Goal: Information Seeking & Learning: Learn about a topic

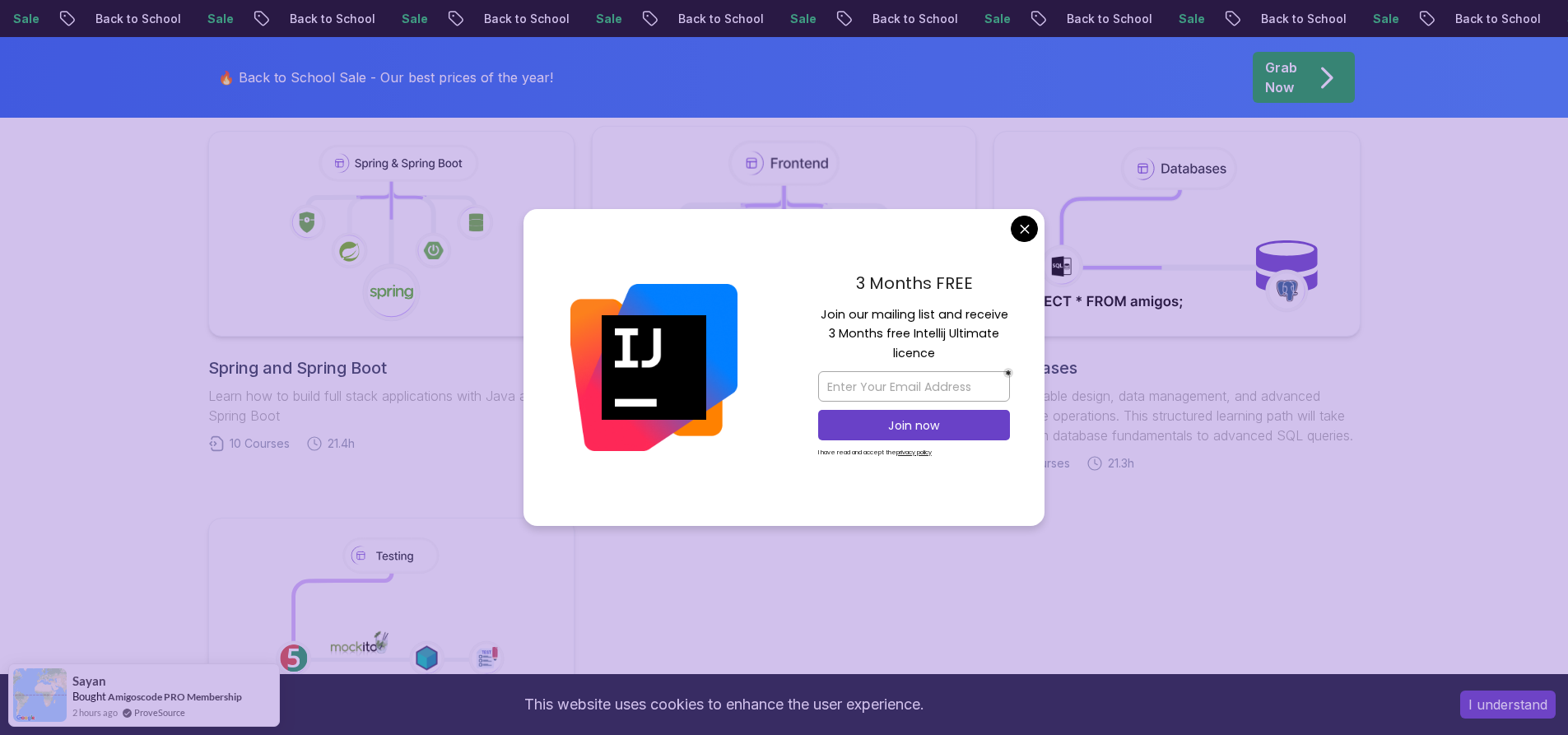
scroll to position [740, 0]
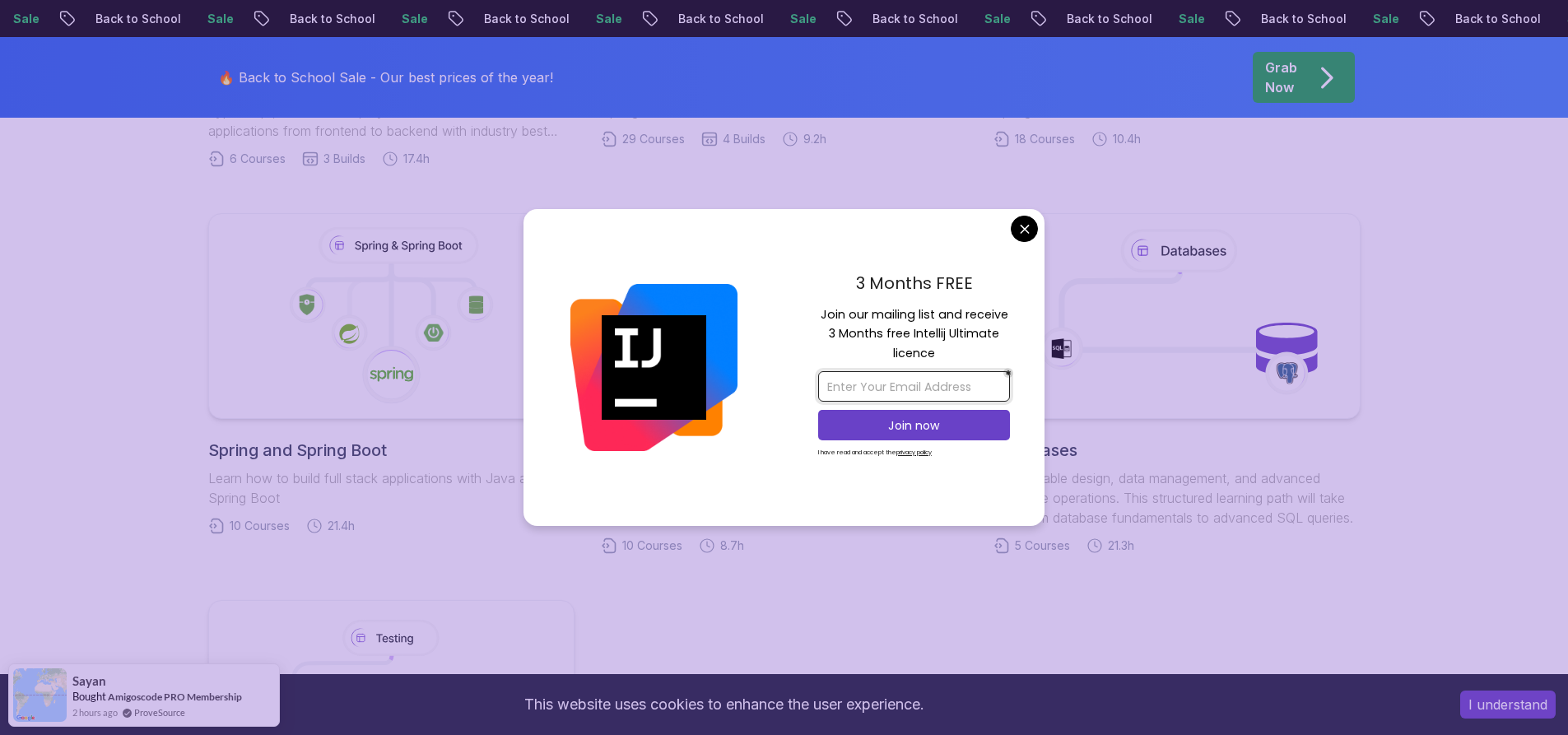
click at [895, 388] on input "email" at bounding box center [914, 386] width 192 height 30
click at [939, 392] on input "email" at bounding box center [914, 386] width 192 height 30
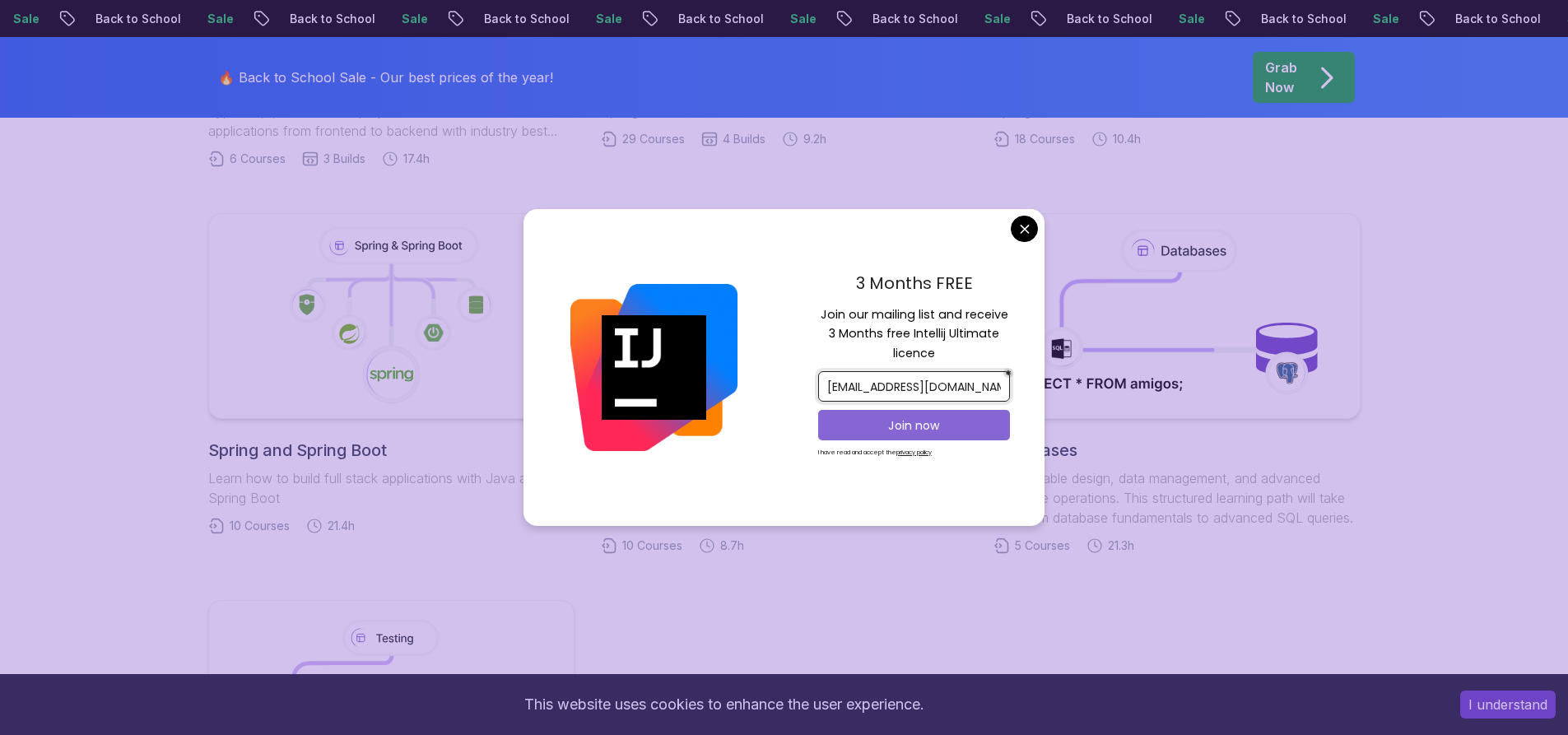
type input "morn.thea95@gmail.com"
click at [938, 429] on p "Join now" at bounding box center [915, 425] width 156 height 16
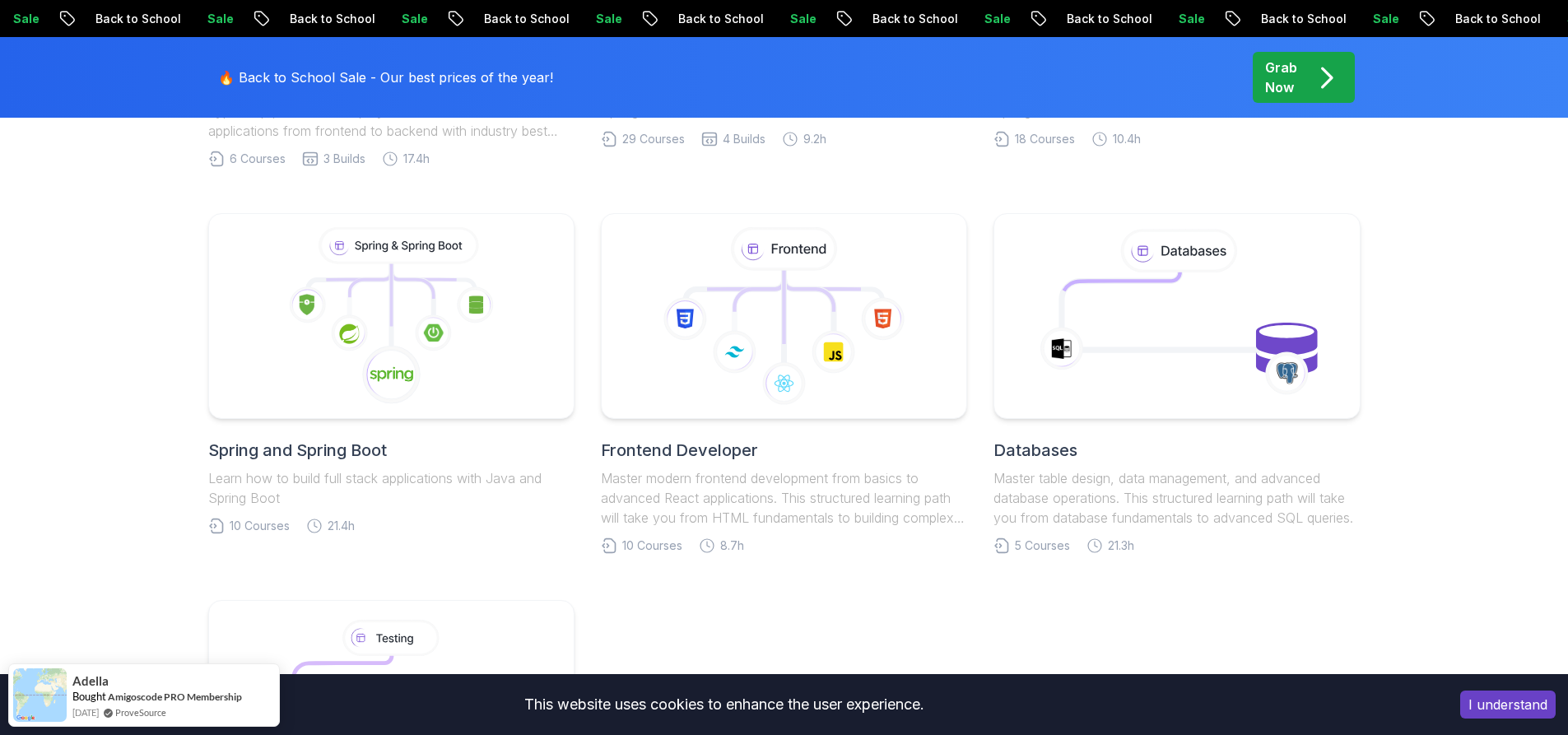
click at [913, 138] on body "Sale Back to School Sale Back to School Sale Back to School Sale Back to School…" at bounding box center [784, 541] width 1568 height 2563
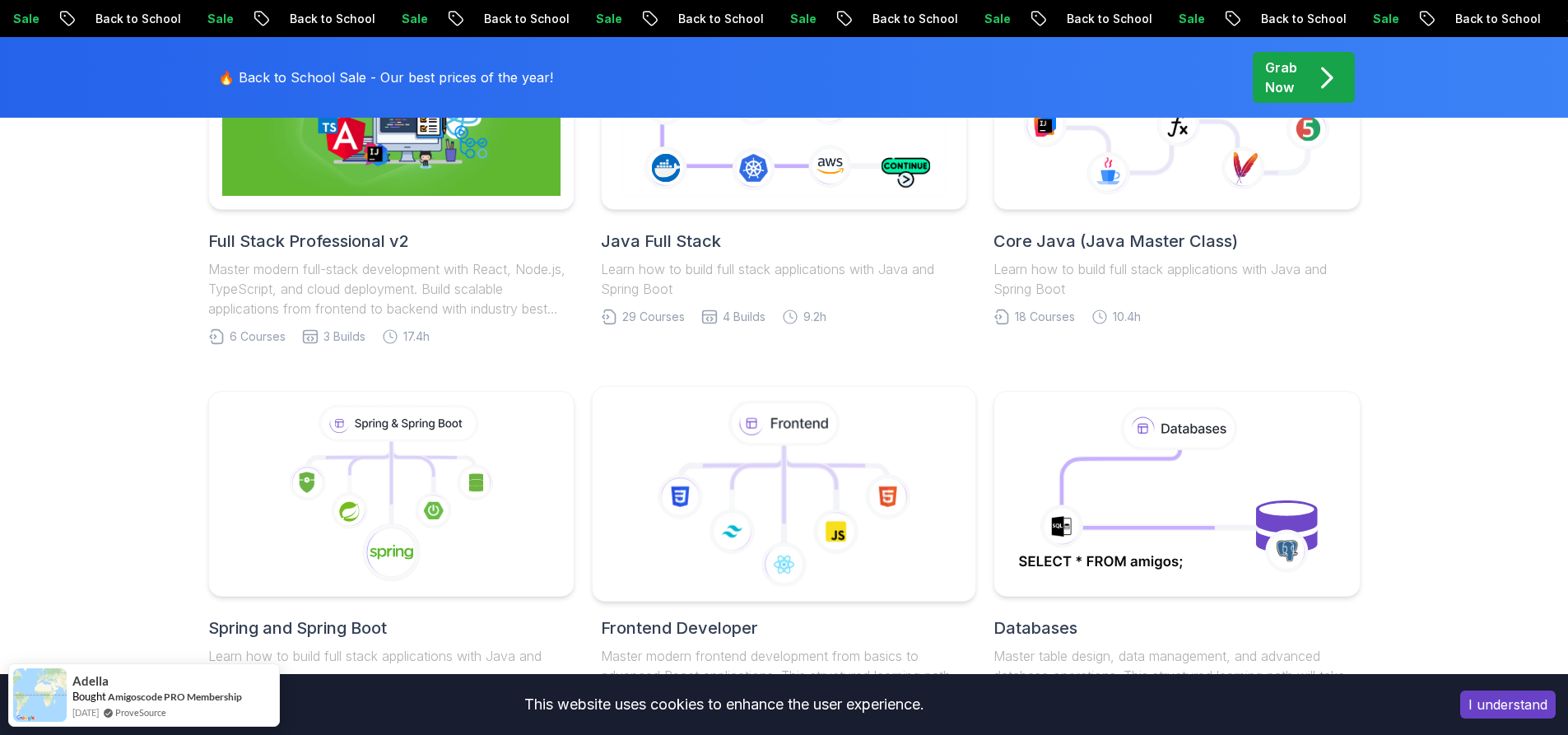
scroll to position [411, 0]
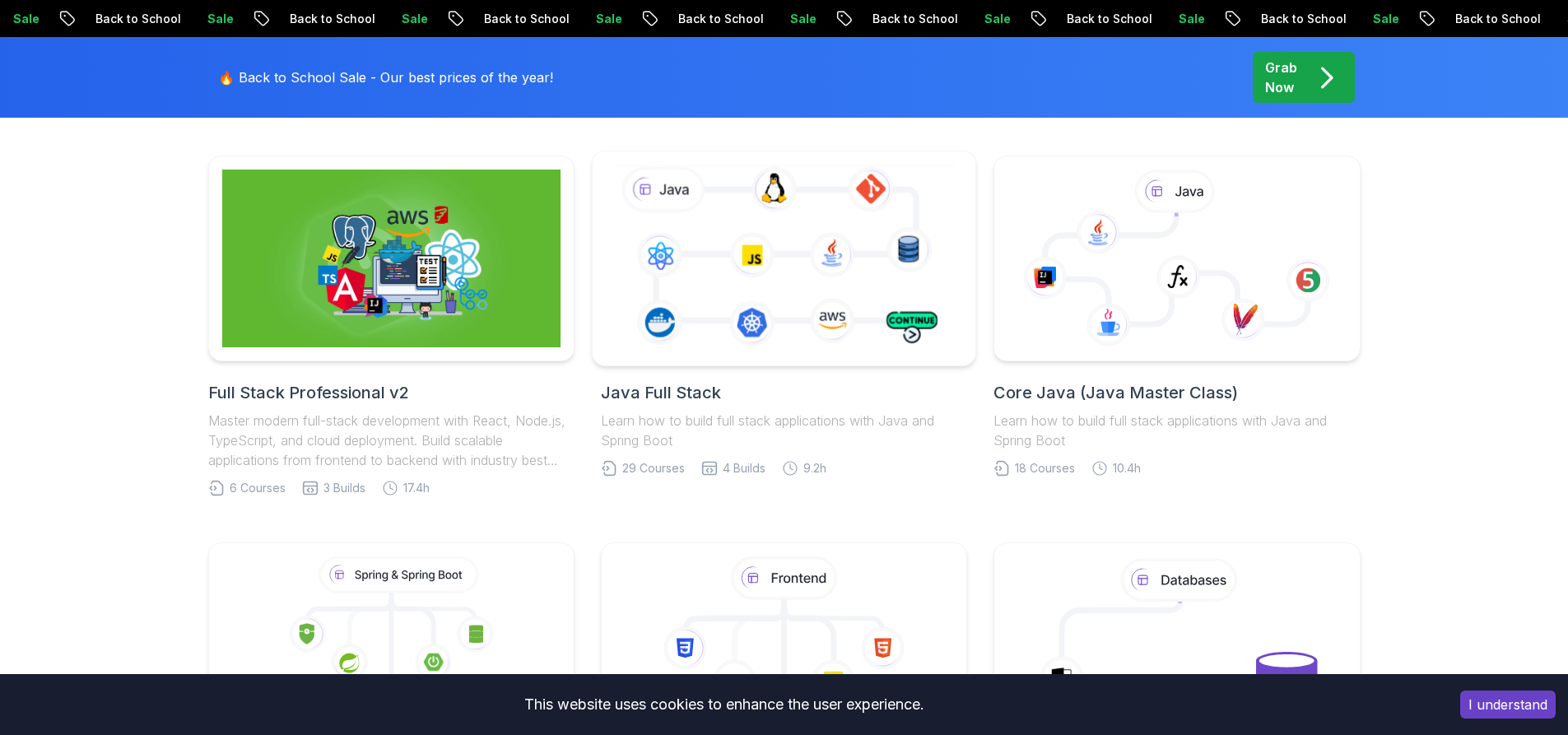
click at [828, 298] on icon at bounding box center [784, 258] width 348 height 193
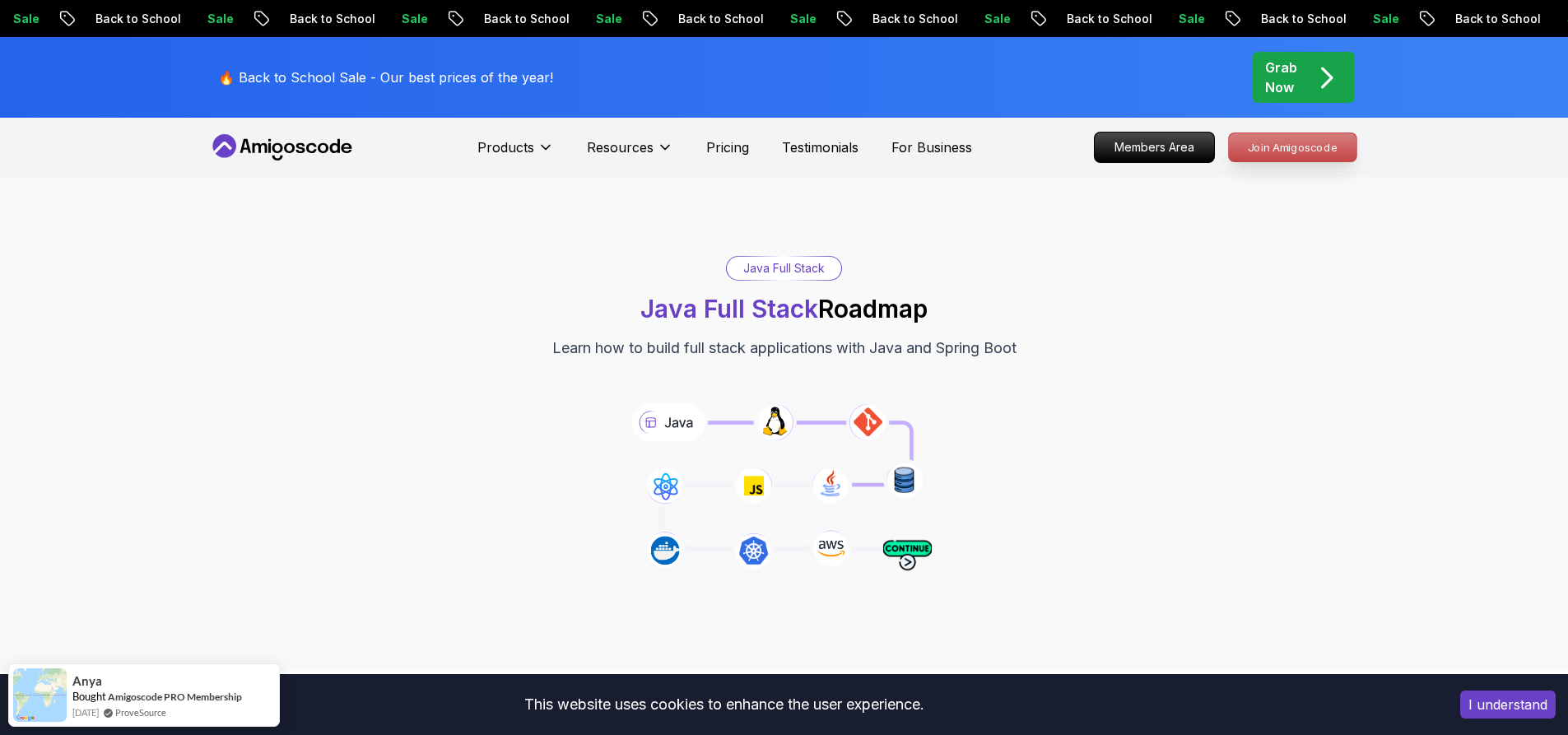
click at [1279, 147] on p "Join Amigoscode" at bounding box center [1292, 148] width 127 height 28
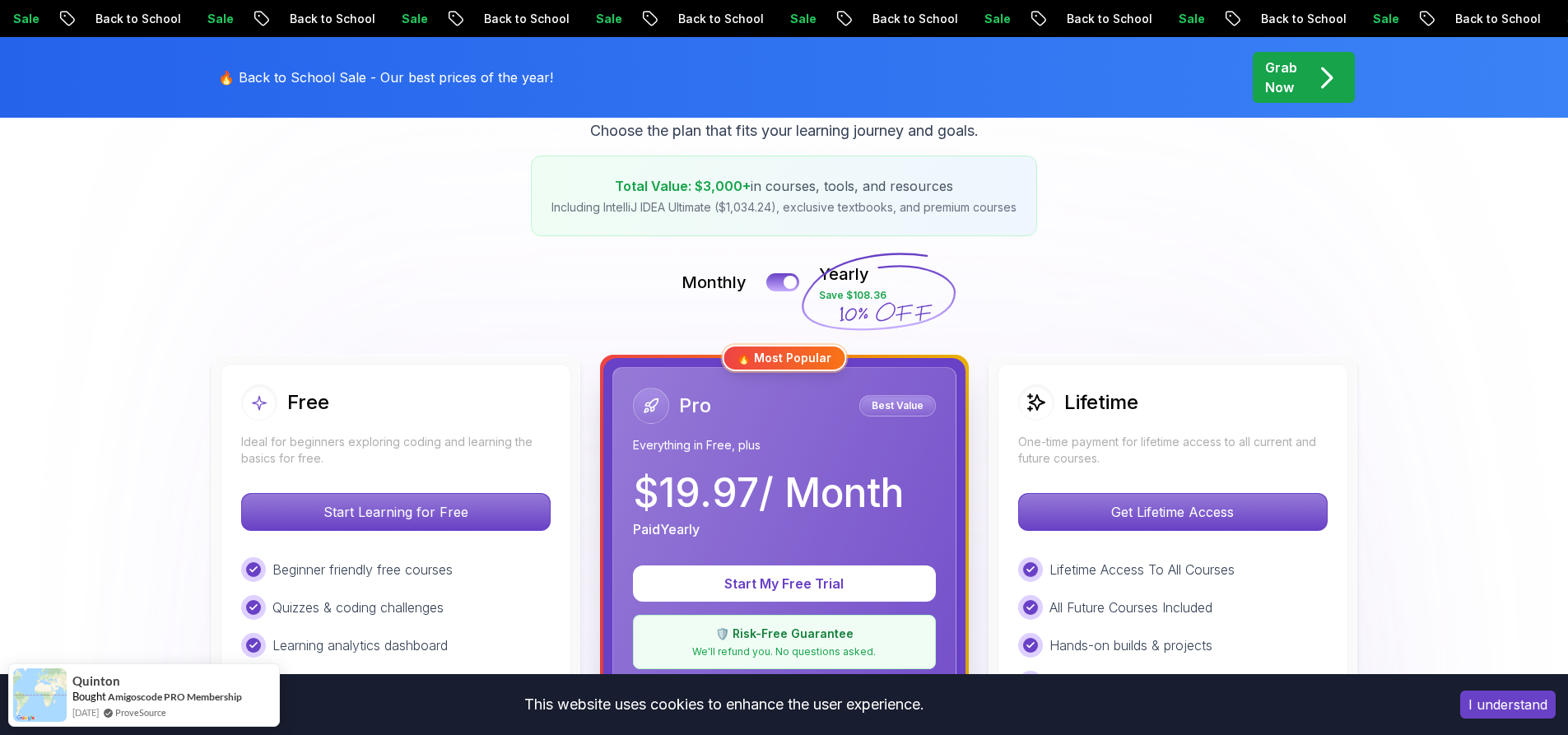
scroll to position [411, 0]
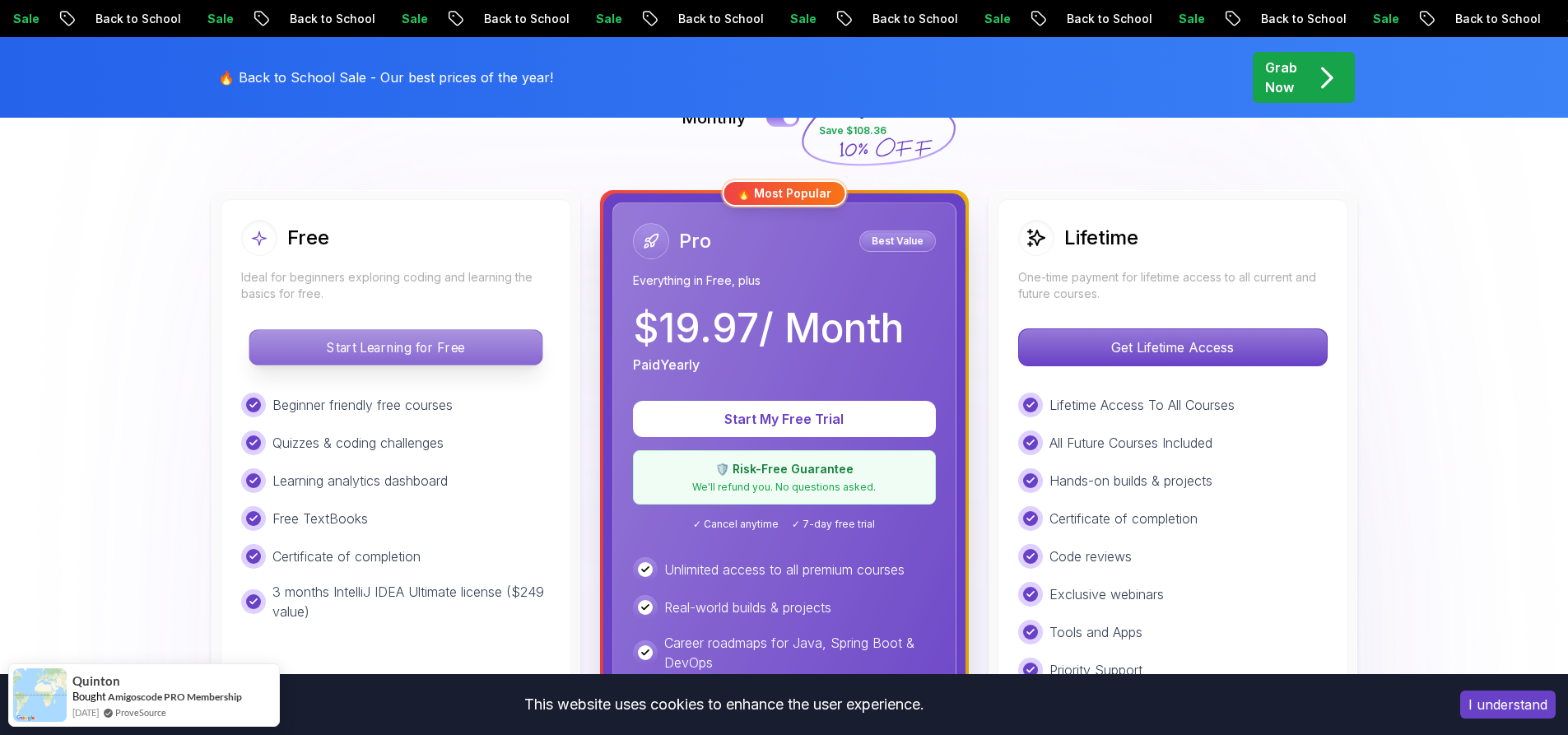
click at [459, 357] on p "Start Learning for Free" at bounding box center [395, 347] width 292 height 35
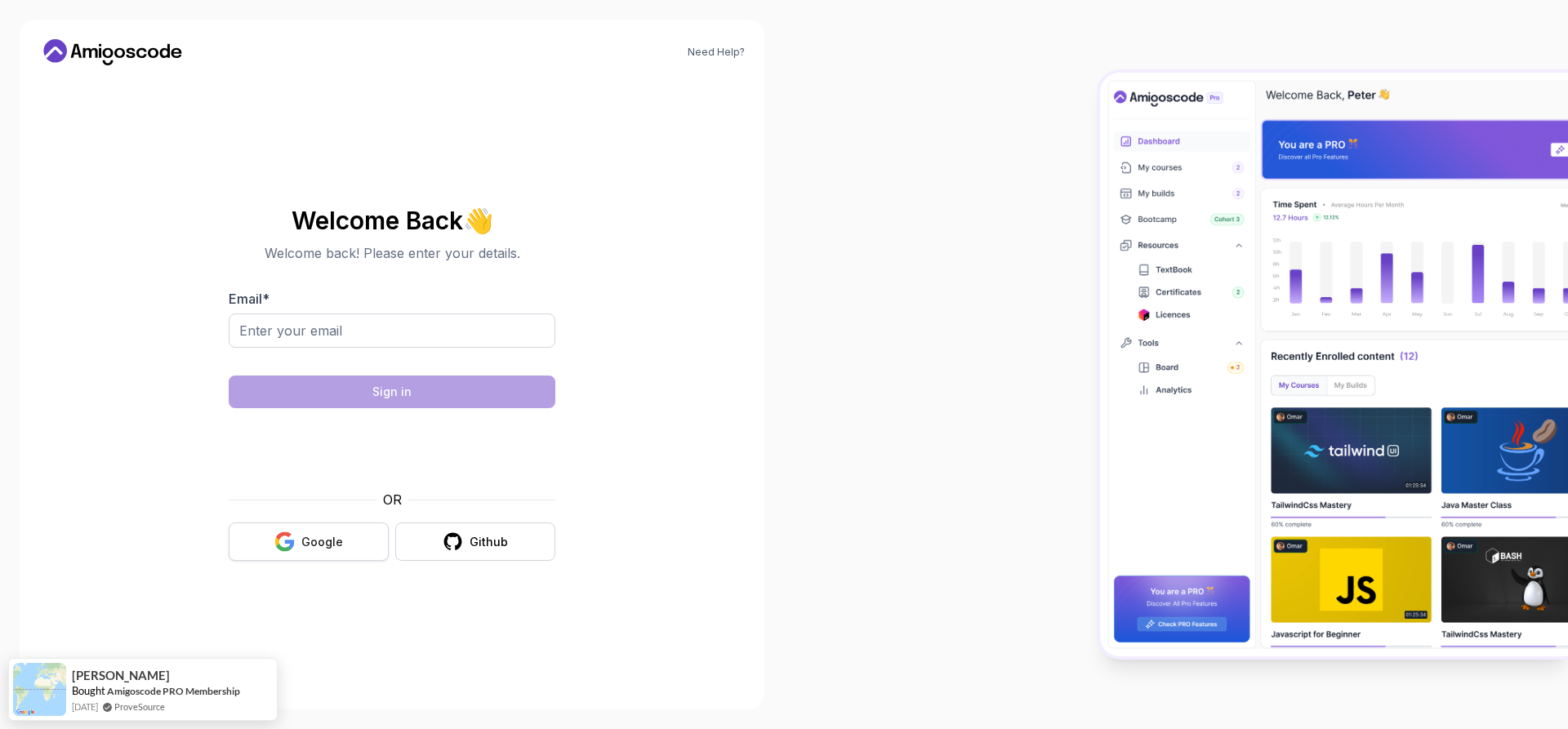
click at [305, 527] on button "Google" at bounding box center [308, 542] width 160 height 38
click at [316, 541] on div "Google" at bounding box center [322, 542] width 42 height 16
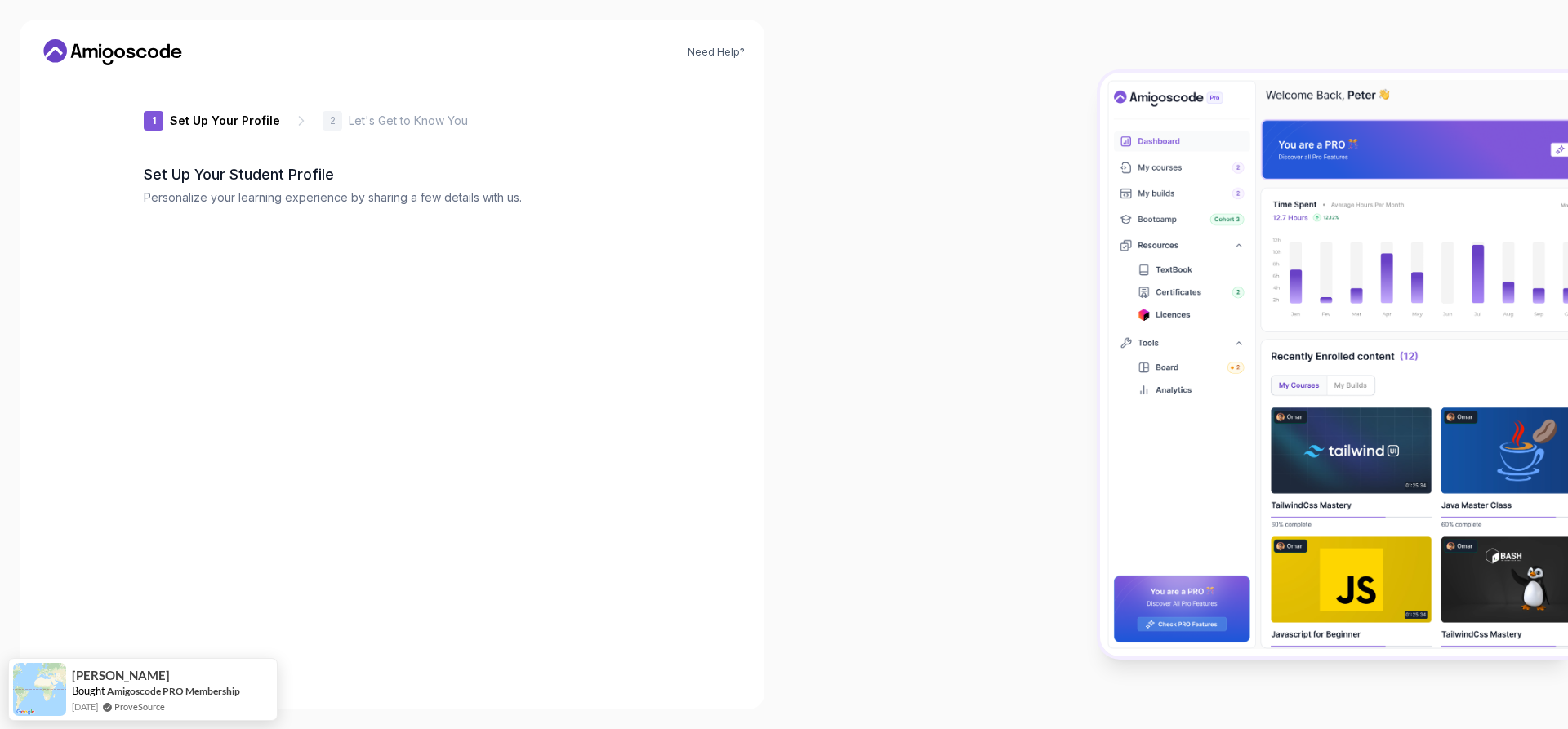
type input "livelyfalcon94612"
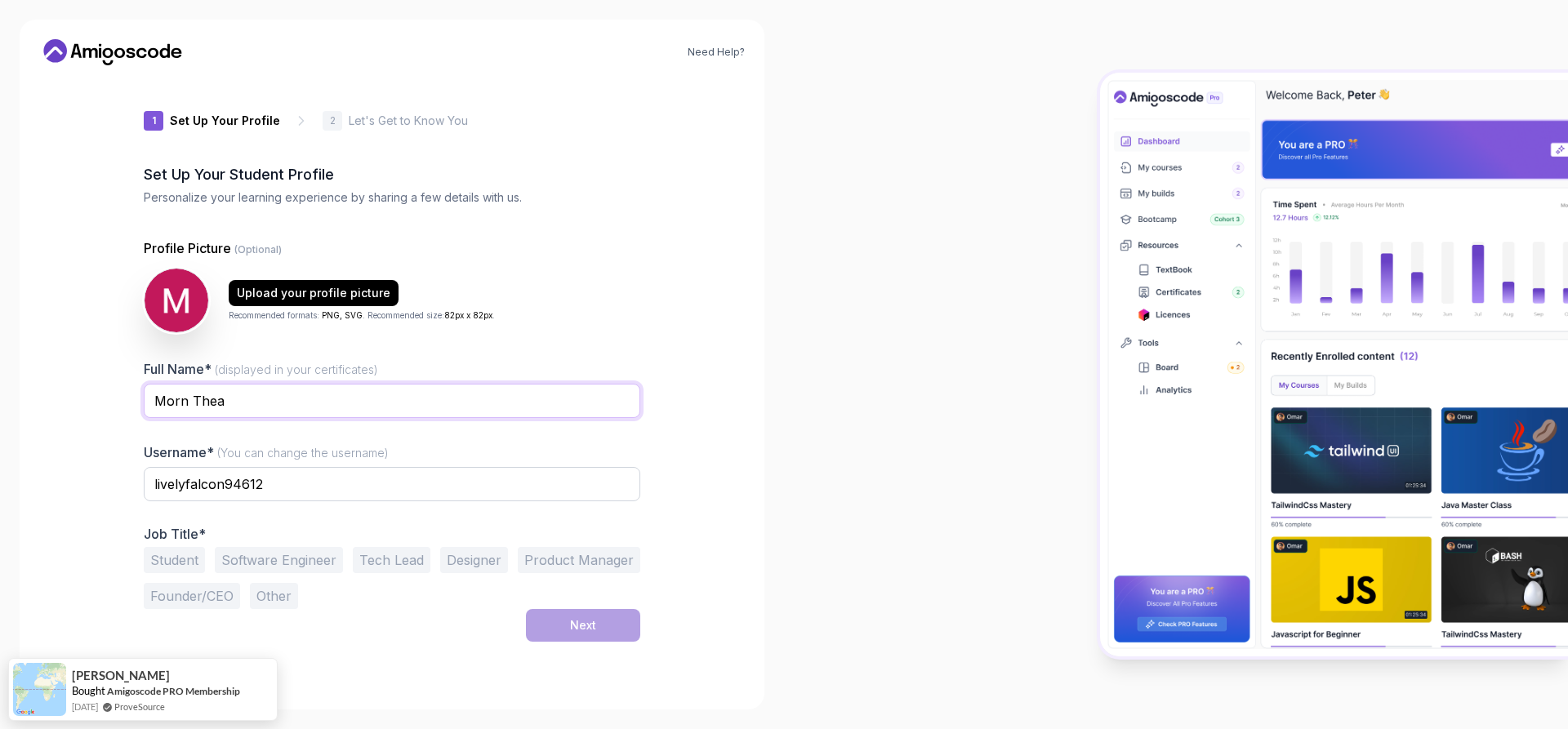
drag, startPoint x: 233, startPoint y: 404, endPoint x: 62, endPoint y: 405, distance: 171.0
click at [62, 405] on div "Need Help? 1 Set Up Your Profile 1 Set Up Your Profile 2 Let's Get to Know You …" at bounding box center [392, 364] width 744 height 690
type input "sa"
click at [175, 551] on button "Student" at bounding box center [174, 560] width 61 height 26
click at [252, 479] on input "livelyfalcon94612" at bounding box center [392, 484] width 496 height 35
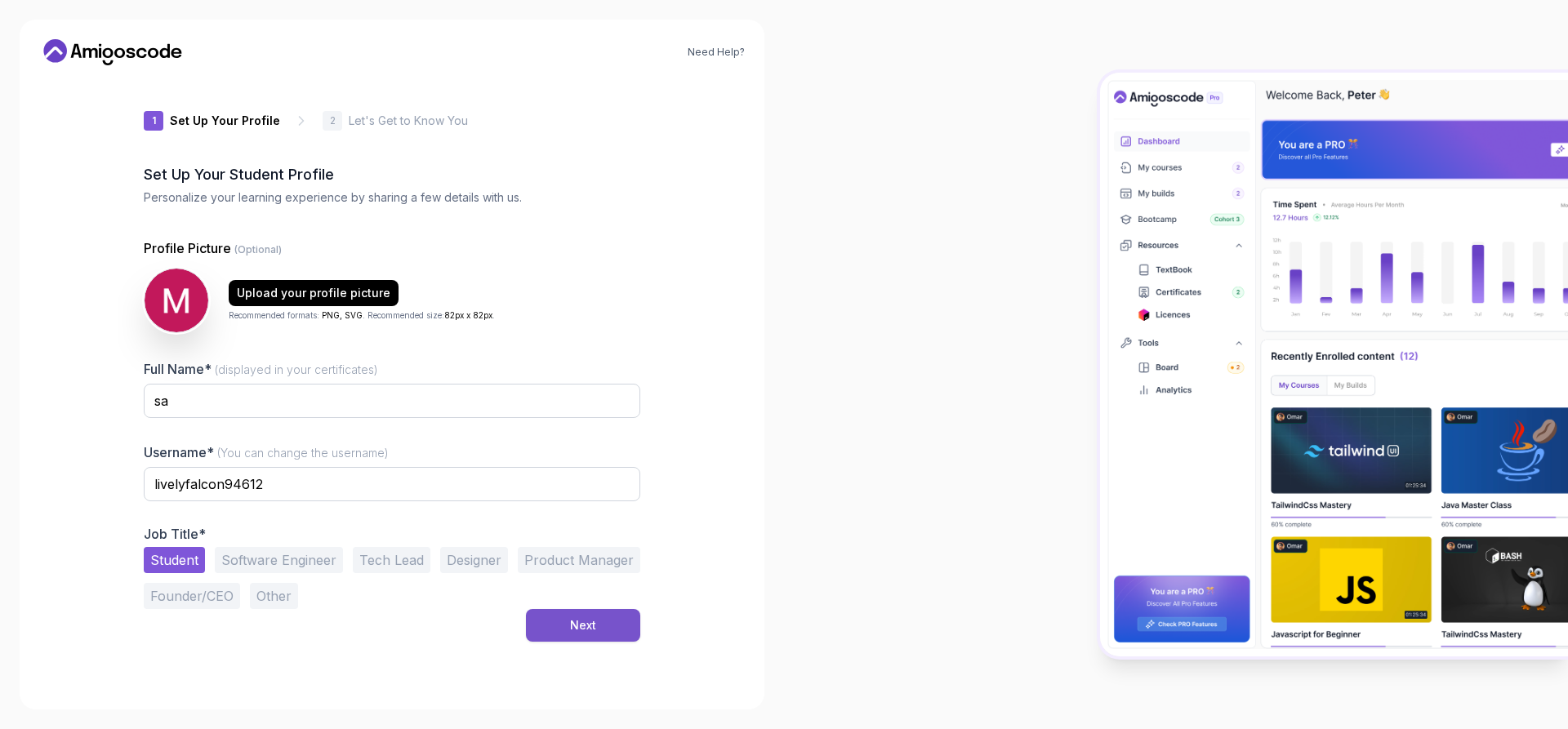
click at [549, 630] on button "Next" at bounding box center [583, 625] width 115 height 33
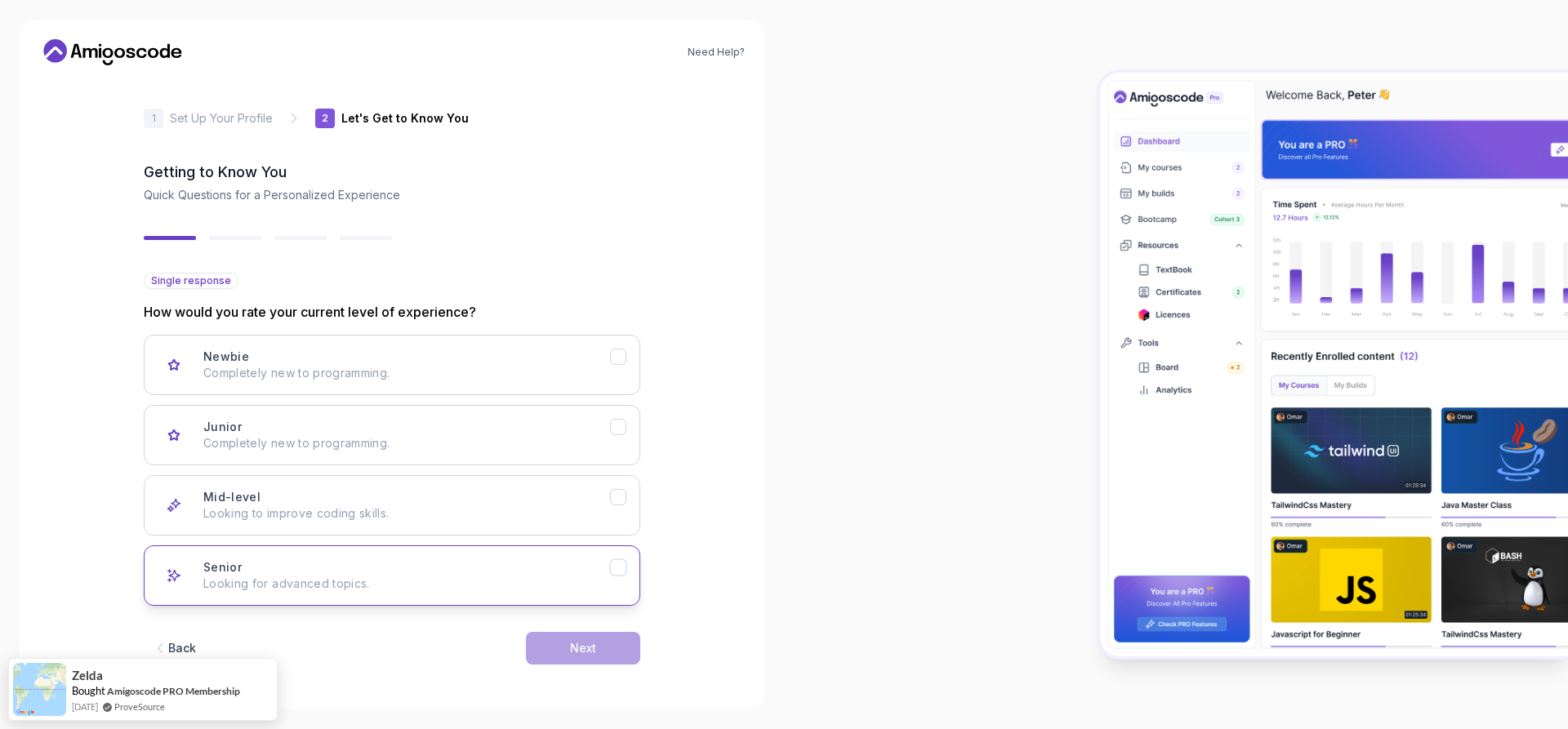
scroll to position [4, 0]
click at [613, 355] on icon "Newbie" at bounding box center [618, 356] width 15 height 15
click at [591, 643] on div "Next" at bounding box center [583, 647] width 26 height 16
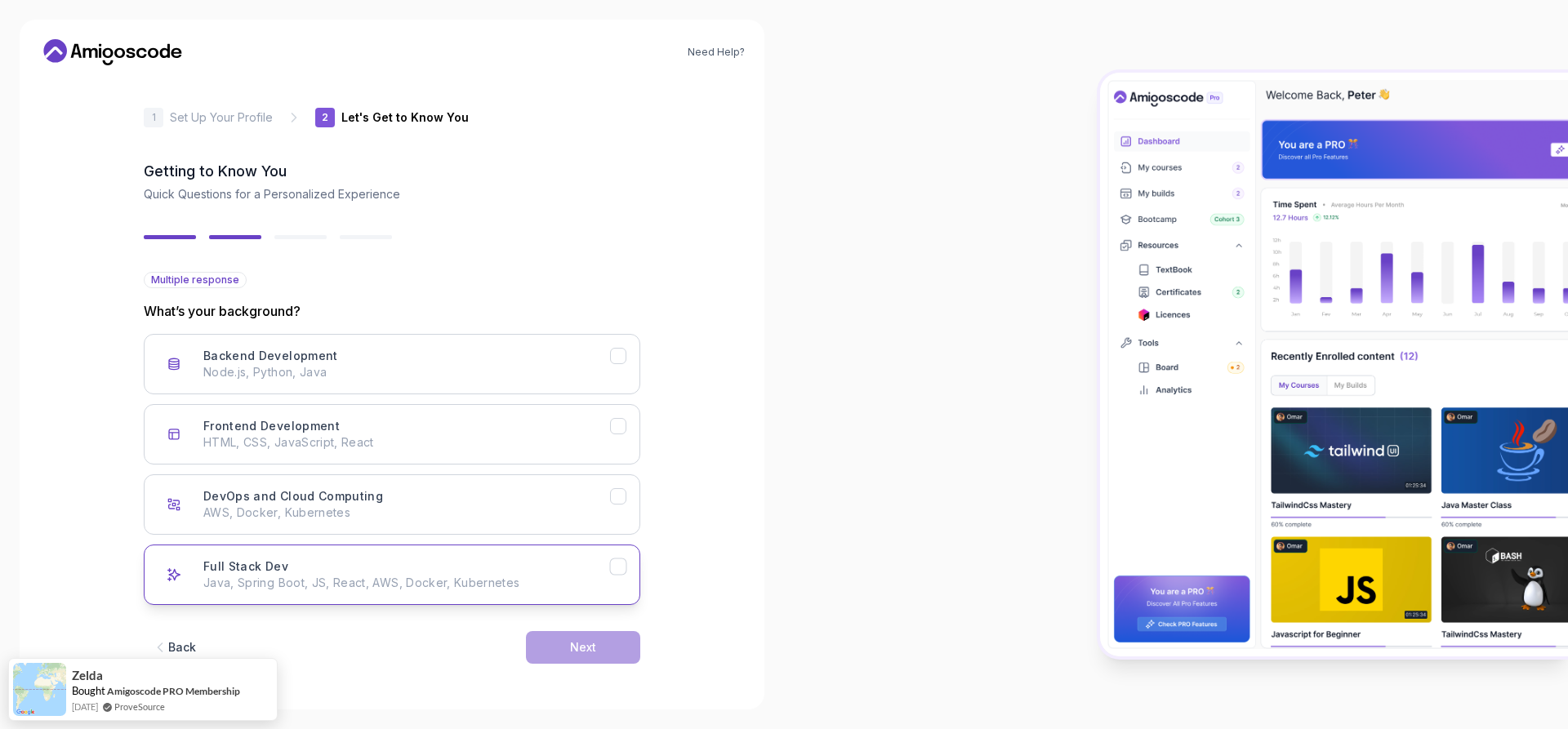
click at [611, 580] on button "Full Stack Dev Java, Spring Boot, JS, React, AWS, Docker, Kubernetes" at bounding box center [392, 574] width 496 height 60
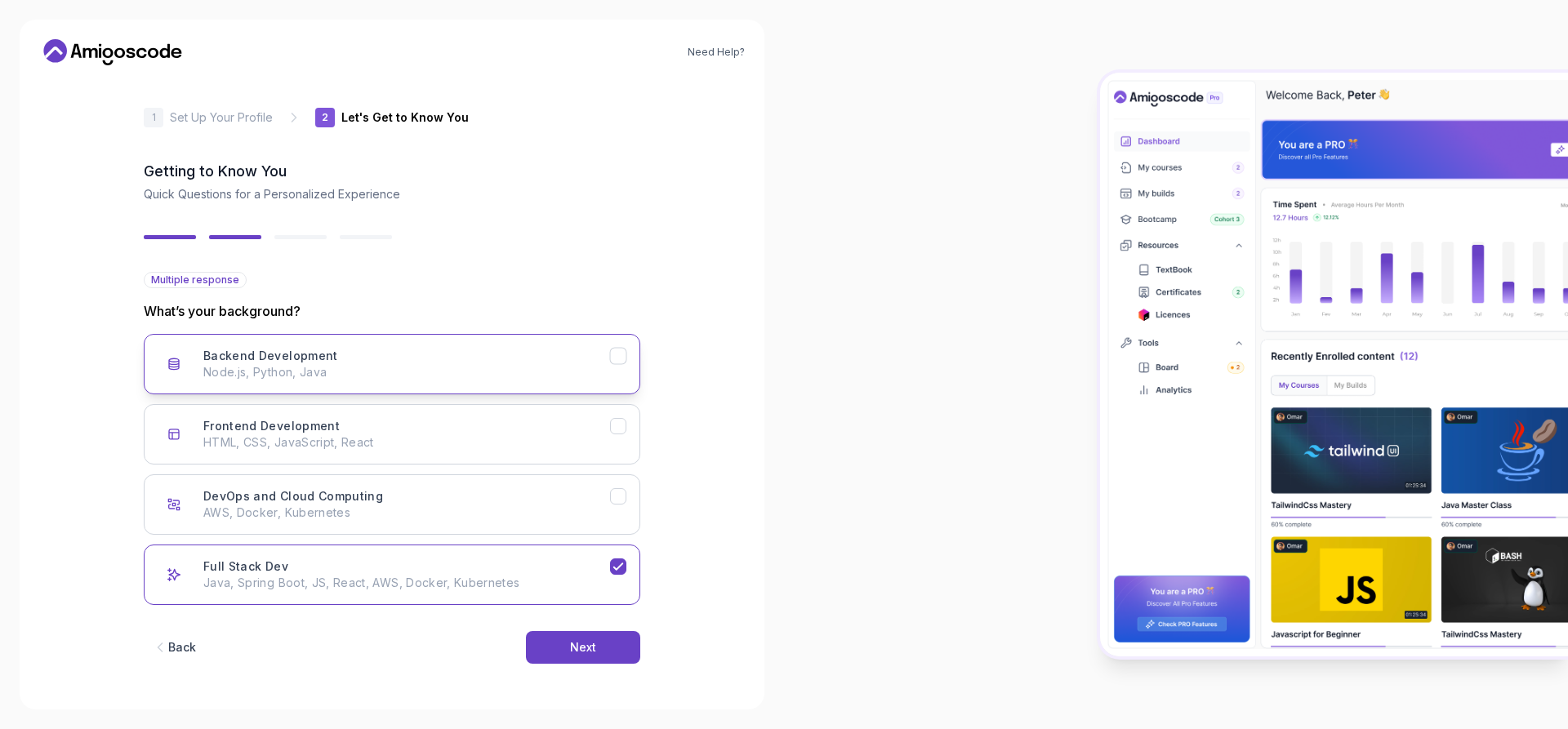
click at [599, 350] on div "Backend Development Node.js, Python, Java" at bounding box center [406, 364] width 406 height 33
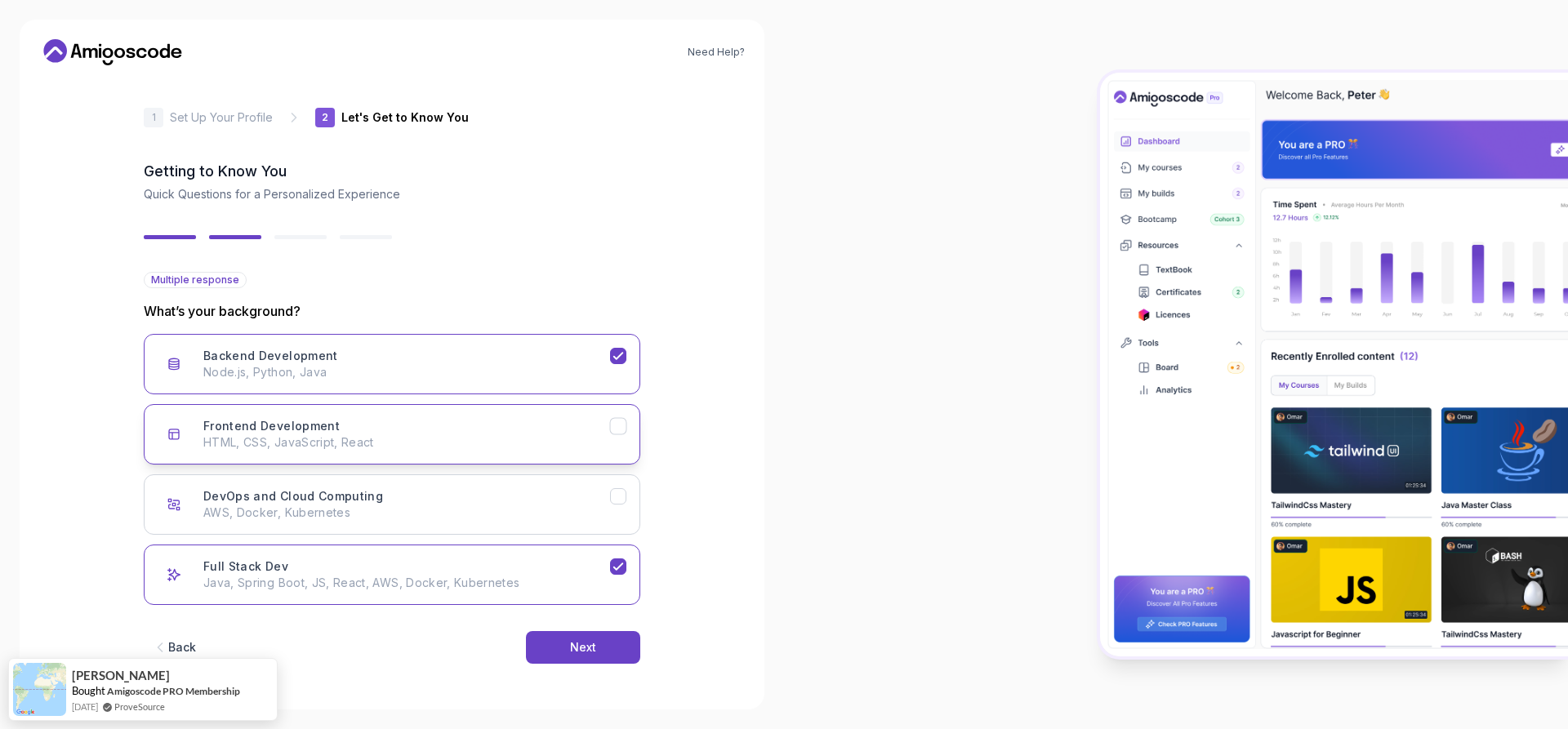
click at [614, 424] on icon "Frontend Development" at bounding box center [618, 426] width 15 height 15
click at [627, 515] on button "DevOps and Cloud Computing AWS, Docker, Kubernetes" at bounding box center [392, 504] width 496 height 60
click at [594, 656] on button "Next" at bounding box center [583, 647] width 115 height 33
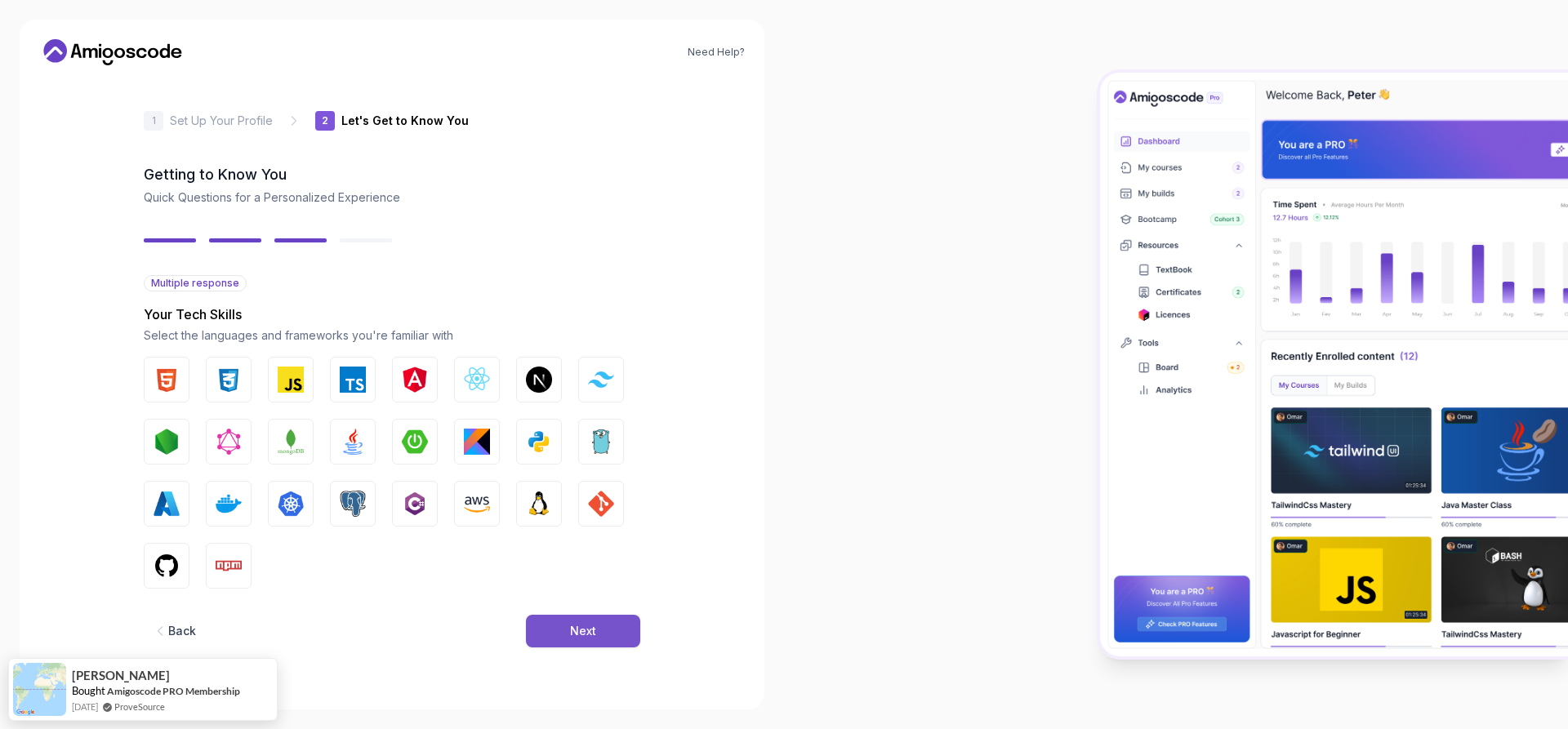
click at [612, 625] on button "Next" at bounding box center [583, 631] width 115 height 33
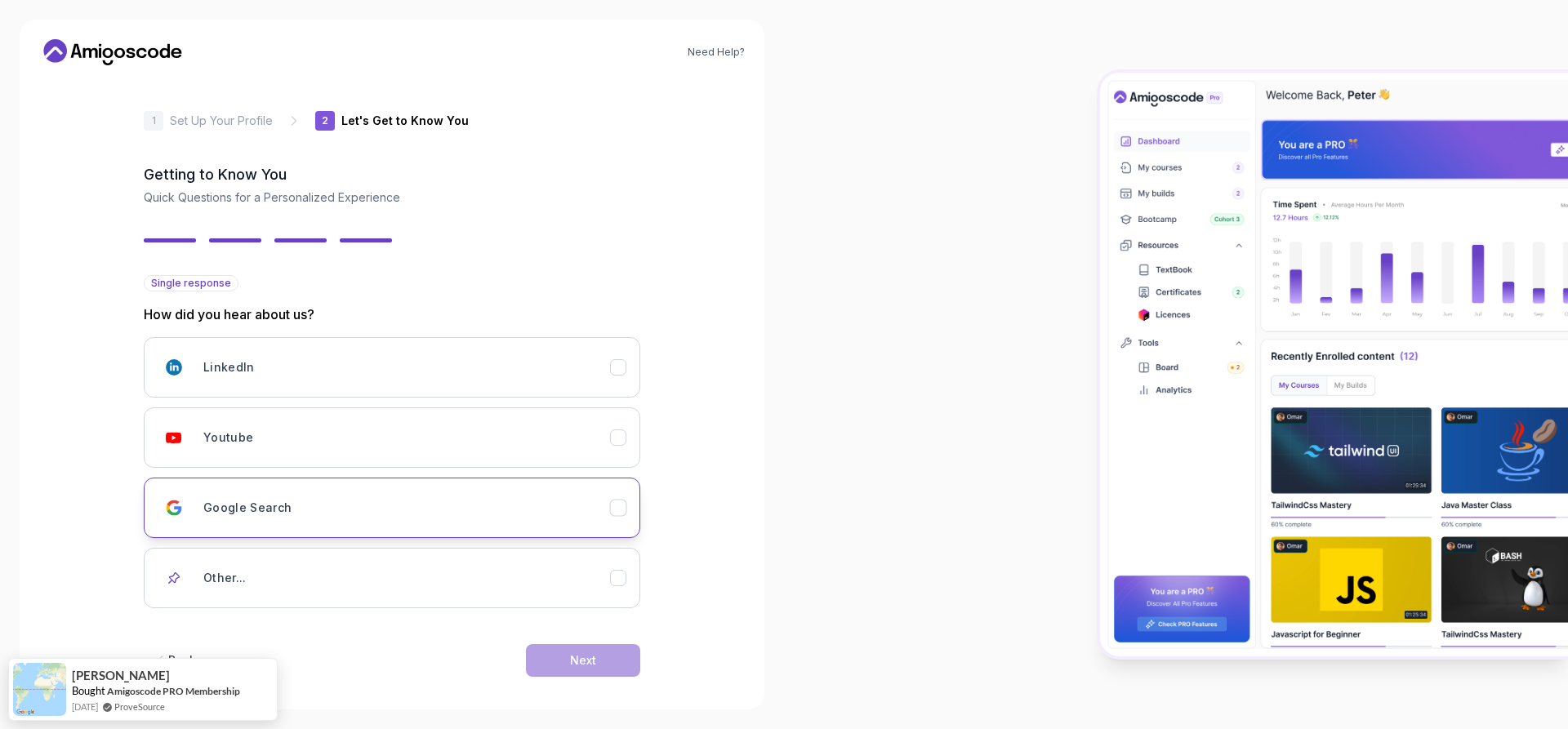
click at [365, 517] on div "Google Search" at bounding box center [406, 508] width 406 height 33
click at [559, 662] on button "Next" at bounding box center [583, 661] width 115 height 33
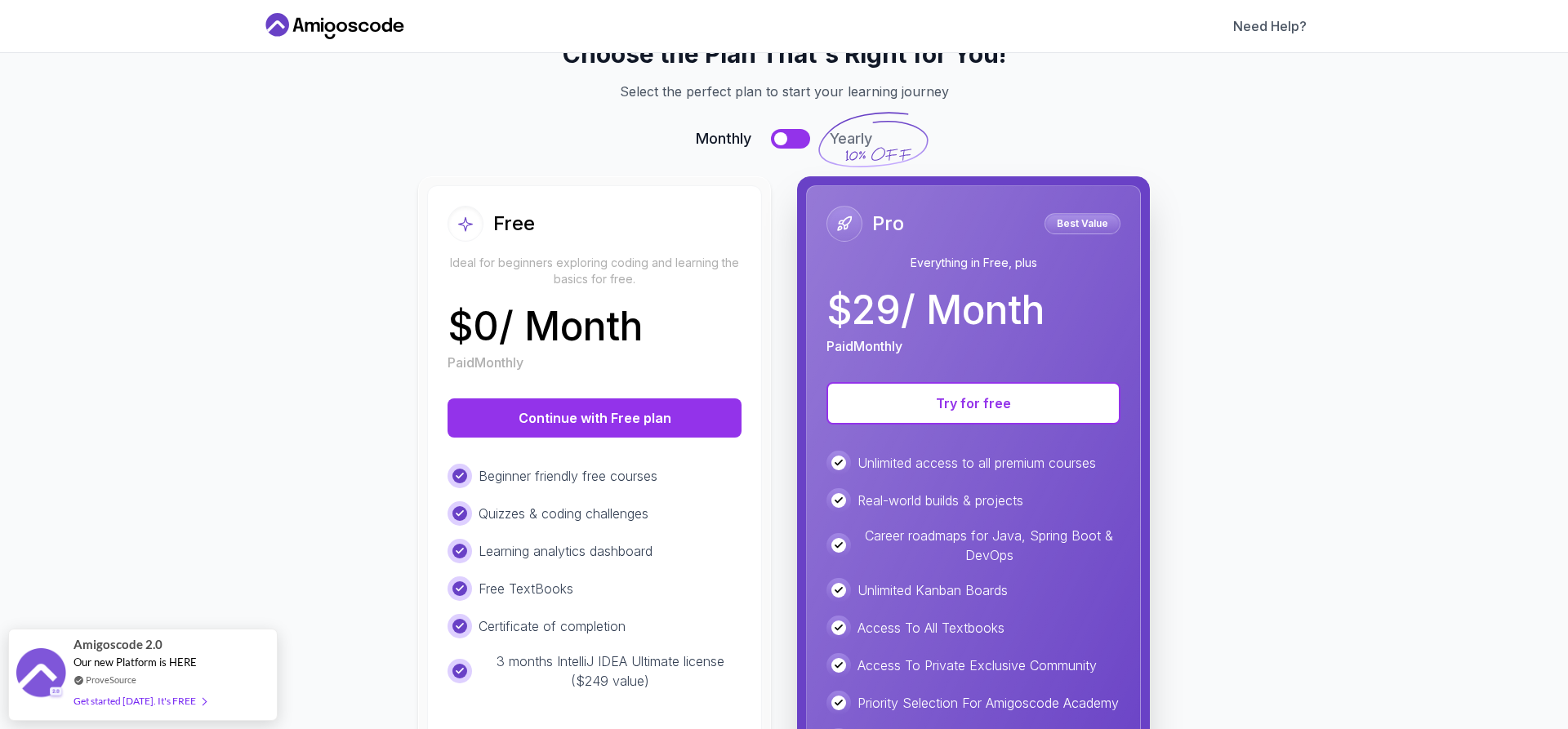
scroll to position [82, 0]
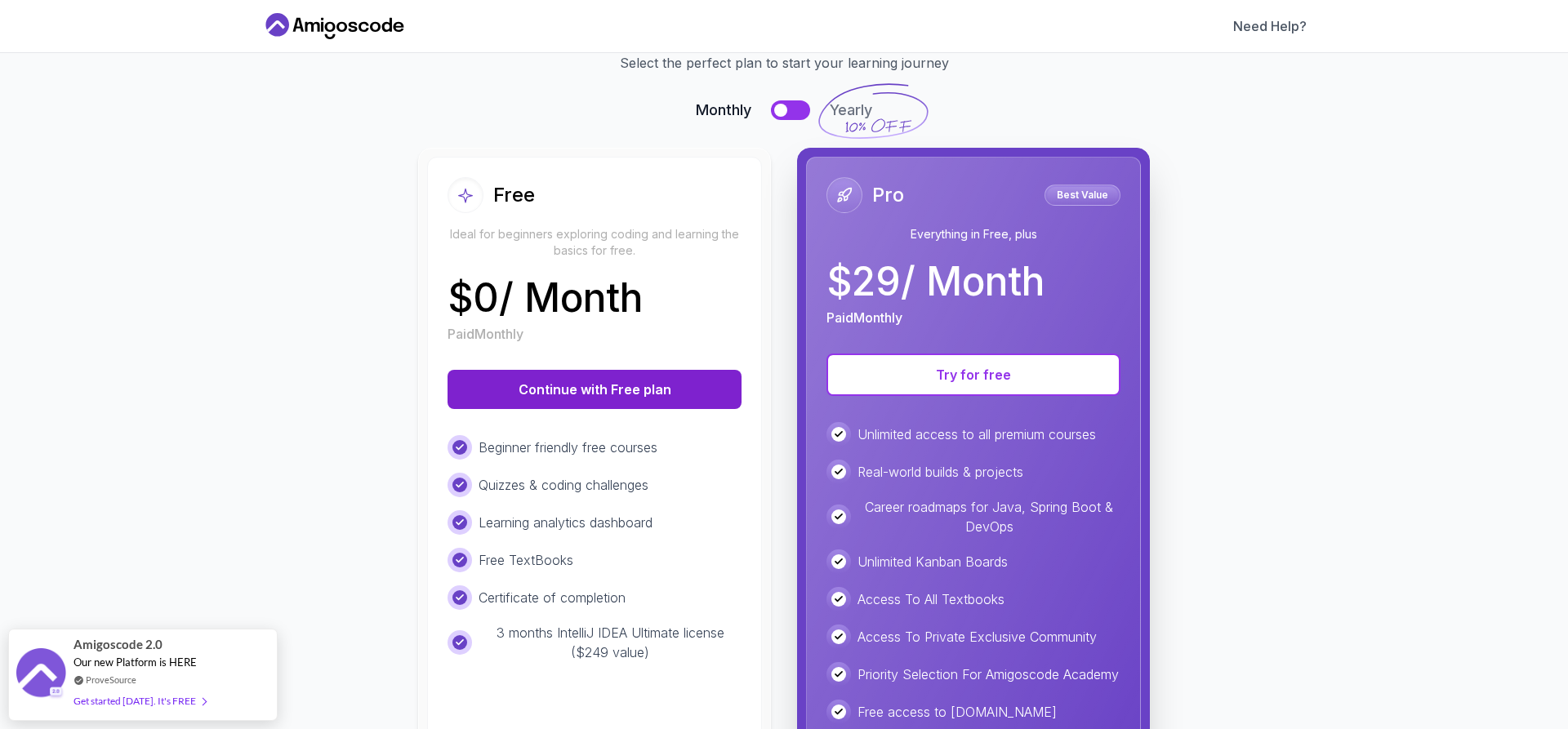
click at [587, 392] on button "Continue with Free plan" at bounding box center [594, 389] width 294 height 39
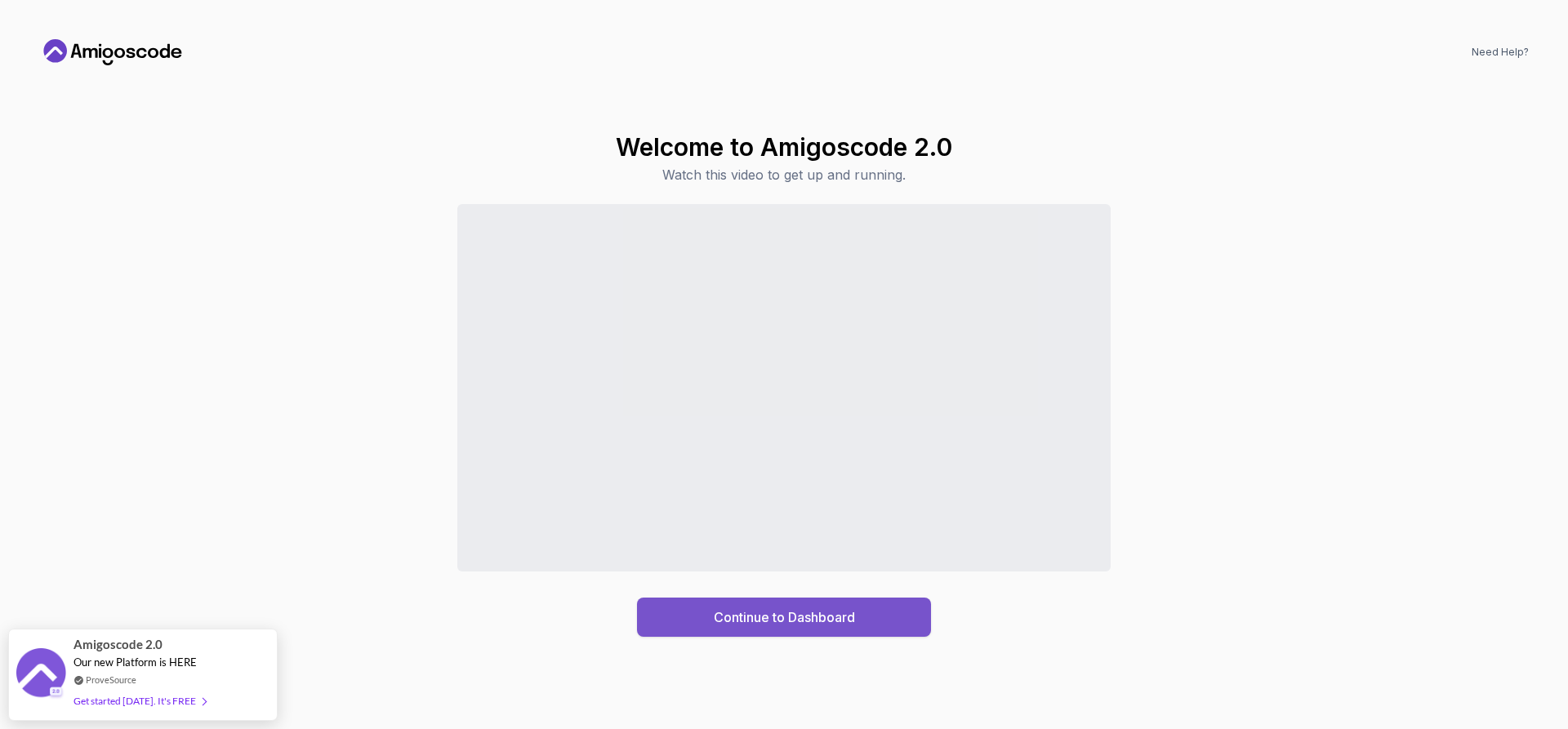
click at [723, 619] on div "Continue to Dashboard" at bounding box center [784, 617] width 141 height 20
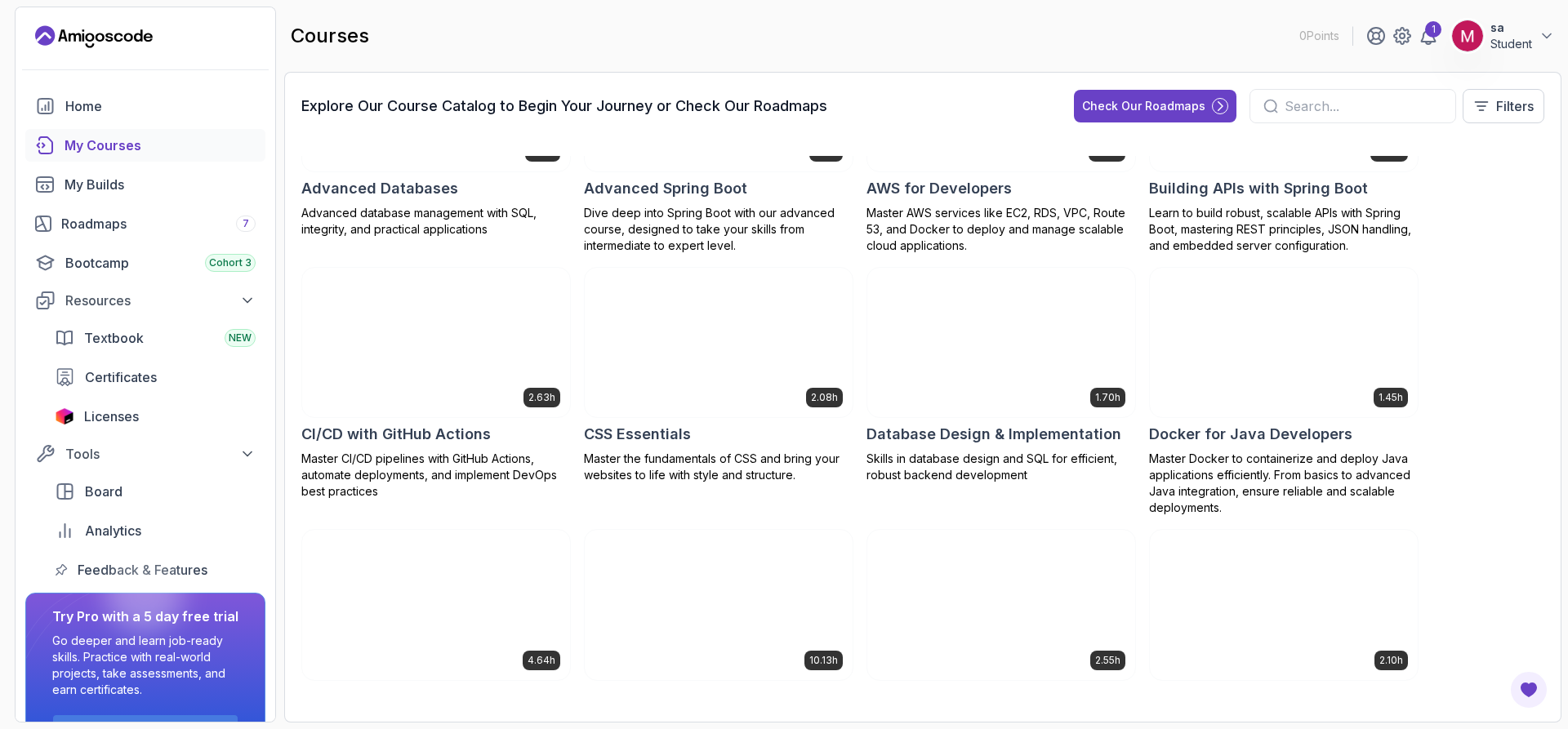
scroll to position [126, 0]
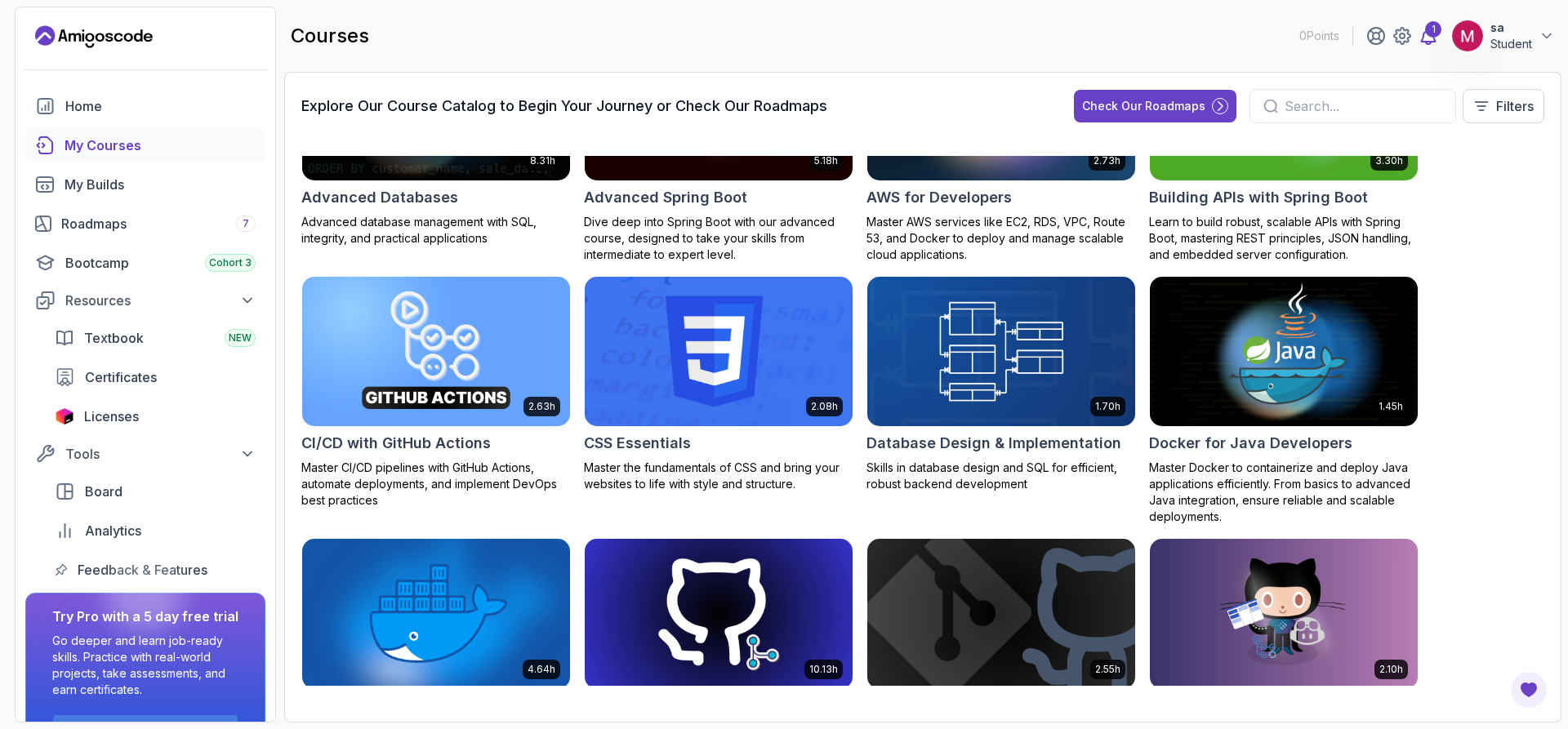
click at [1435, 44] on icon at bounding box center [1428, 36] width 20 height 20
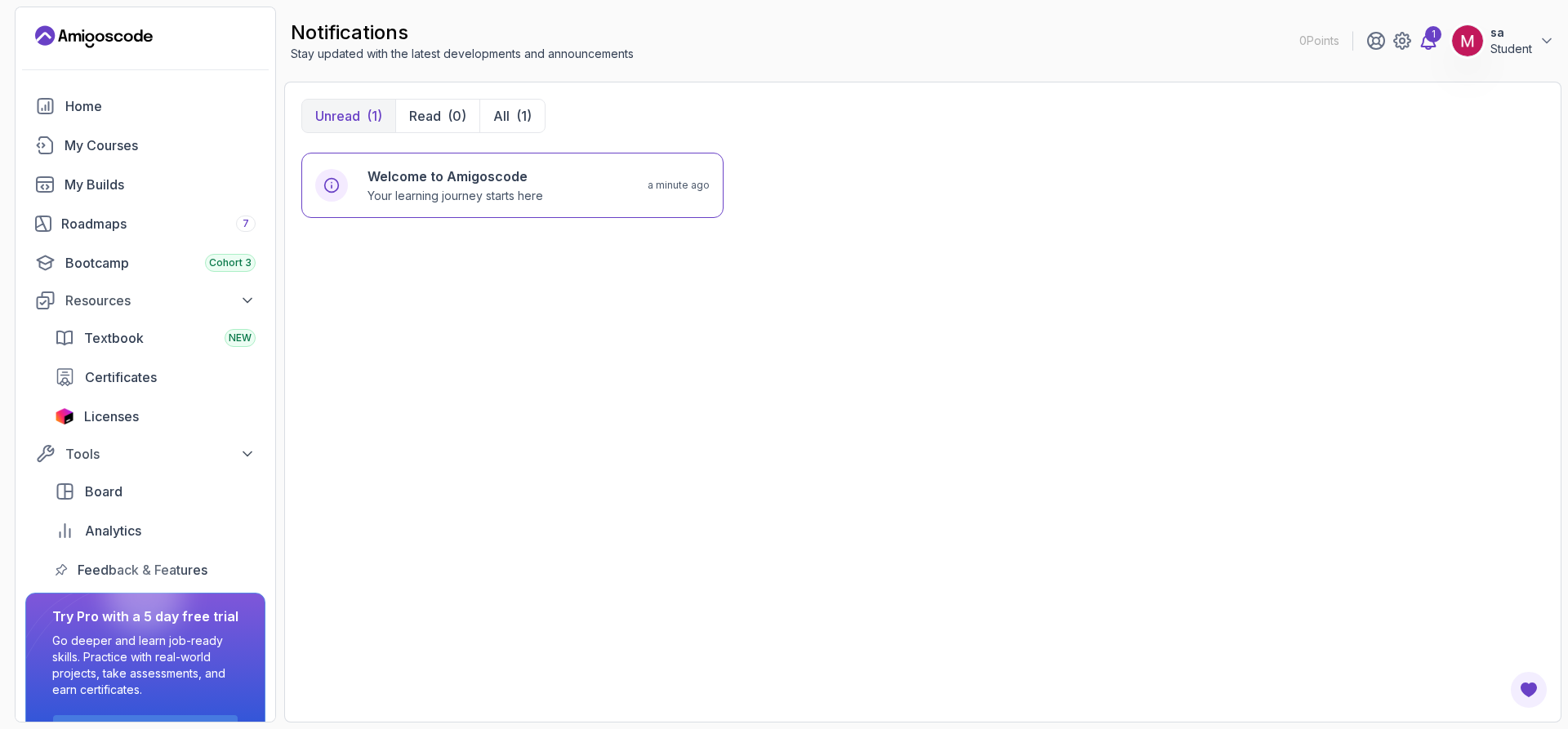
click at [1429, 39] on div "1" at bounding box center [1433, 35] width 16 height 16
click at [358, 197] on div "Welcome to Amigoscode Your learning journey starts here a minute ago" at bounding box center [513, 185] width 394 height 37
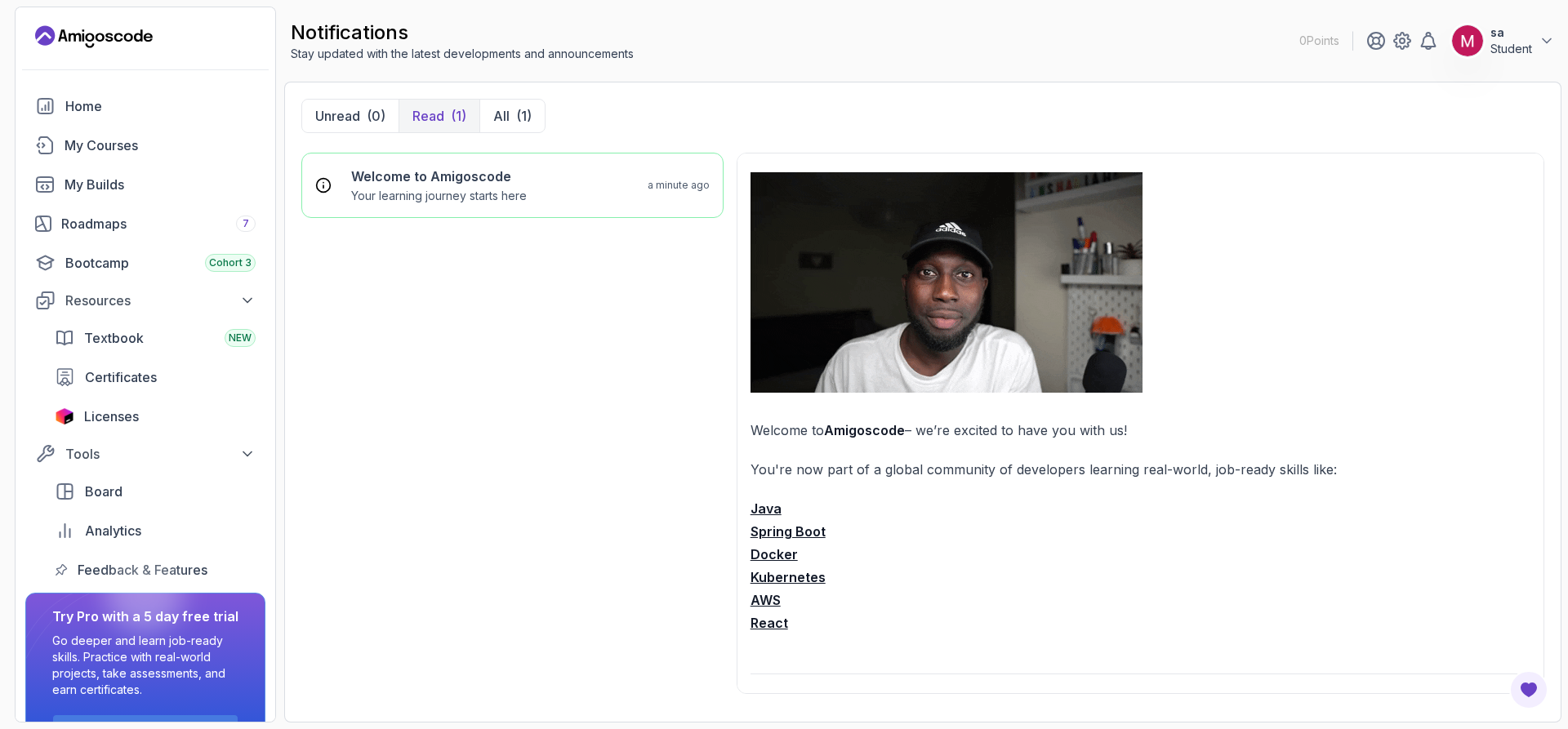
scroll to position [82, 0]
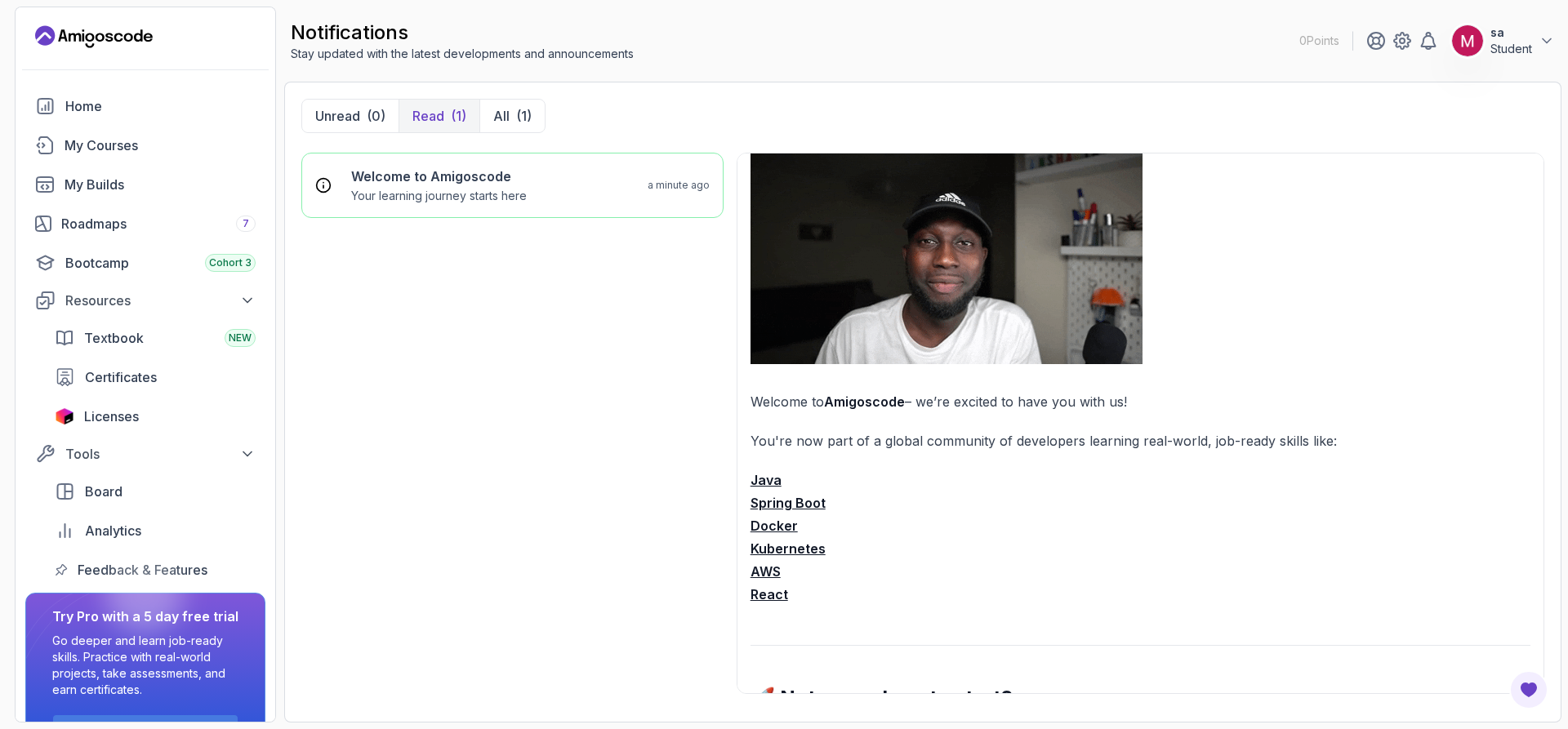
click at [758, 472] on strong "Java" at bounding box center [765, 480] width 31 height 16
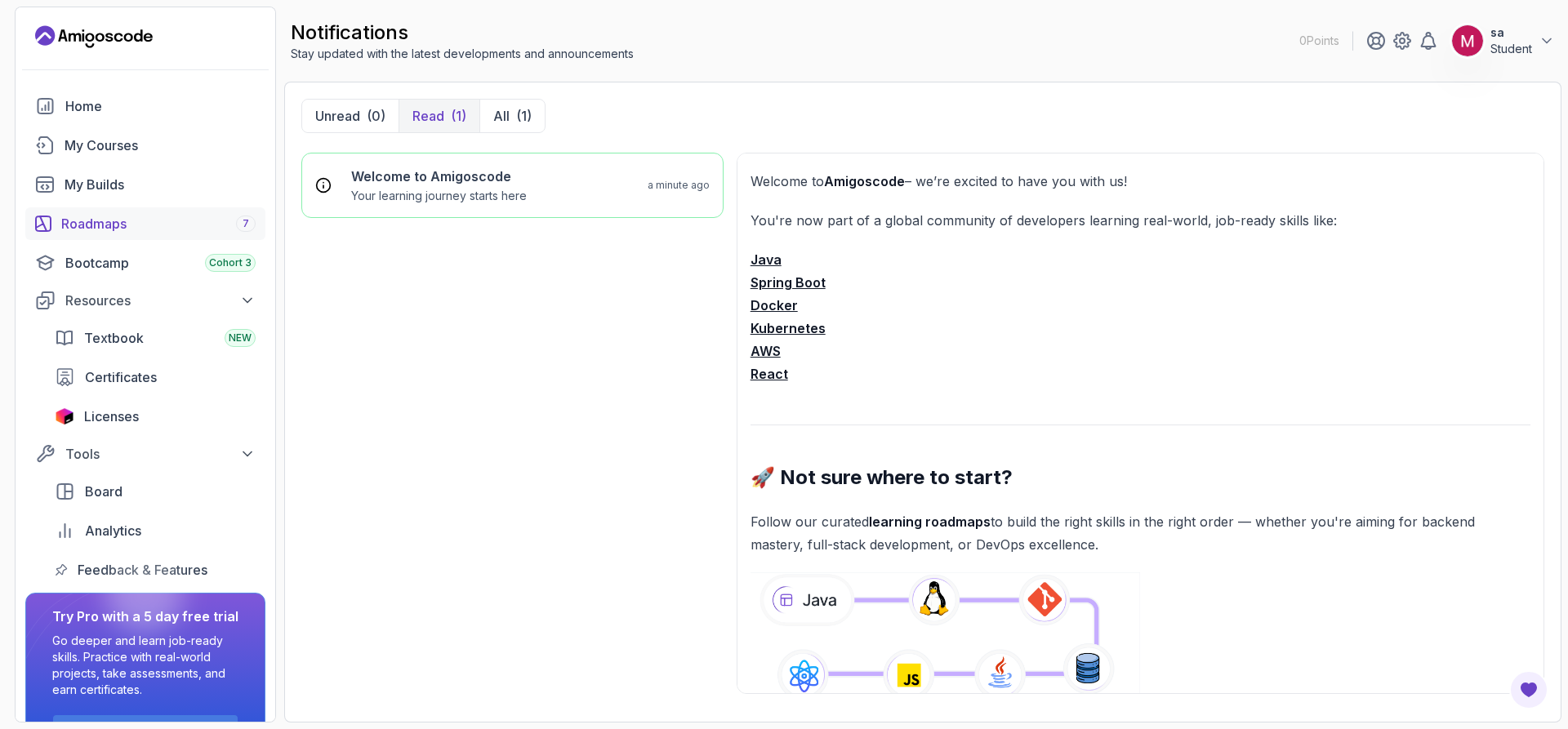
click at [120, 225] on div "Roadmaps 7" at bounding box center [158, 224] width 195 height 20
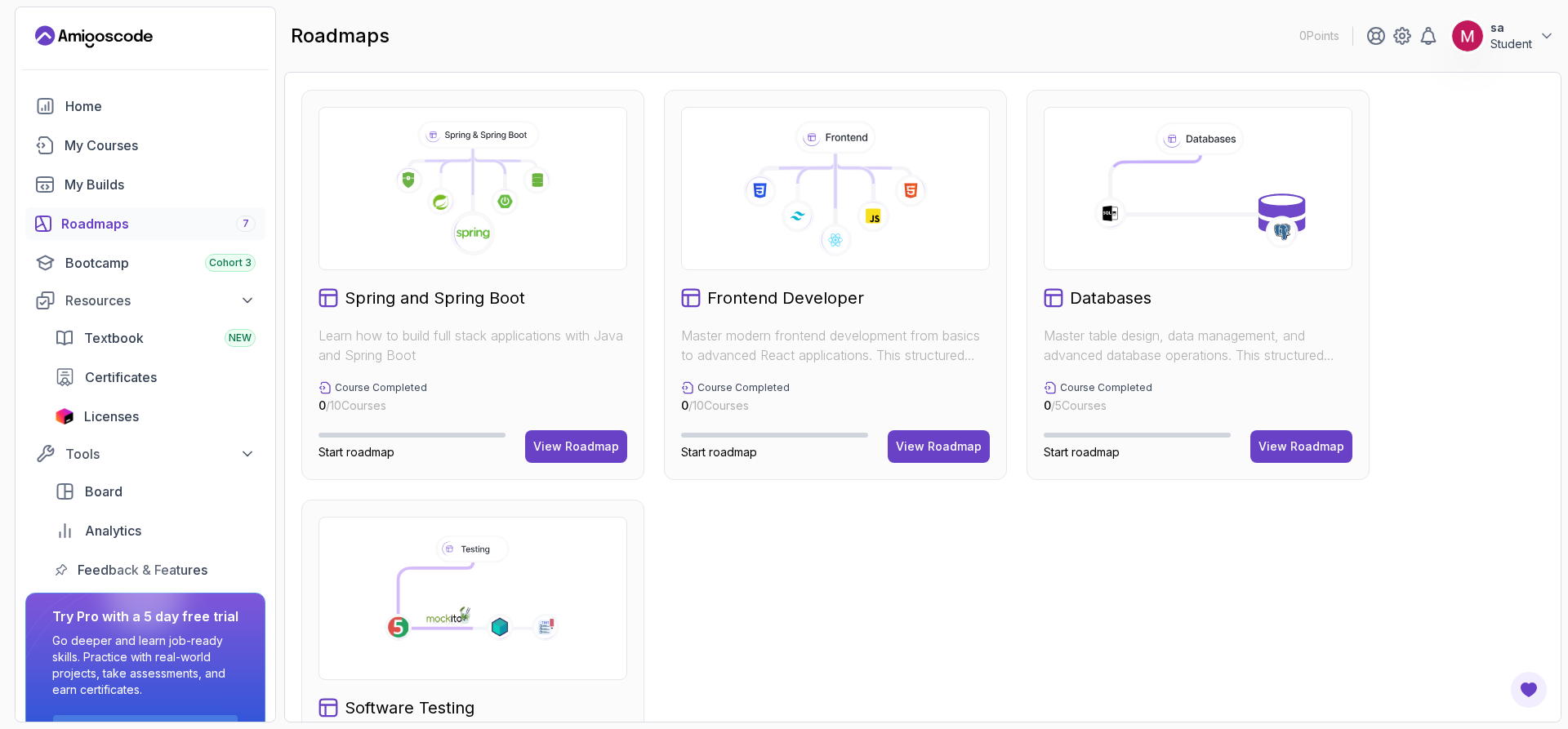
scroll to position [408, 0]
click at [928, 444] on div "View Roadmap" at bounding box center [938, 447] width 85 height 16
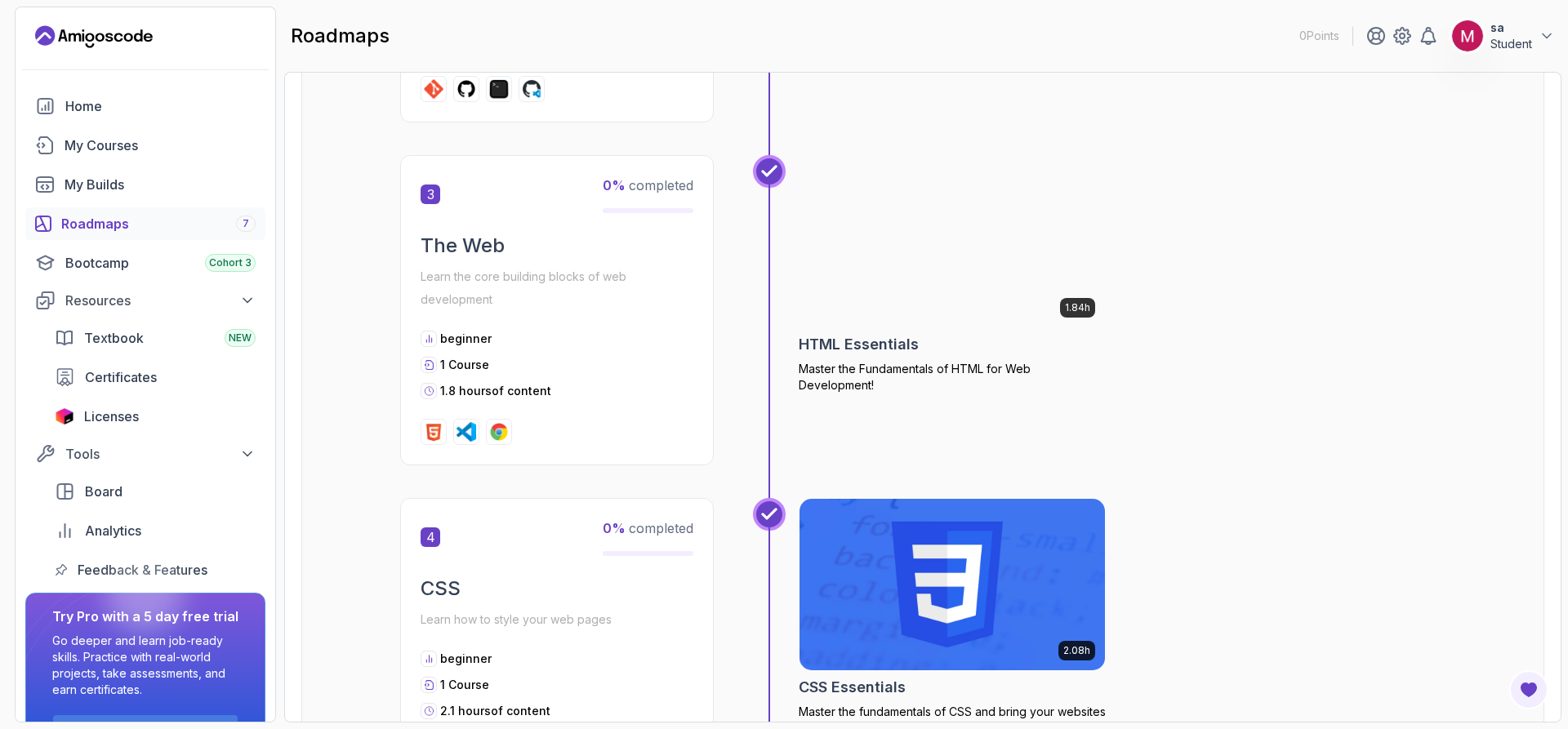
scroll to position [996, 0]
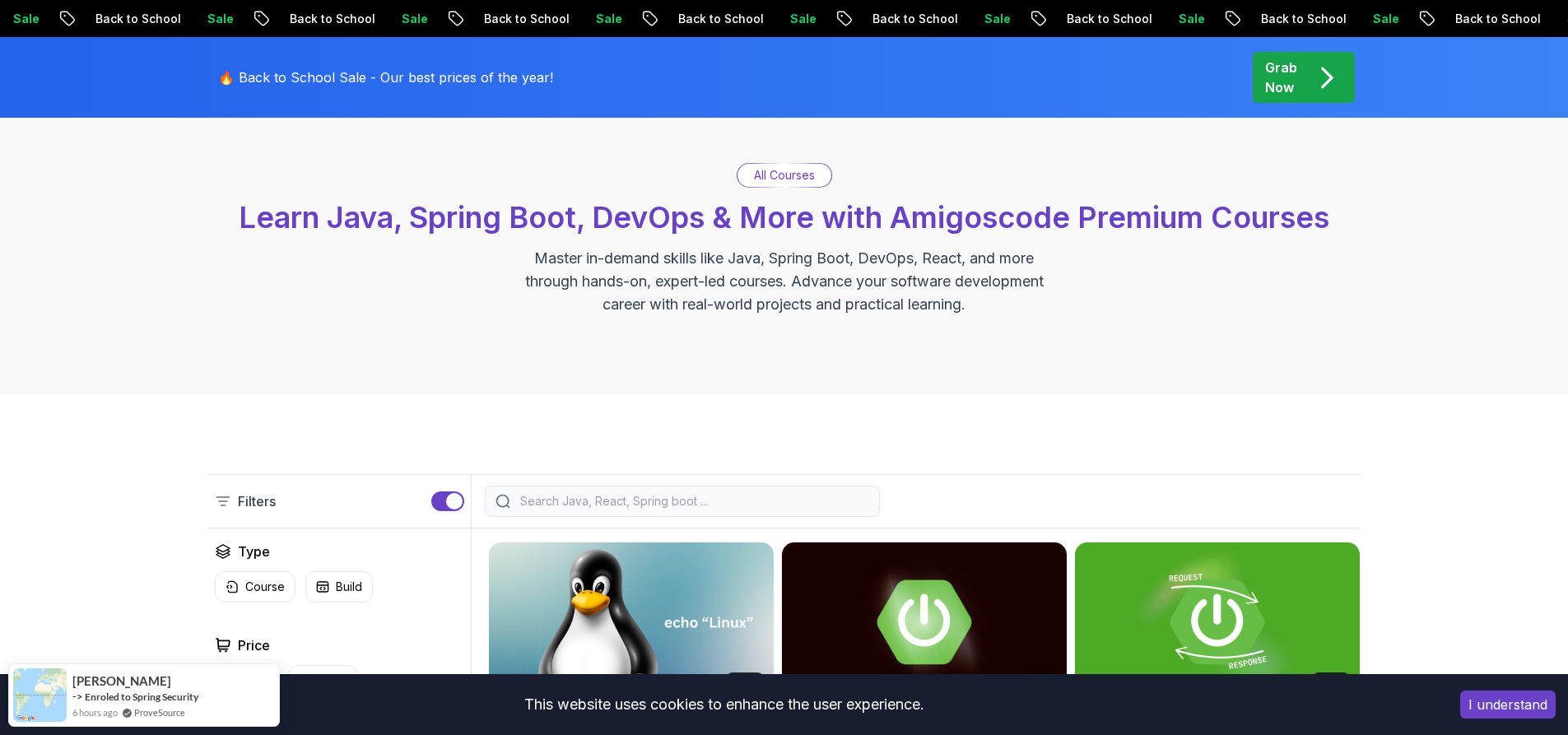
scroll to position [82, 0]
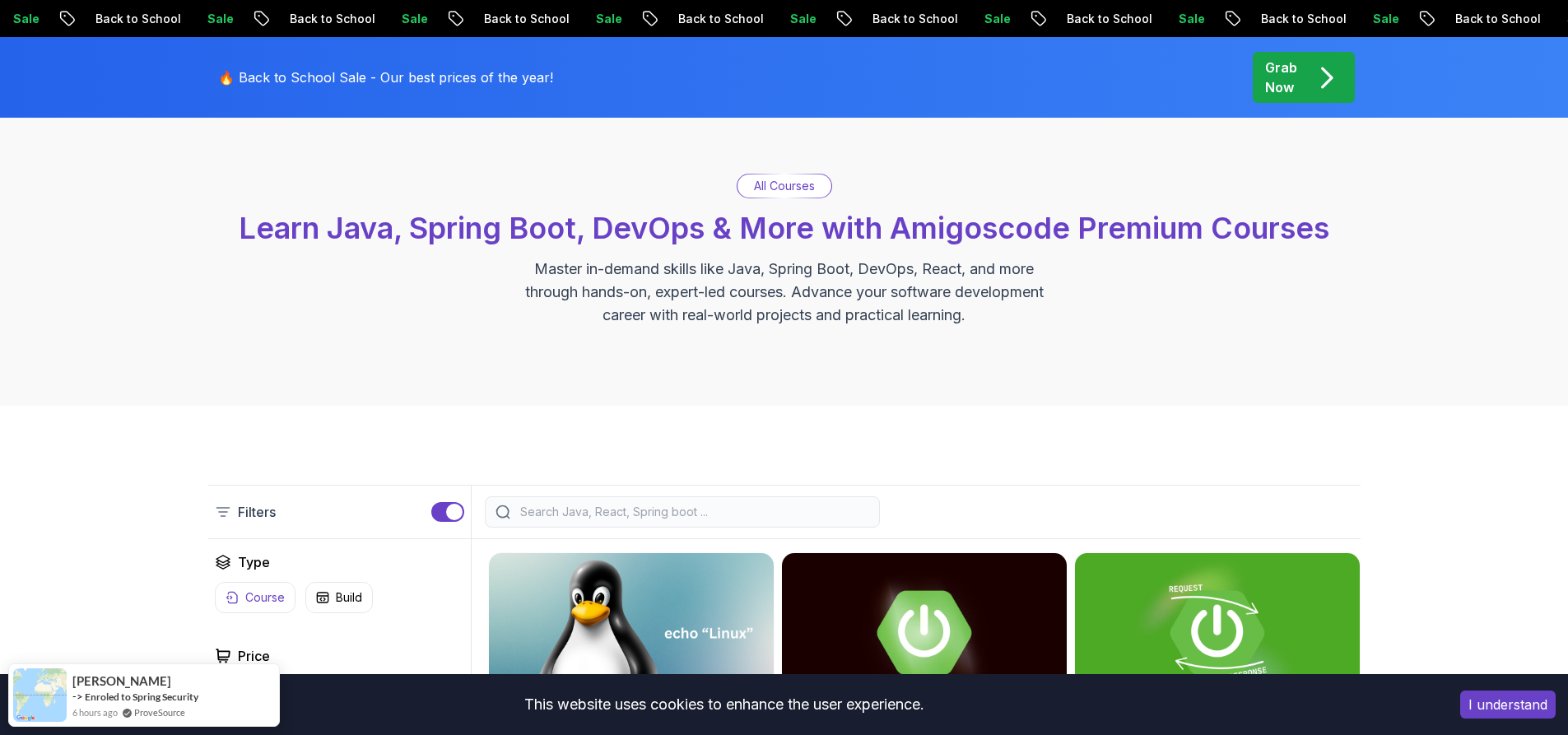
click at [266, 602] on p "Course" at bounding box center [265, 598] width 39 height 16
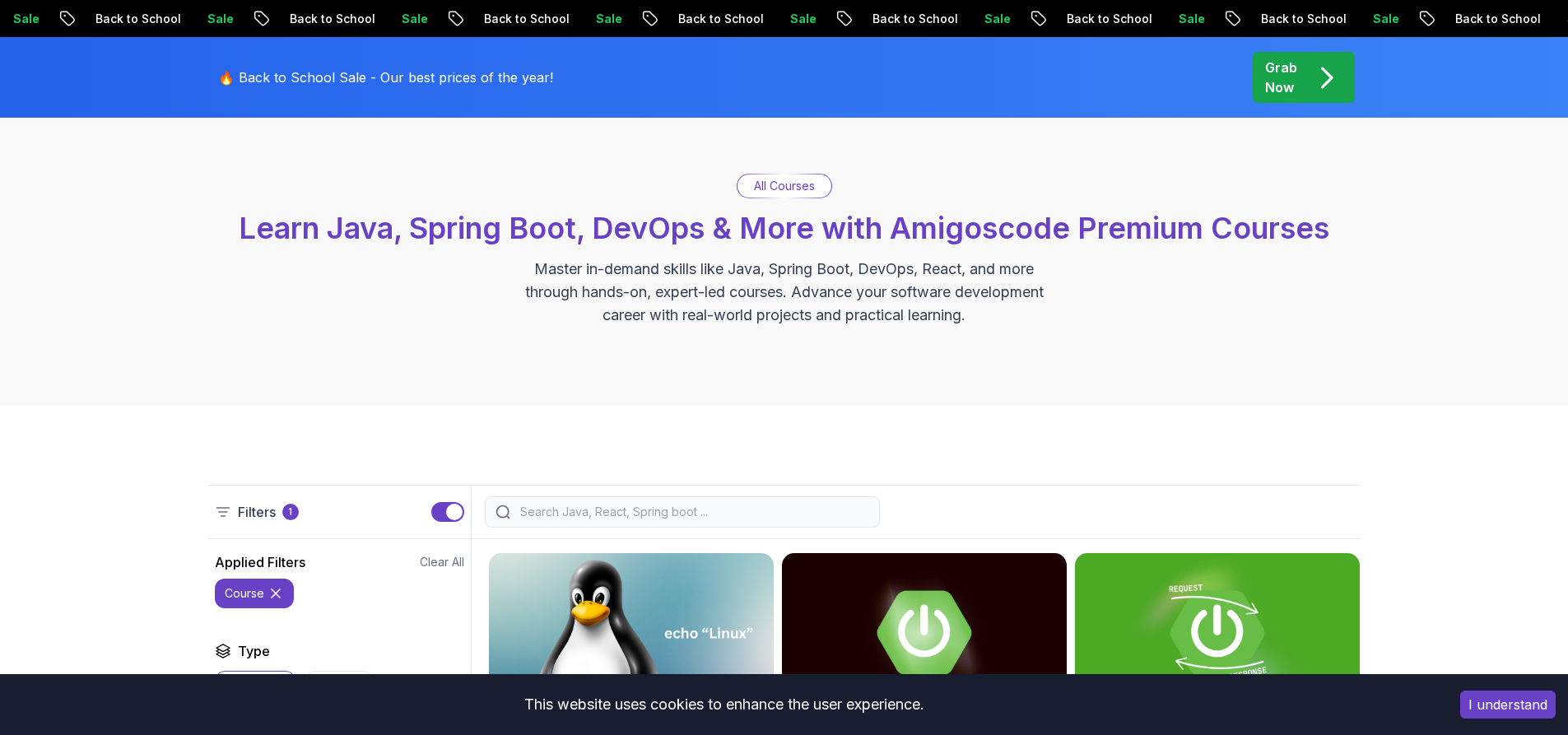
click at [269, 591] on icon at bounding box center [276, 594] width 16 height 16
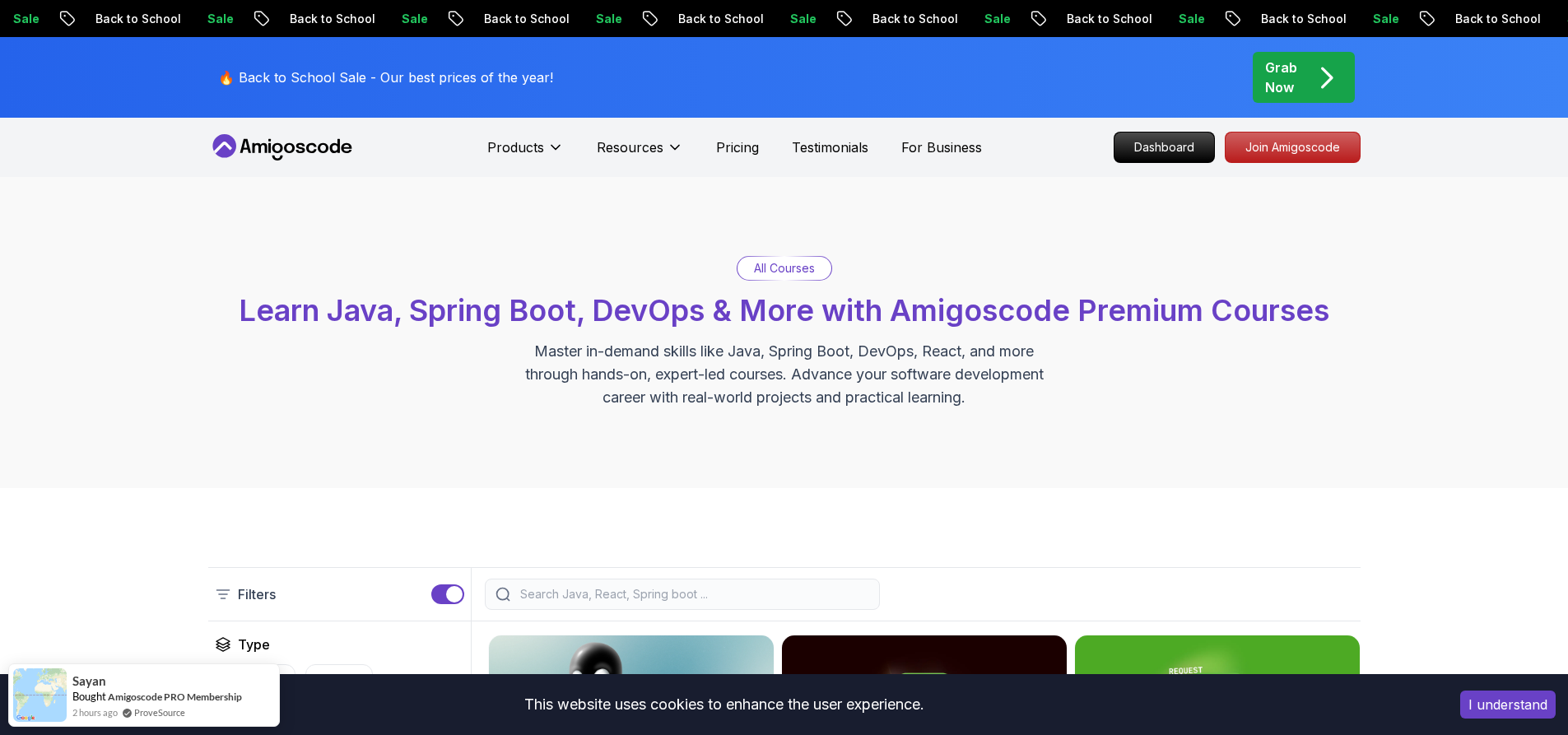
click at [804, 266] on p "All Courses" at bounding box center [784, 269] width 60 height 16
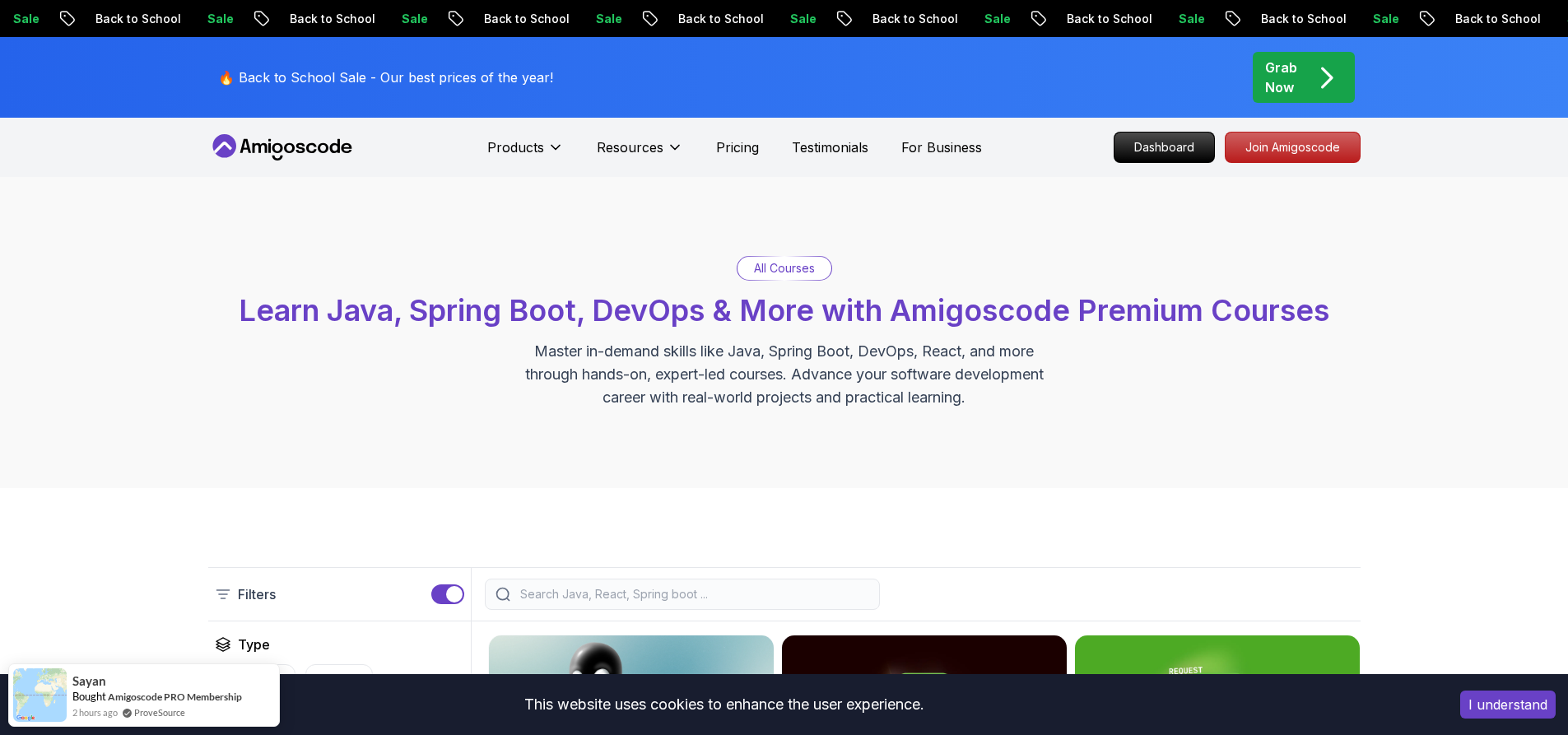
click at [310, 154] on icon at bounding box center [282, 147] width 148 height 27
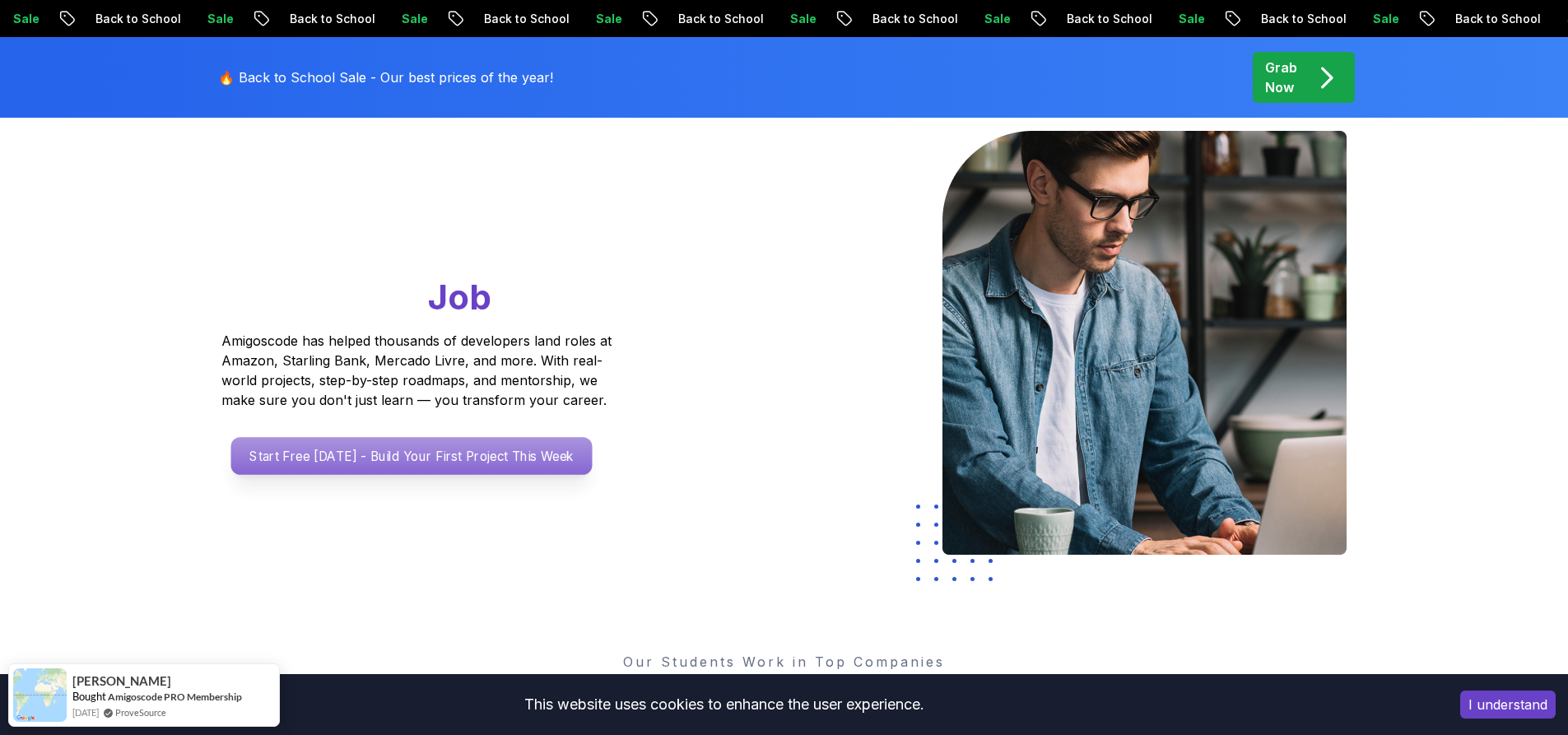
scroll to position [165, 0]
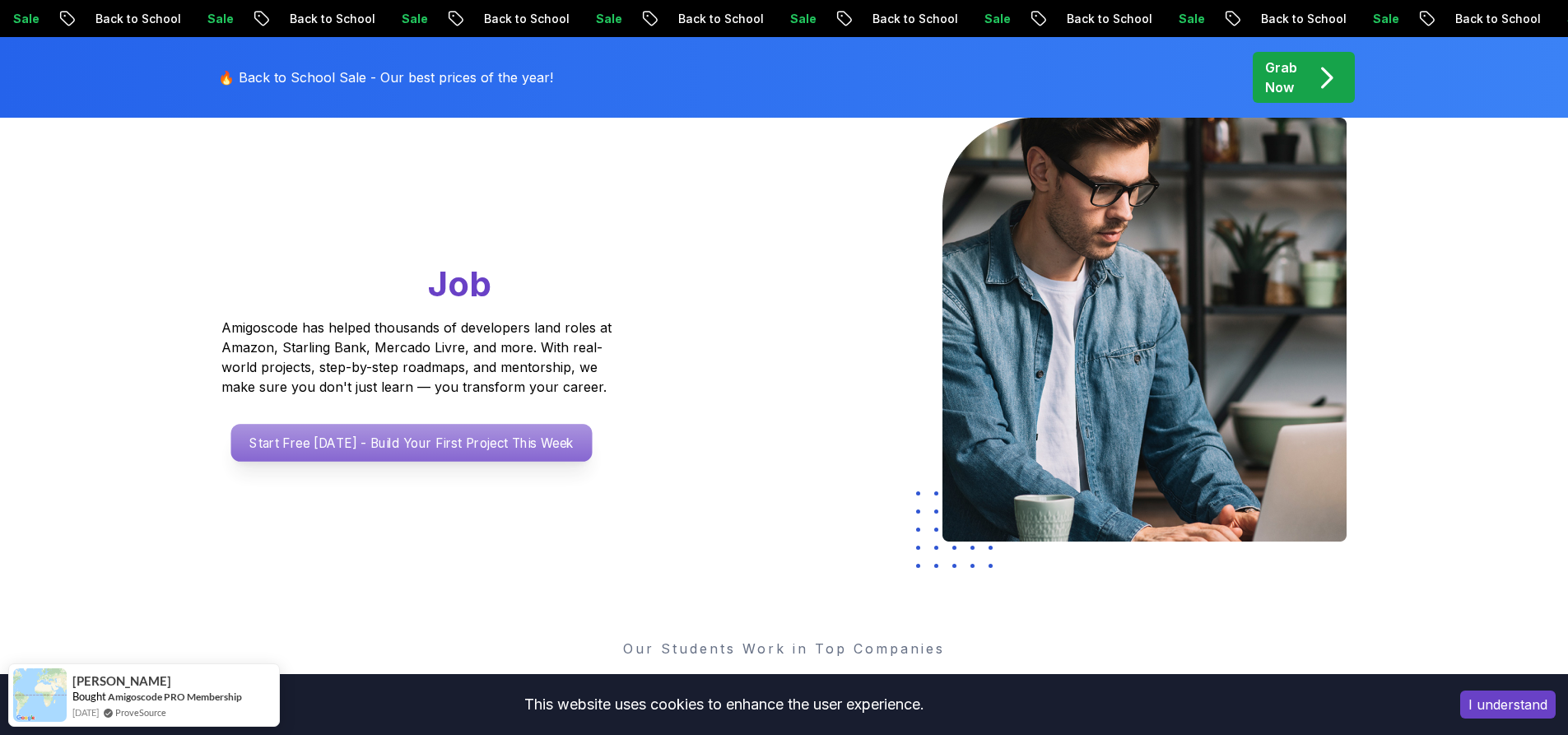
click at [451, 445] on p "Start Free Today - Build Your First Project This Week" at bounding box center [411, 443] width 361 height 38
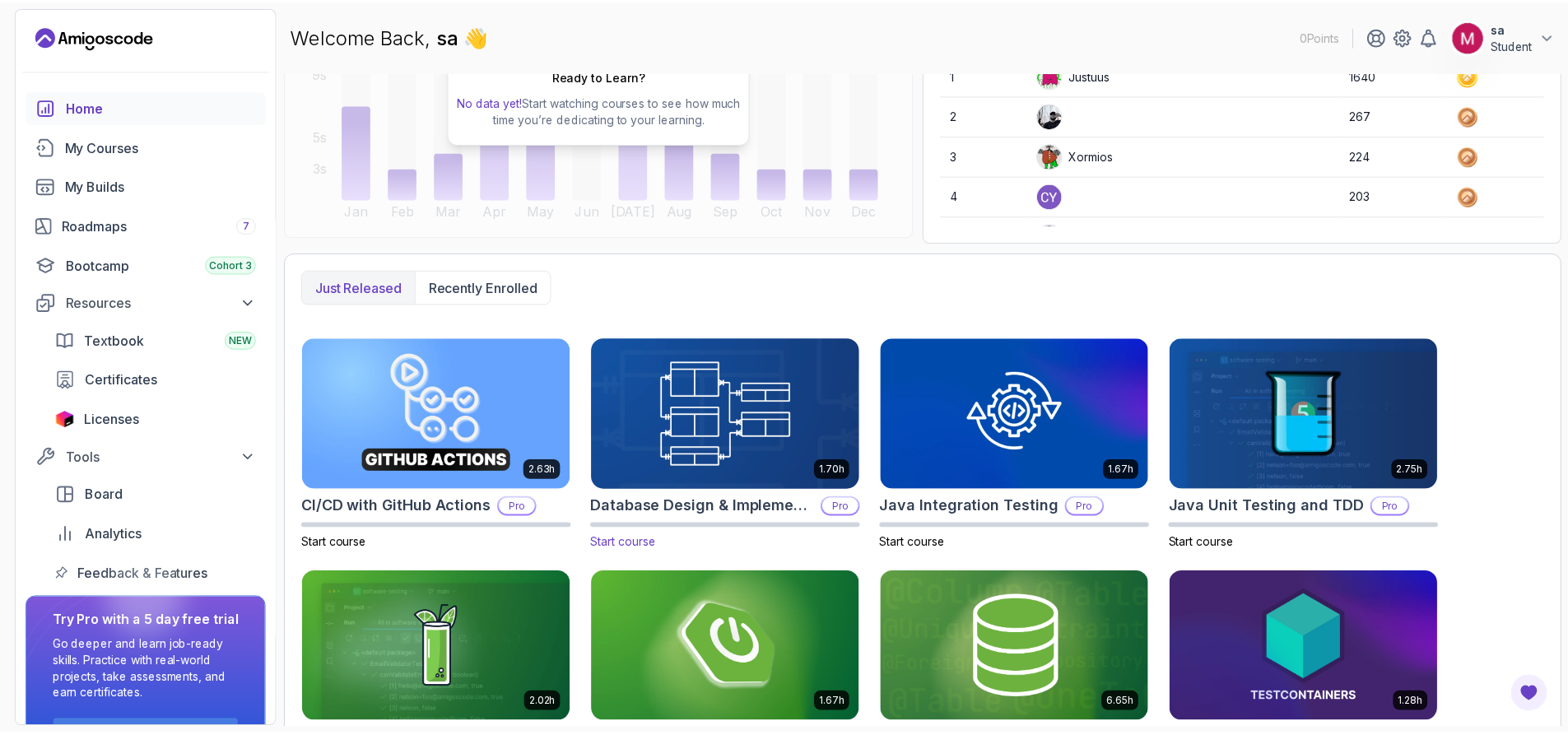
scroll to position [320, 0]
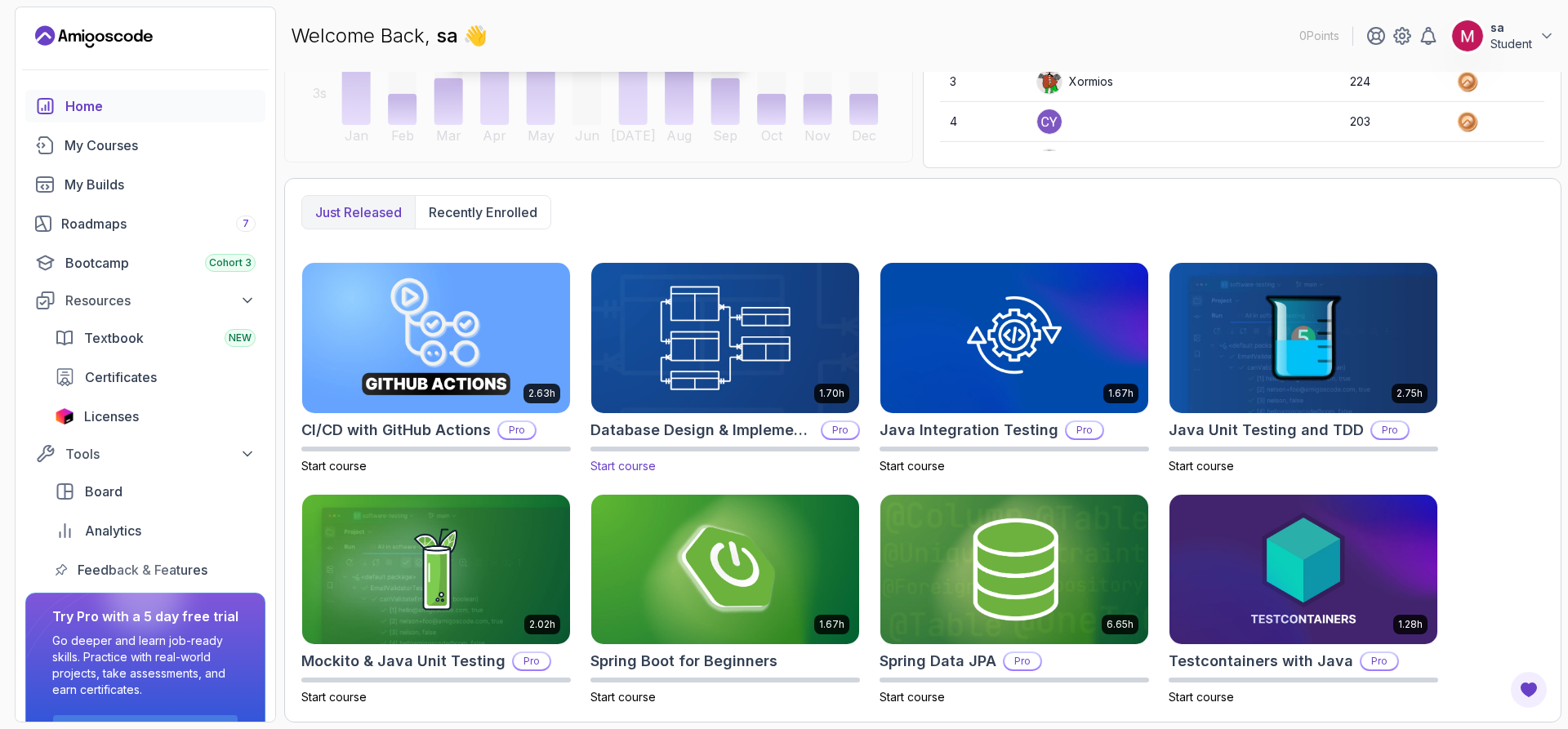
click at [748, 392] on img at bounding box center [724, 337] width 281 height 157
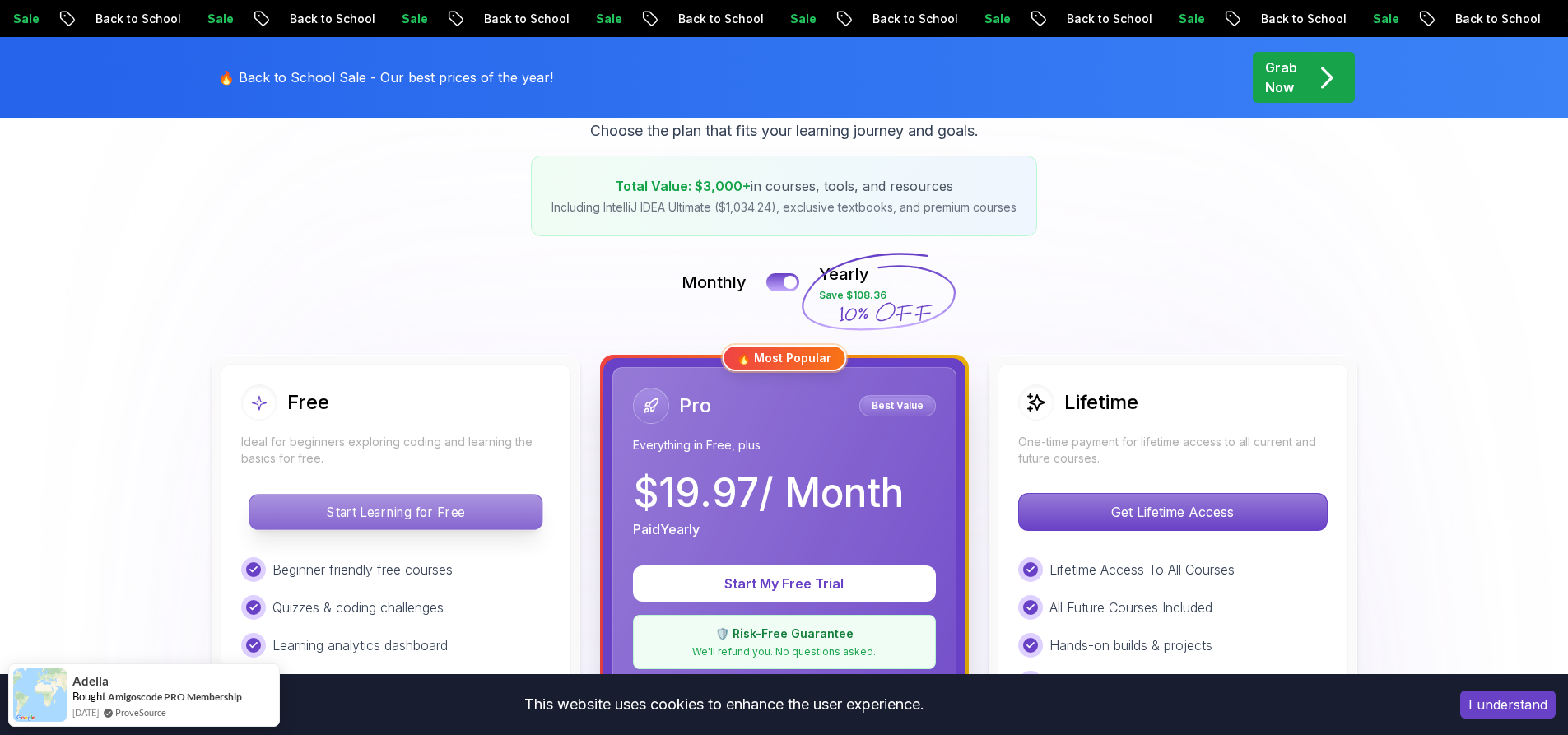
scroll to position [411, 0]
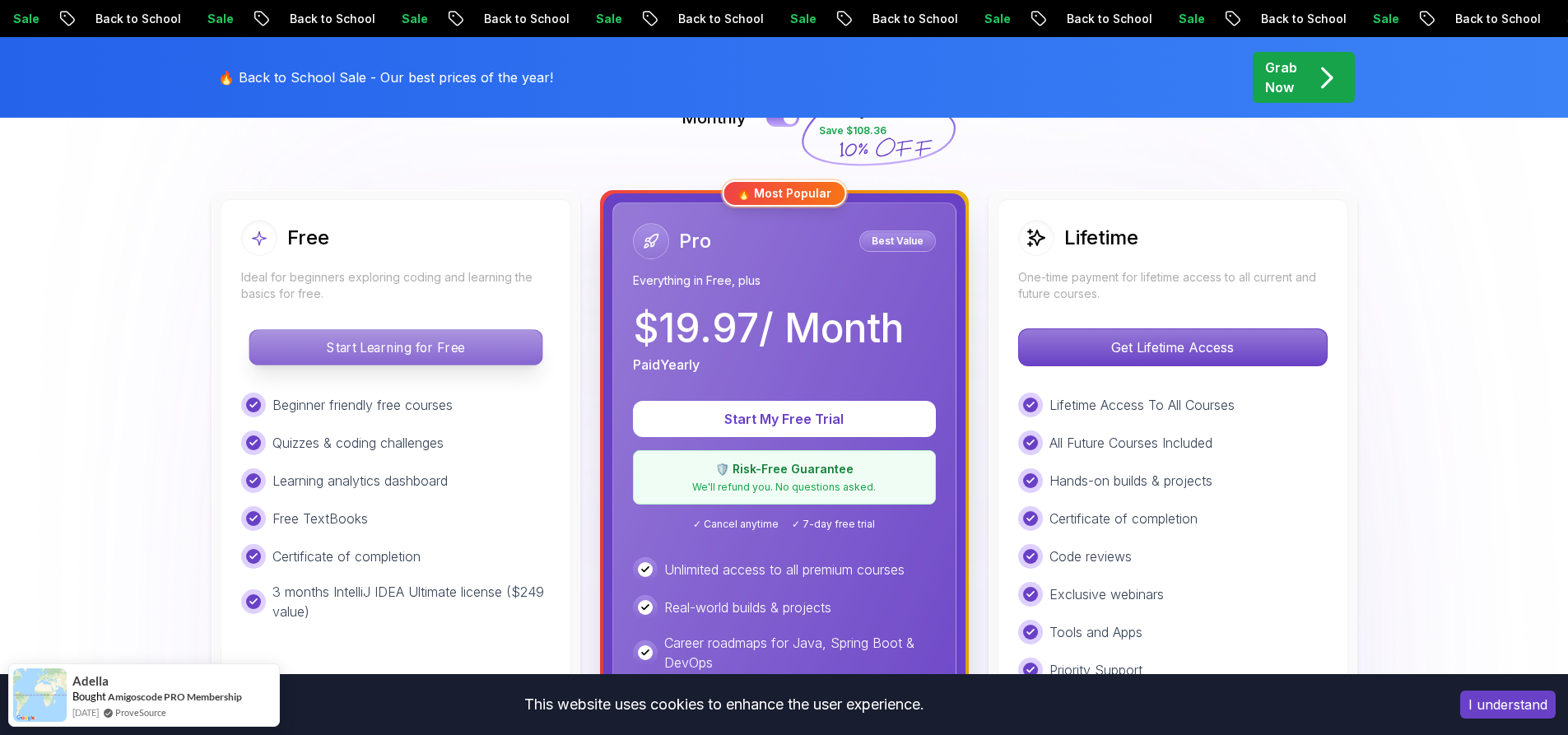
click at [506, 339] on p "Start Learning for Free" at bounding box center [395, 347] width 292 height 35
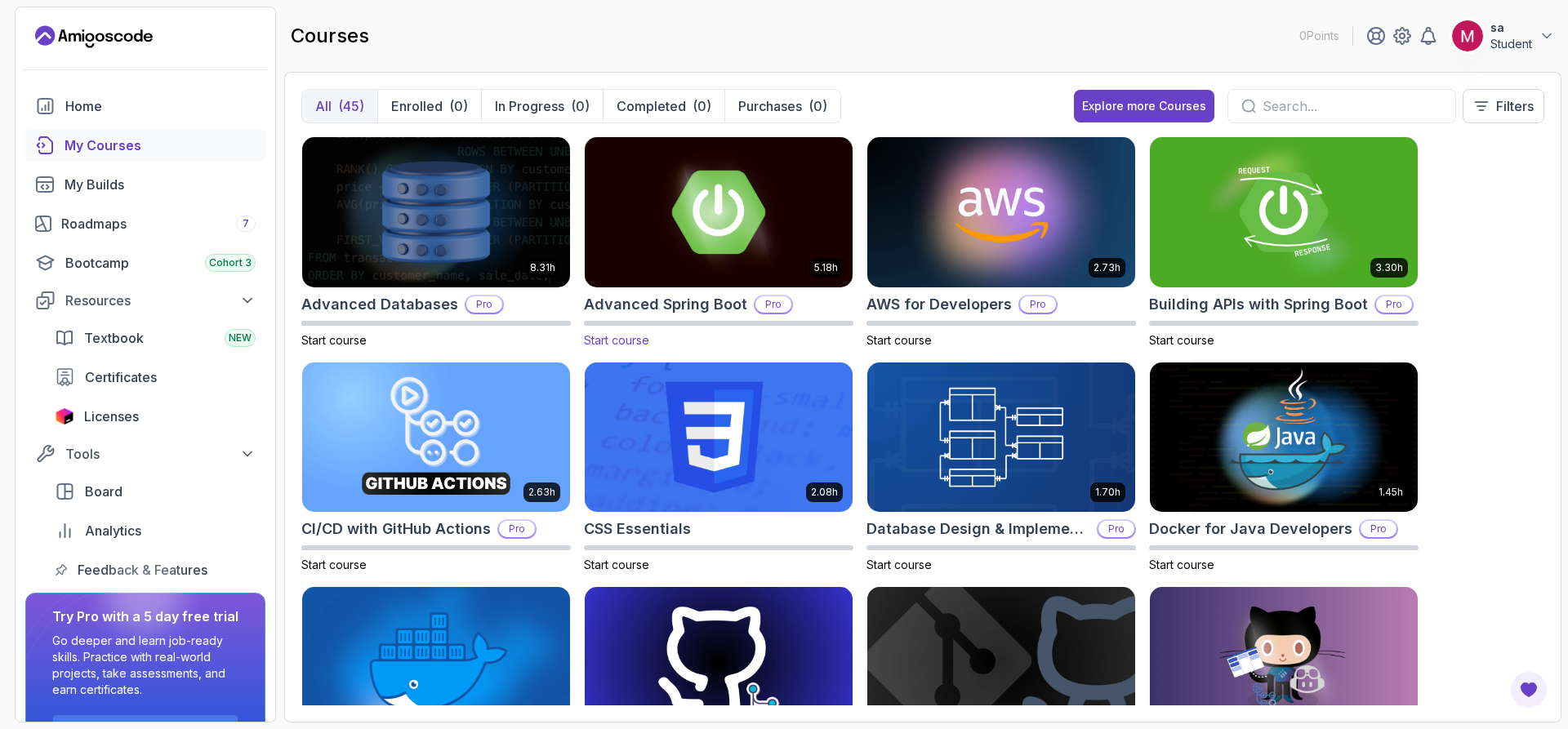
click at [684, 252] on img at bounding box center [718, 211] width 281 height 157
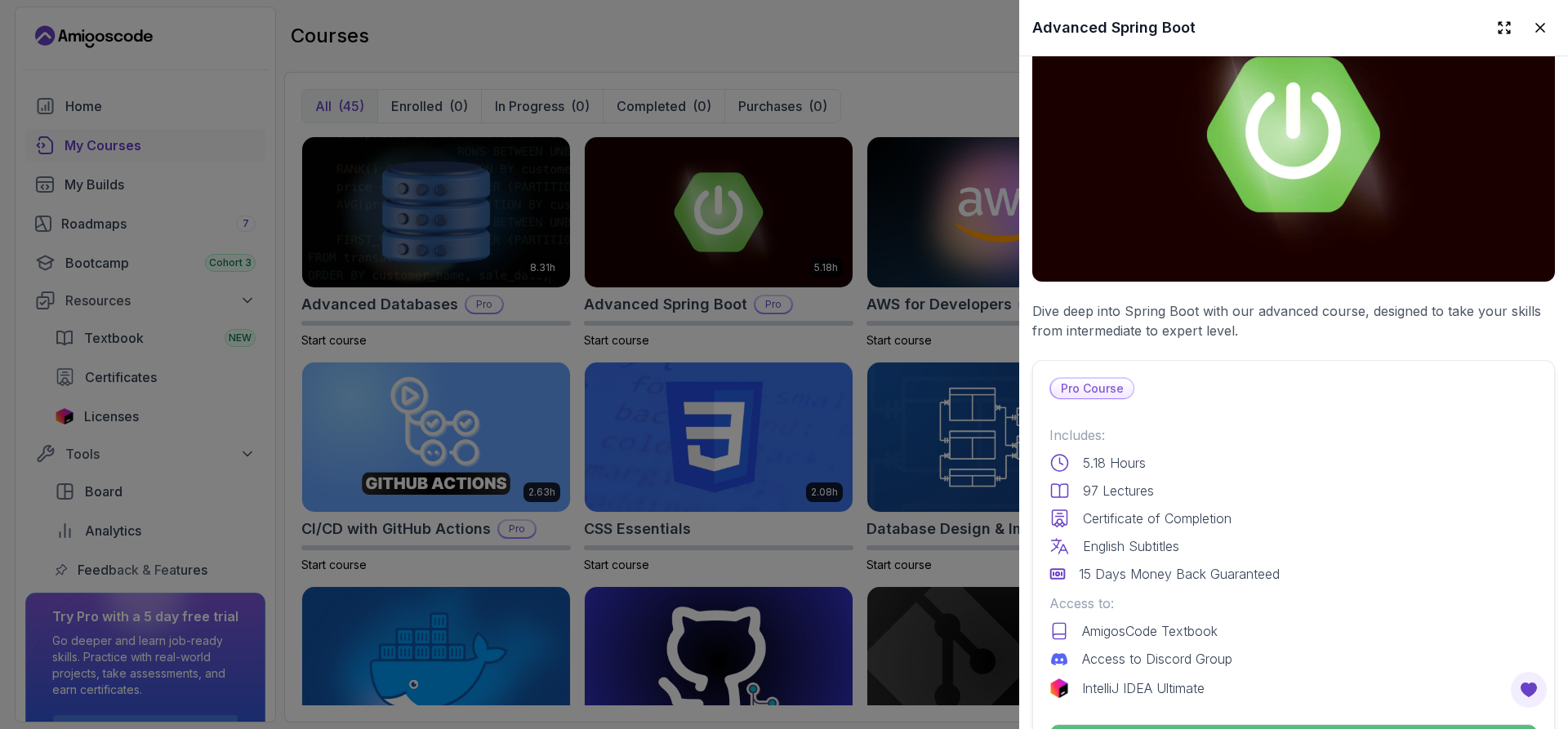
scroll to position [245, 0]
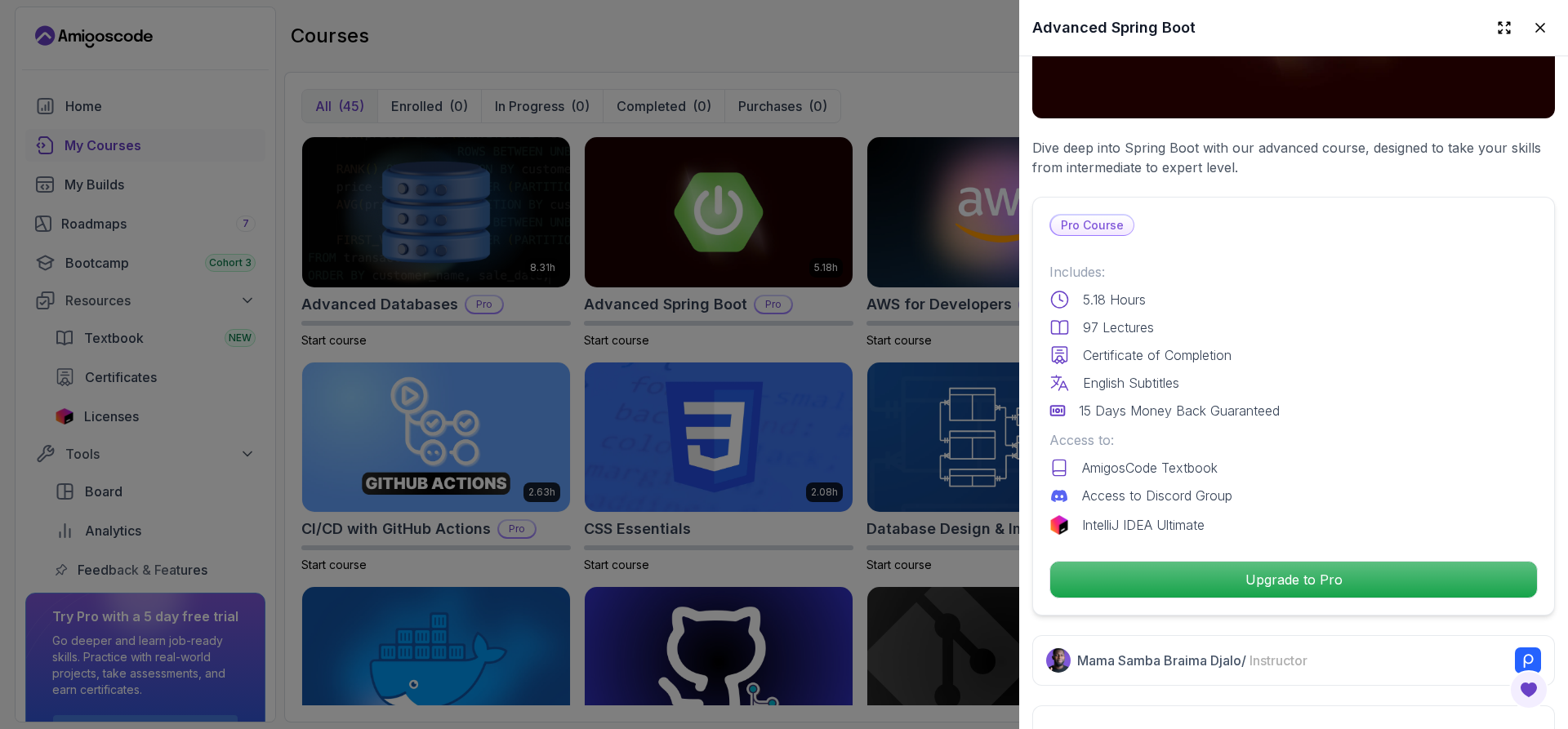
click at [1100, 222] on p "Pro Course" at bounding box center [1092, 225] width 83 height 20
click at [704, 282] on div at bounding box center [784, 364] width 1568 height 729
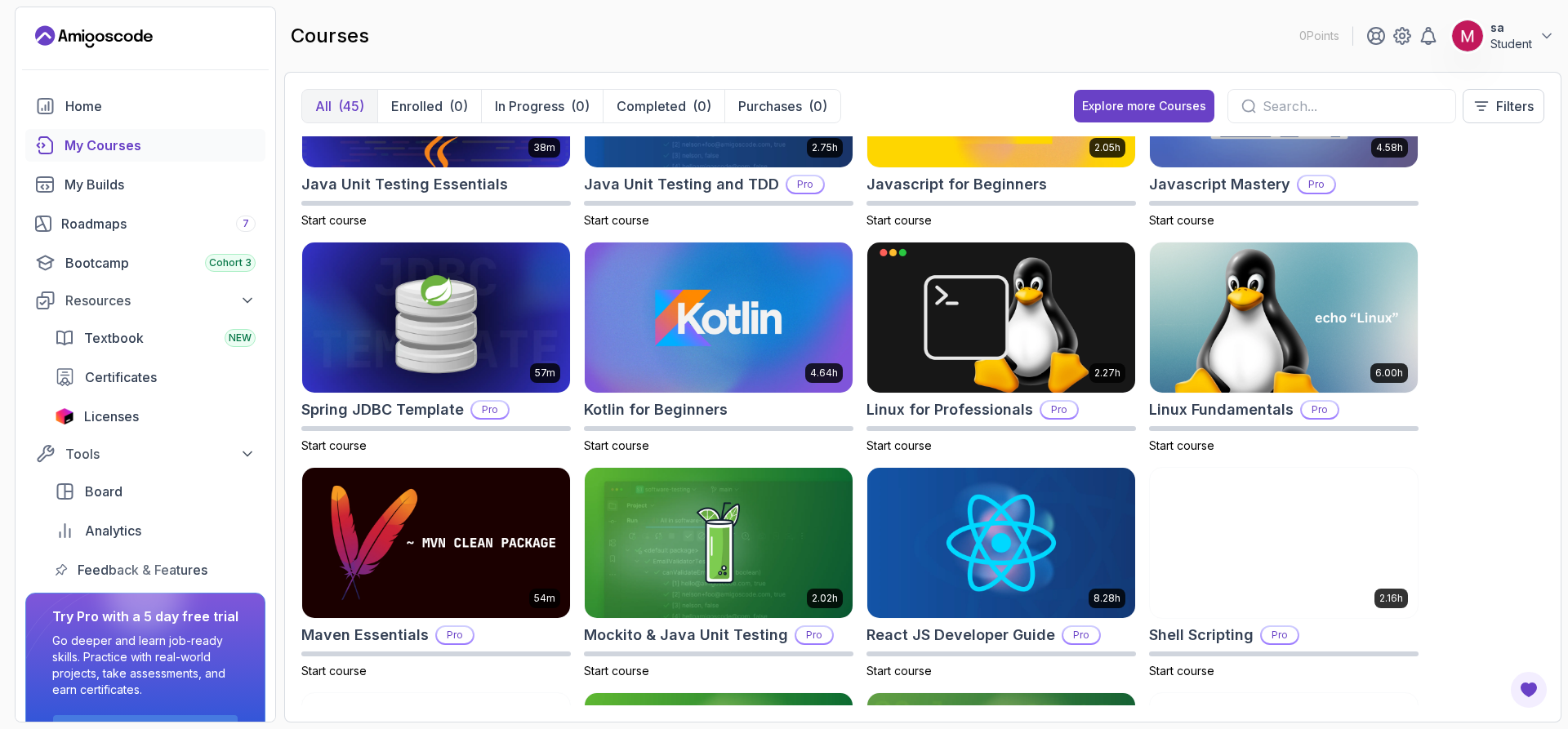
scroll to position [1388, 0]
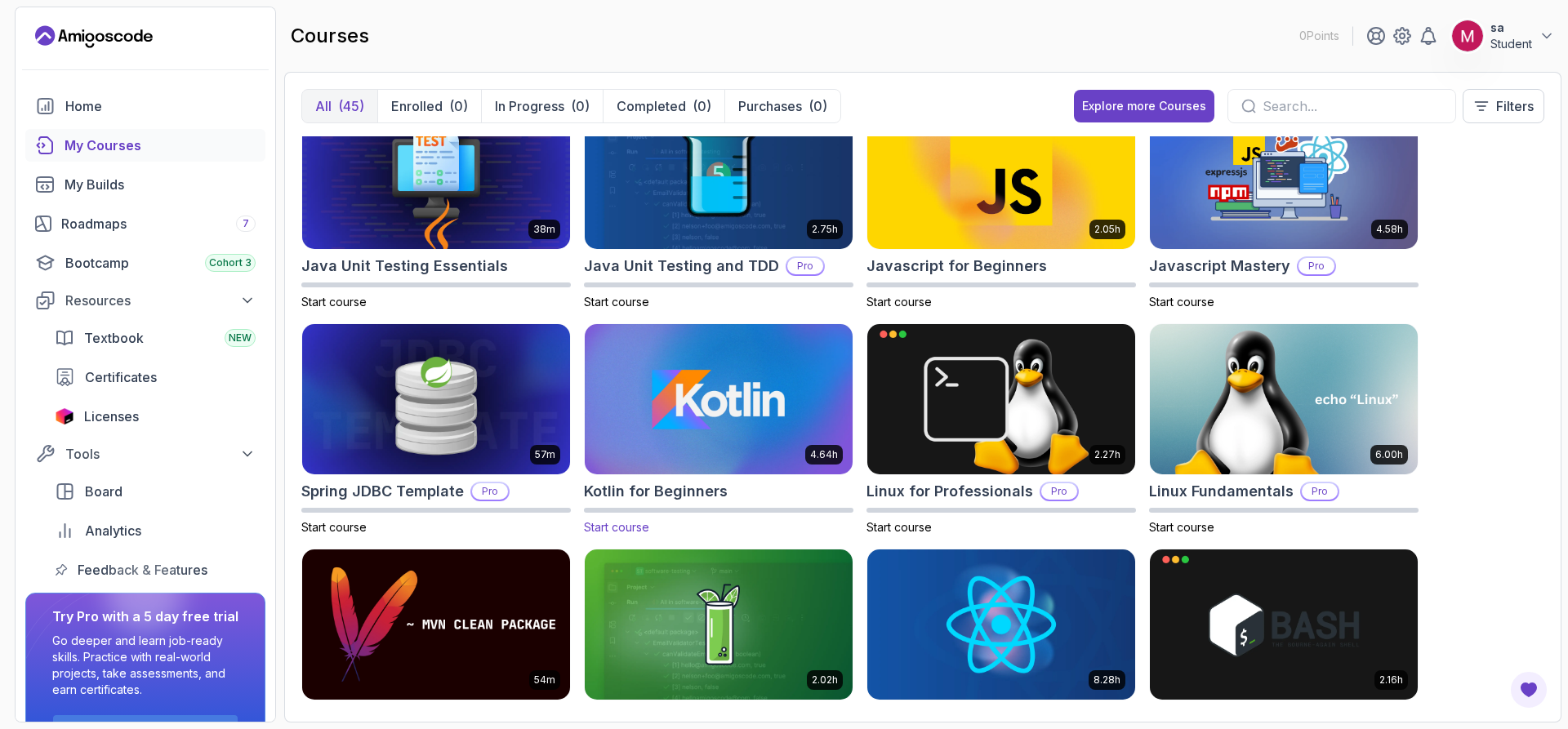
click at [797, 394] on img at bounding box center [718, 399] width 281 height 157
click at [614, 523] on span "Start course" at bounding box center [616, 526] width 65 height 14
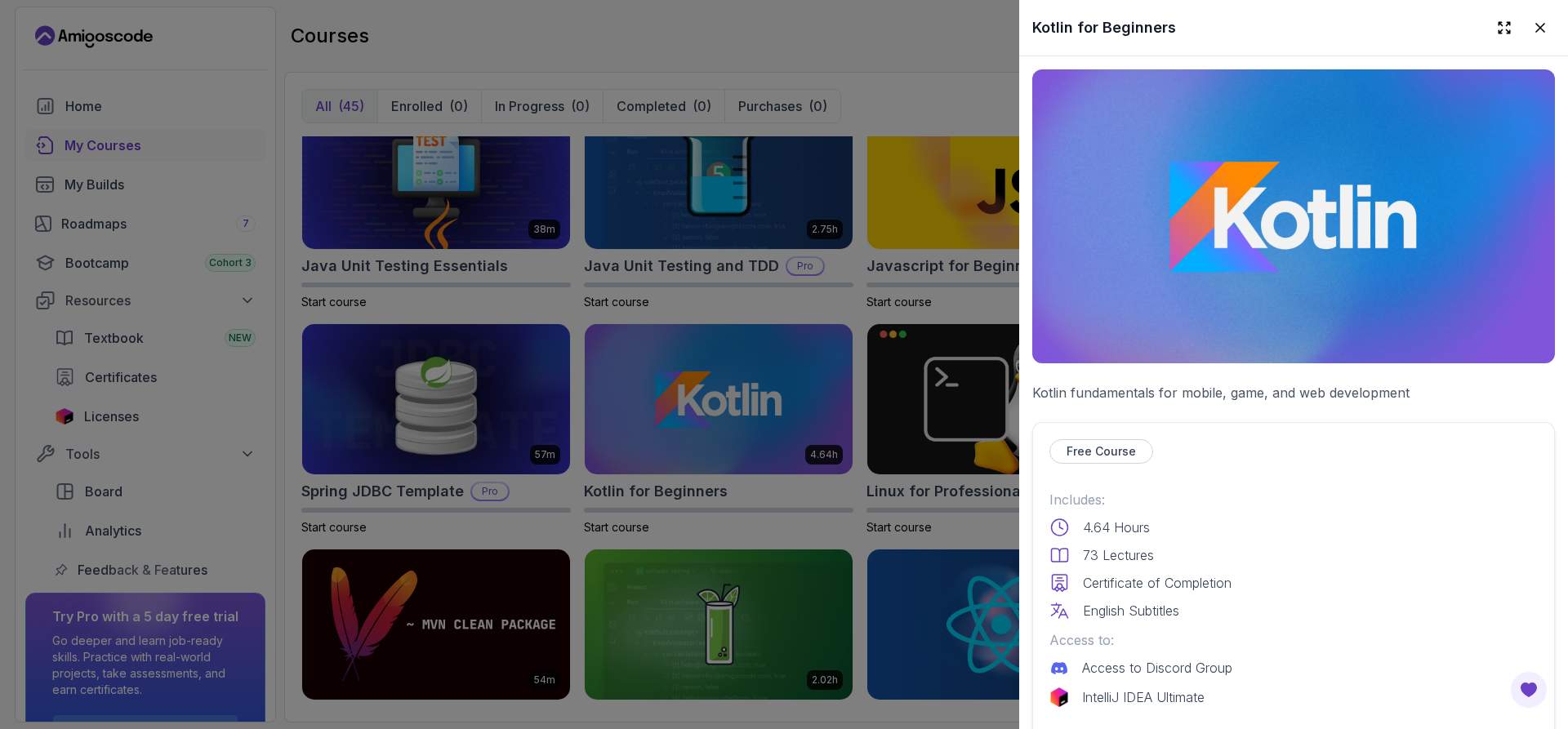
scroll to position [164, 0]
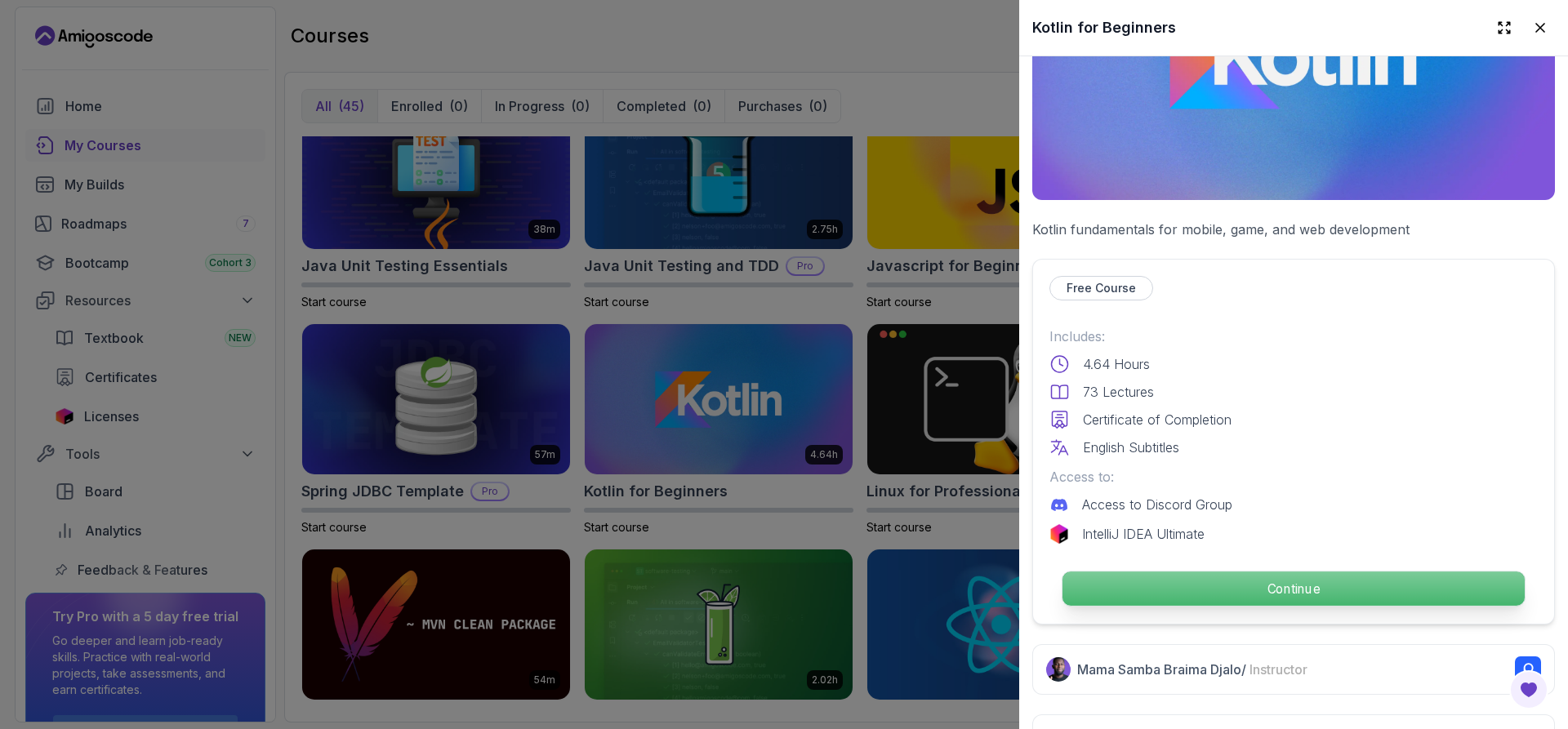
click at [1089, 573] on p "Continue" at bounding box center [1293, 589] width 462 height 35
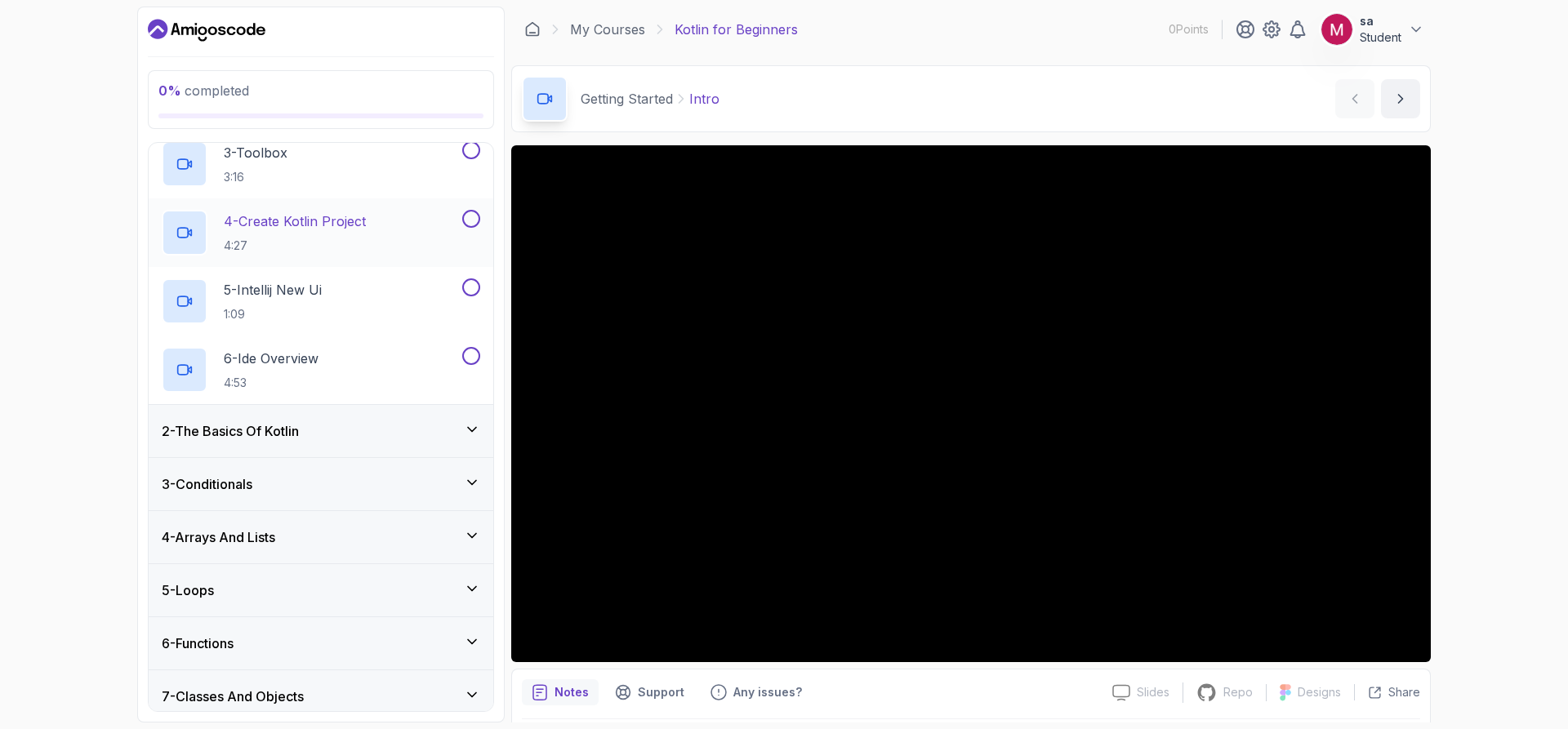
scroll to position [214, 0]
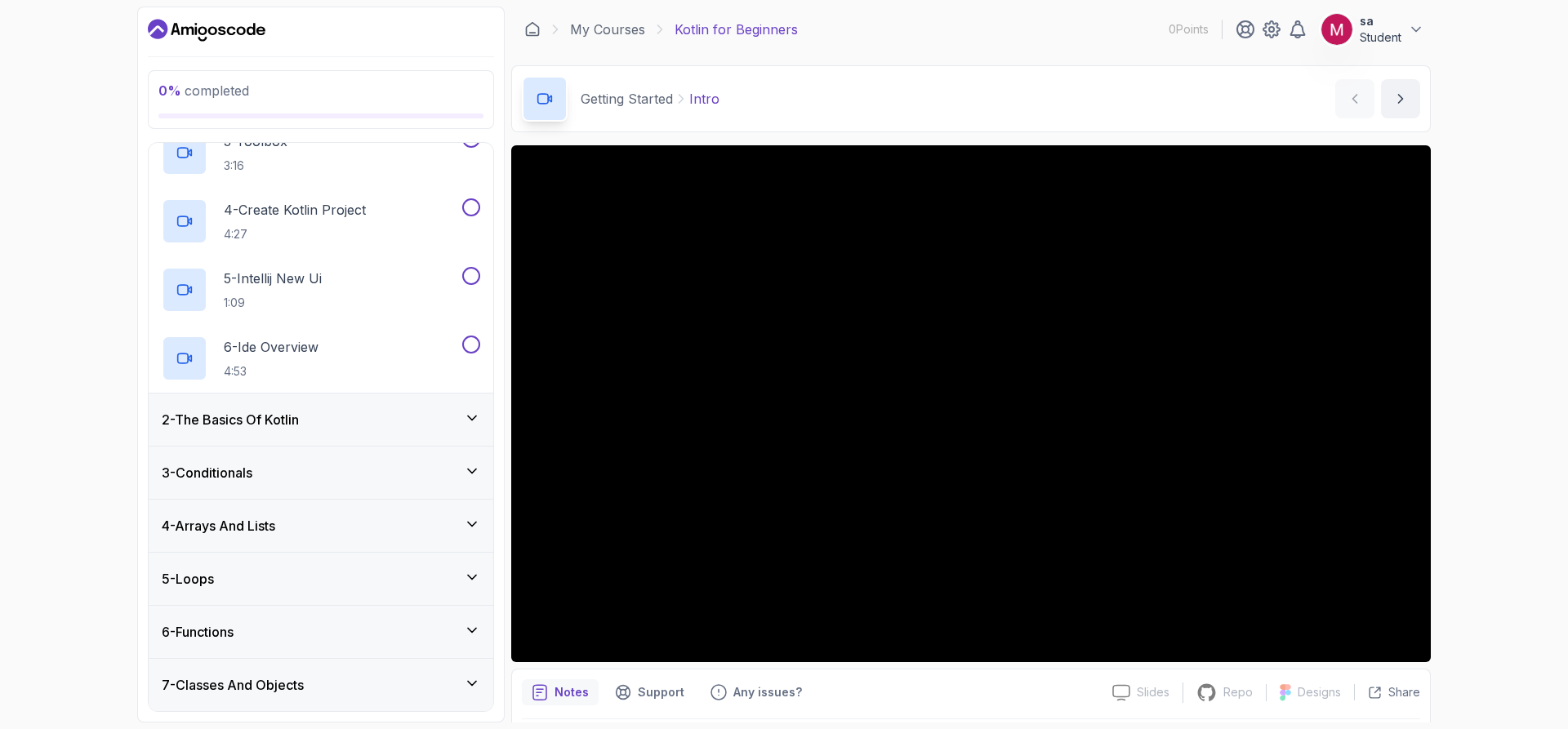
click at [339, 628] on div "6 - Functions" at bounding box center [321, 632] width 318 height 20
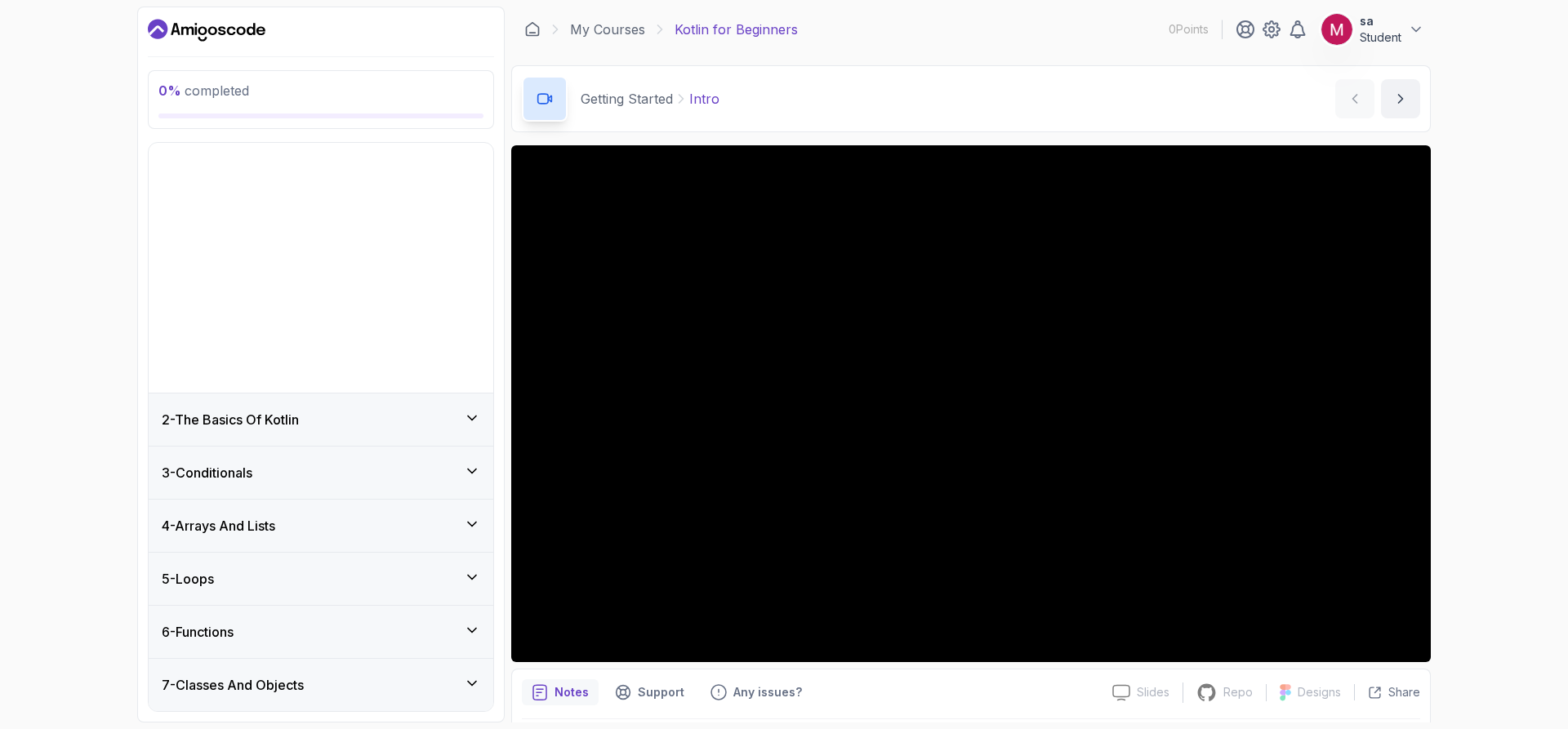
scroll to position [0, 0]
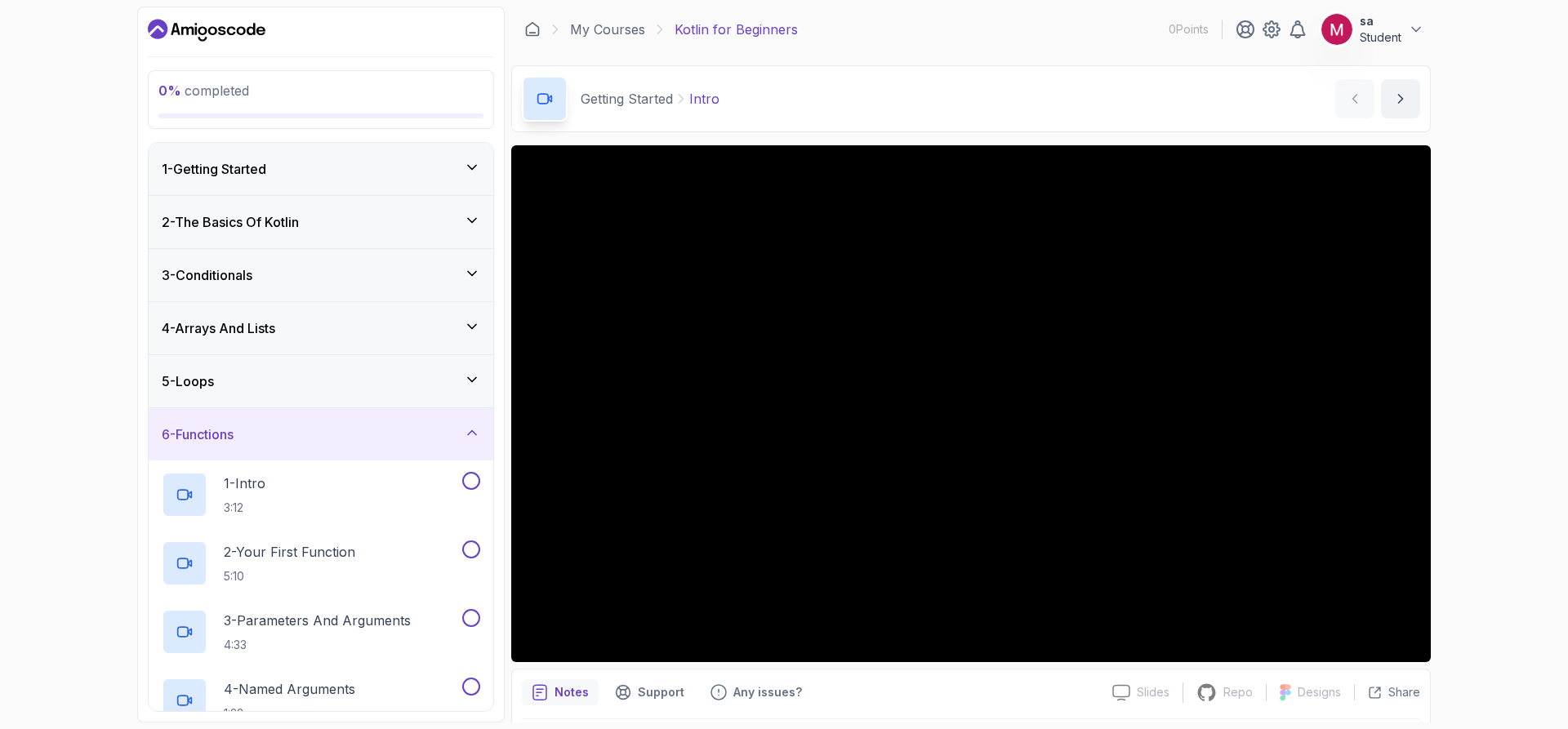
click at [306, 440] on div "6 - Functions" at bounding box center [321, 434] width 318 height 20
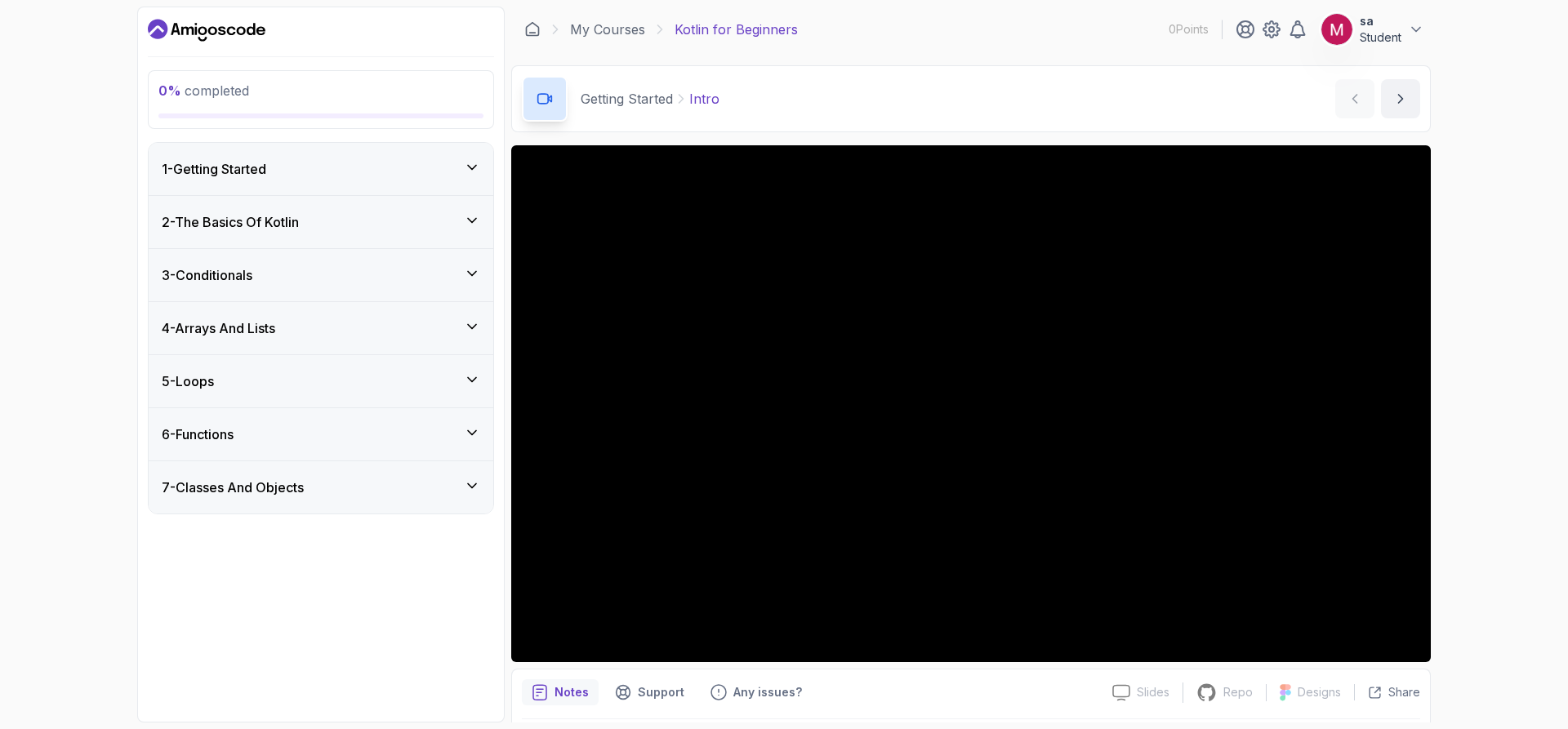
click at [266, 169] on h3 "1 - Getting Started" at bounding box center [214, 169] width 105 height 20
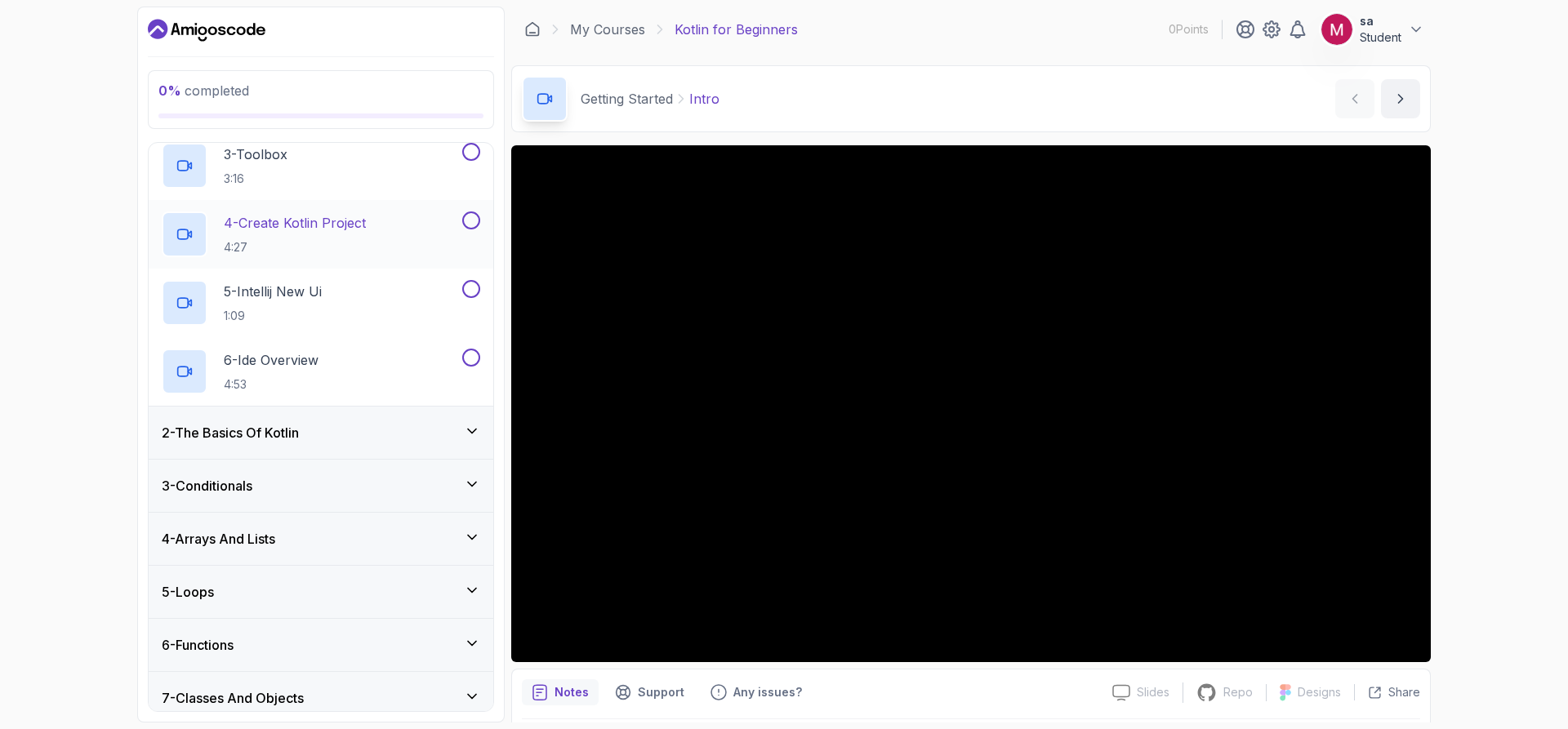
scroll to position [214, 0]
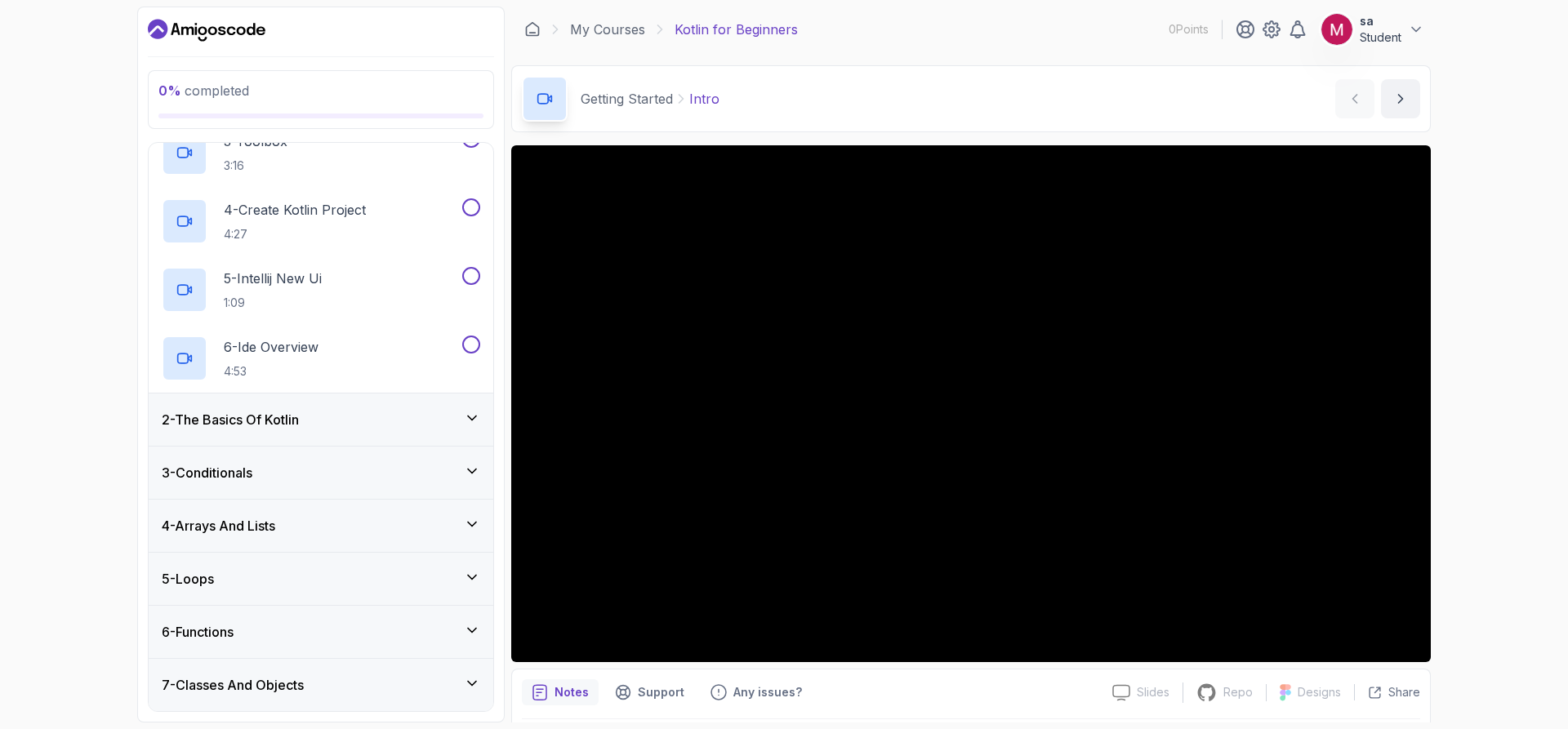
click at [355, 433] on div "2 - The Basics Of Kotlin" at bounding box center [320, 419] width 345 height 52
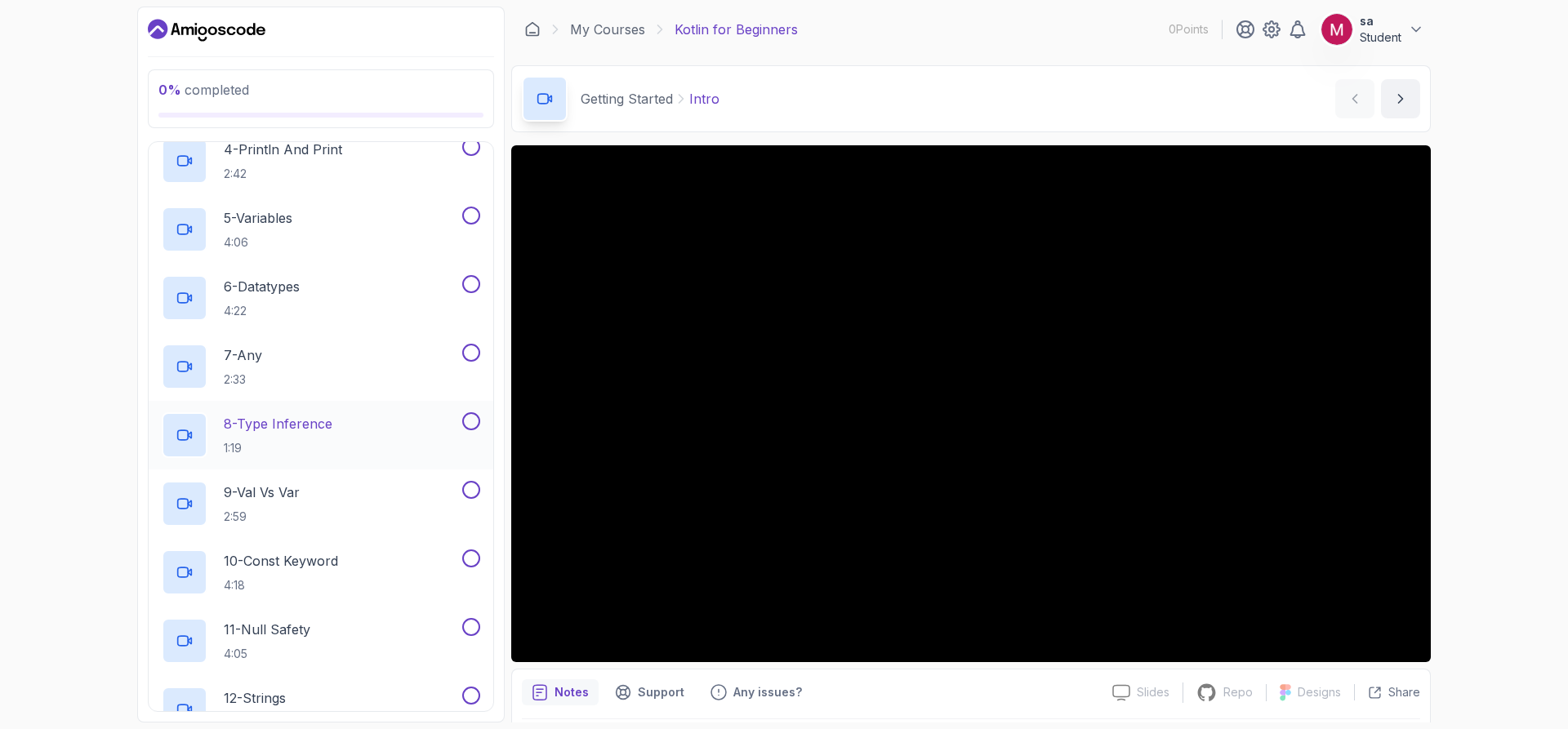
scroll to position [0, 0]
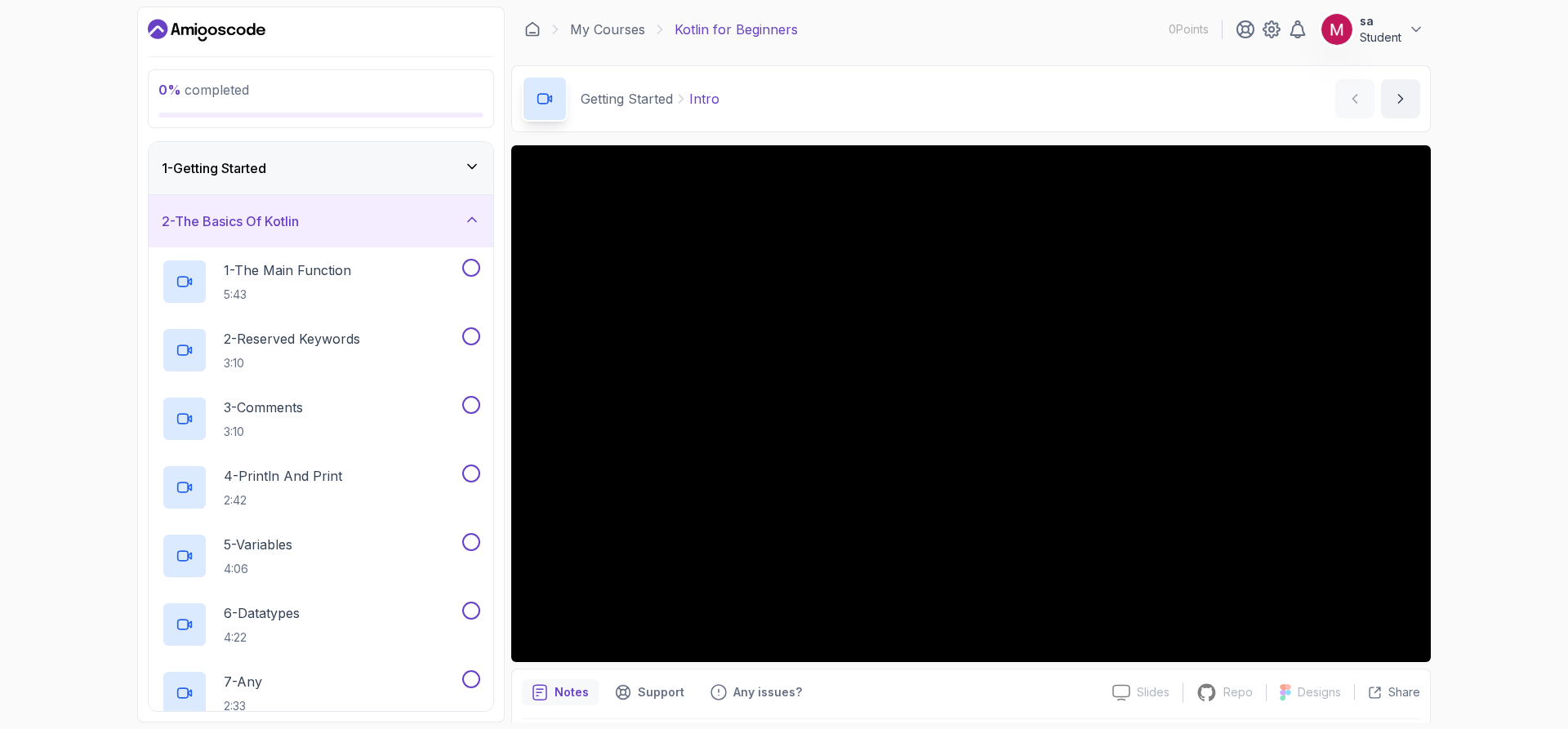
click at [399, 210] on div "2 - The Basics Of Kotlin" at bounding box center [320, 221] width 345 height 52
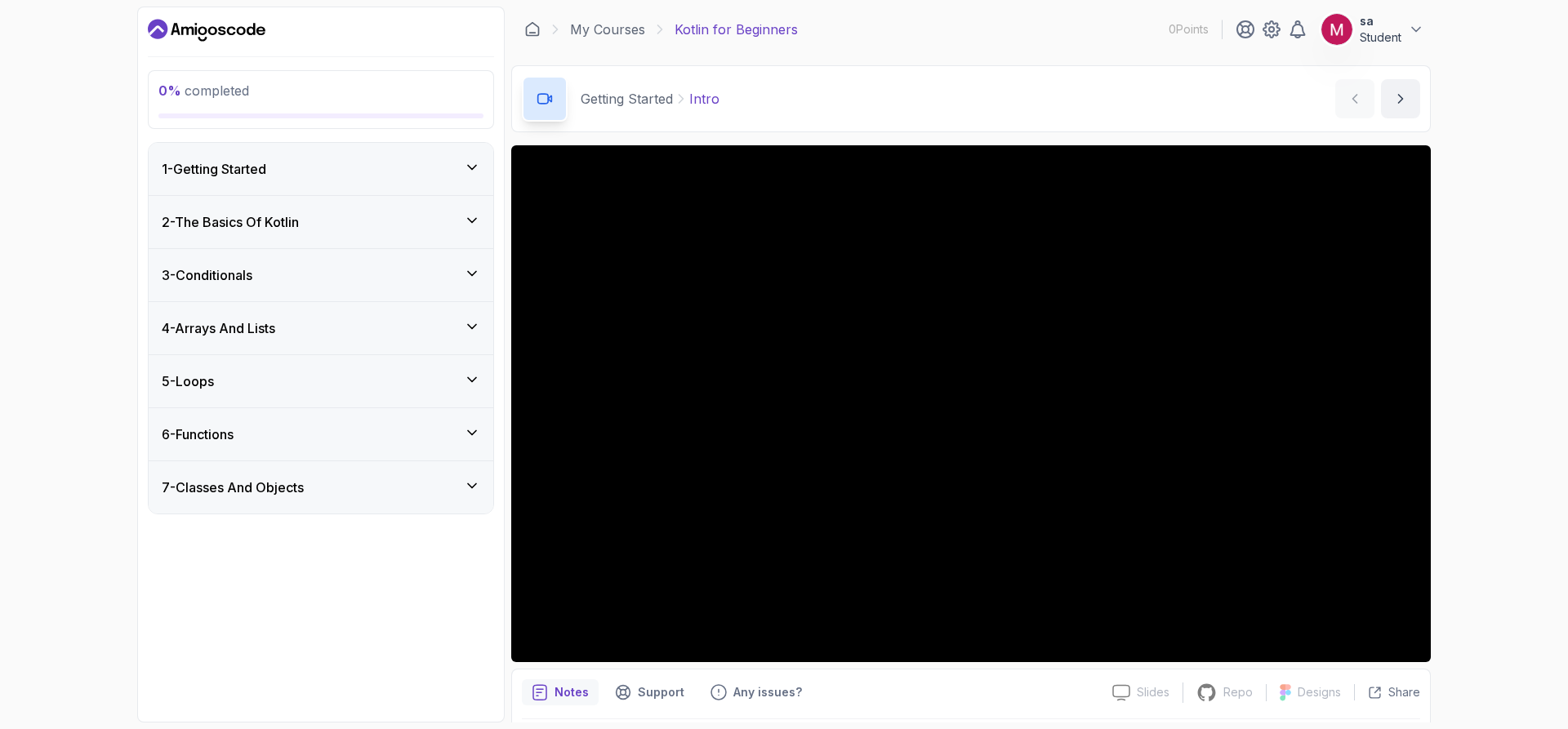
click at [393, 164] on div "1 - Getting Started" at bounding box center [321, 169] width 318 height 20
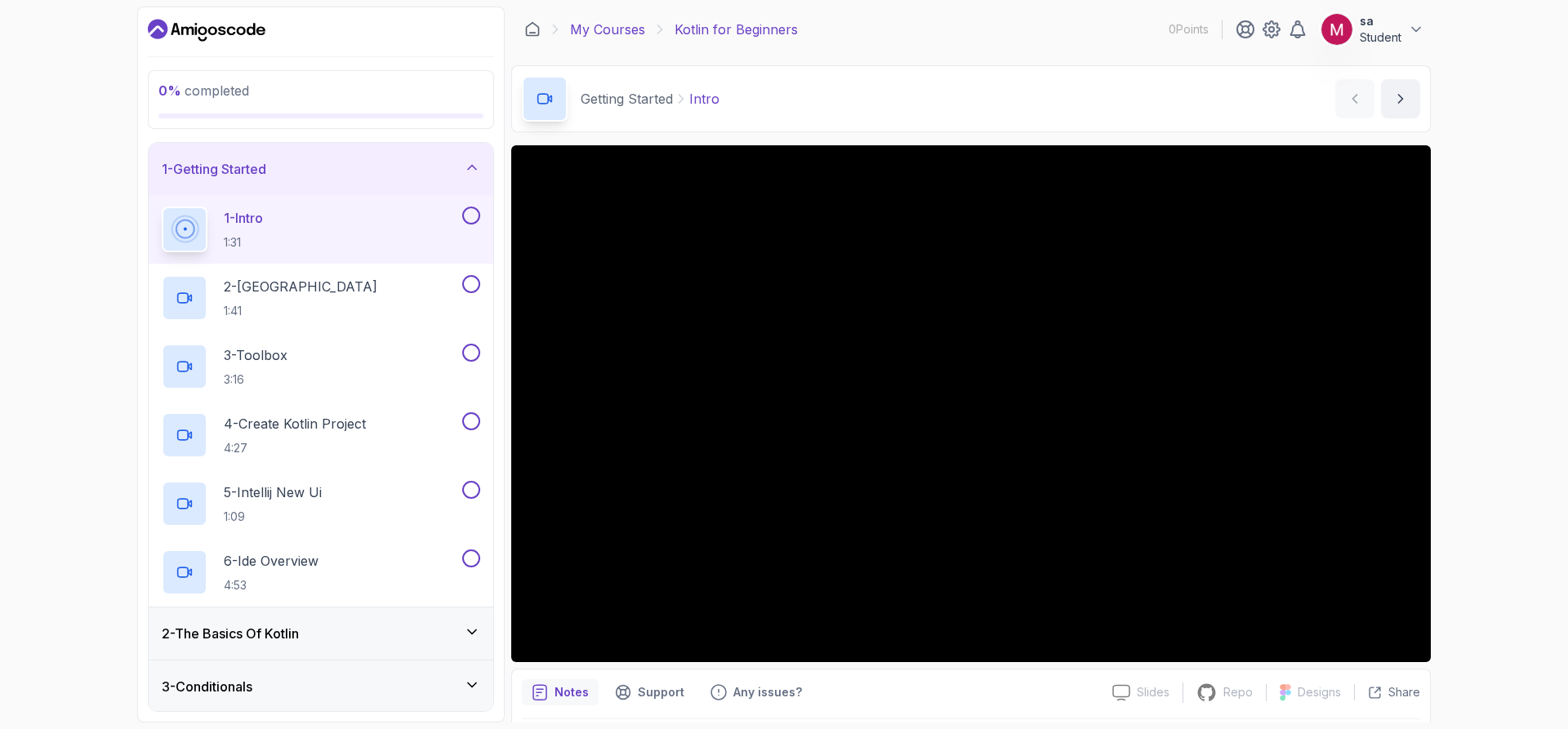
click at [597, 30] on link "My Courses" at bounding box center [607, 30] width 75 height 20
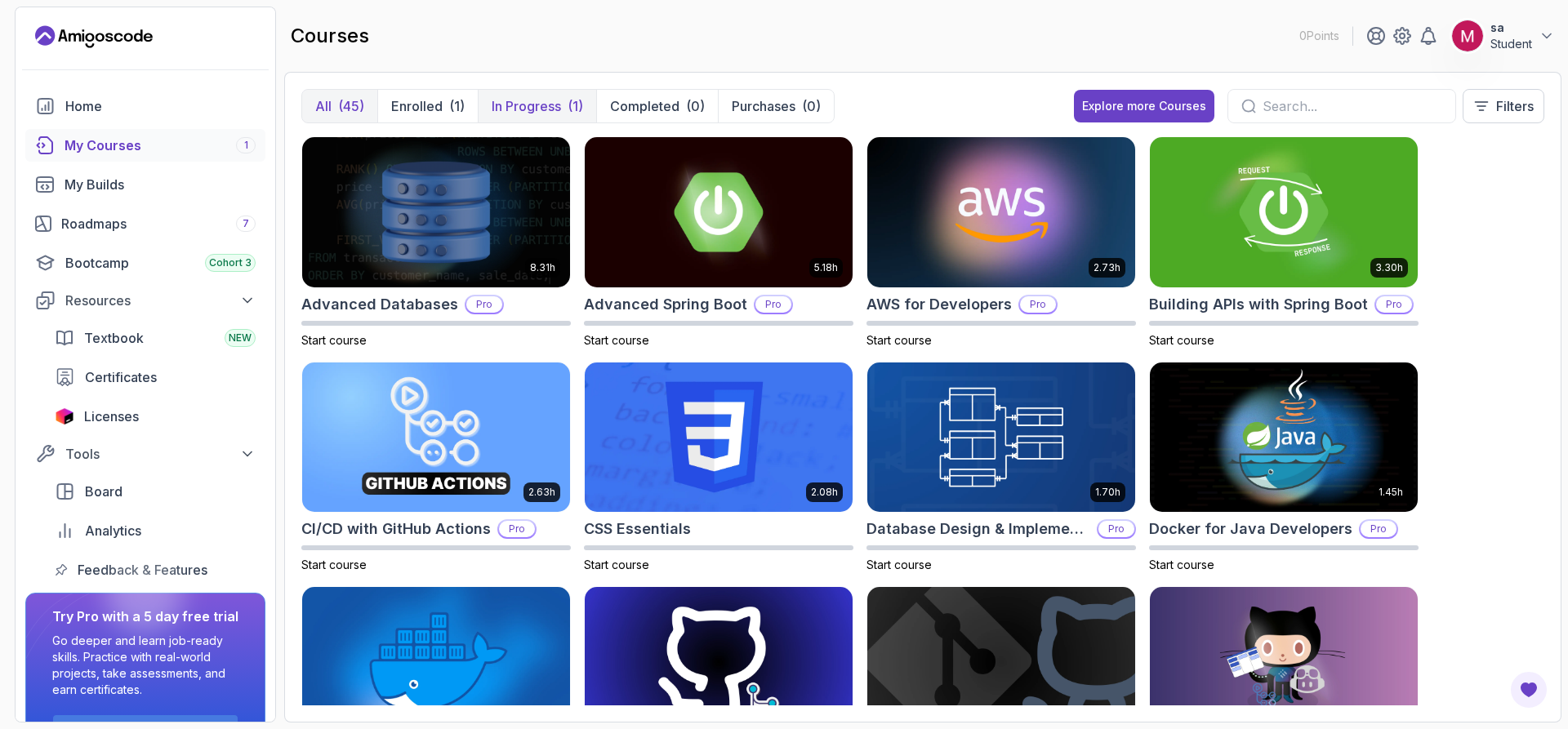
click at [544, 102] on p "In Progress" at bounding box center [526, 106] width 69 height 20
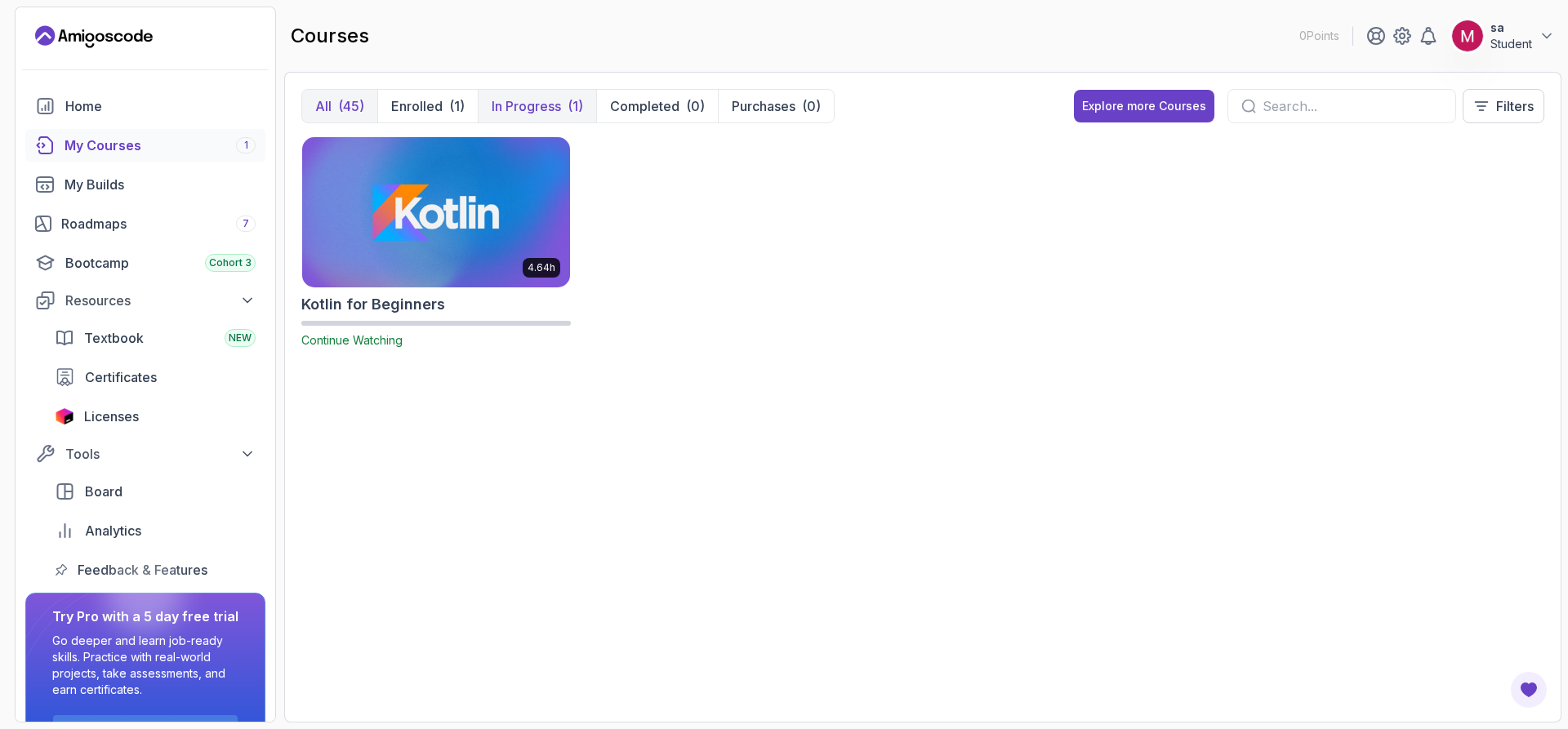
click at [332, 110] on button "All (45)" at bounding box center [339, 106] width 75 height 33
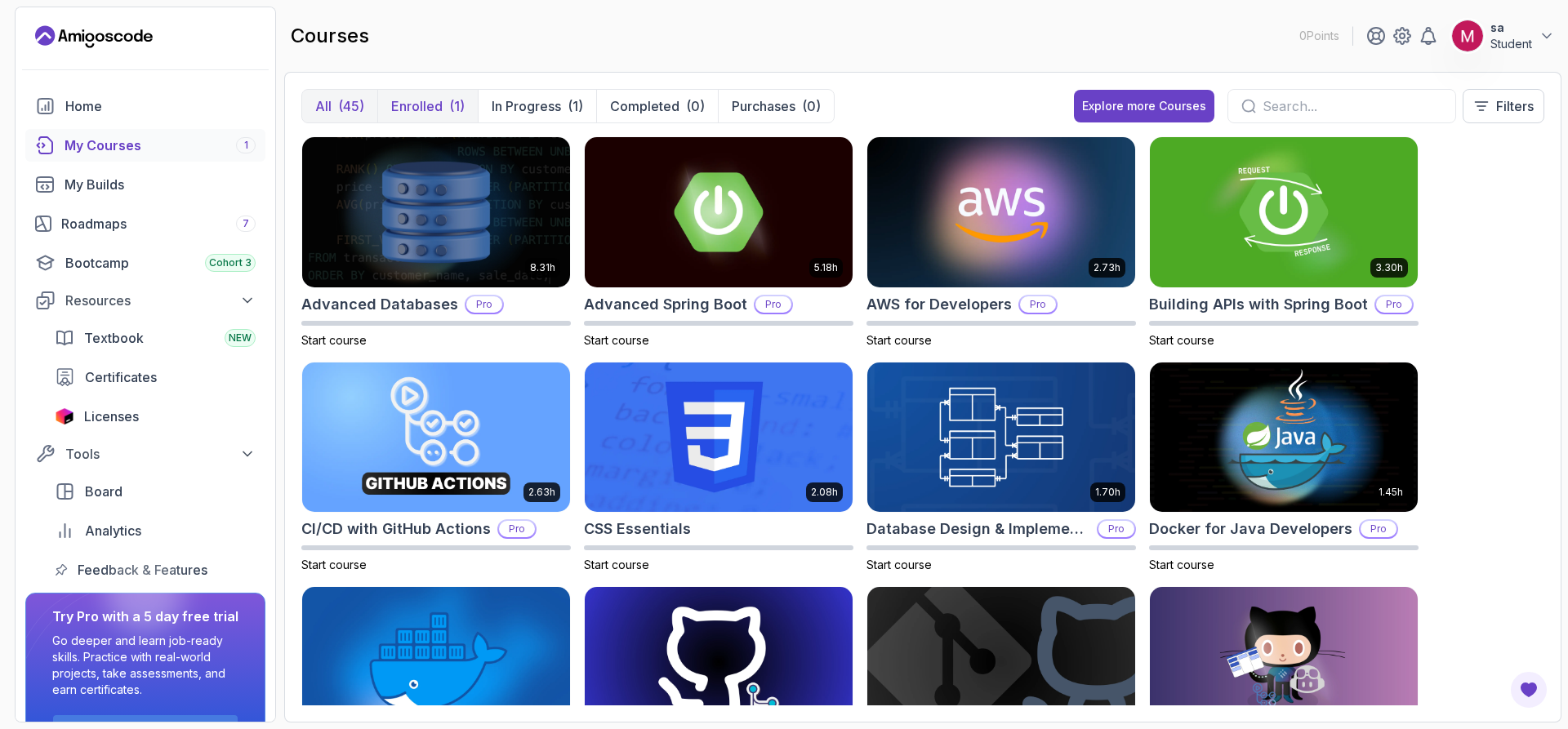
click at [407, 110] on p "Enrolled" at bounding box center [416, 106] width 52 height 20
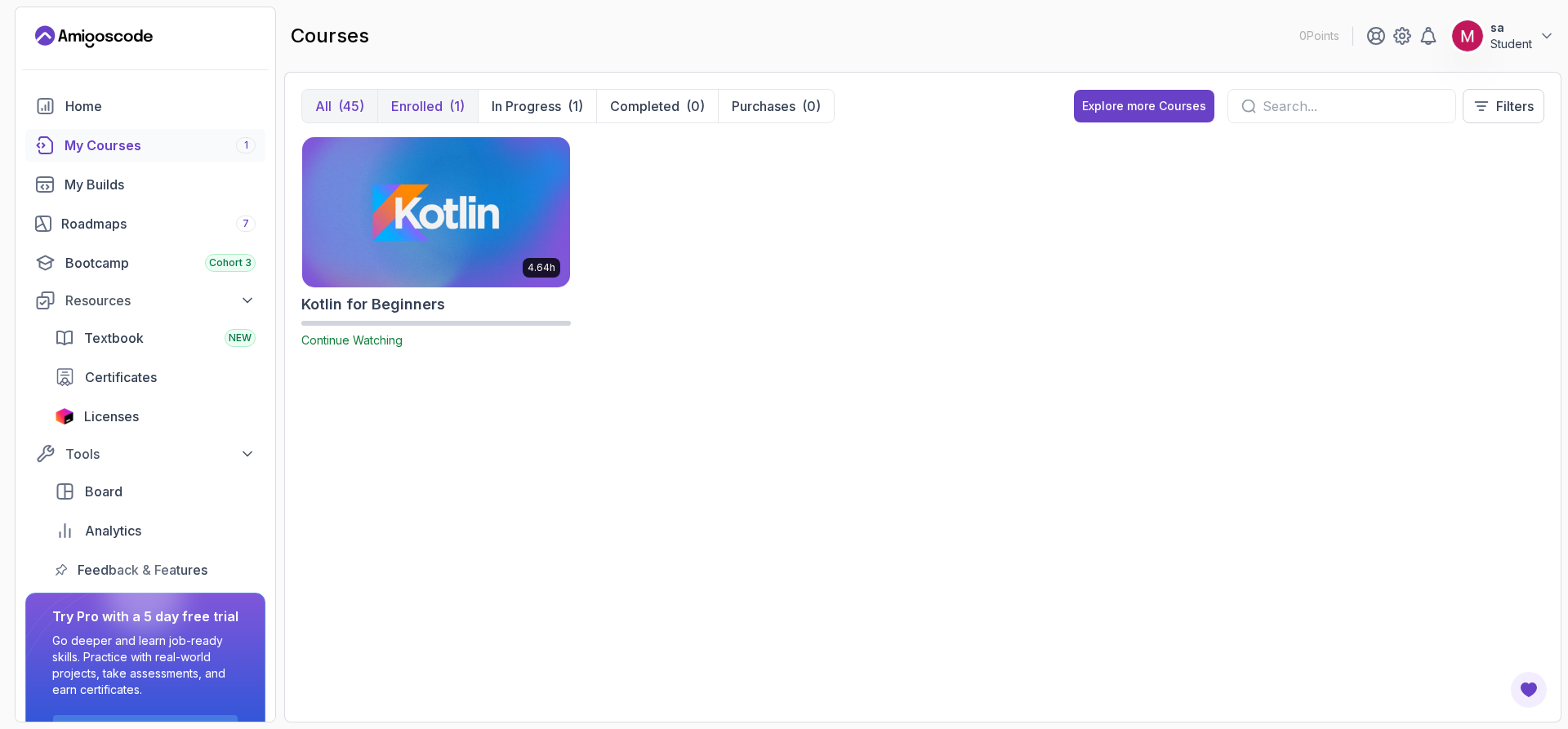
click at [345, 107] on div "(45)" at bounding box center [351, 106] width 26 height 20
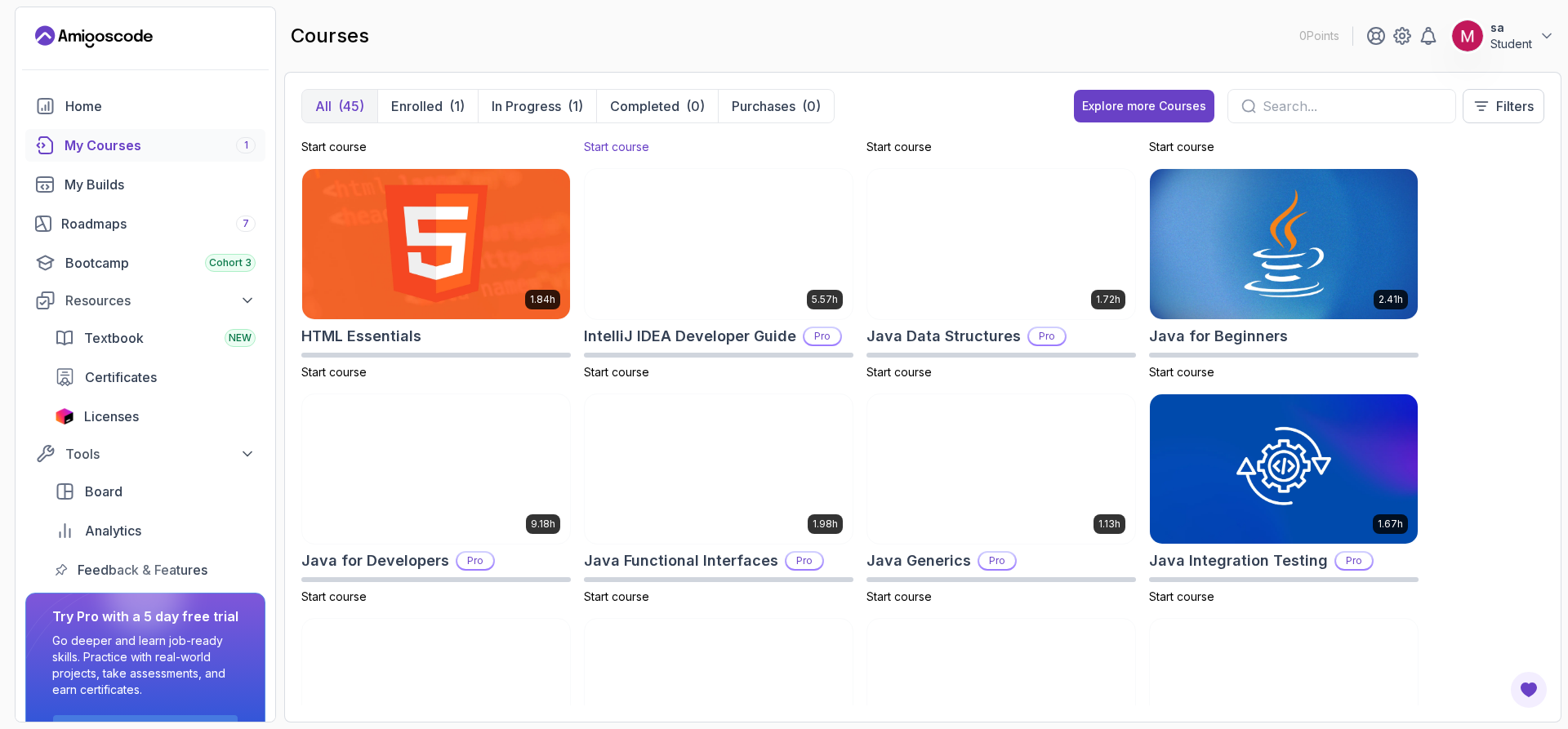
scroll to position [654, 0]
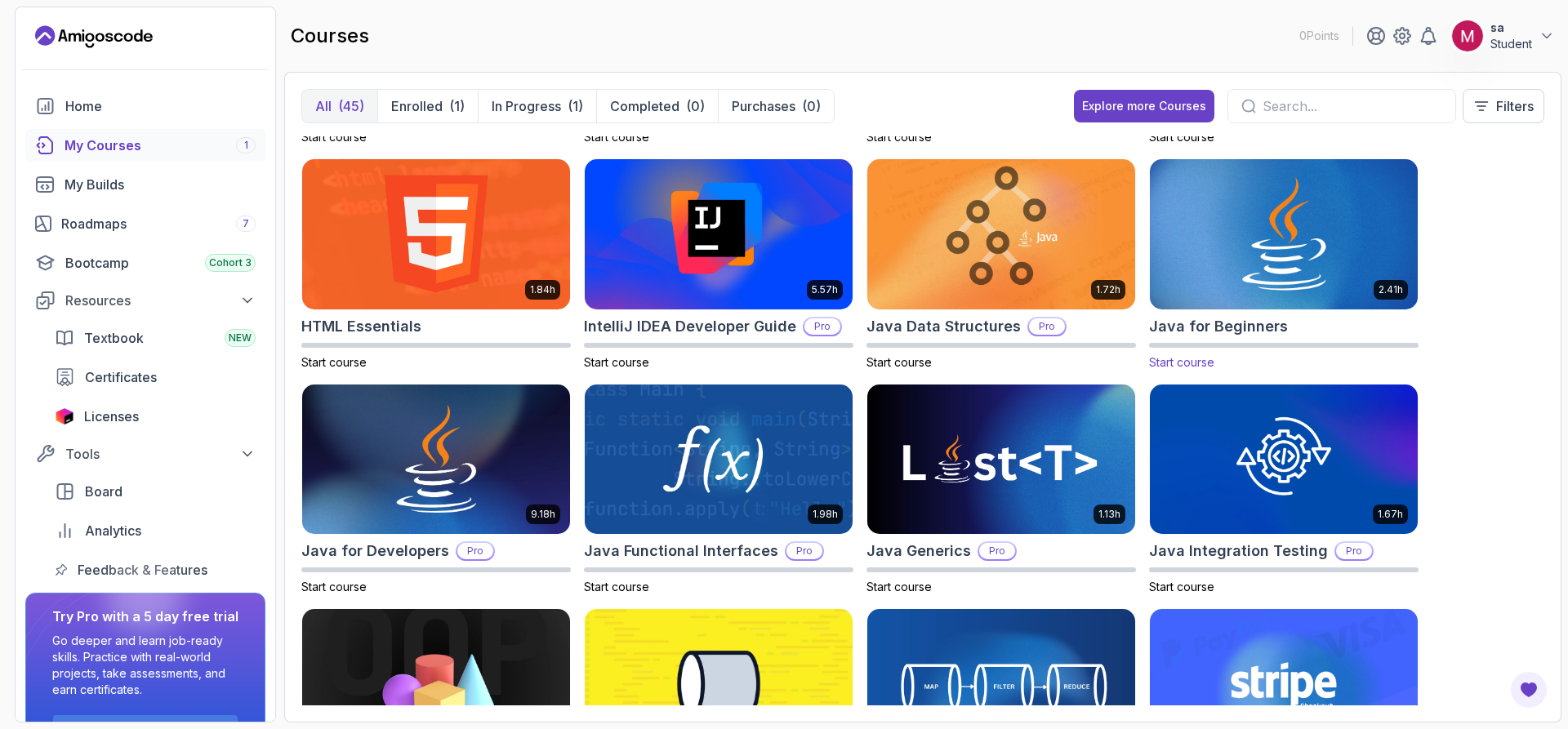
click at [1324, 279] on img at bounding box center [1283, 234] width 281 height 157
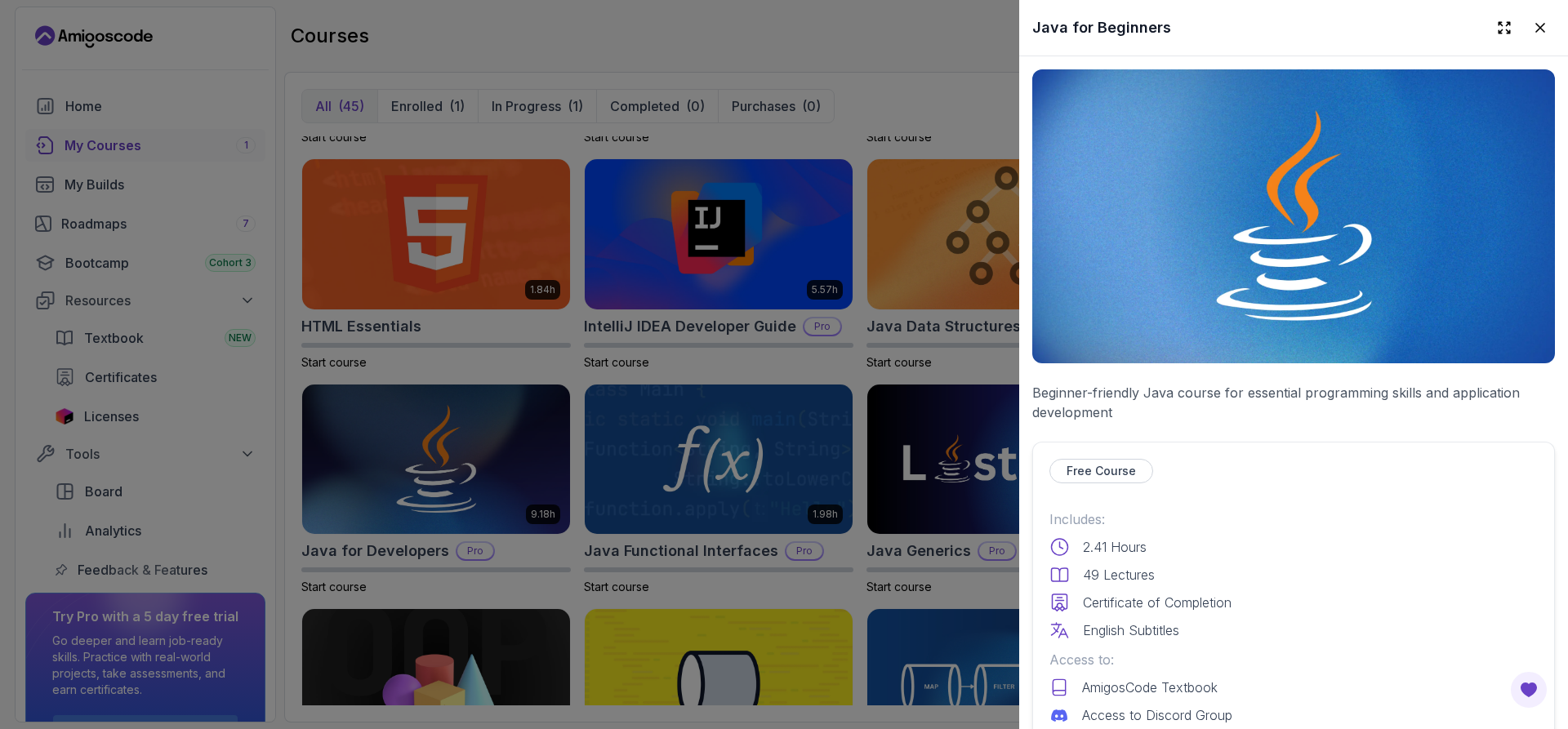
click at [1119, 465] on p "Free Course" at bounding box center [1101, 471] width 69 height 16
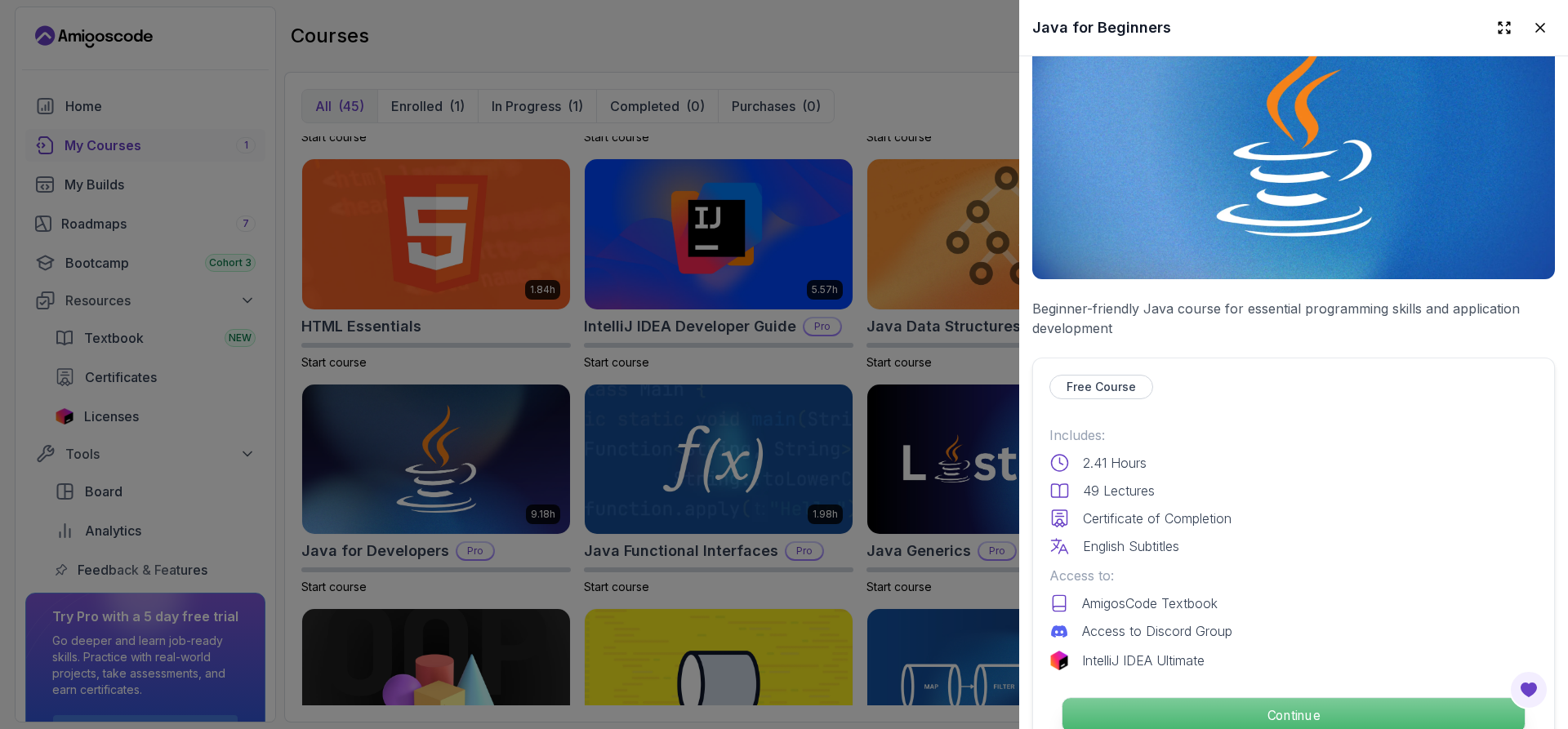
scroll to position [164, 0]
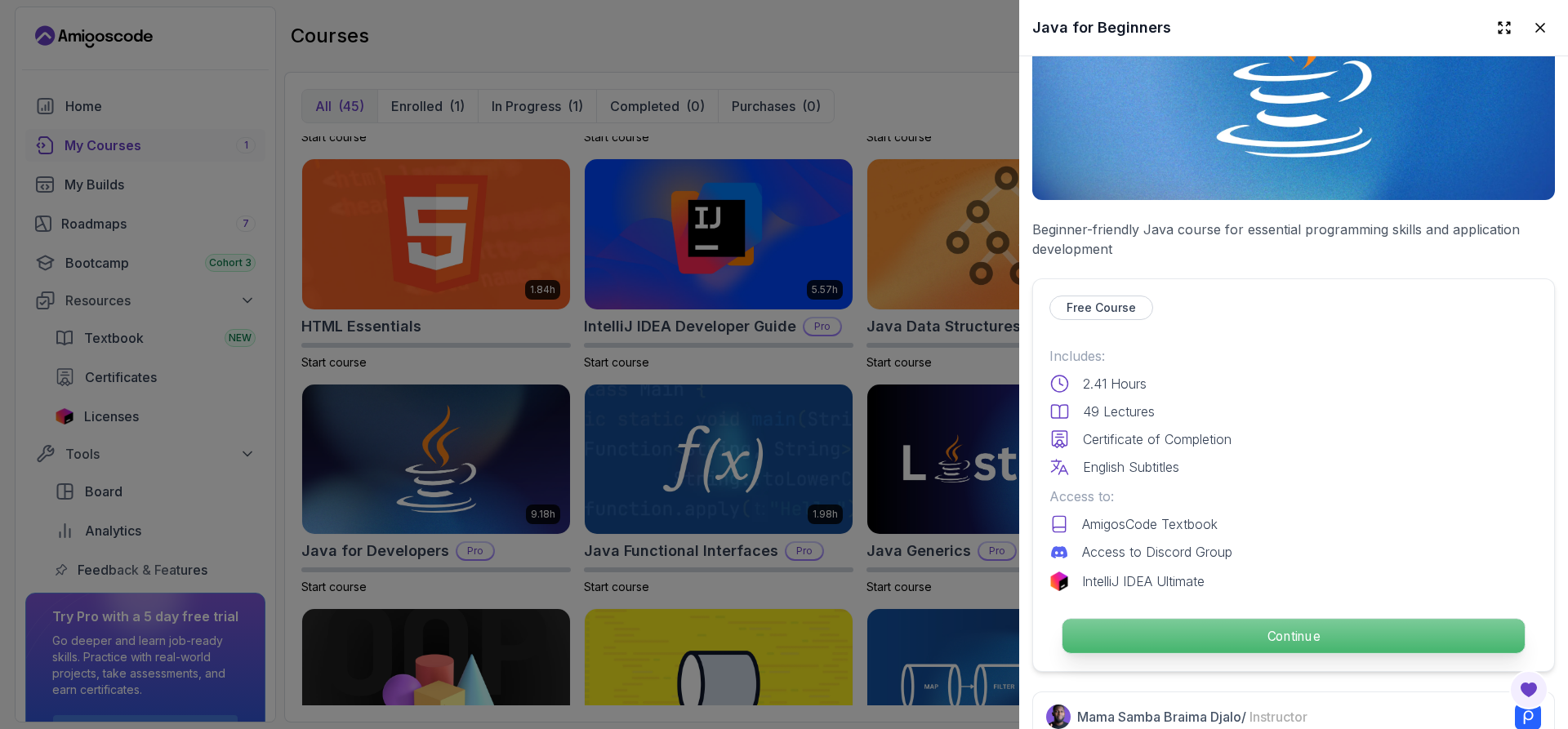
click at [1183, 619] on p "Continue" at bounding box center [1293, 636] width 462 height 35
click at [1177, 630] on p "Continue" at bounding box center [1293, 636] width 462 height 35
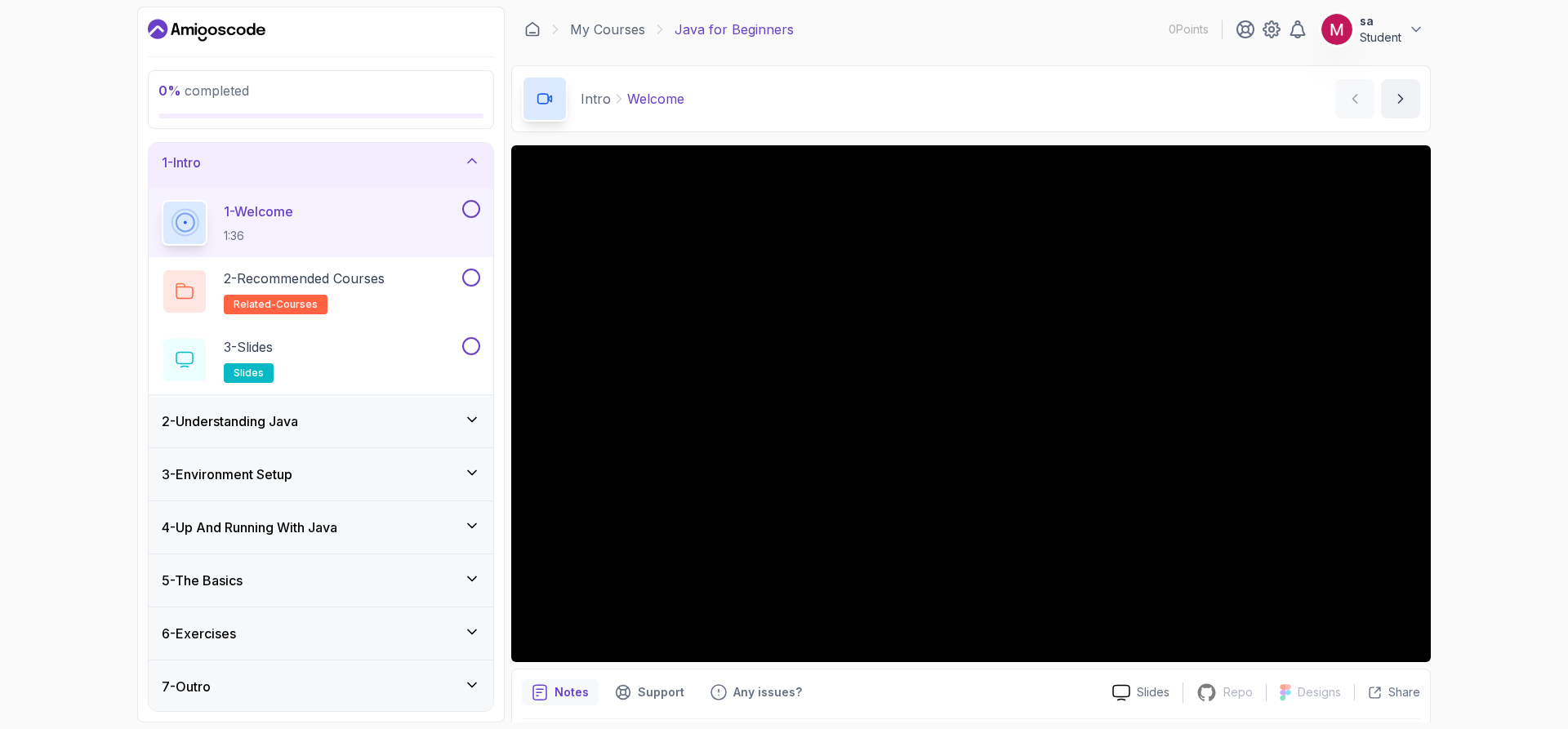
scroll to position [8, 0]
click at [269, 586] on div "5 - The Basics" at bounding box center [321, 579] width 318 height 20
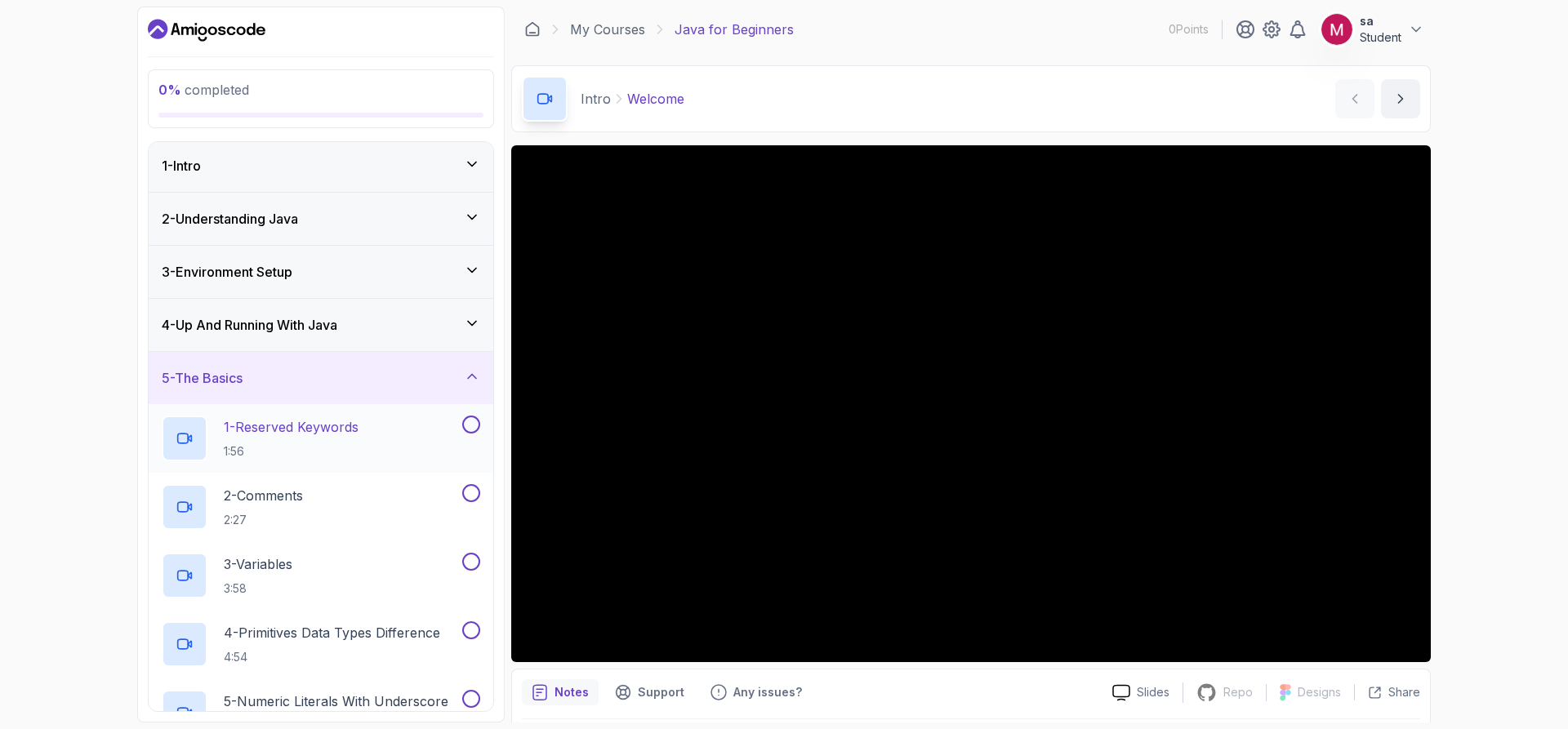
scroll to position [0, 0]
click at [298, 385] on div "5 - The Basics" at bounding box center [321, 381] width 318 height 20
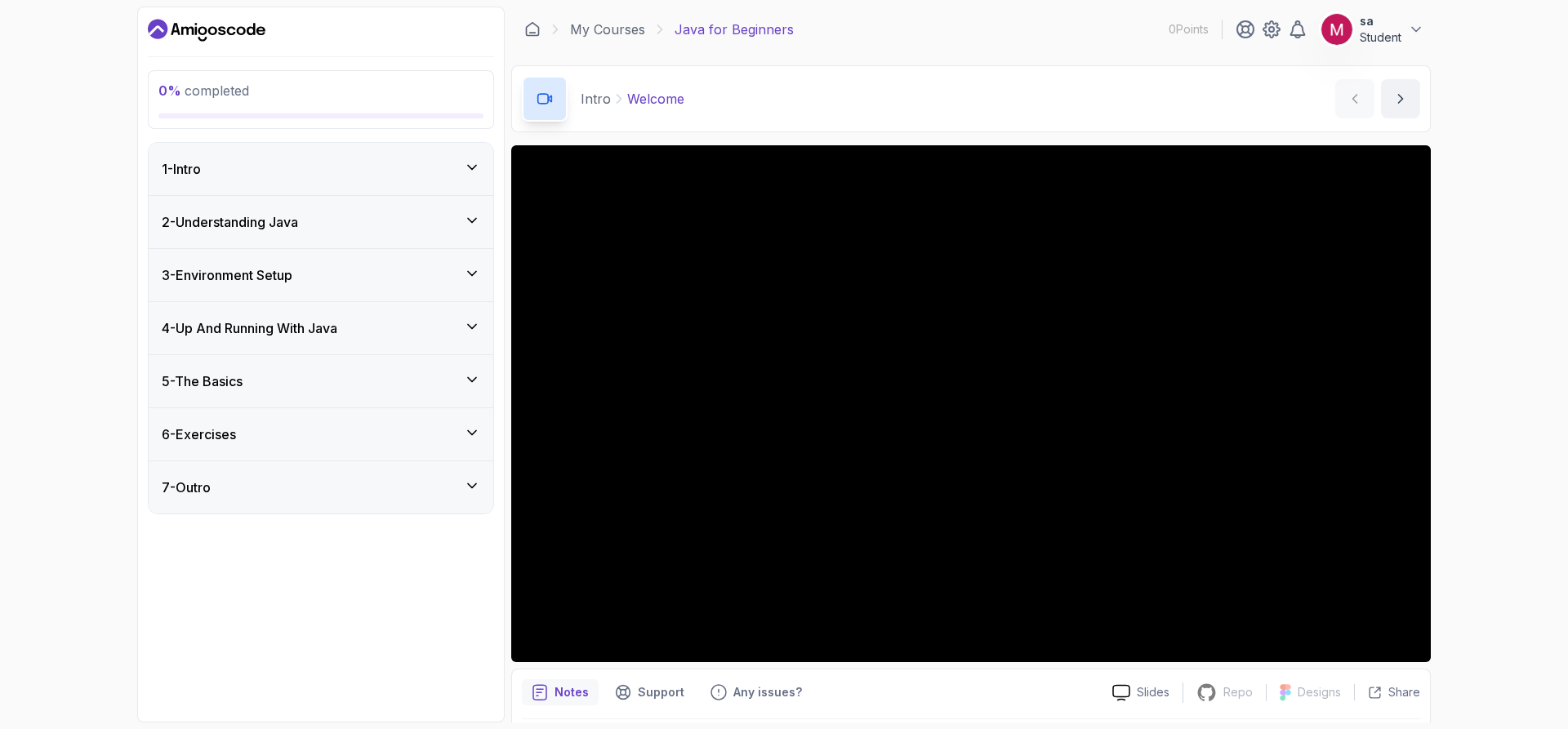
click at [439, 176] on div "1 - Intro" at bounding box center [321, 169] width 318 height 20
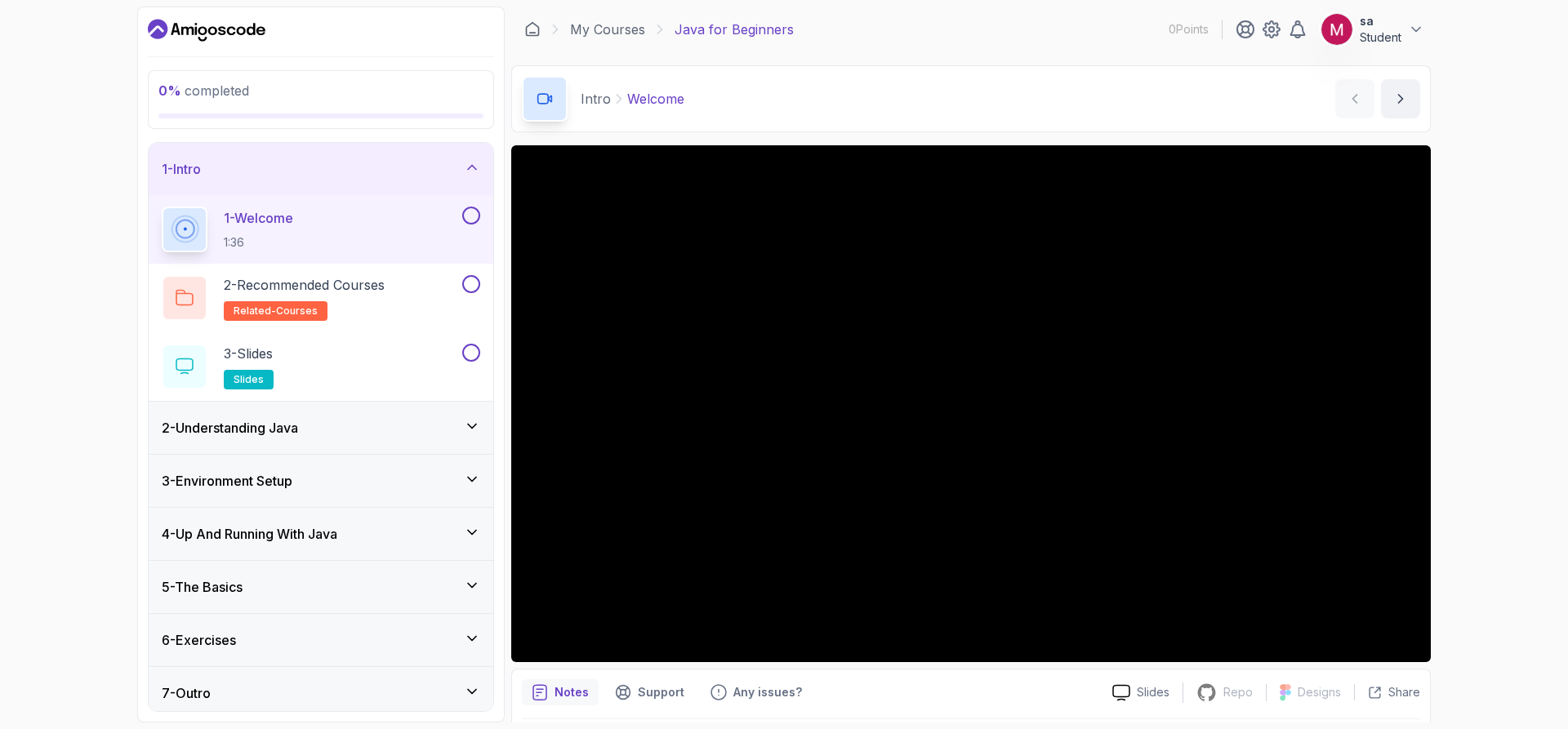
click at [1484, 511] on div "0 % completed 1 - Intro 1 - Welcome 1:36 2 - Recommended Courses related-course…" at bounding box center [784, 364] width 1568 height 729
drag, startPoint x: 266, startPoint y: 32, endPoint x: 196, endPoint y: 25, distance: 70.3
click at [196, 25] on div at bounding box center [321, 30] width 346 height 26
click at [76, 126] on div "0 % completed 1 - Intro 1 - Welcome 1:36 2 - Recommended Courses related-course…" at bounding box center [784, 364] width 1568 height 729
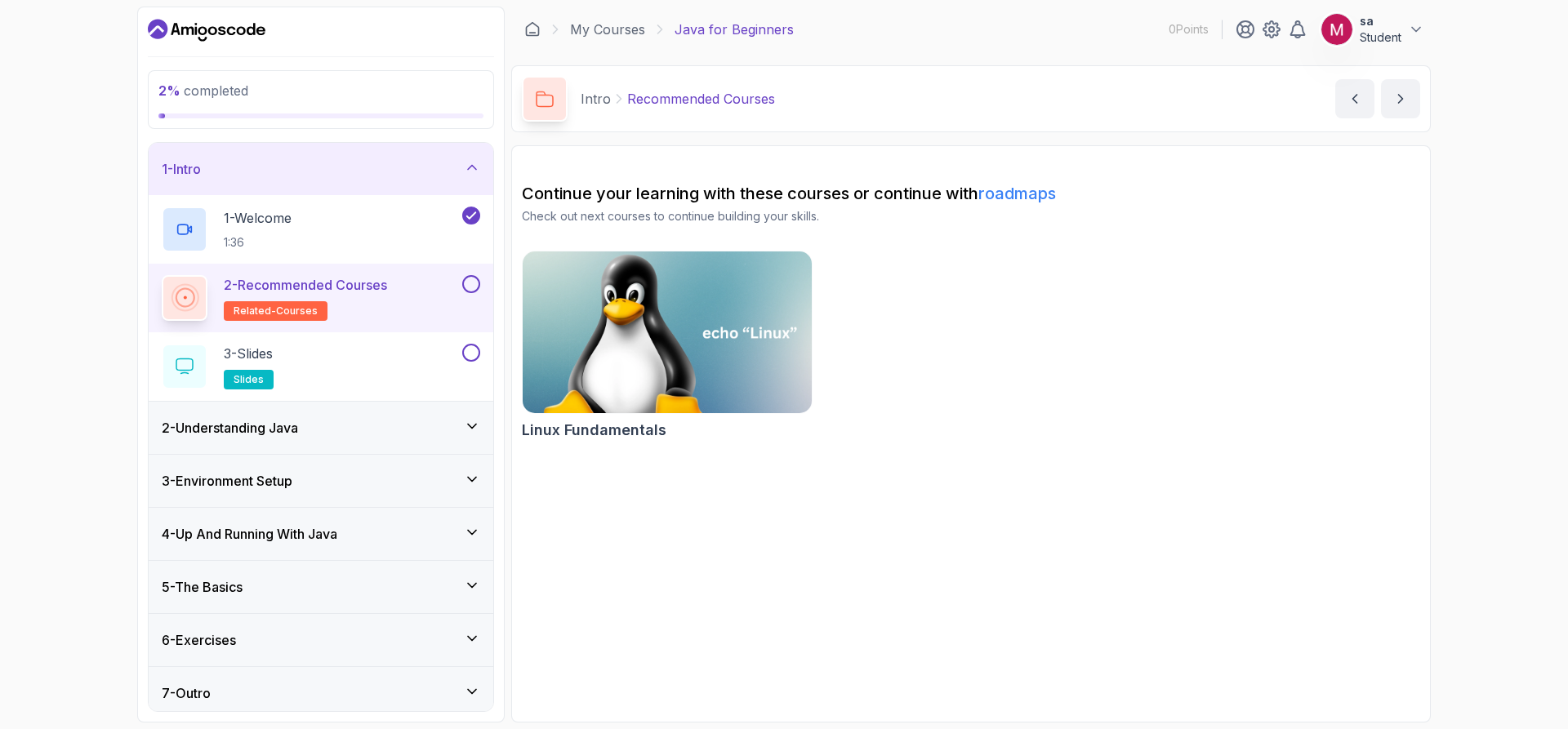
click at [694, 351] on img at bounding box center [667, 332] width 304 height 170
click at [1037, 197] on link "roadmaps" at bounding box center [1016, 194] width 77 height 20
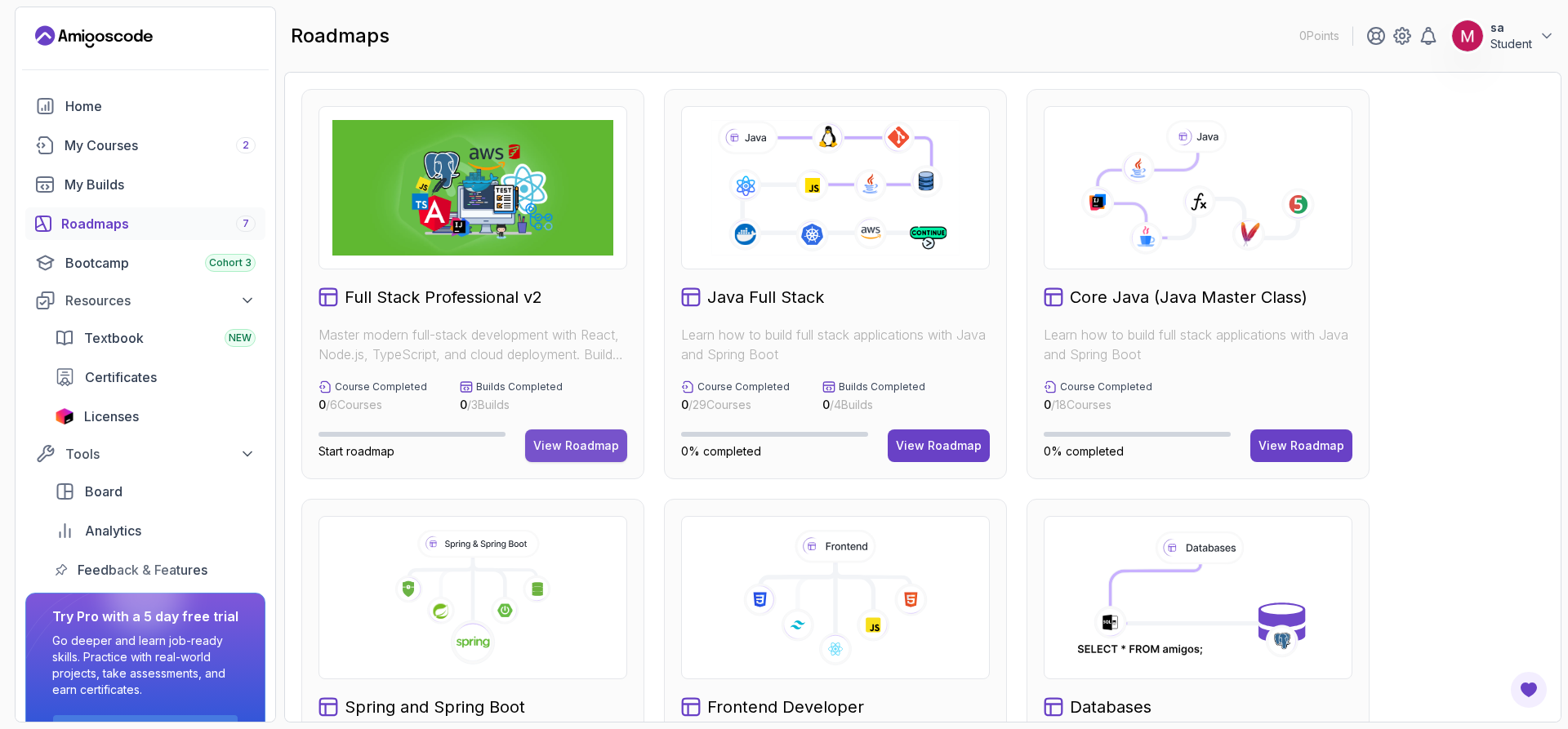
click at [577, 444] on div "View Roadmap" at bounding box center [576, 445] width 85 height 16
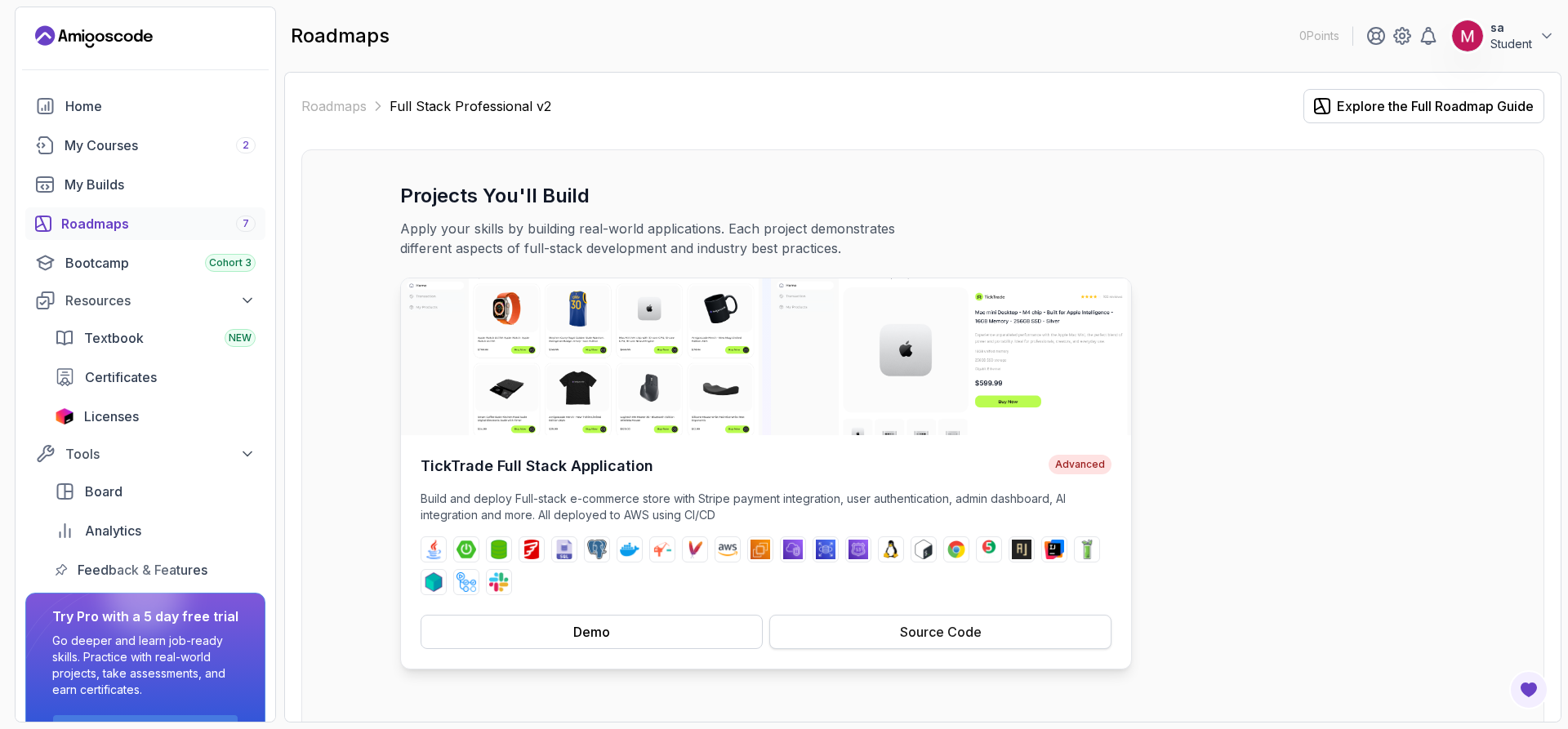
click at [909, 626] on div "Source Code" at bounding box center [941, 632] width 82 height 20
click at [574, 629] on div "Demo" at bounding box center [592, 632] width 36 height 20
click at [348, 101] on link "Roadmaps" at bounding box center [334, 106] width 65 height 20
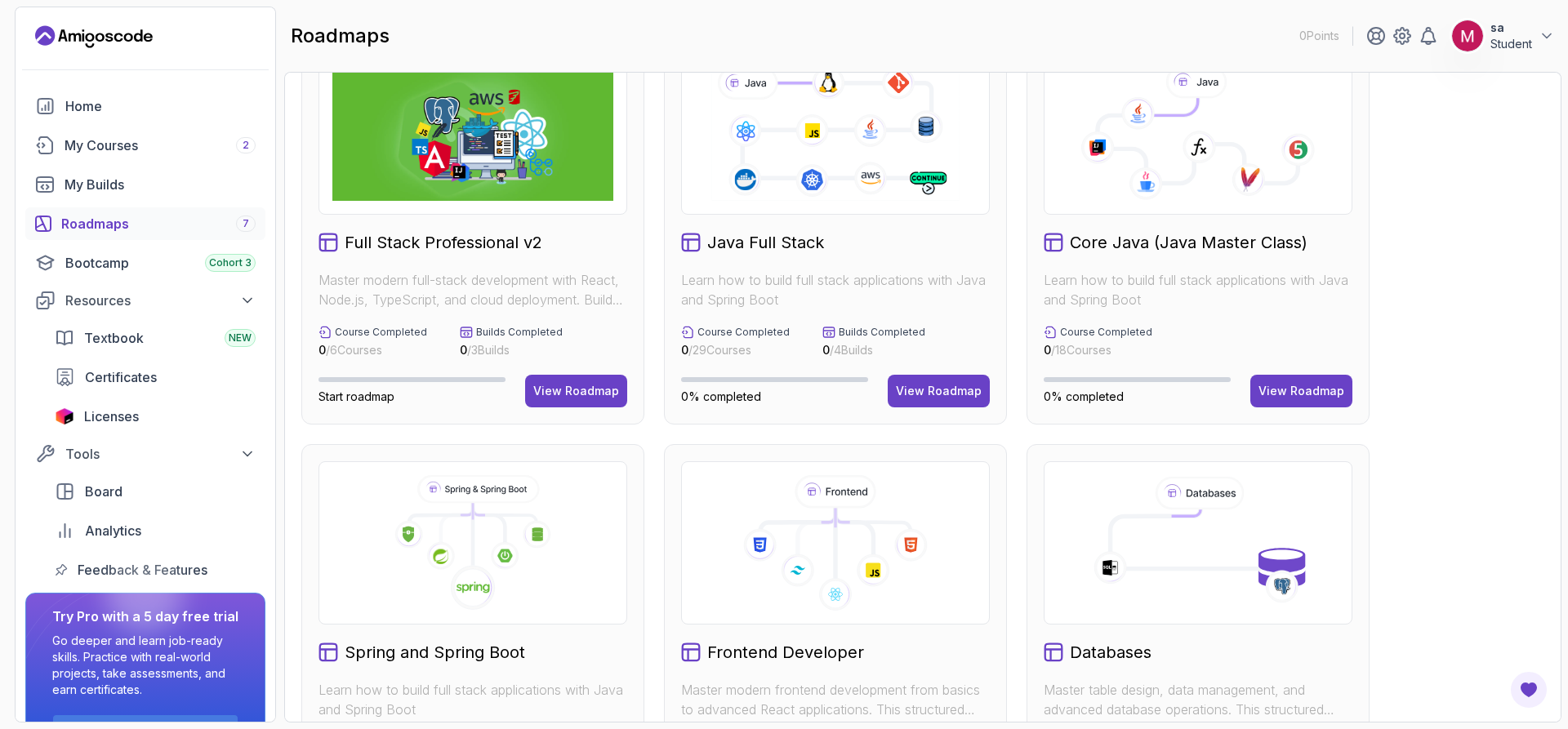
scroll to position [82, 0]
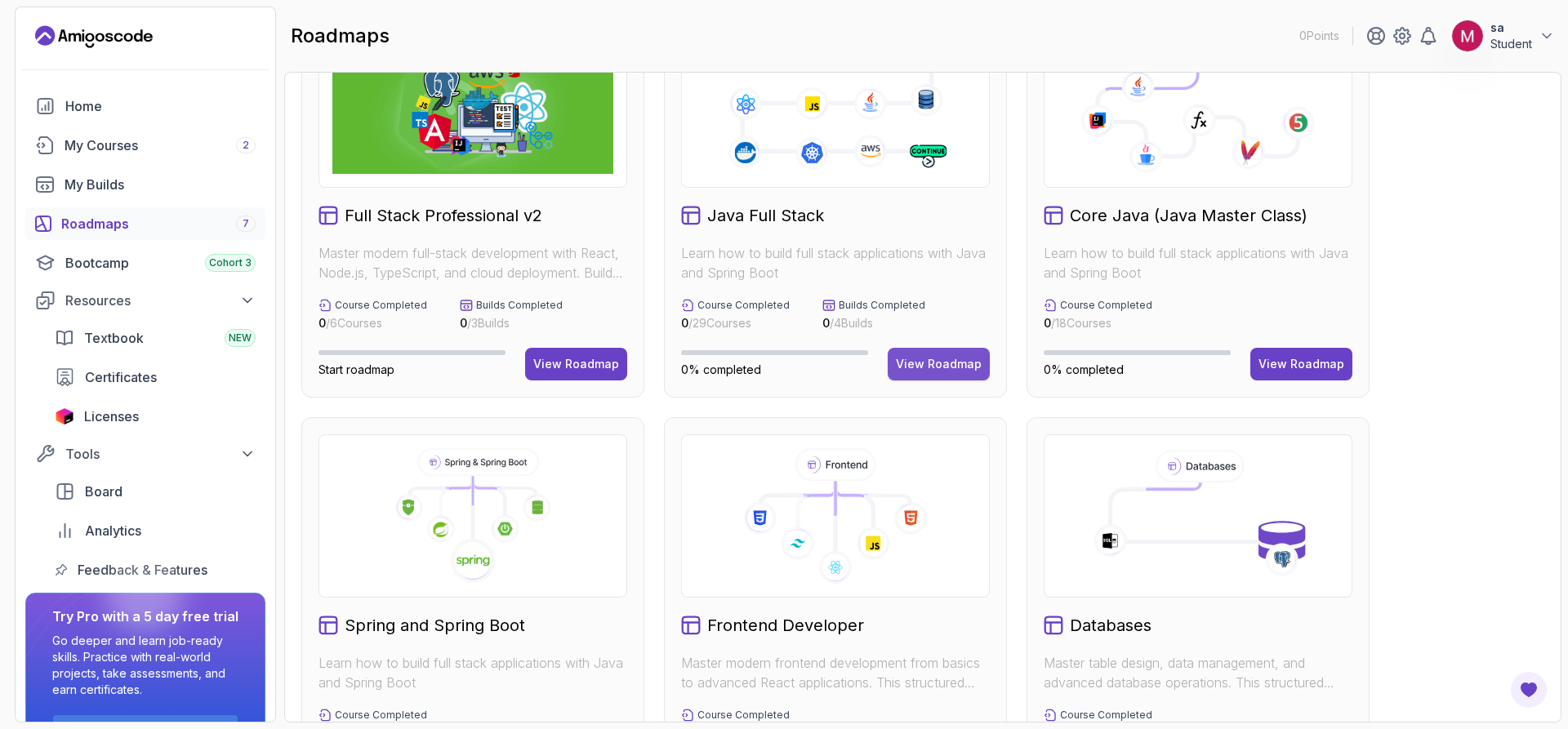
click at [941, 364] on div "View Roadmap" at bounding box center [938, 364] width 85 height 16
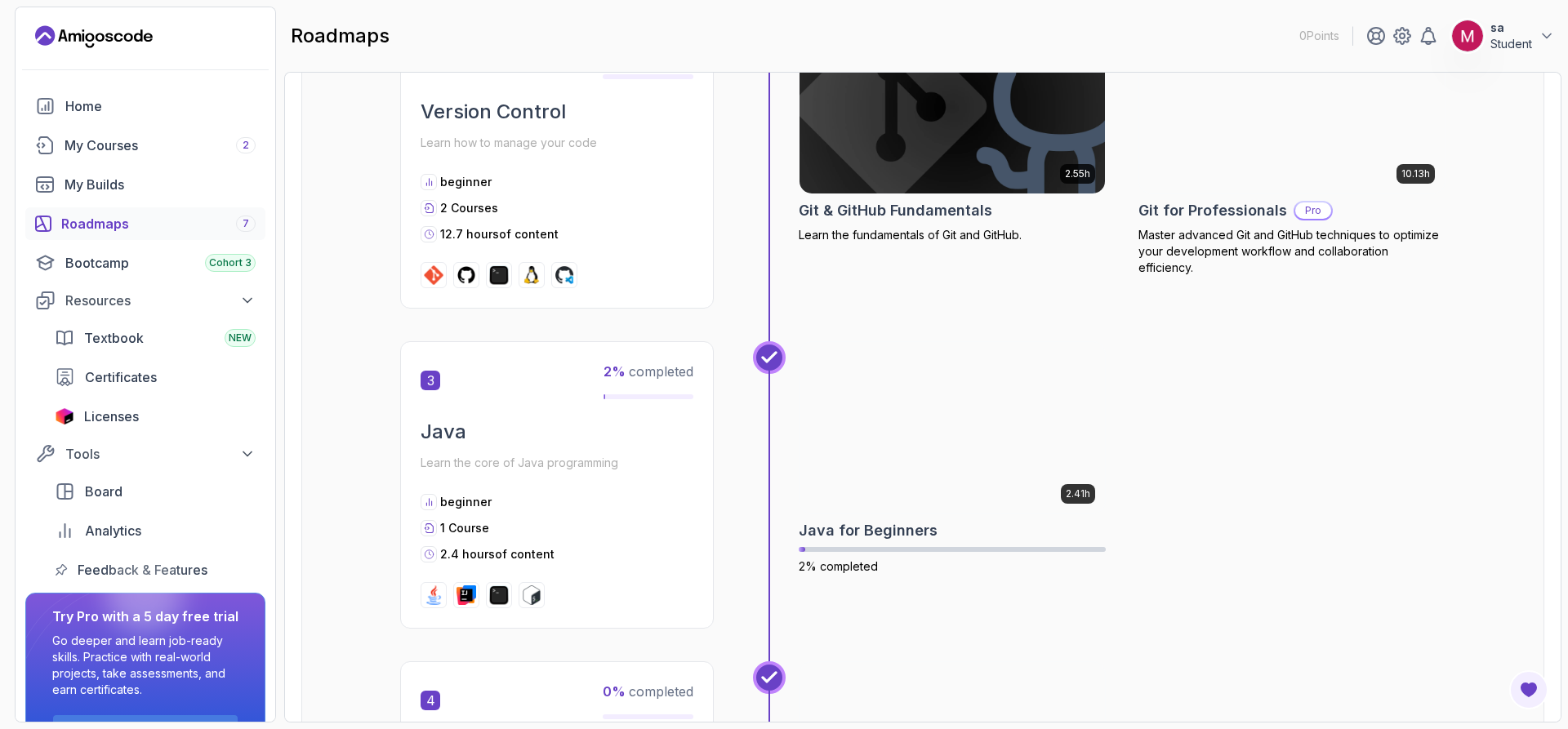
scroll to position [1062, 0]
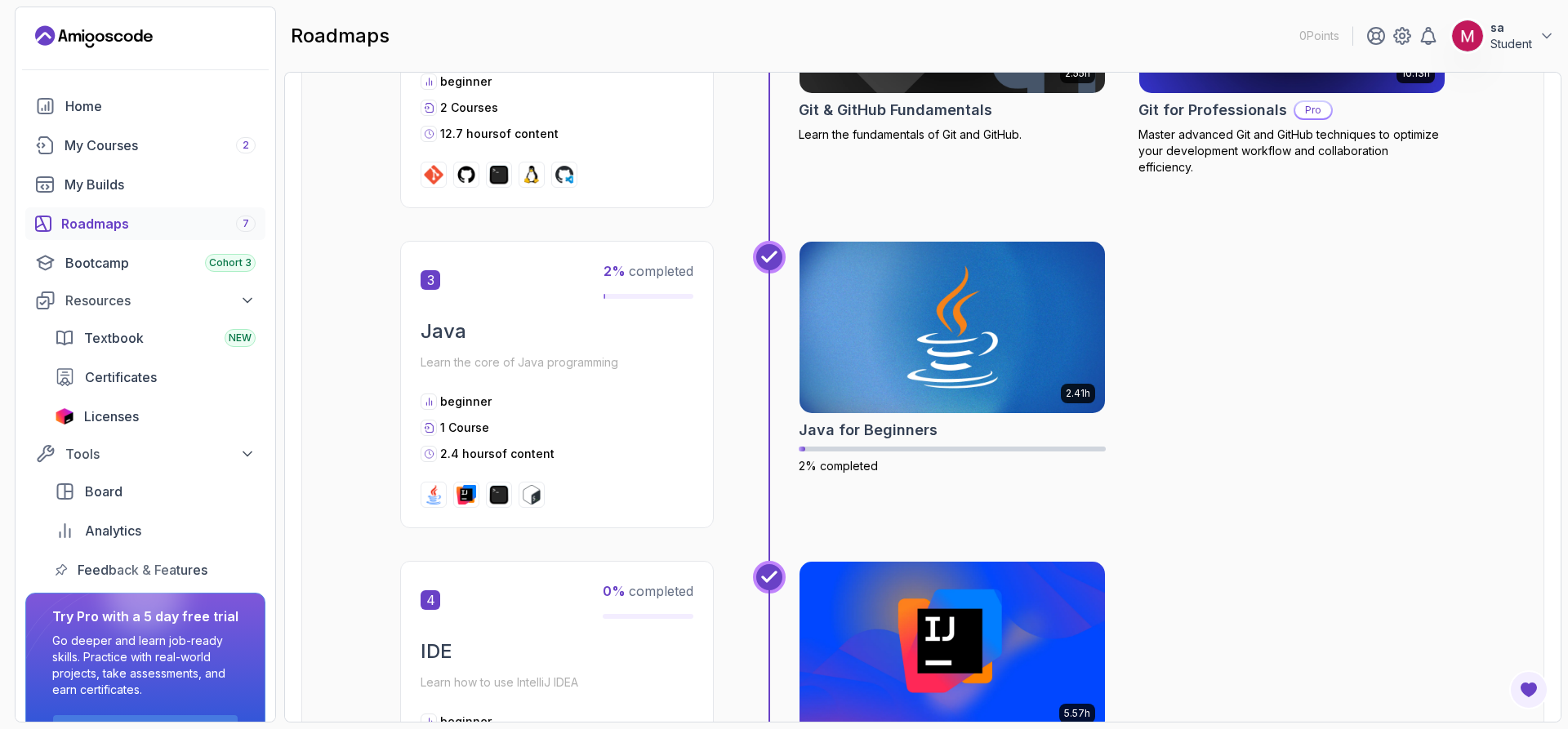
click at [599, 408] on div "beginner" at bounding box center [557, 402] width 273 height 16
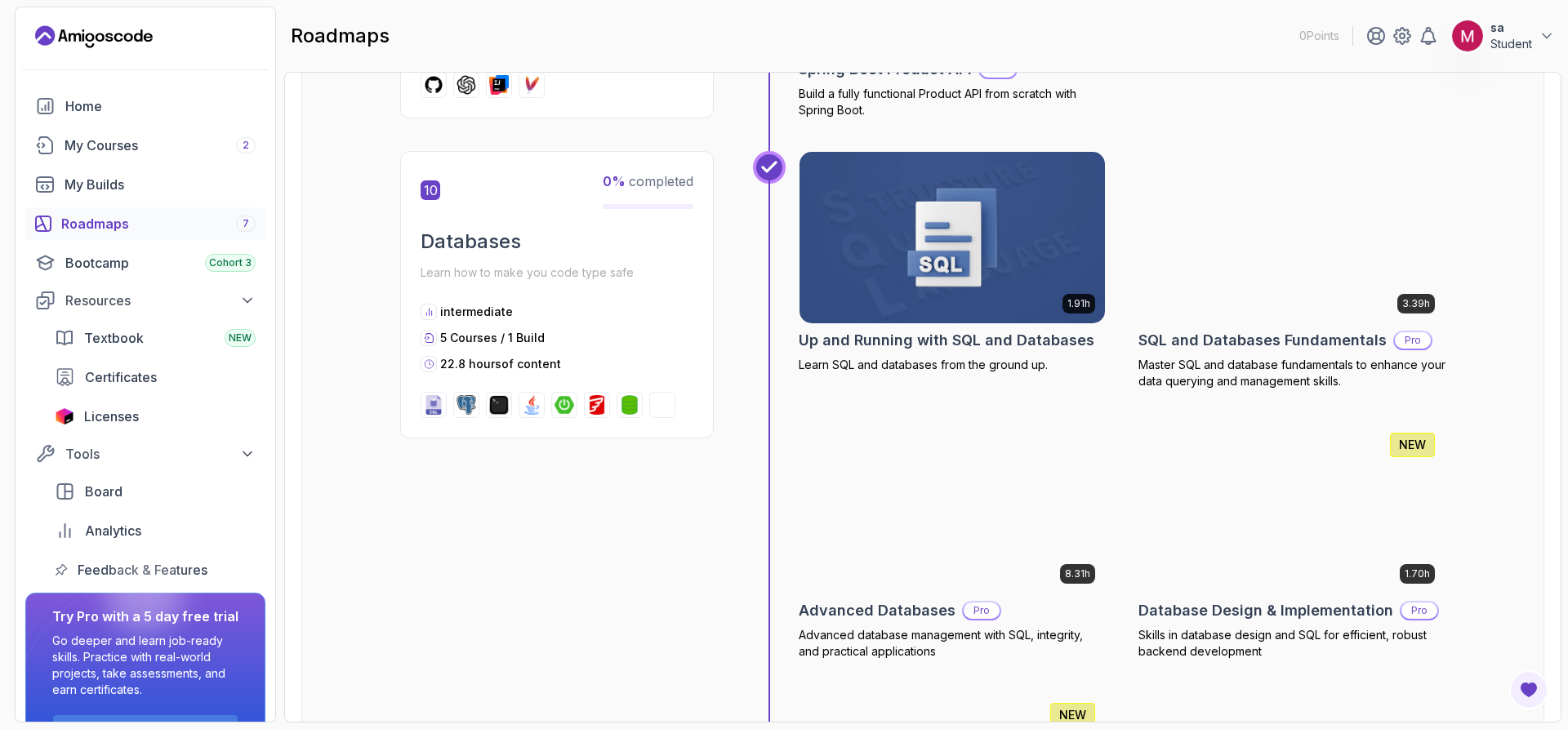
scroll to position [3674, 0]
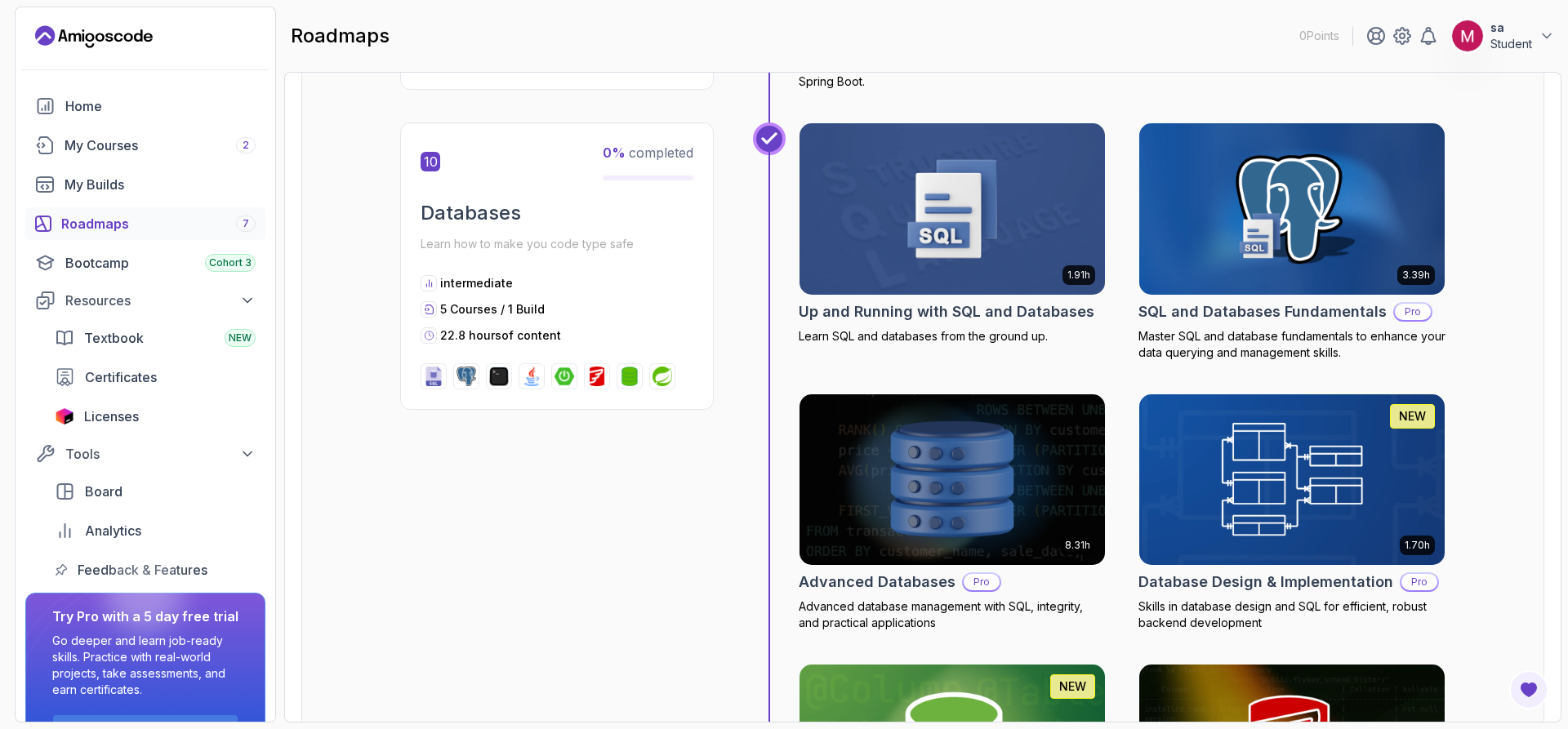
click at [968, 291] on img at bounding box center [952, 209] width 321 height 180
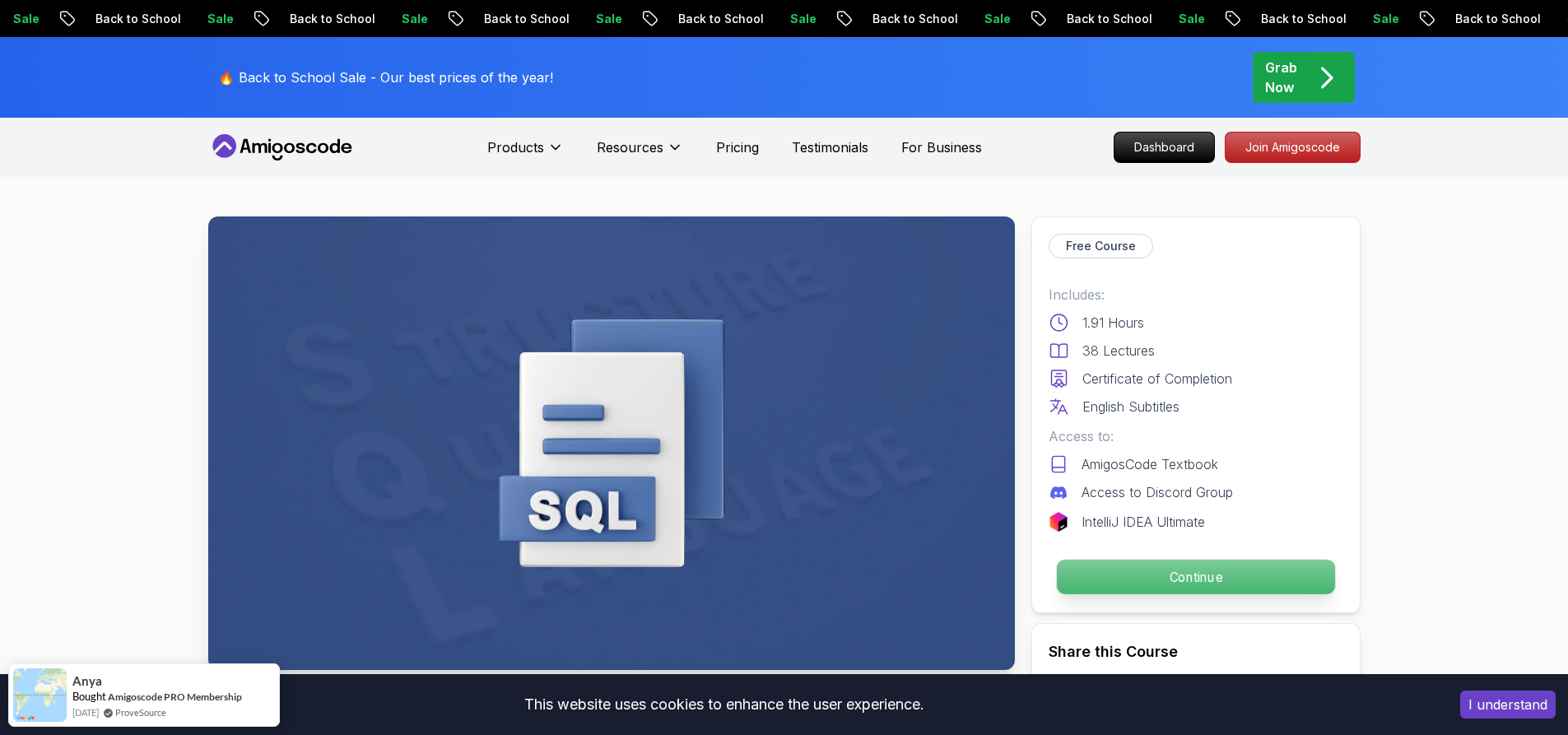
click at [1220, 576] on p "Continue" at bounding box center [1195, 577] width 279 height 35
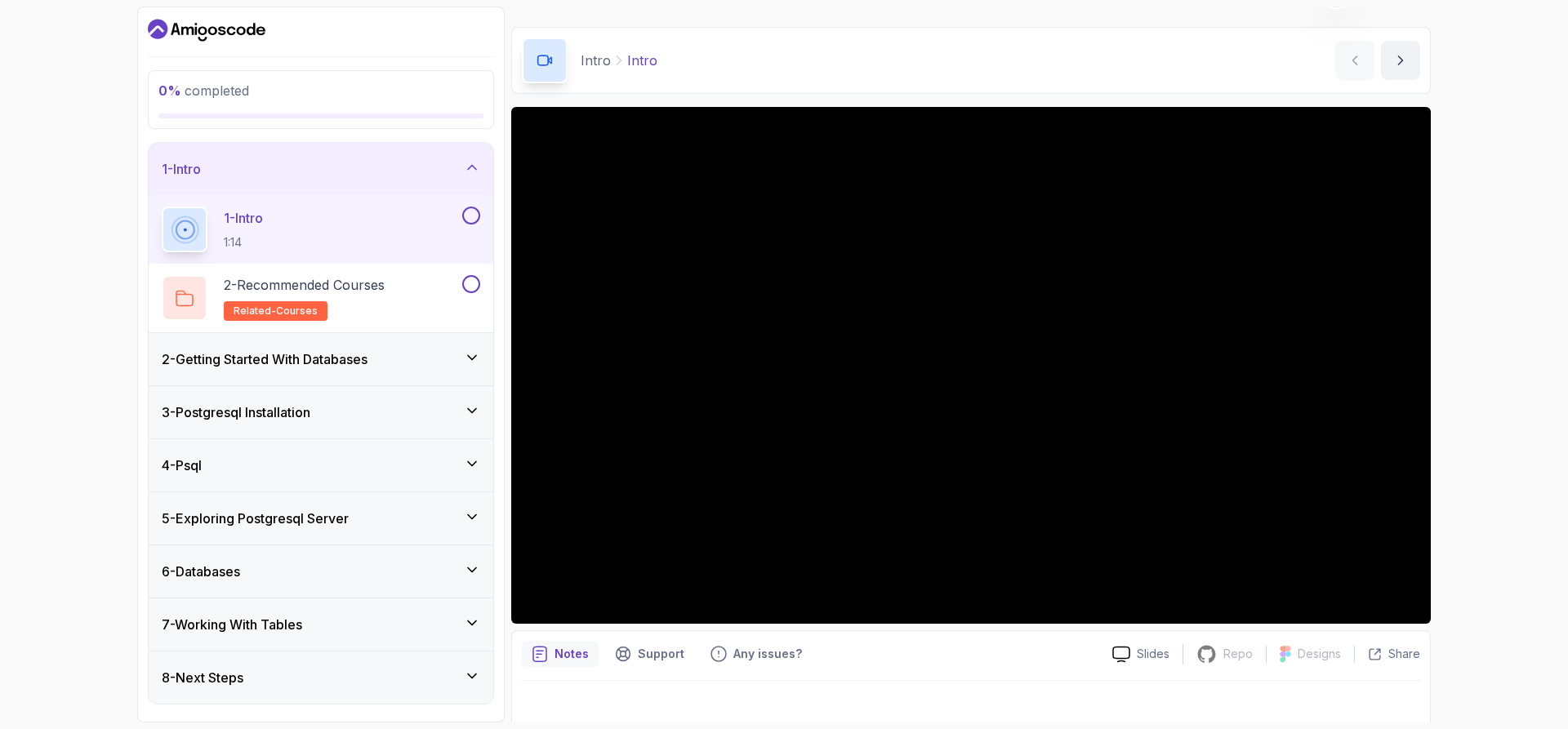
scroll to position [53, 0]
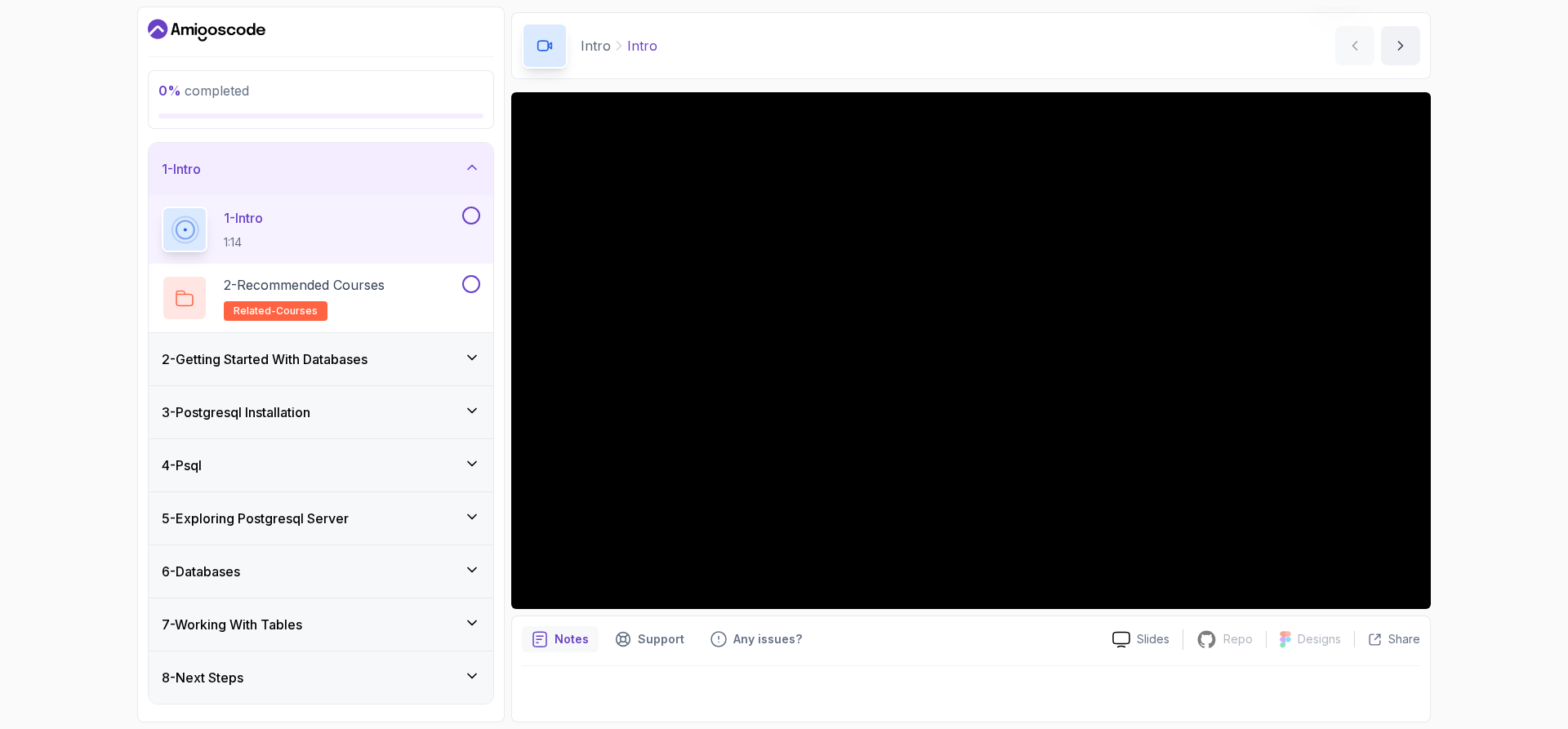
click at [281, 664] on div "8 - Next Steps" at bounding box center [320, 677] width 345 height 52
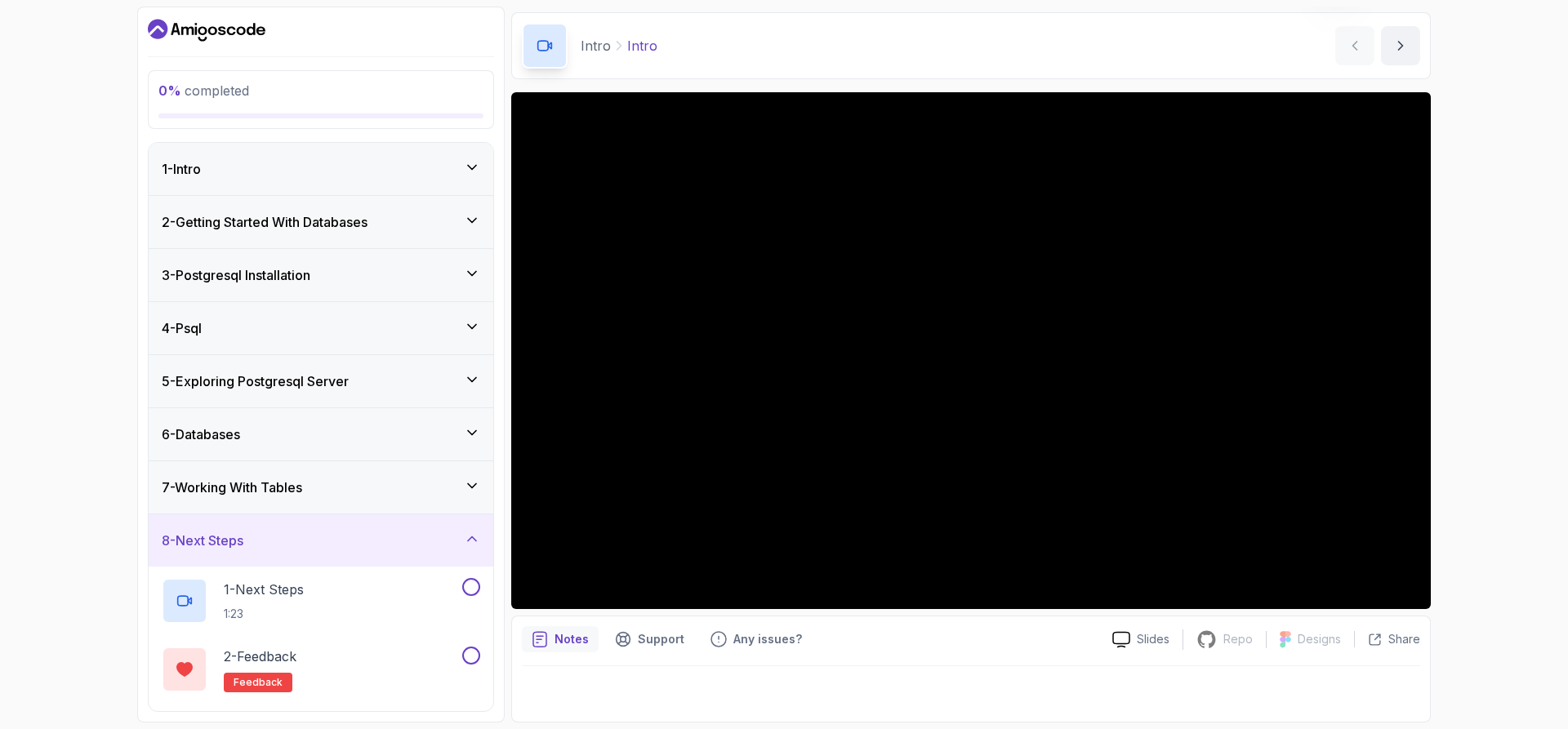
click at [328, 554] on div "8 - Next Steps" at bounding box center [320, 540] width 345 height 52
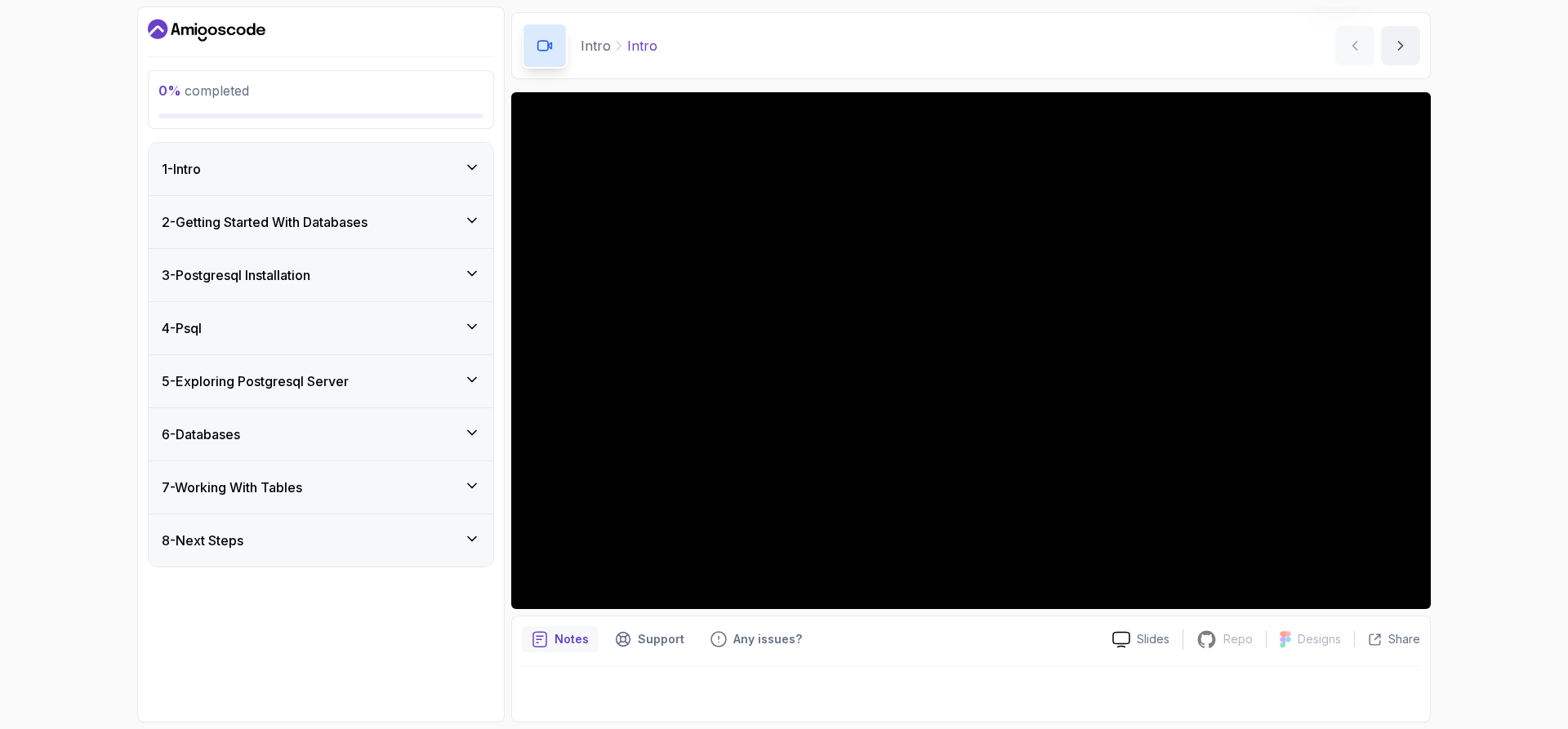
click at [356, 437] on div "6 - Databases" at bounding box center [321, 434] width 318 height 20
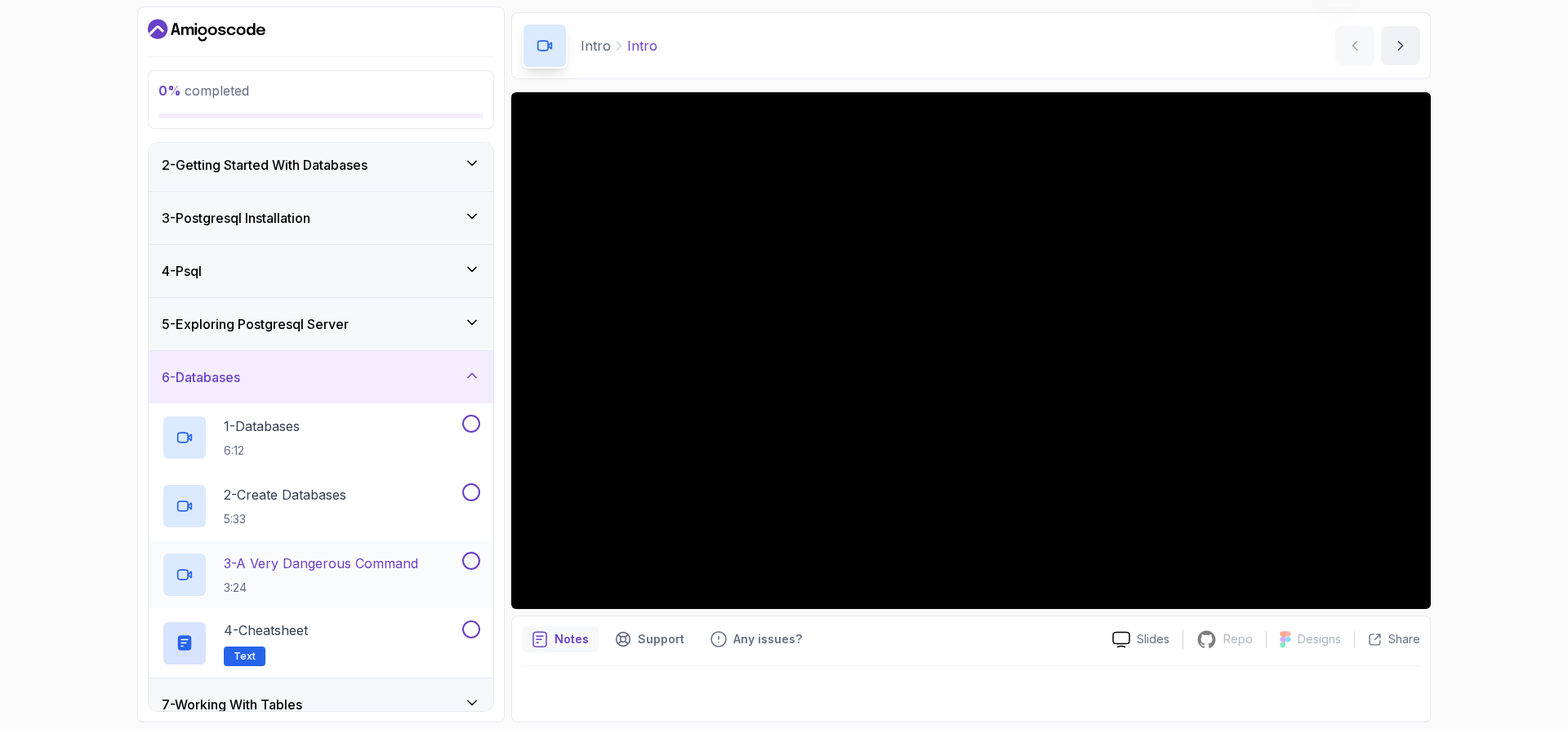
scroll to position [130, 0]
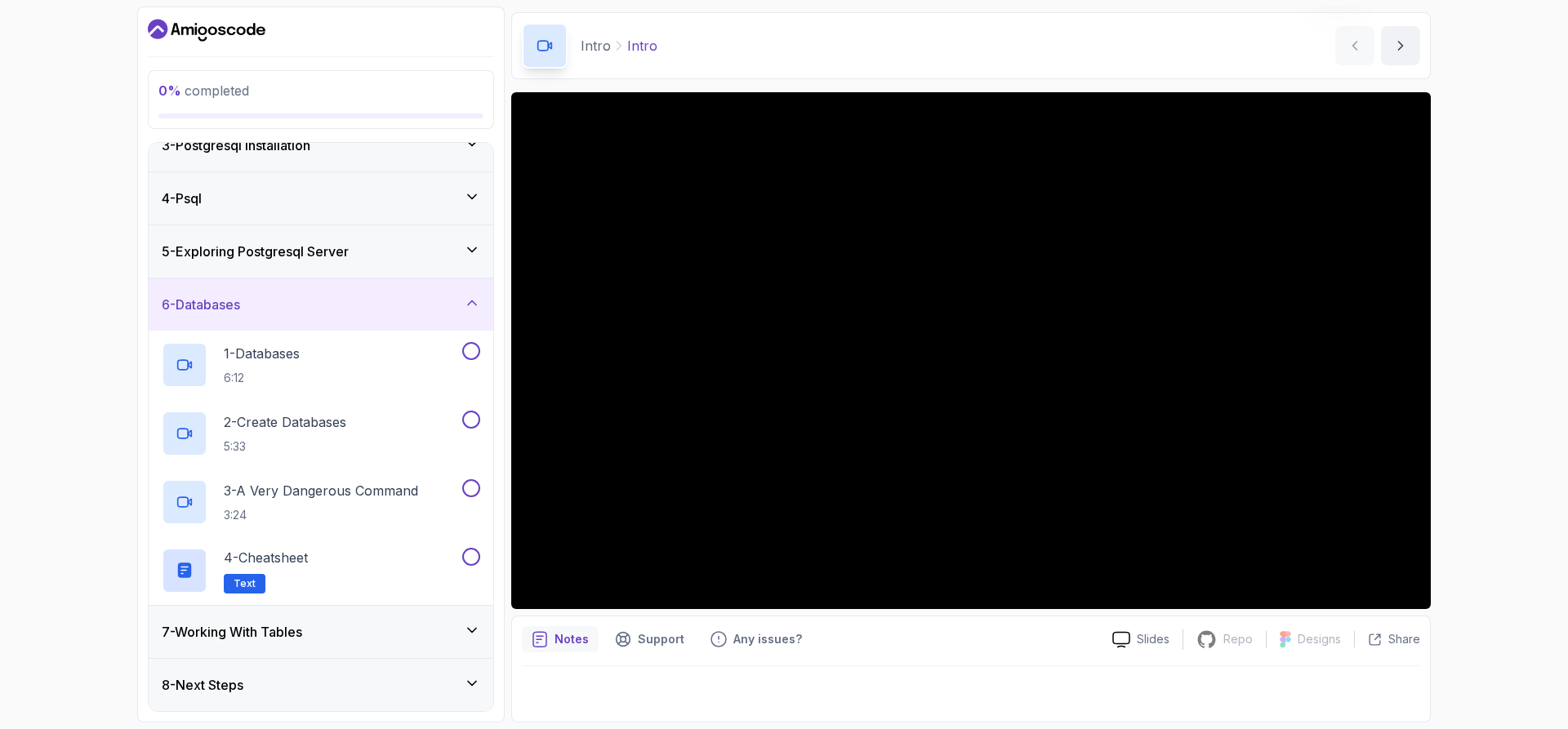
click at [349, 314] on div "6 - Databases" at bounding box center [321, 305] width 318 height 20
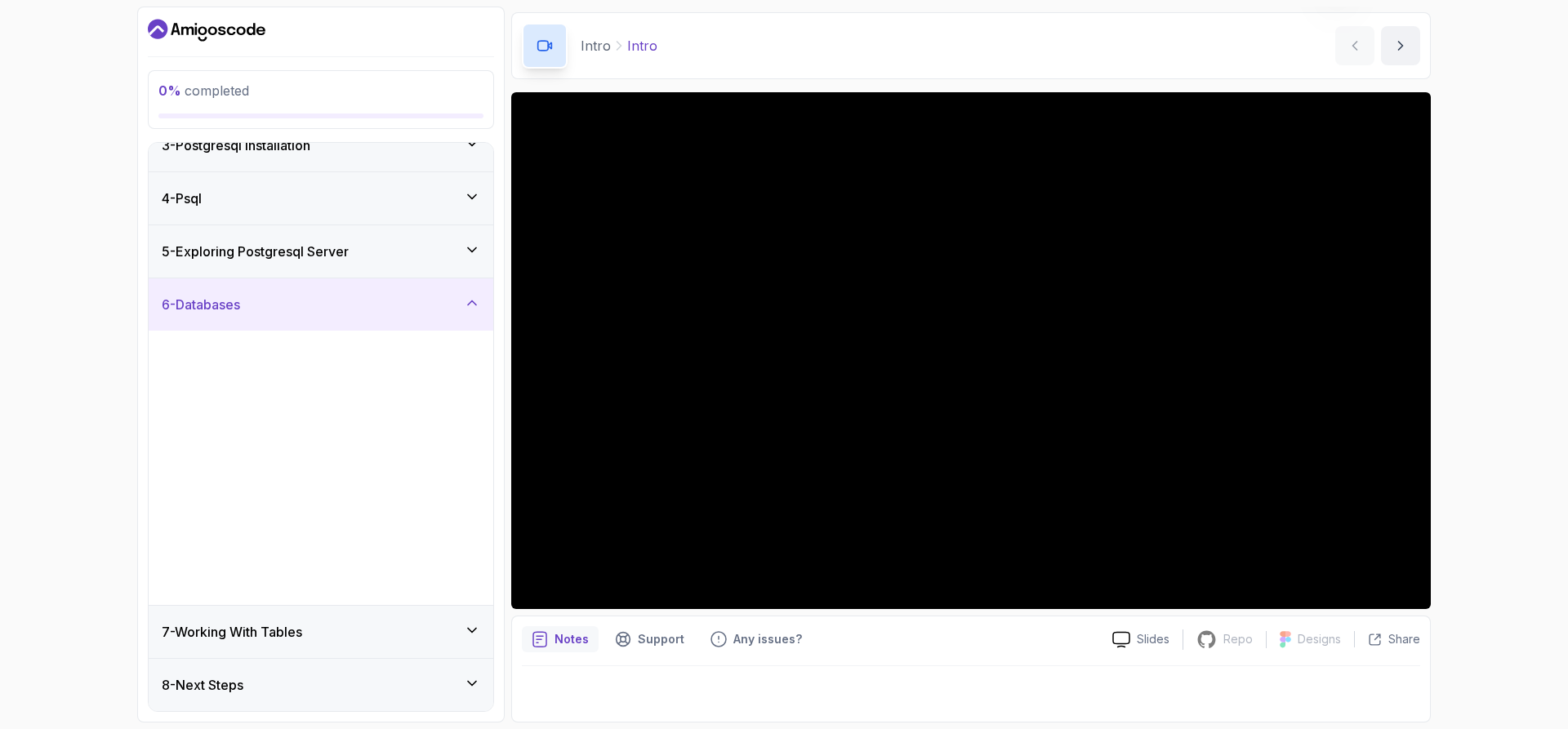
scroll to position [0, 0]
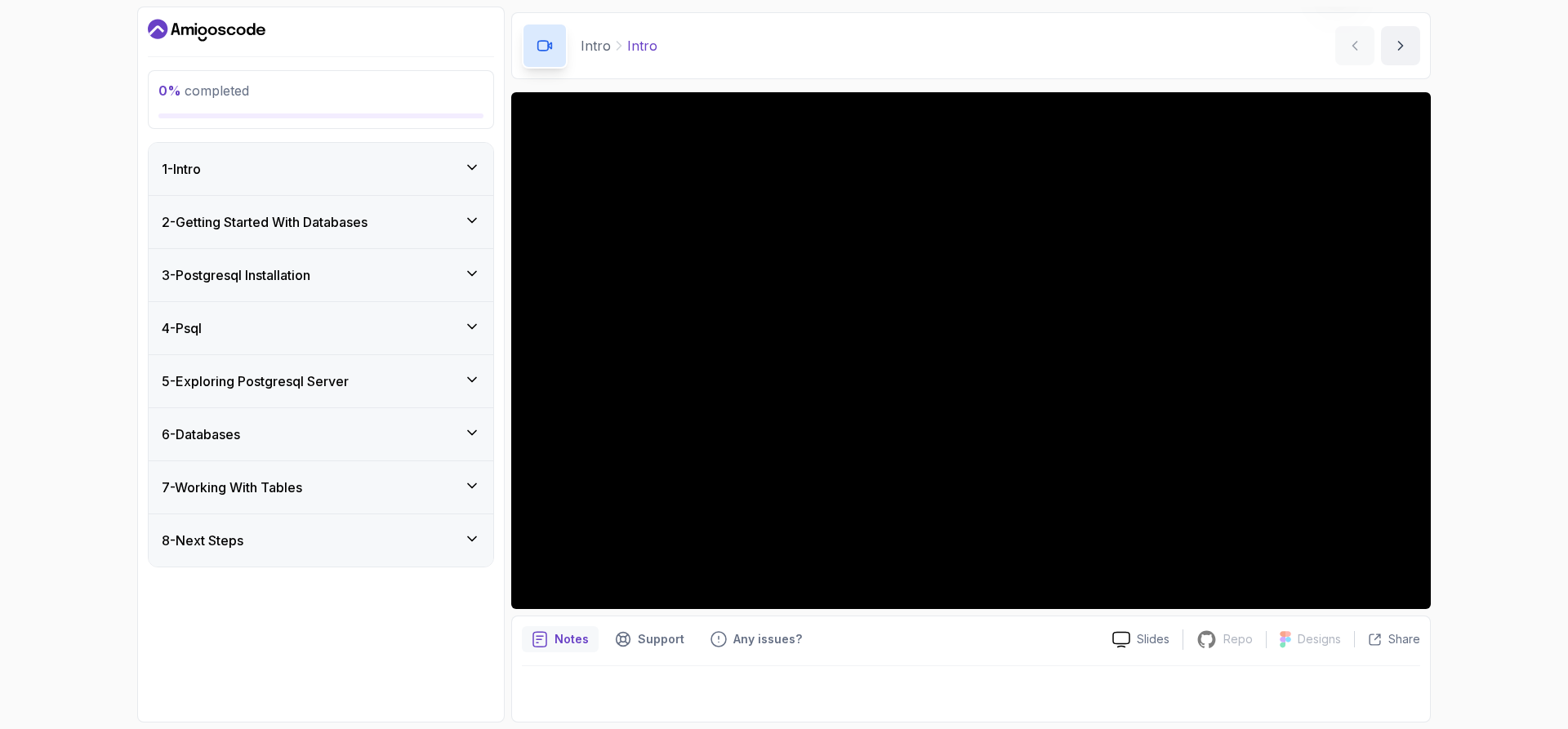
click at [353, 164] on div "1 - Intro" at bounding box center [321, 169] width 318 height 20
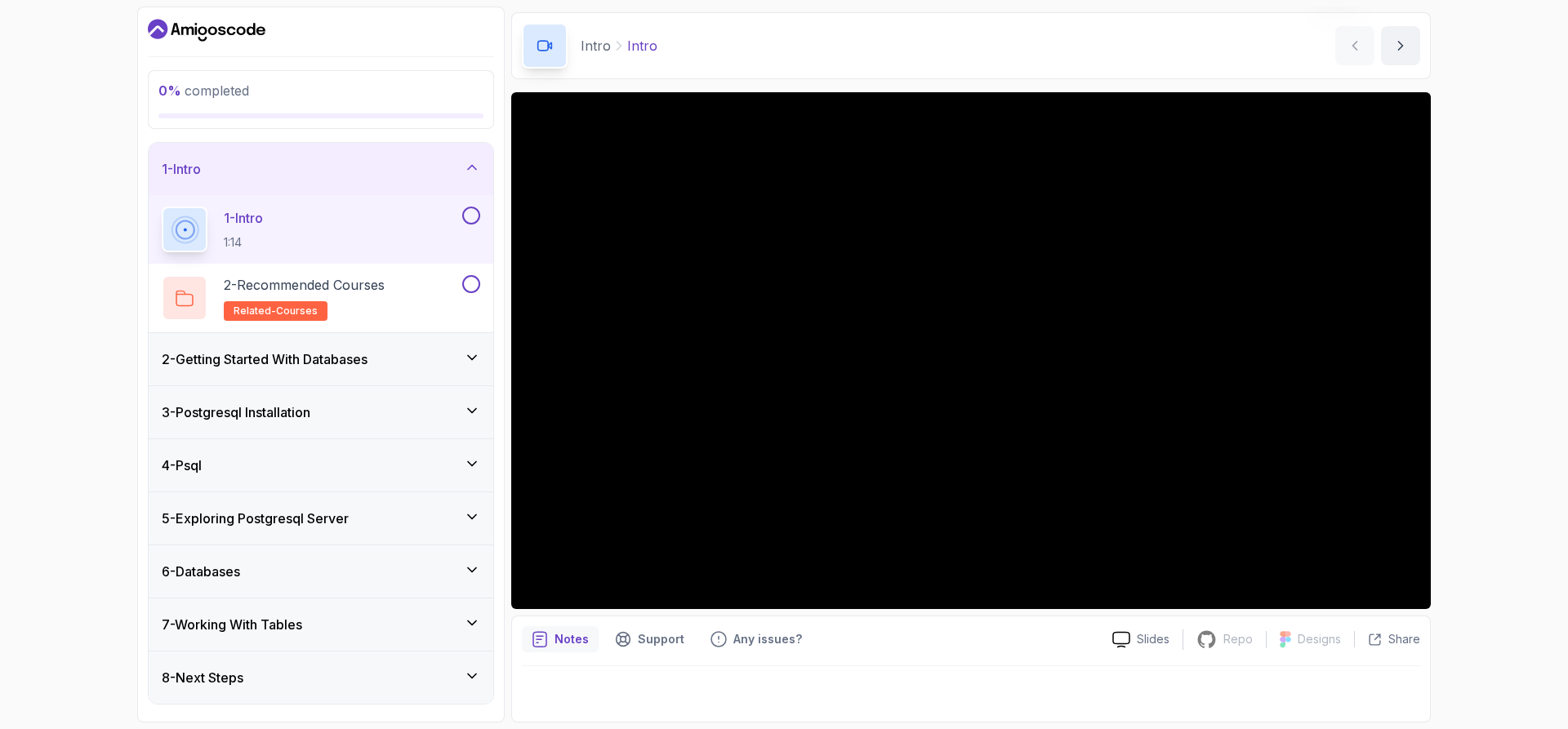
click at [353, 164] on div "1 - Intro" at bounding box center [321, 169] width 318 height 20
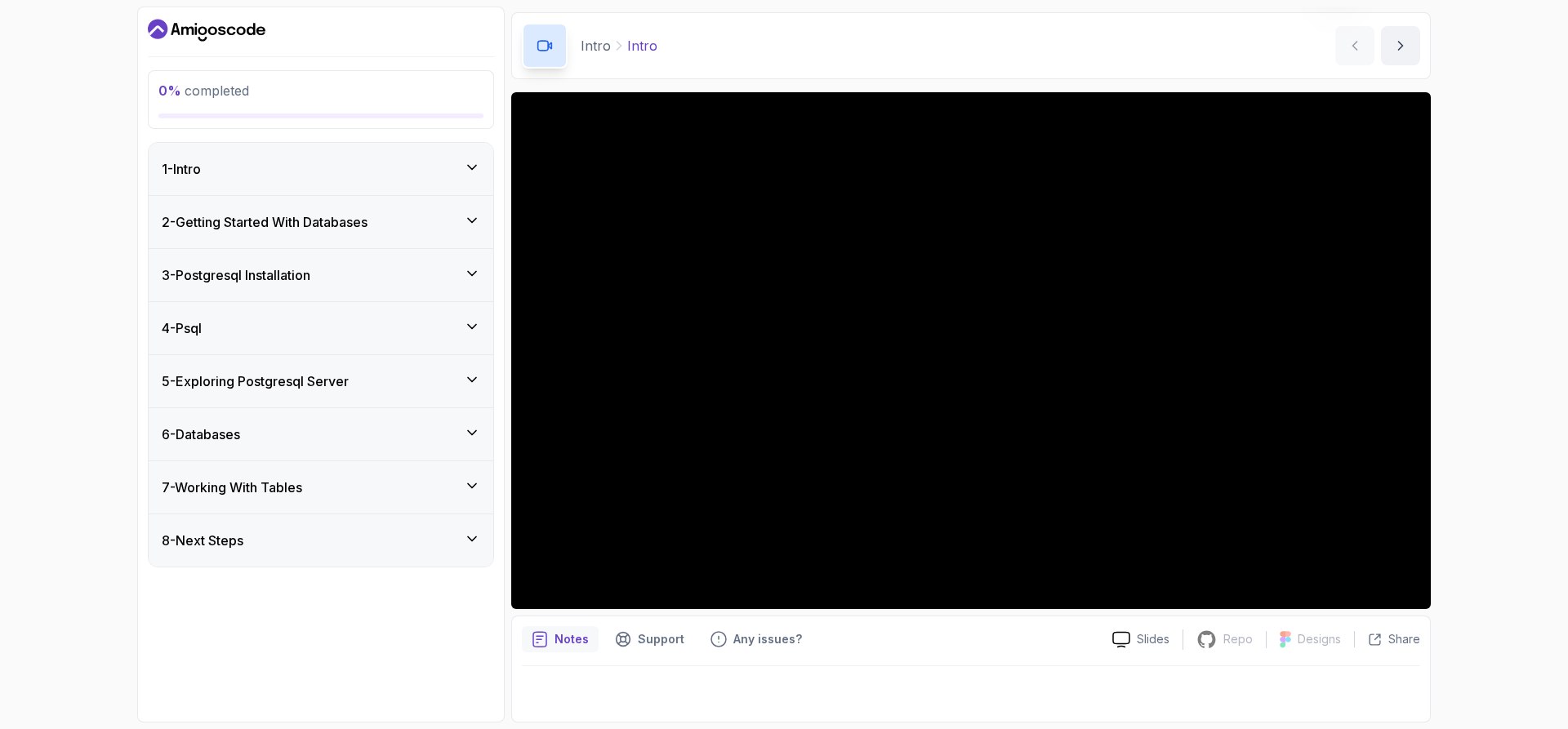
click at [341, 233] on div "2 - Getting Started With Databases" at bounding box center [320, 222] width 345 height 52
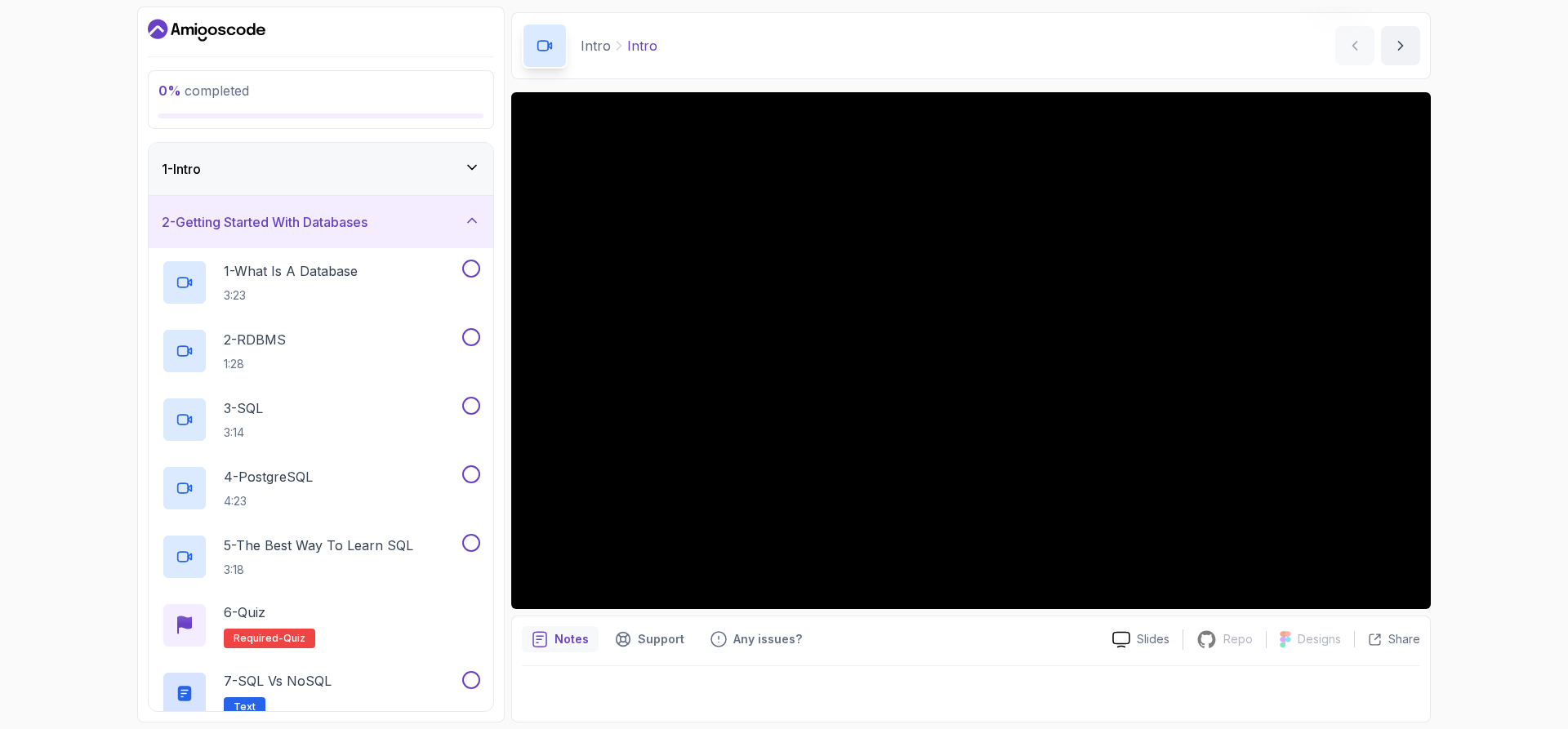
click at [421, 216] on div "2 - Getting Started With Databases" at bounding box center [321, 223] width 318 height 20
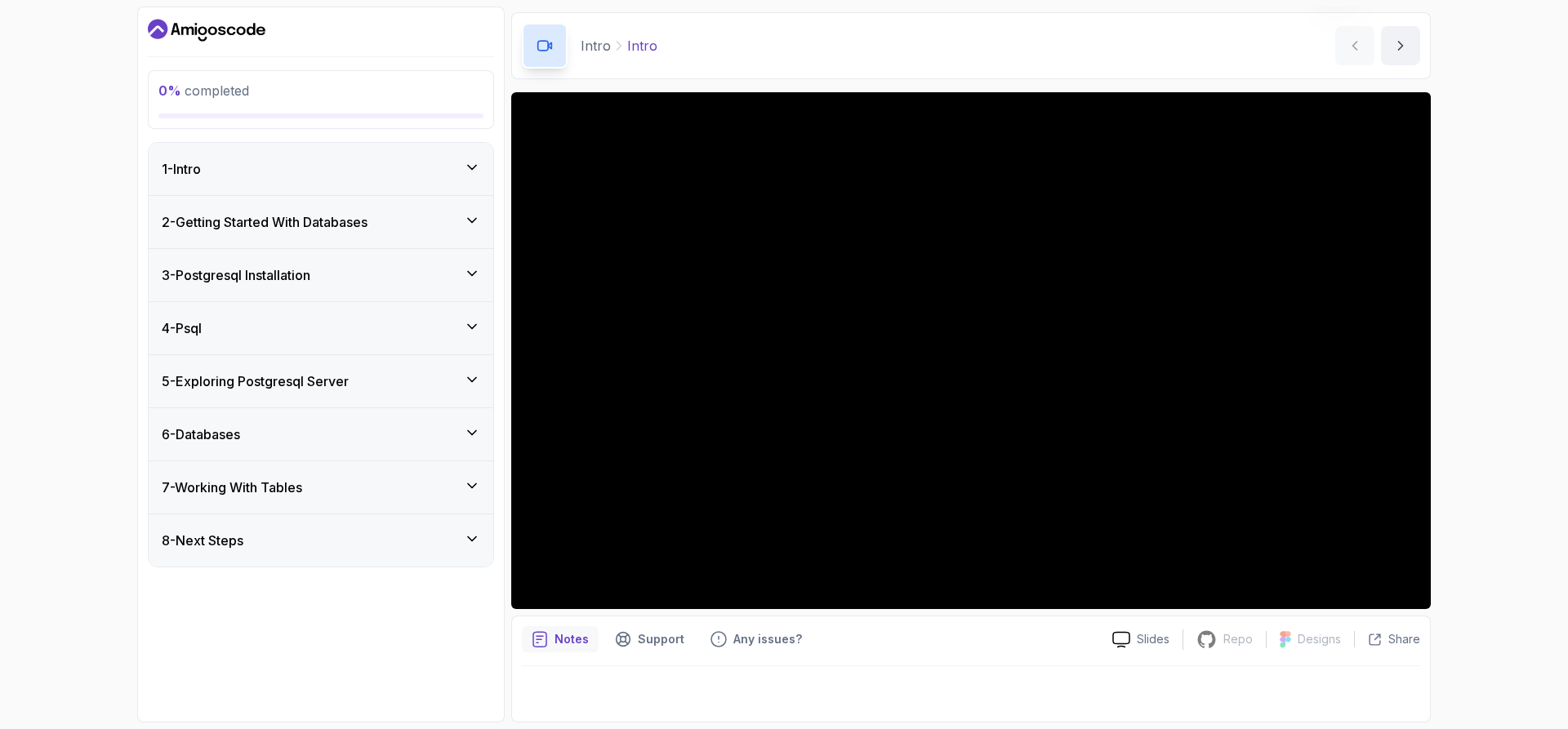
click at [308, 280] on h3 "3 - Postgresql Installation" at bounding box center [235, 275] width 148 height 20
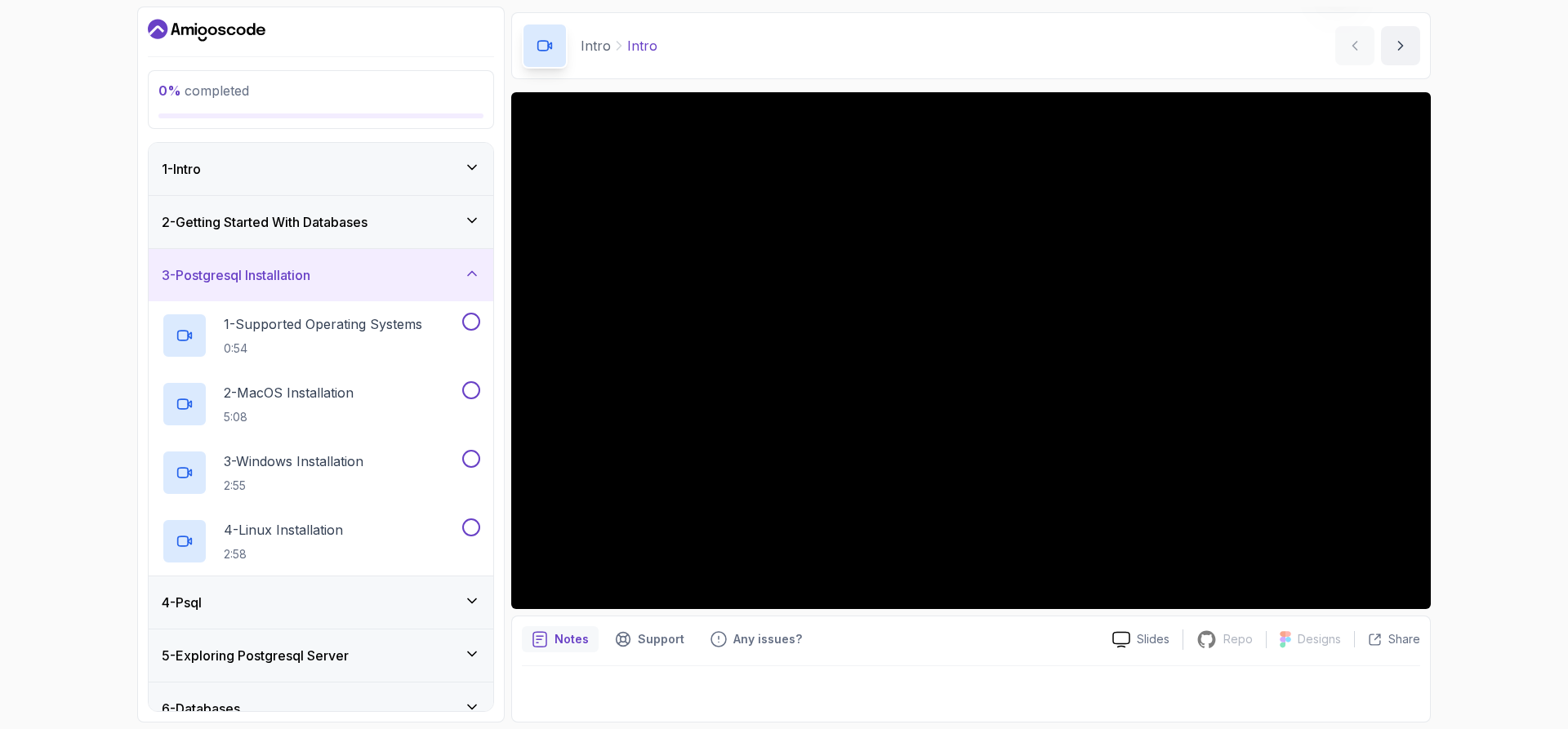
click at [310, 274] on h3 "3 - Postgresql Installation" at bounding box center [235, 275] width 148 height 20
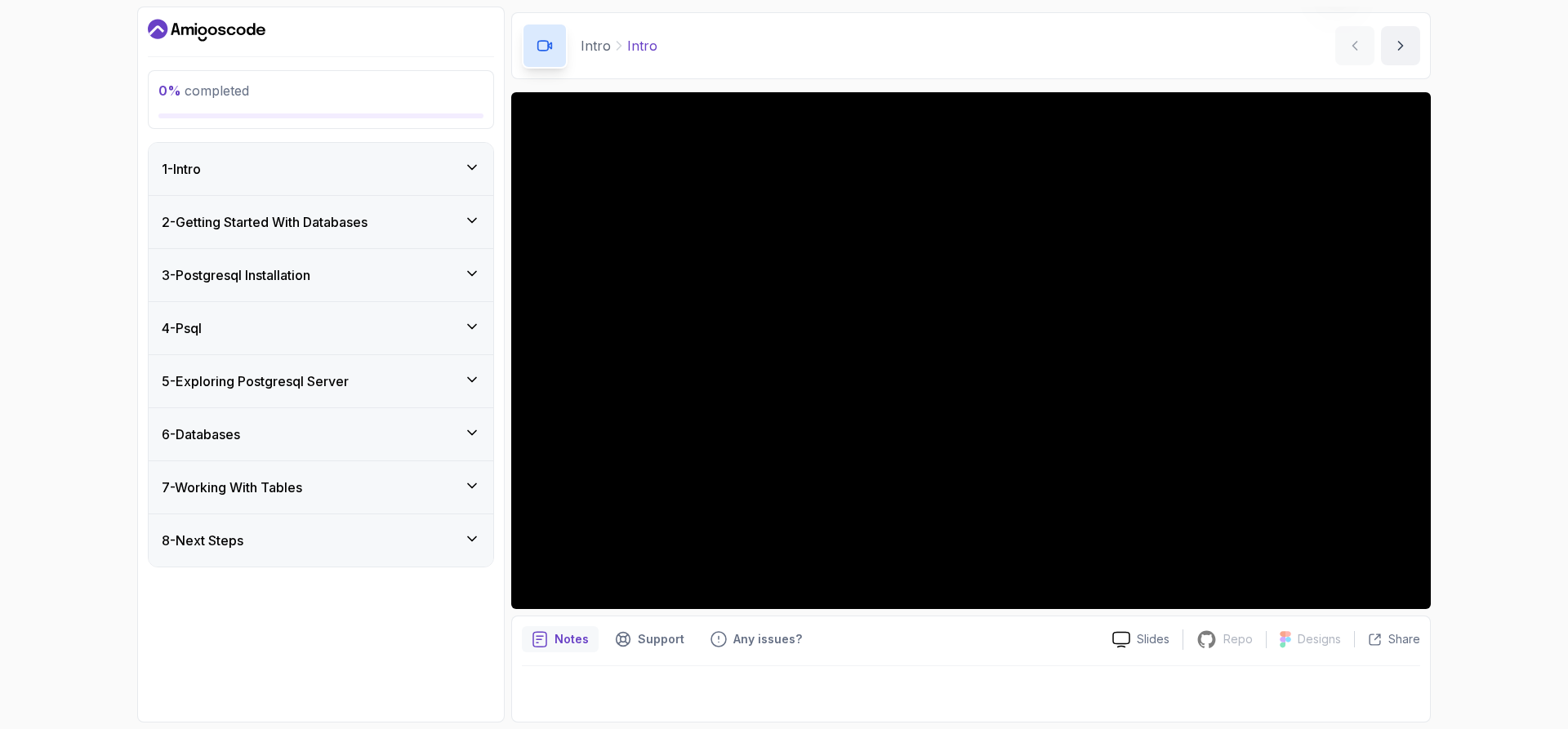
click at [314, 321] on div "4 - Psql" at bounding box center [321, 328] width 318 height 20
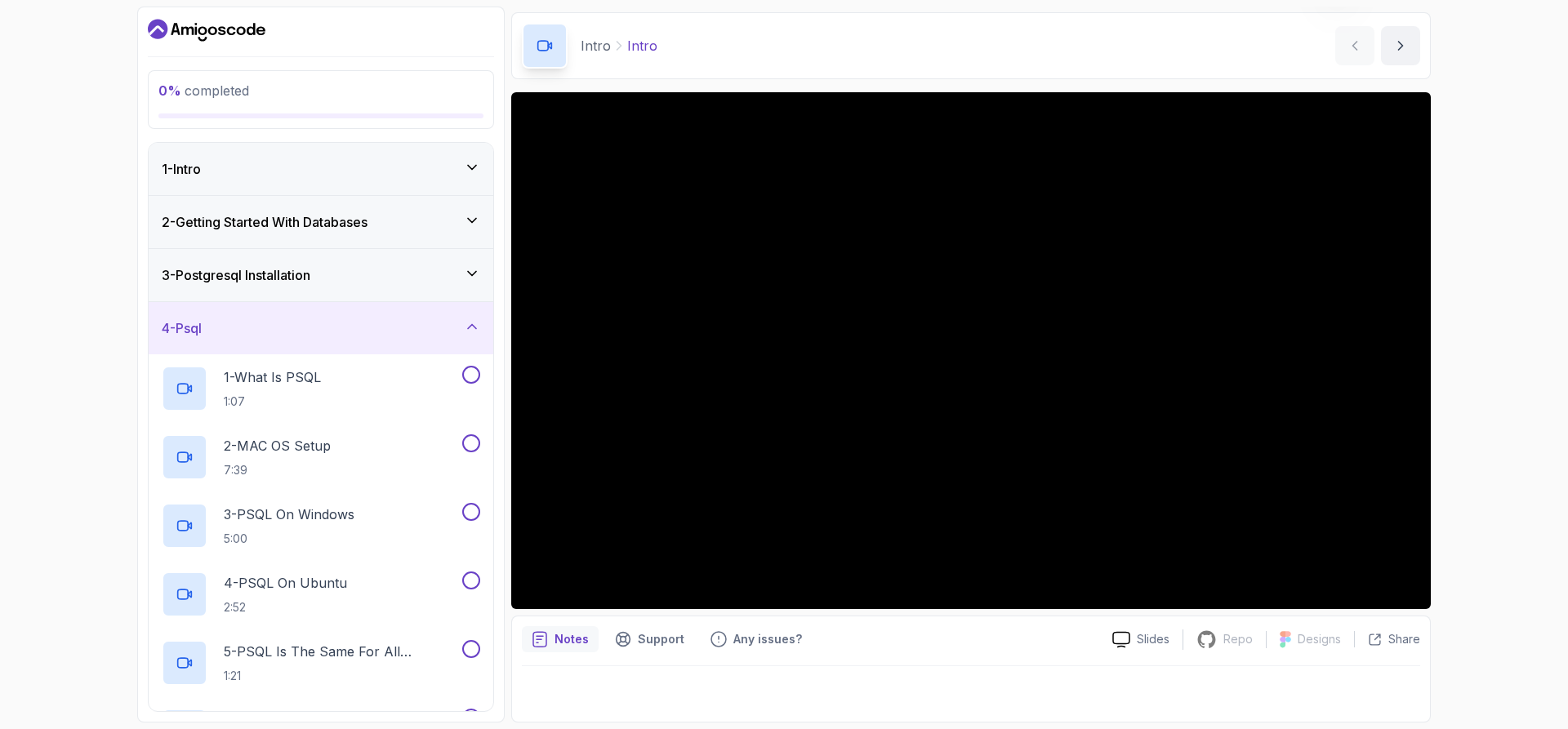
click at [355, 316] on div "4 - Psql" at bounding box center [320, 327] width 345 height 52
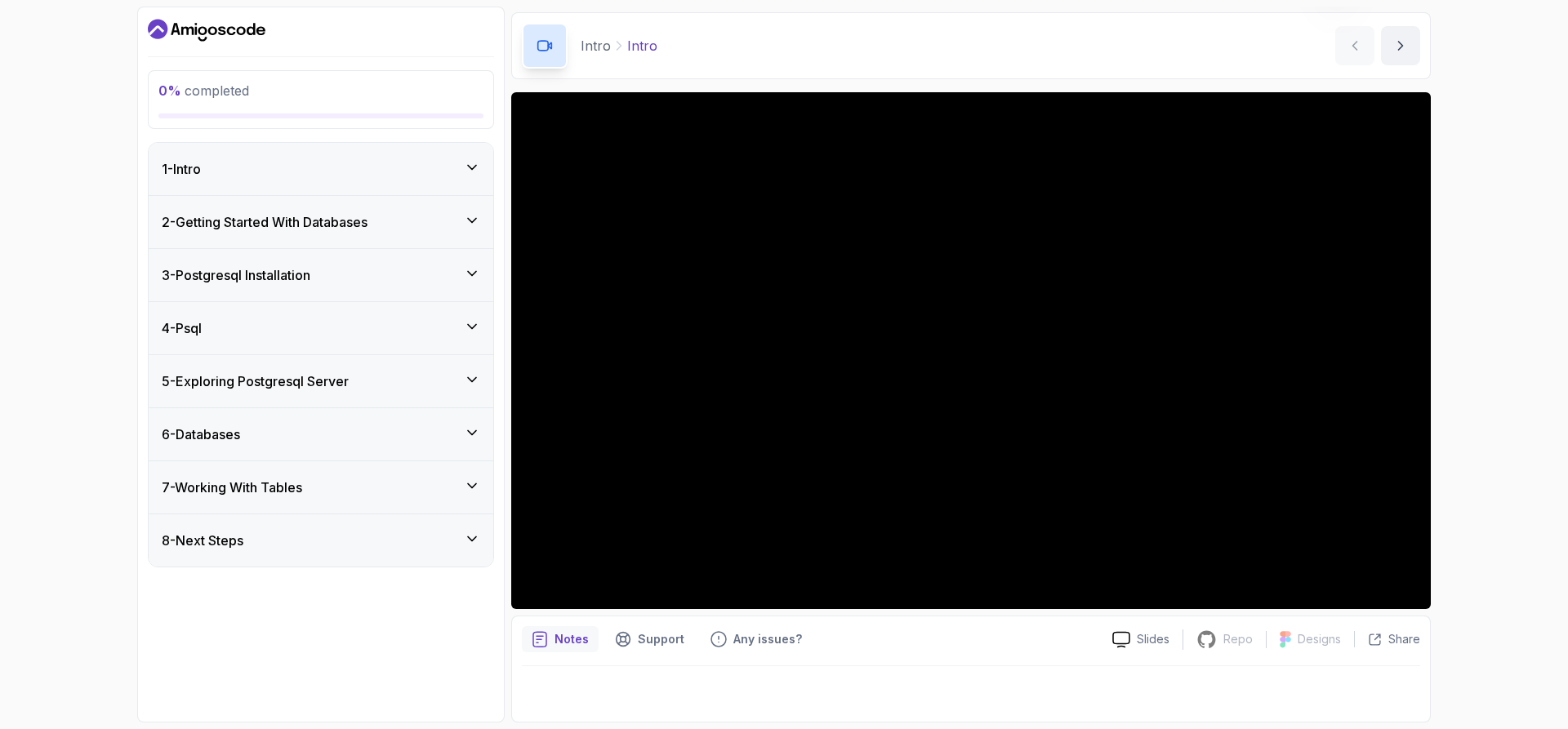
click at [404, 173] on div "1 - Intro" at bounding box center [321, 169] width 318 height 20
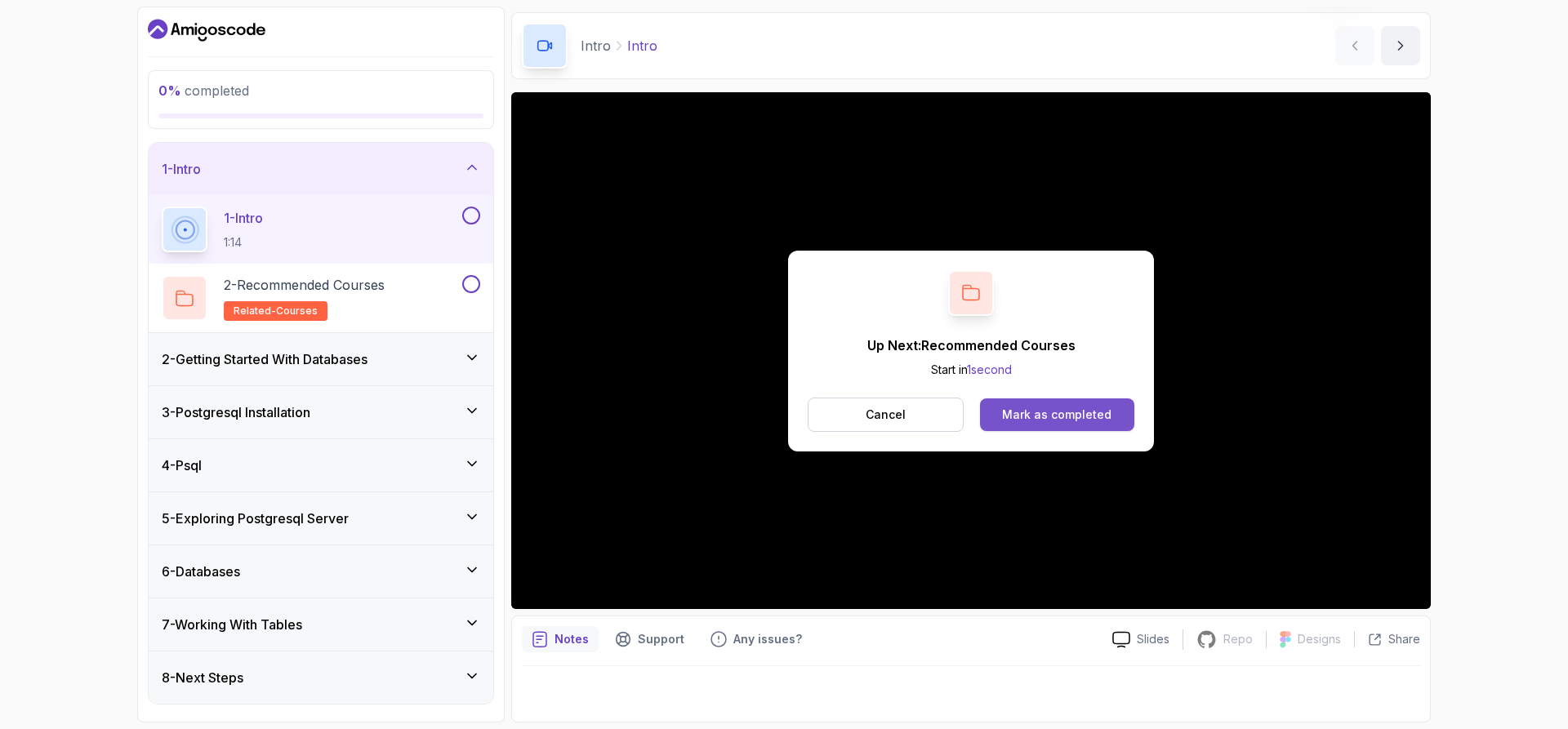
click at [1022, 413] on div "Mark as completed" at bounding box center [1056, 414] width 109 height 16
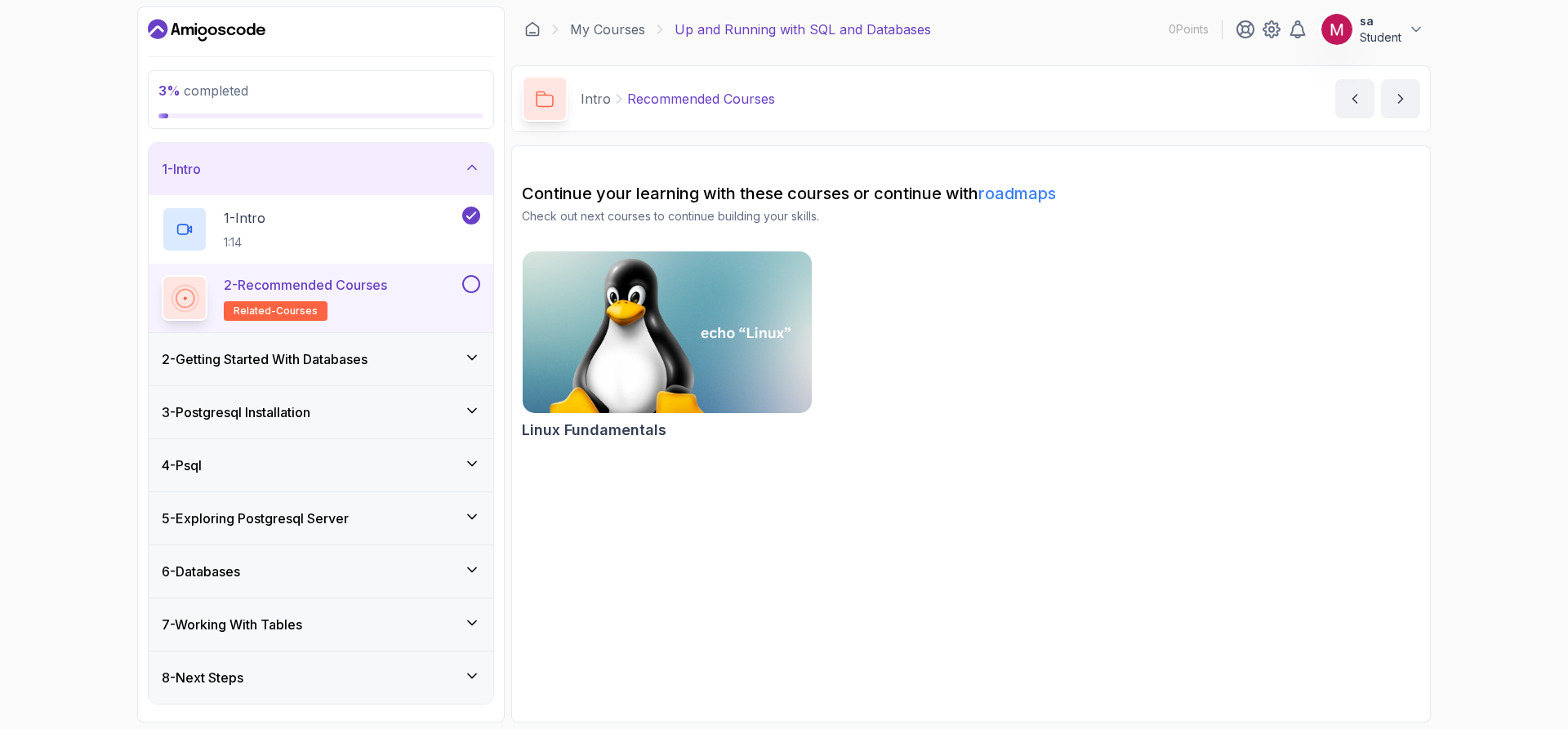
click at [457, 285] on div "2 - Recommended Courses related-courses" at bounding box center [310, 298] width 297 height 45
click at [470, 285] on button at bounding box center [471, 285] width 18 height 18
click at [341, 297] on h2 "2 - Recommended Courses related-courses" at bounding box center [305, 298] width 164 height 45
click at [334, 300] on h2 "2 - Recommended Courses related-courses" at bounding box center [305, 298] width 164 height 45
click at [275, 316] on span "related-courses" at bounding box center [275, 311] width 85 height 13
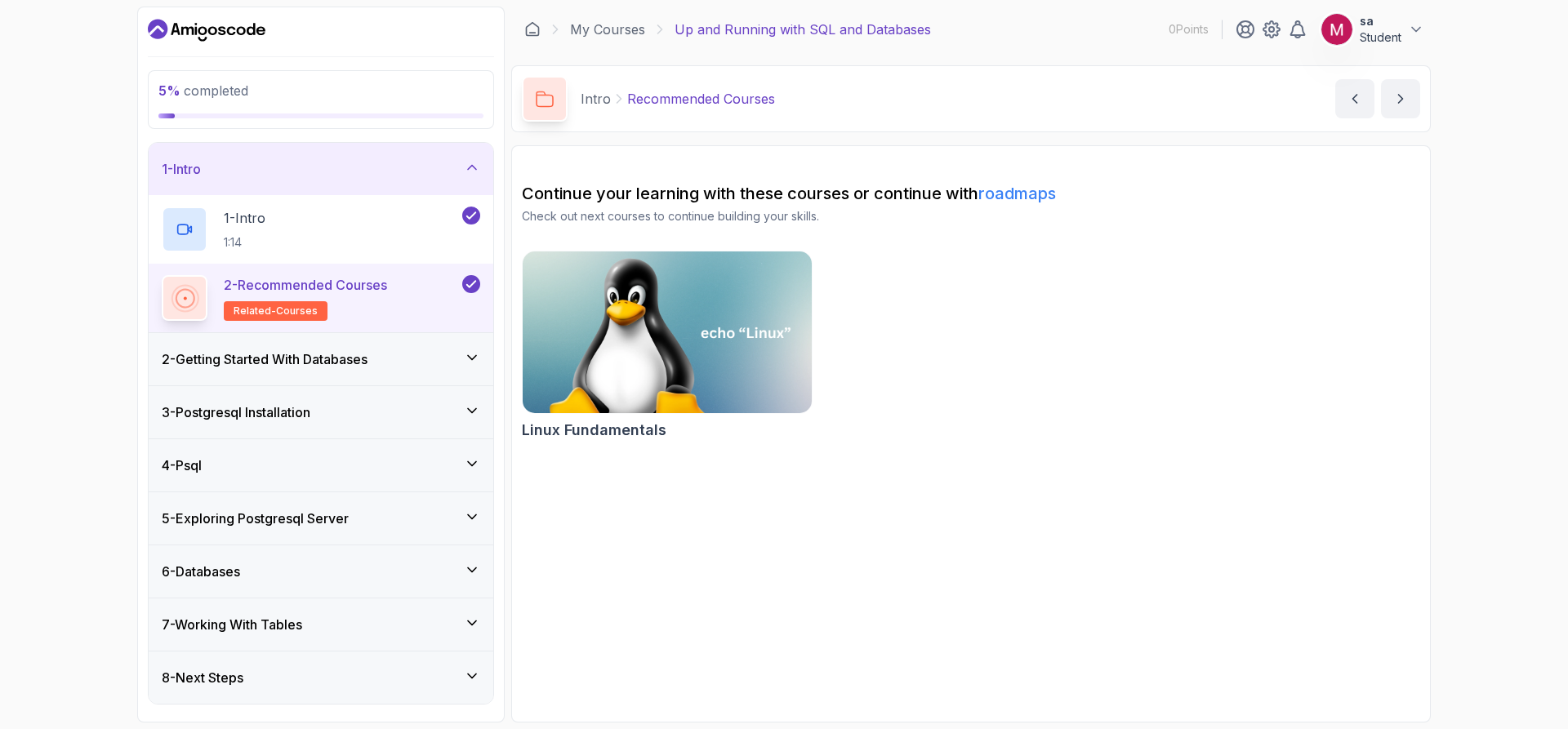
click at [276, 316] on span "related-courses" at bounding box center [275, 311] width 85 height 13
click at [190, 303] on icon at bounding box center [185, 298] width 22 height 22
click at [379, 290] on p "2 - Recommended Courses" at bounding box center [305, 285] width 164 height 20
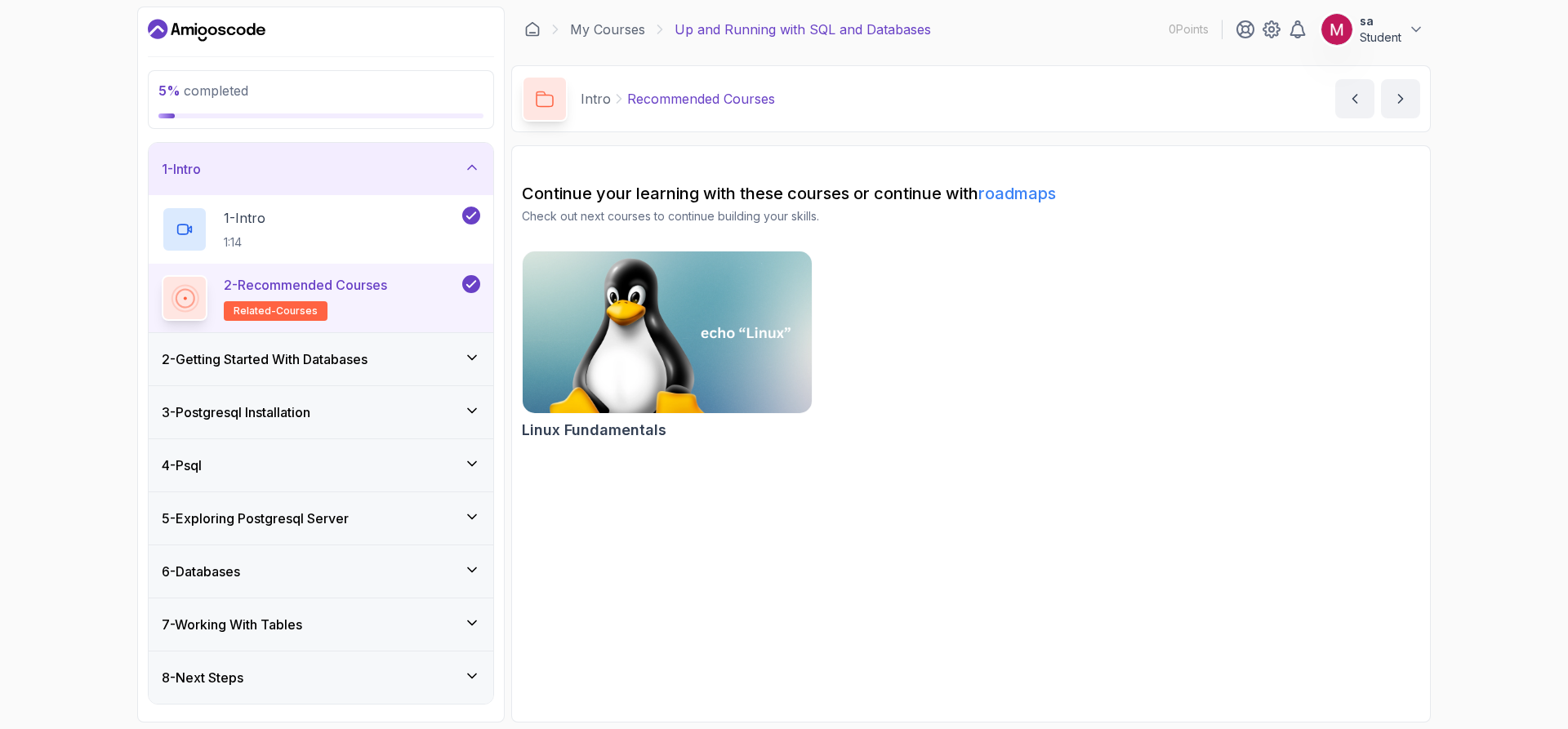
click at [471, 298] on button "2 - Recommended Courses related-courses" at bounding box center [321, 298] width 318 height 45
click at [417, 310] on div "2 - Recommended Courses related-courses" at bounding box center [310, 298] width 297 height 45
click at [412, 308] on div "2 - Recommended Courses related-courses" at bounding box center [310, 298] width 297 height 45
click at [384, 290] on p "2 - Recommended Courses" at bounding box center [305, 285] width 164 height 20
click at [735, 349] on img at bounding box center [667, 332] width 304 height 170
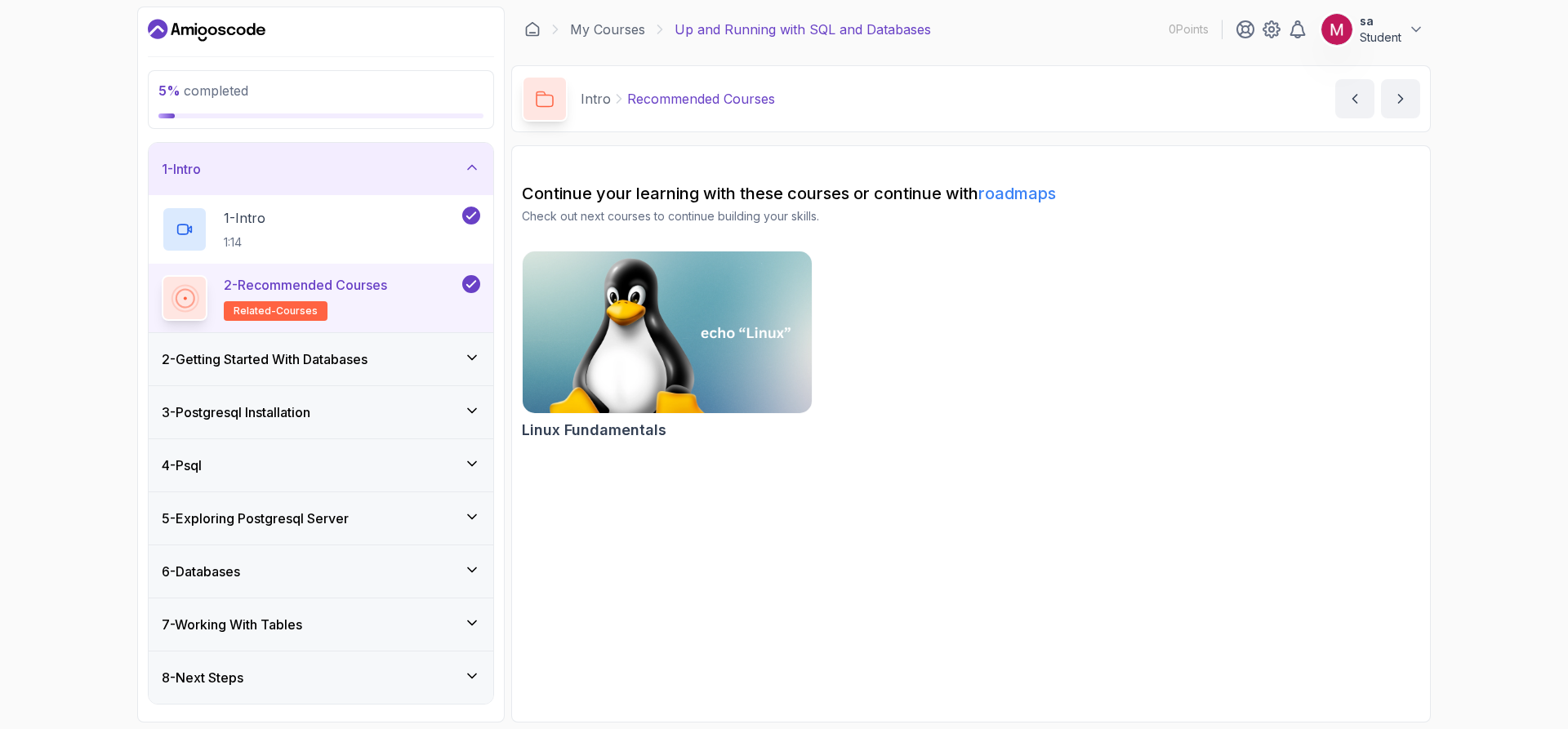
click at [293, 367] on h3 "2 - Getting Started With Databases" at bounding box center [265, 359] width 205 height 20
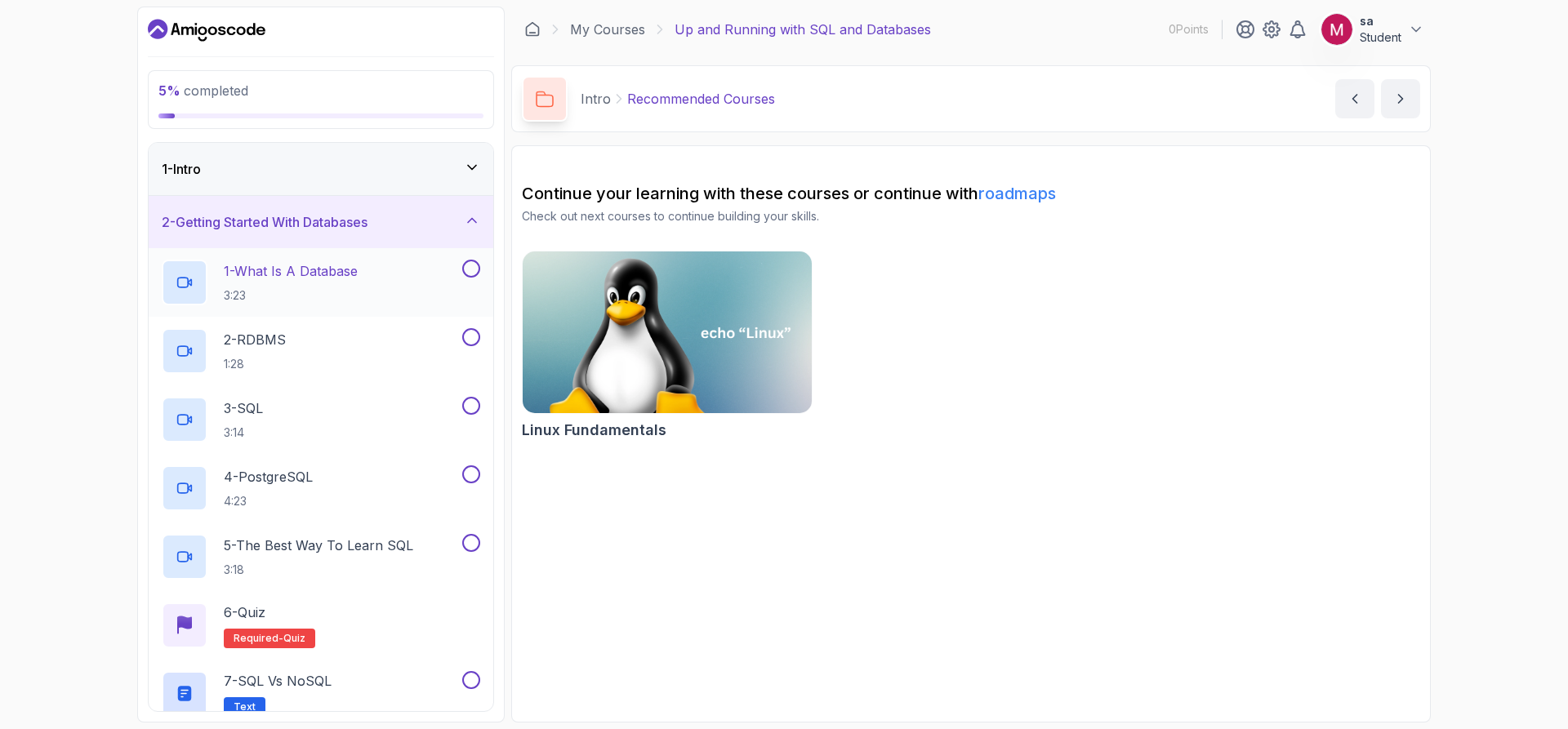
click at [369, 284] on div "1 - What Is A Database 3:23" at bounding box center [310, 283] width 297 height 45
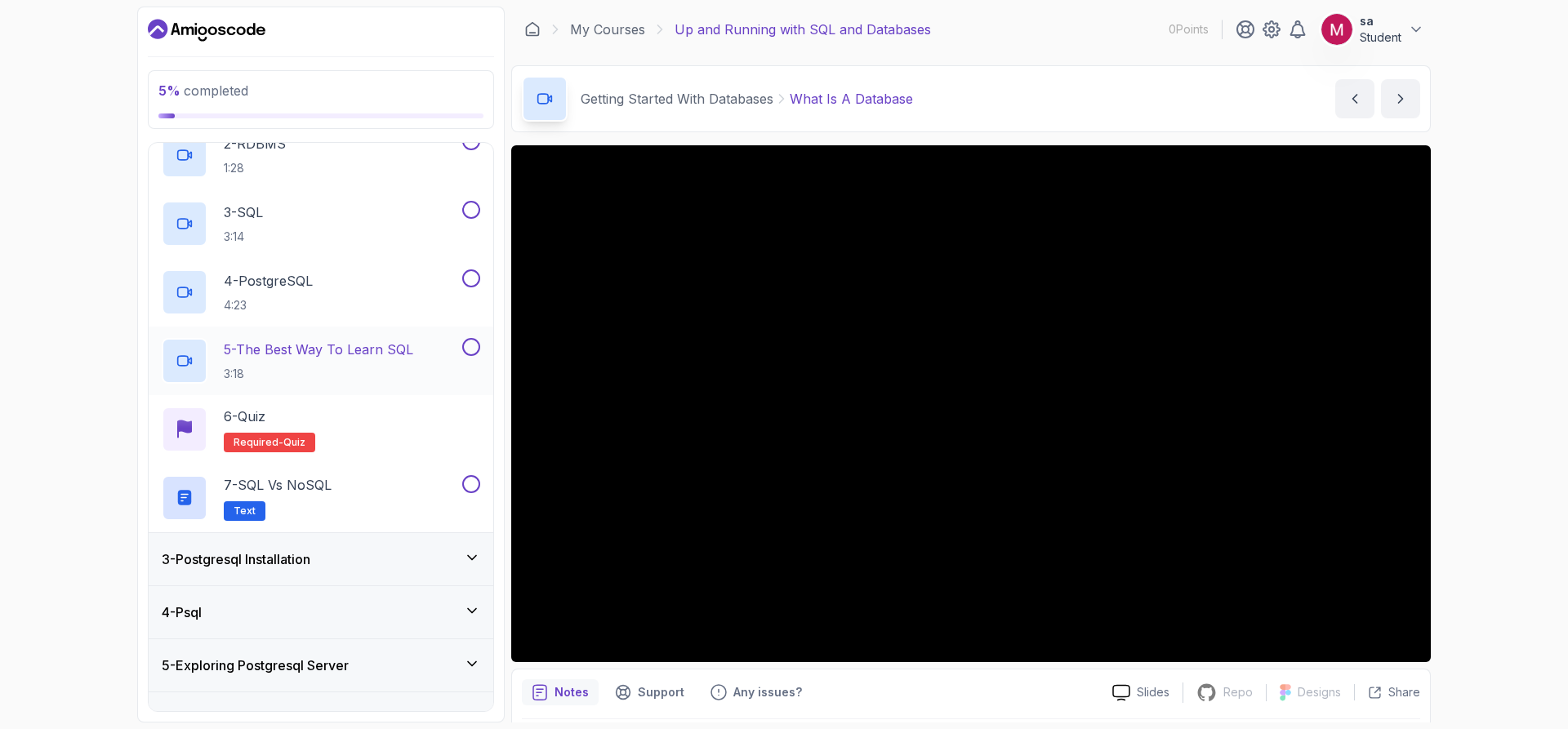
scroll to position [245, 0]
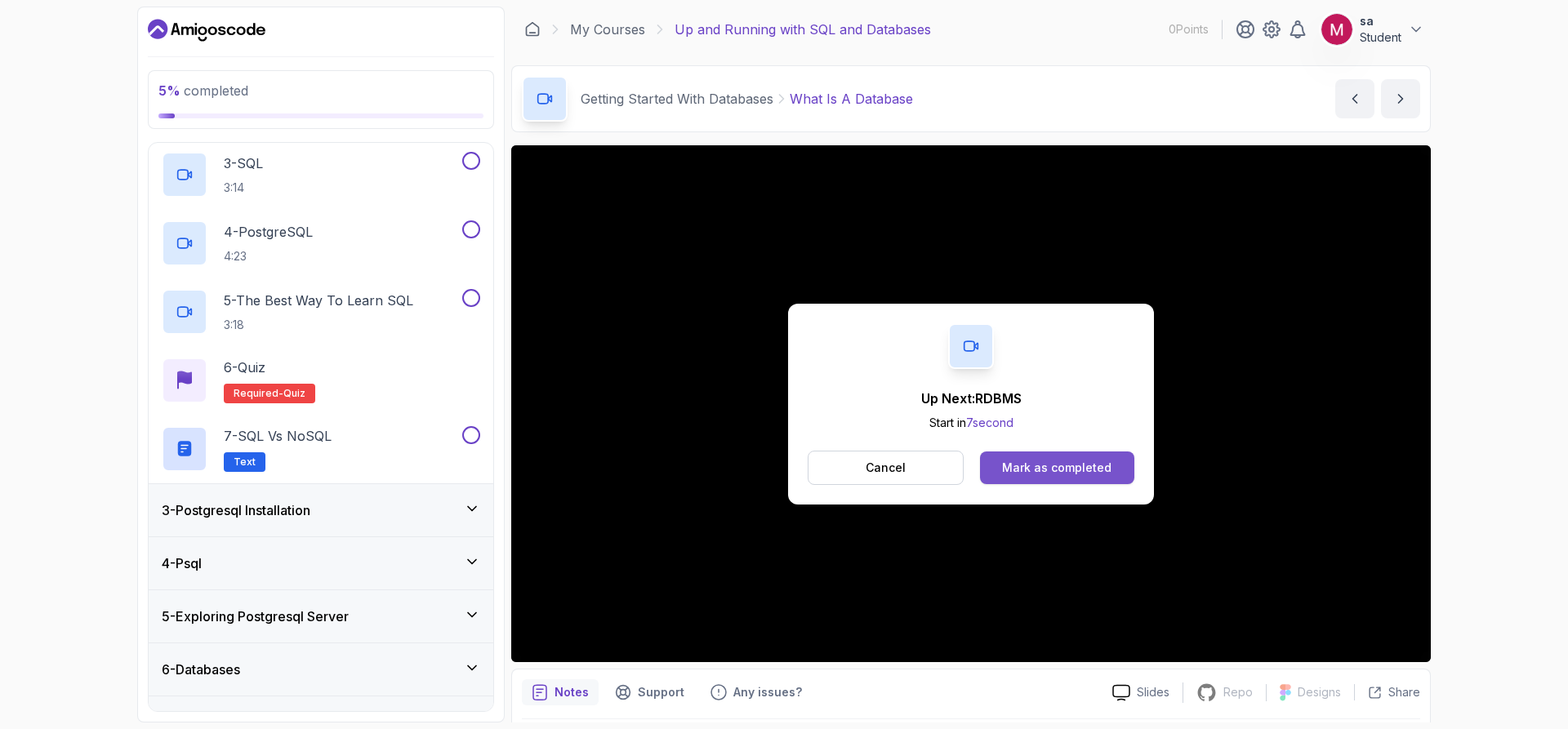
click at [1016, 461] on div "Mark as completed" at bounding box center [1056, 468] width 109 height 16
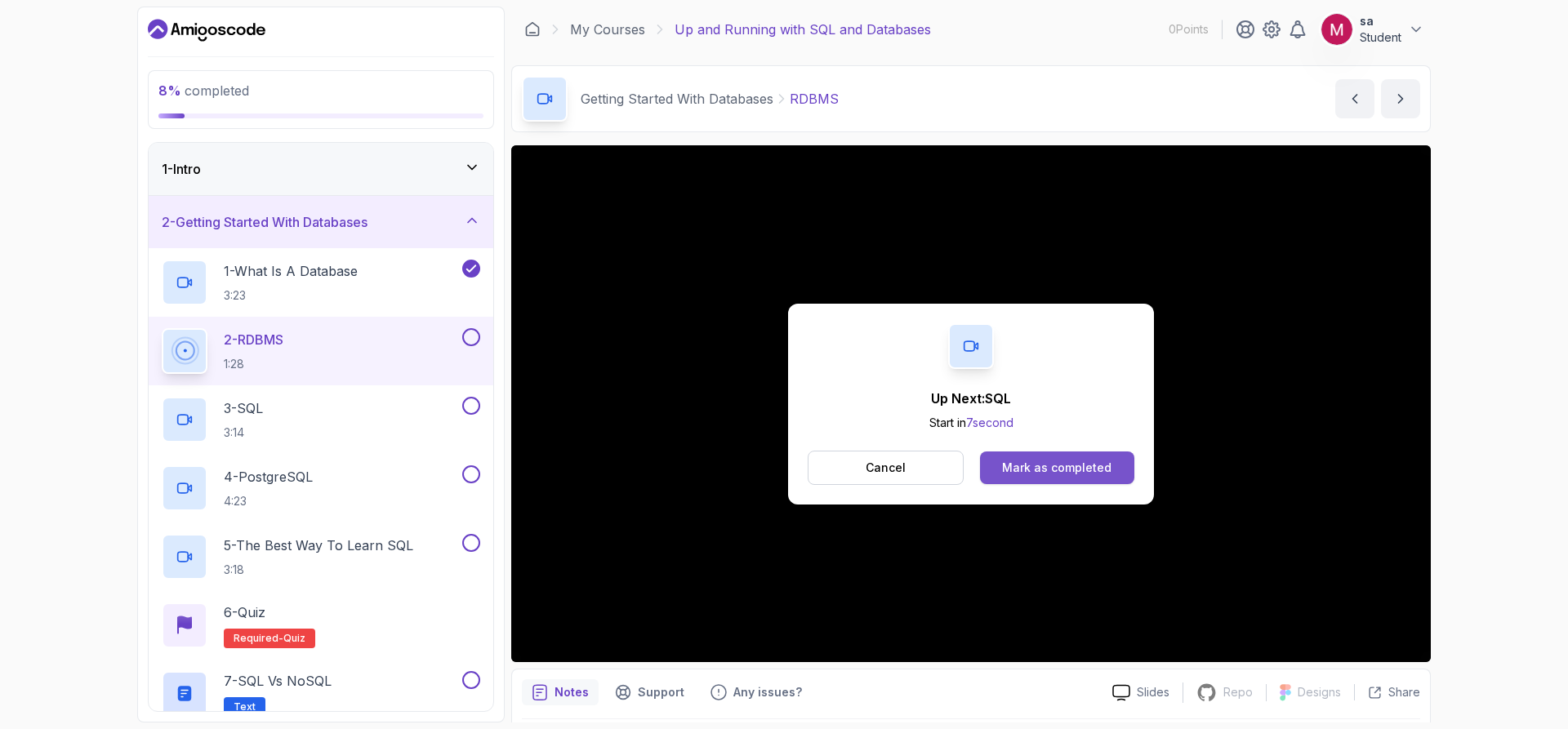
click at [1015, 470] on div "Mark as completed" at bounding box center [1056, 468] width 109 height 16
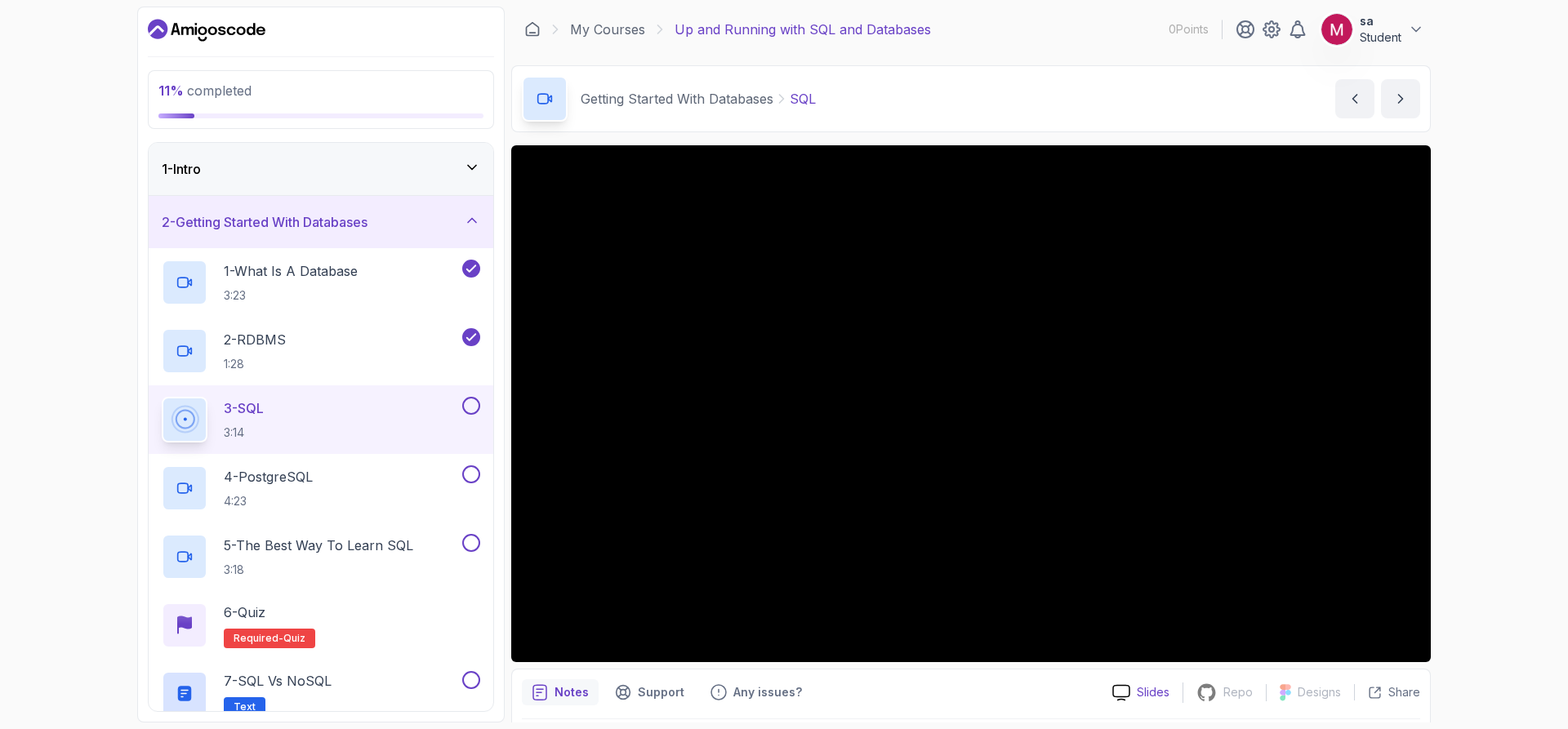
click at [1158, 691] on p "Slides" at bounding box center [1153, 693] width 33 height 16
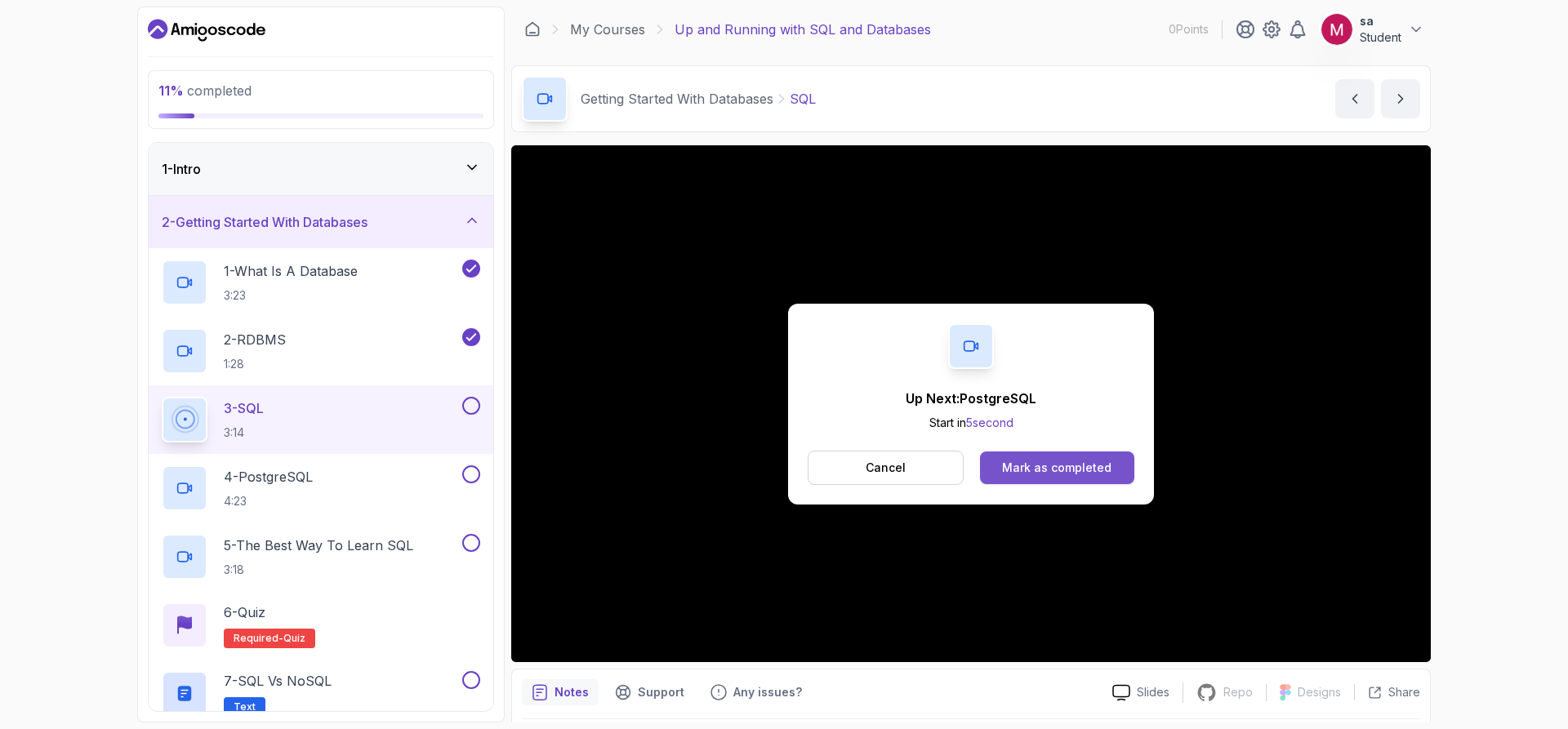
click at [1065, 464] on div "Mark as completed" at bounding box center [1056, 468] width 109 height 16
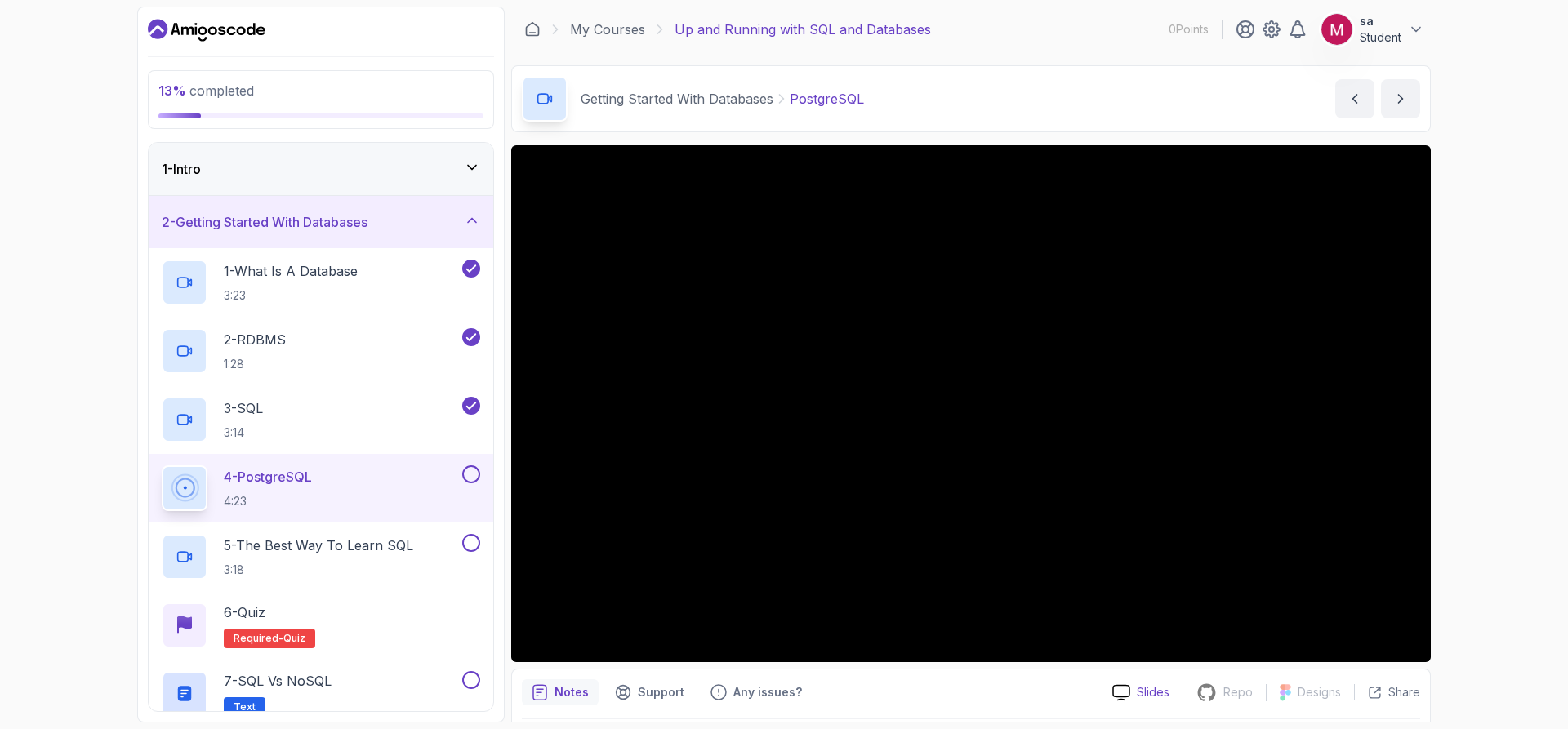
click at [1148, 694] on p "Slides" at bounding box center [1153, 693] width 33 height 16
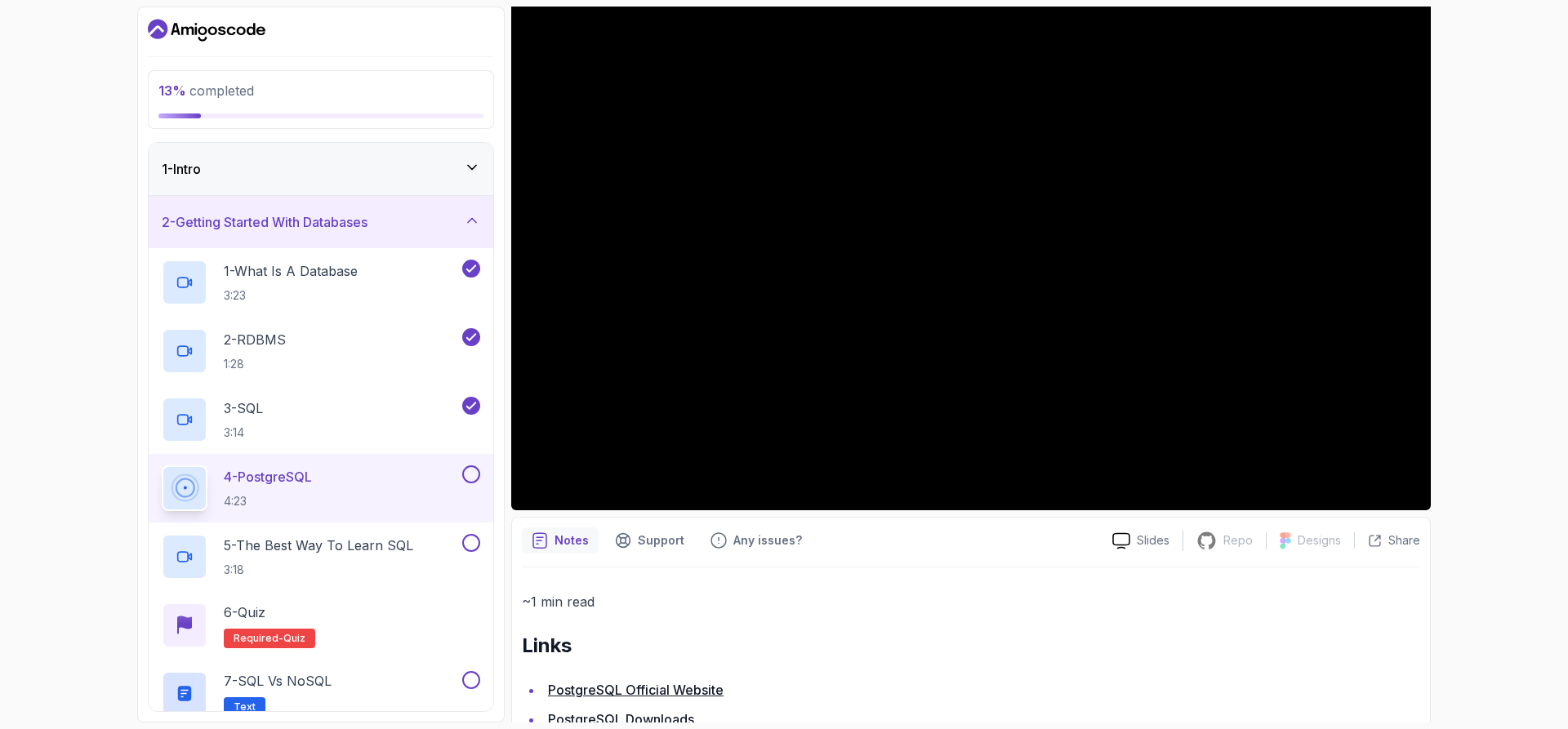
scroll to position [229, 0]
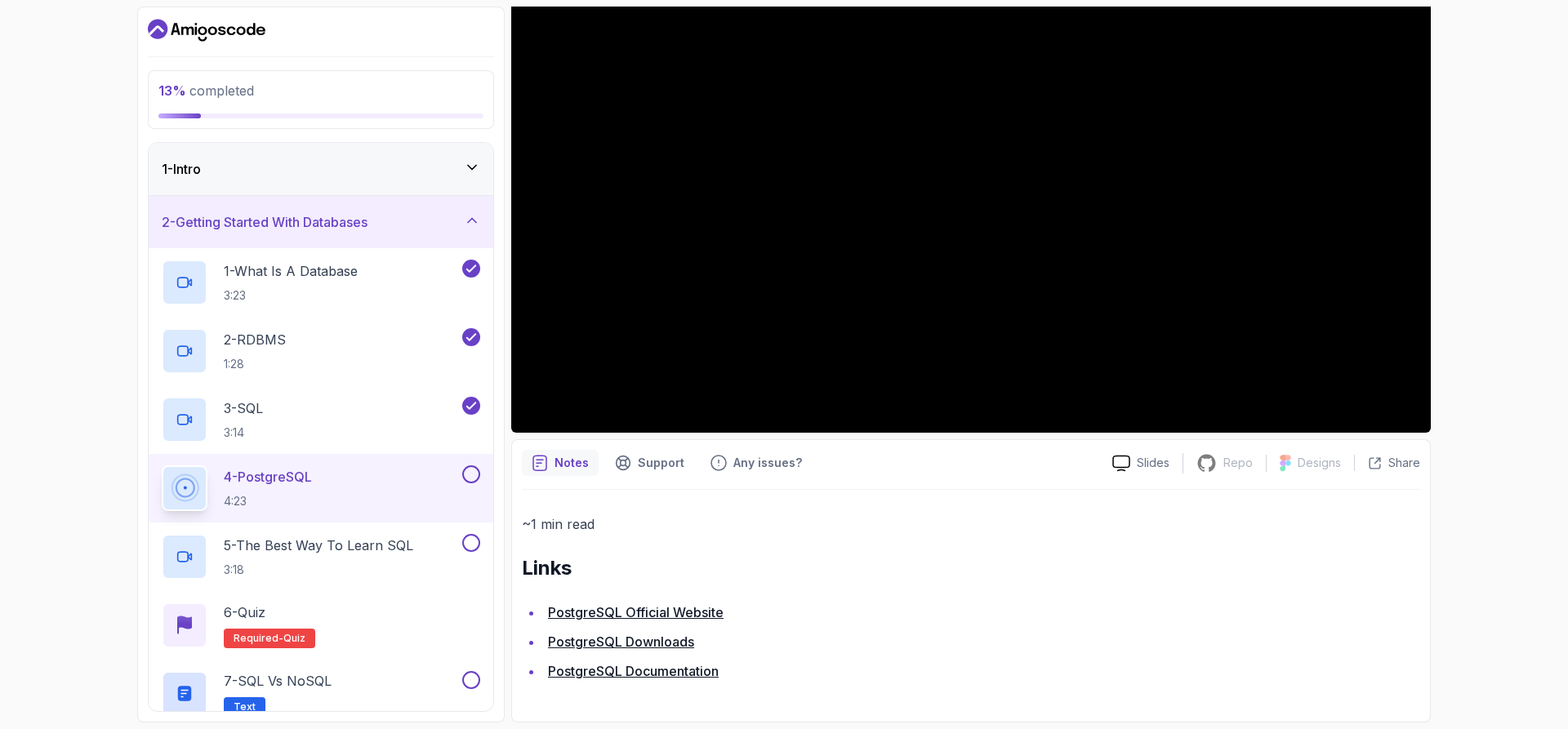
click at [620, 670] on link "PostgreSQL Documentation" at bounding box center [634, 671] width 171 height 16
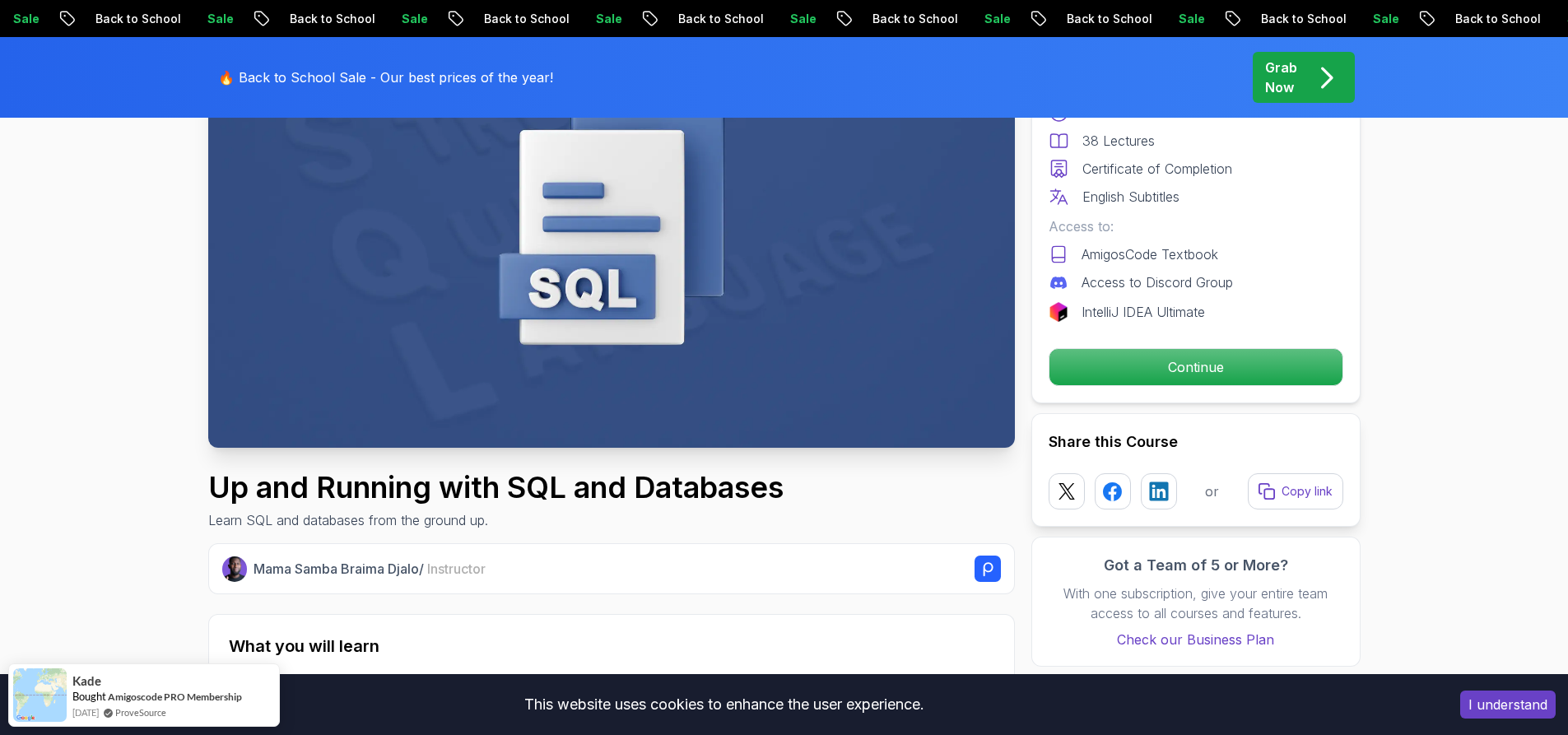
scroll to position [329, 0]
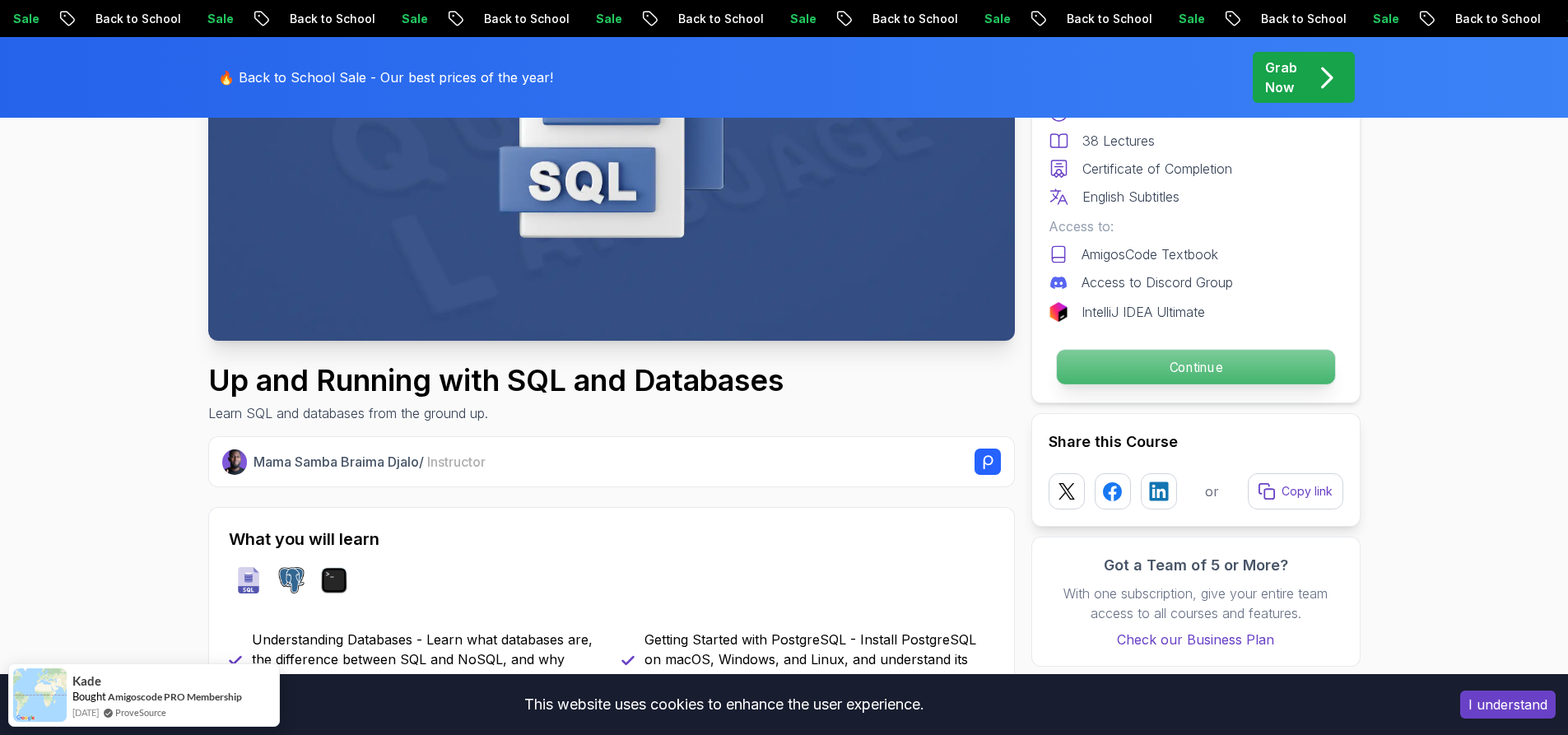
click at [1123, 377] on p "Continue" at bounding box center [1195, 368] width 279 height 35
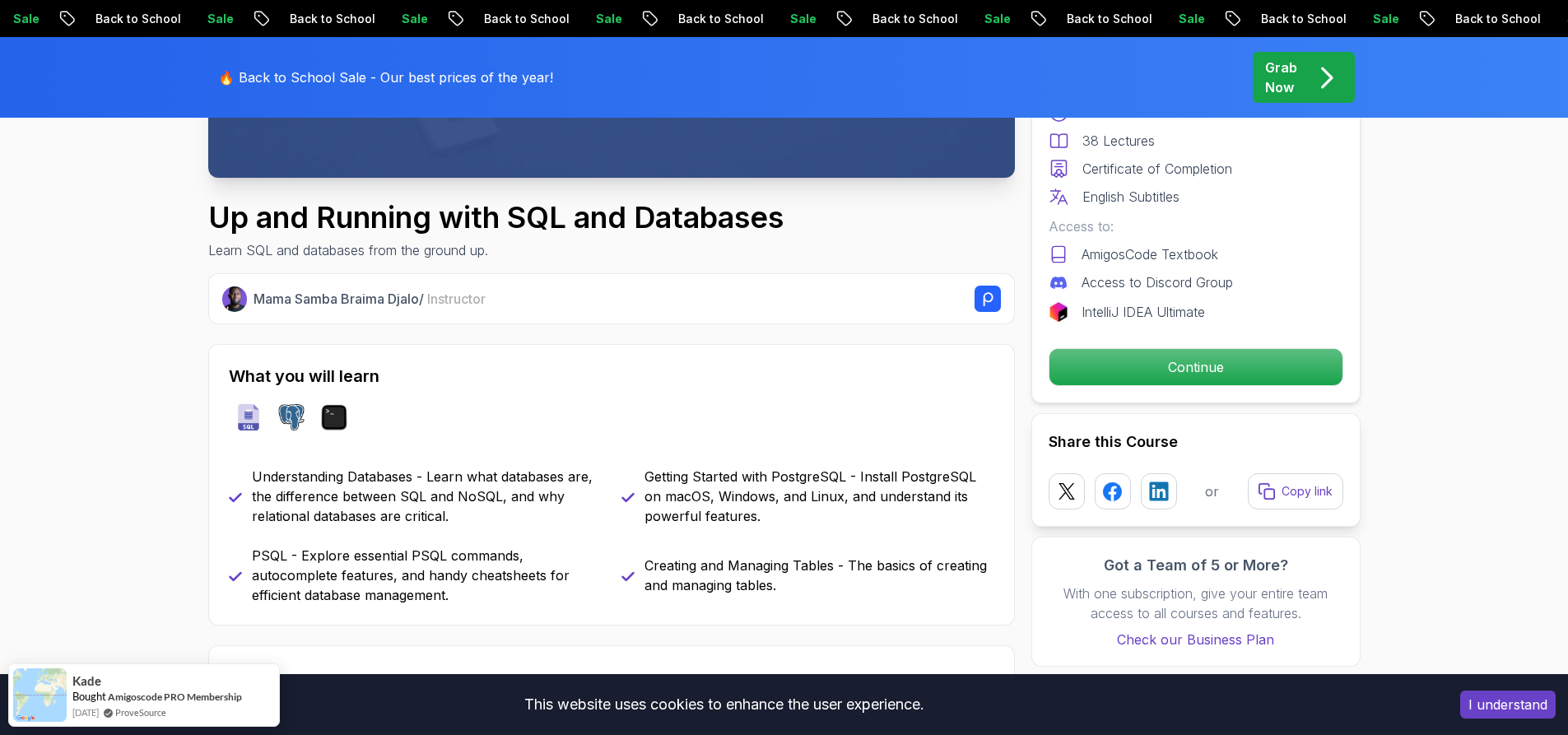
scroll to position [494, 0]
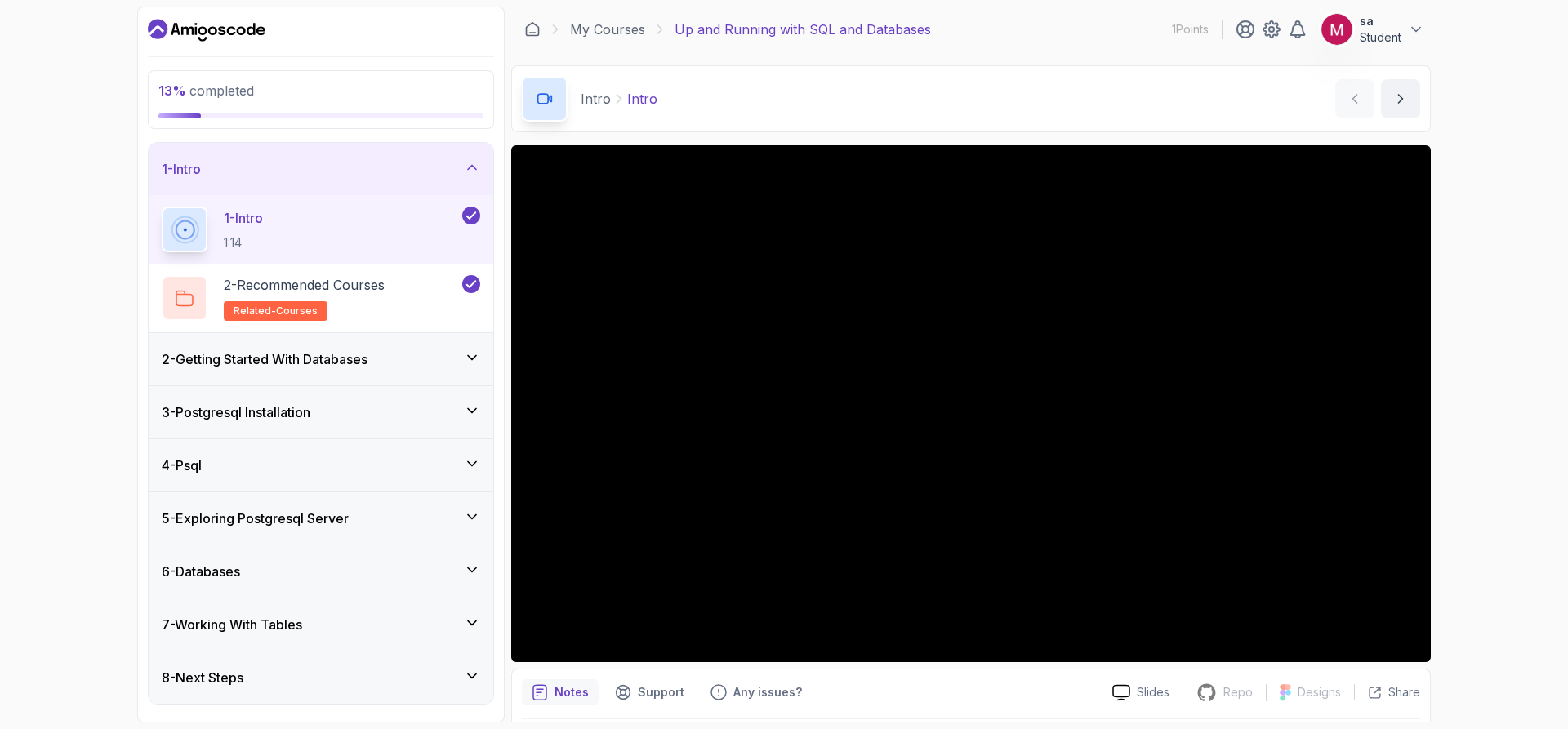
click at [406, 355] on div "2 - Getting Started With Databases" at bounding box center [321, 359] width 318 height 20
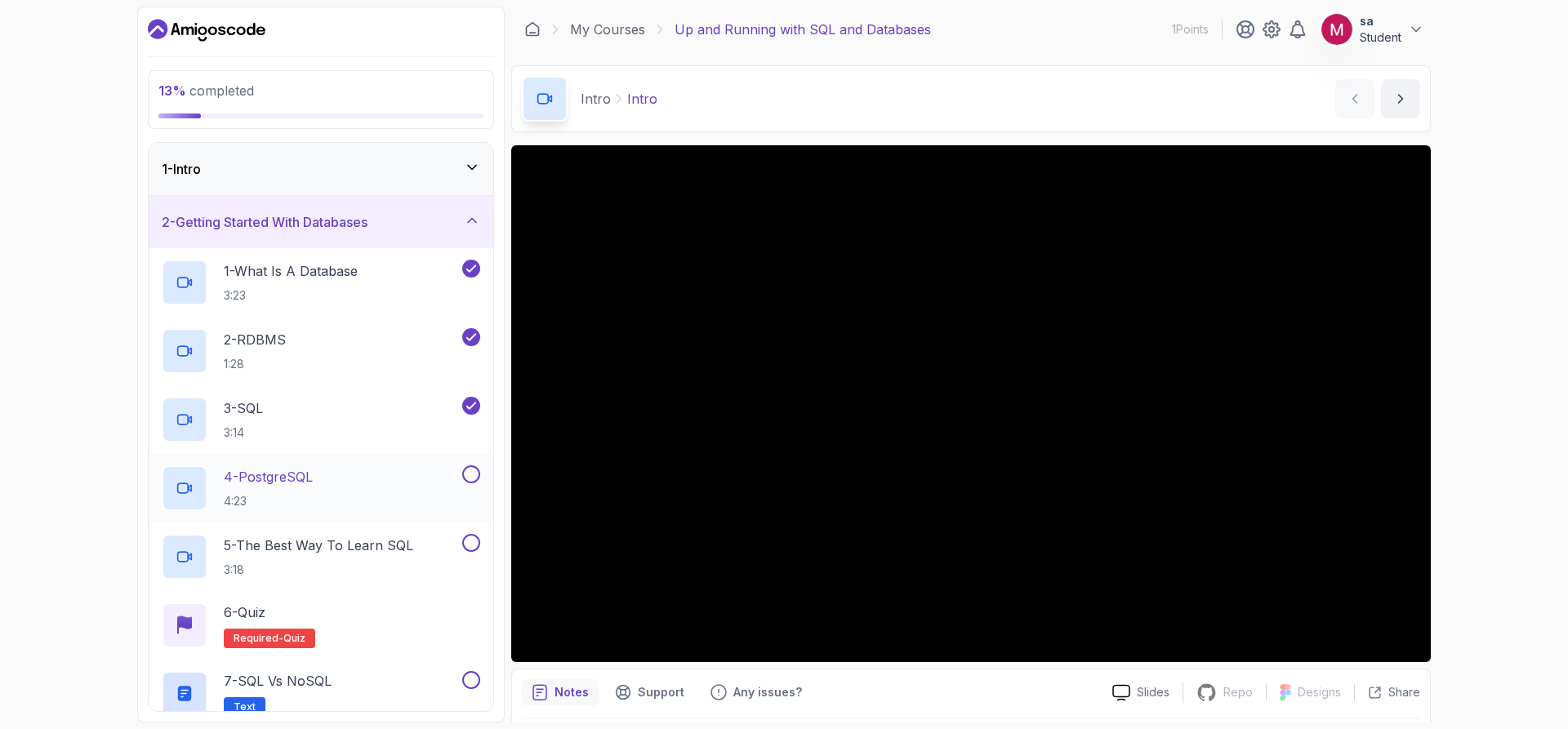
click at [360, 471] on div "4 - PostgreSQL 4:23" at bounding box center [310, 488] width 297 height 45
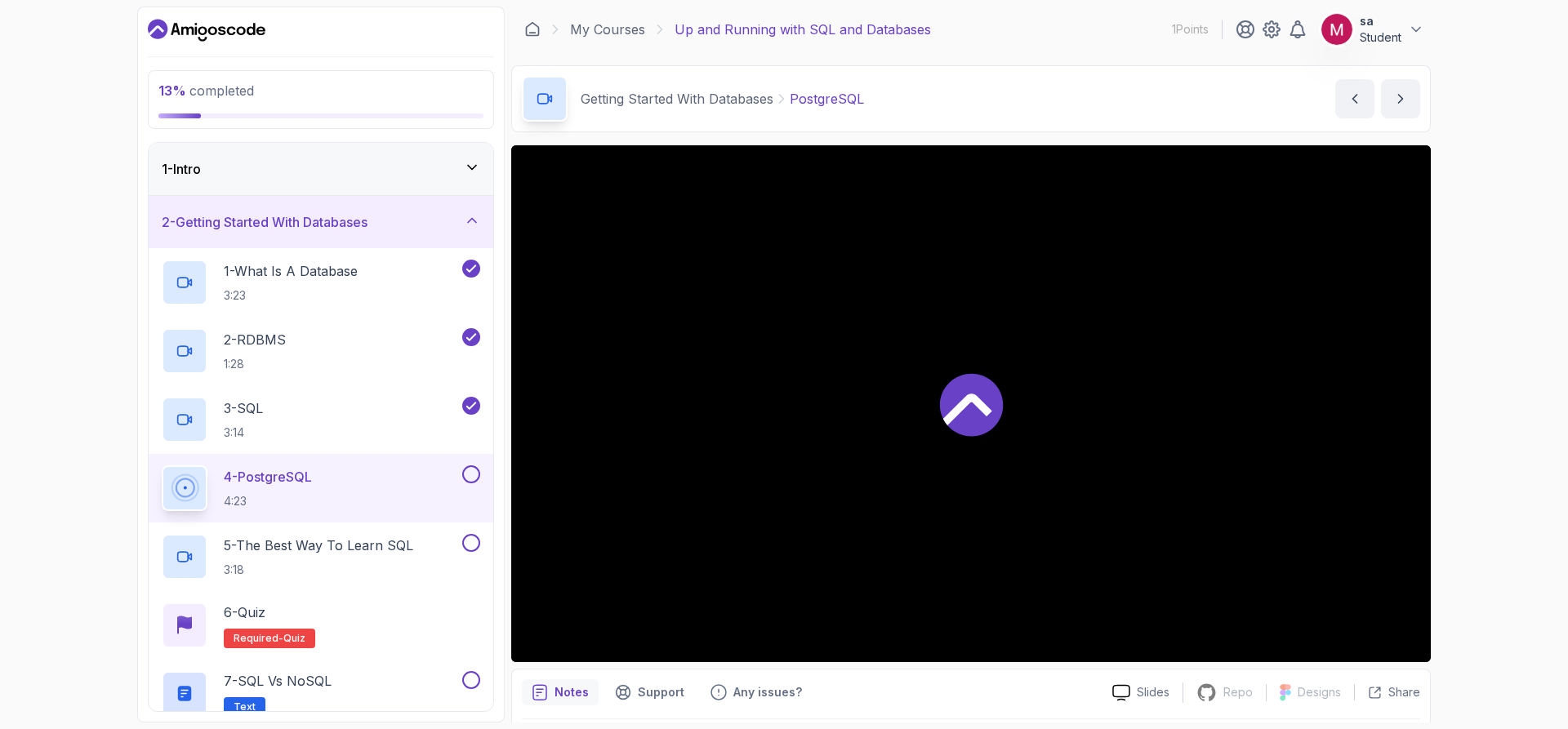
click at [293, 481] on p "4 - PostgreSQL" at bounding box center [267, 477] width 88 height 20
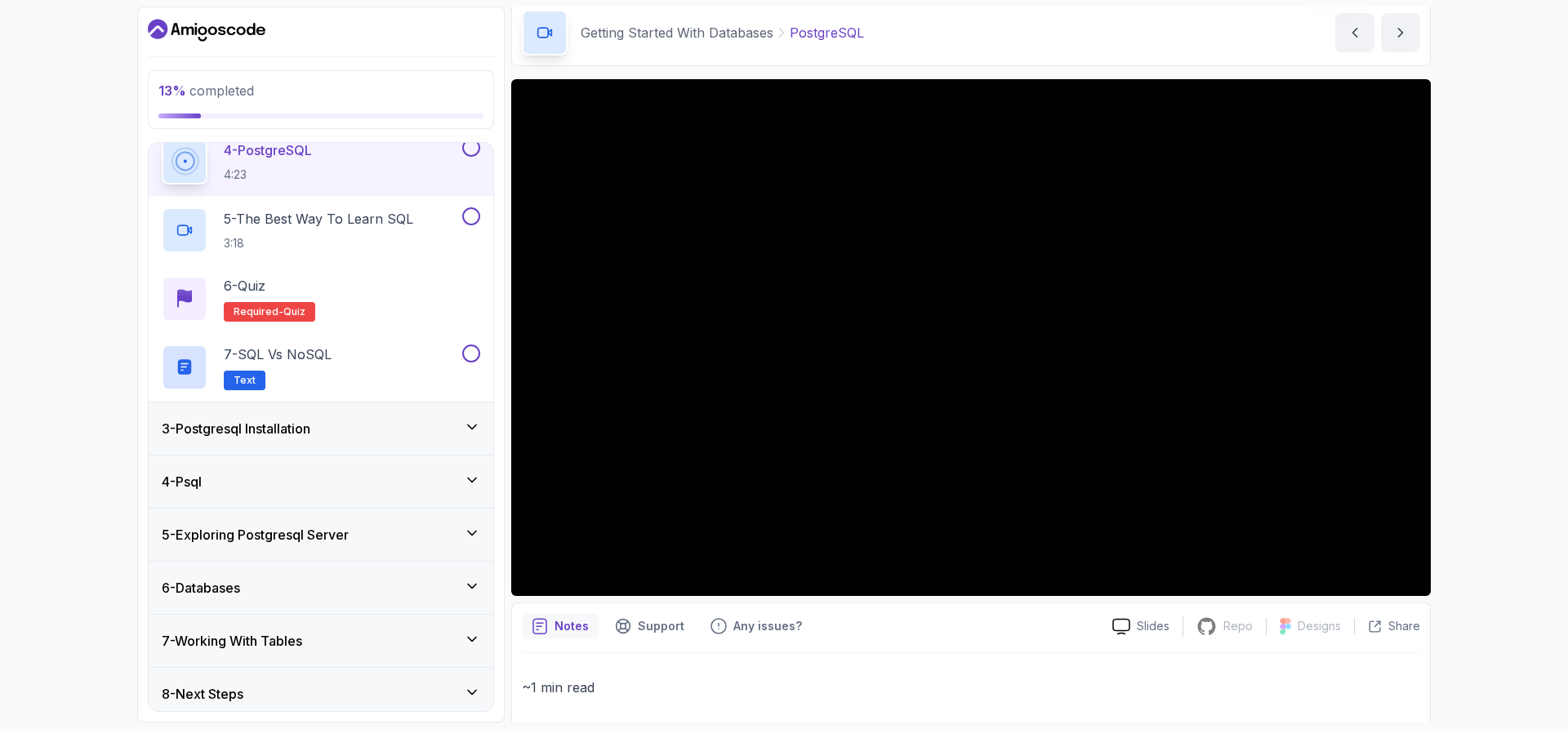
scroll to position [335, 0]
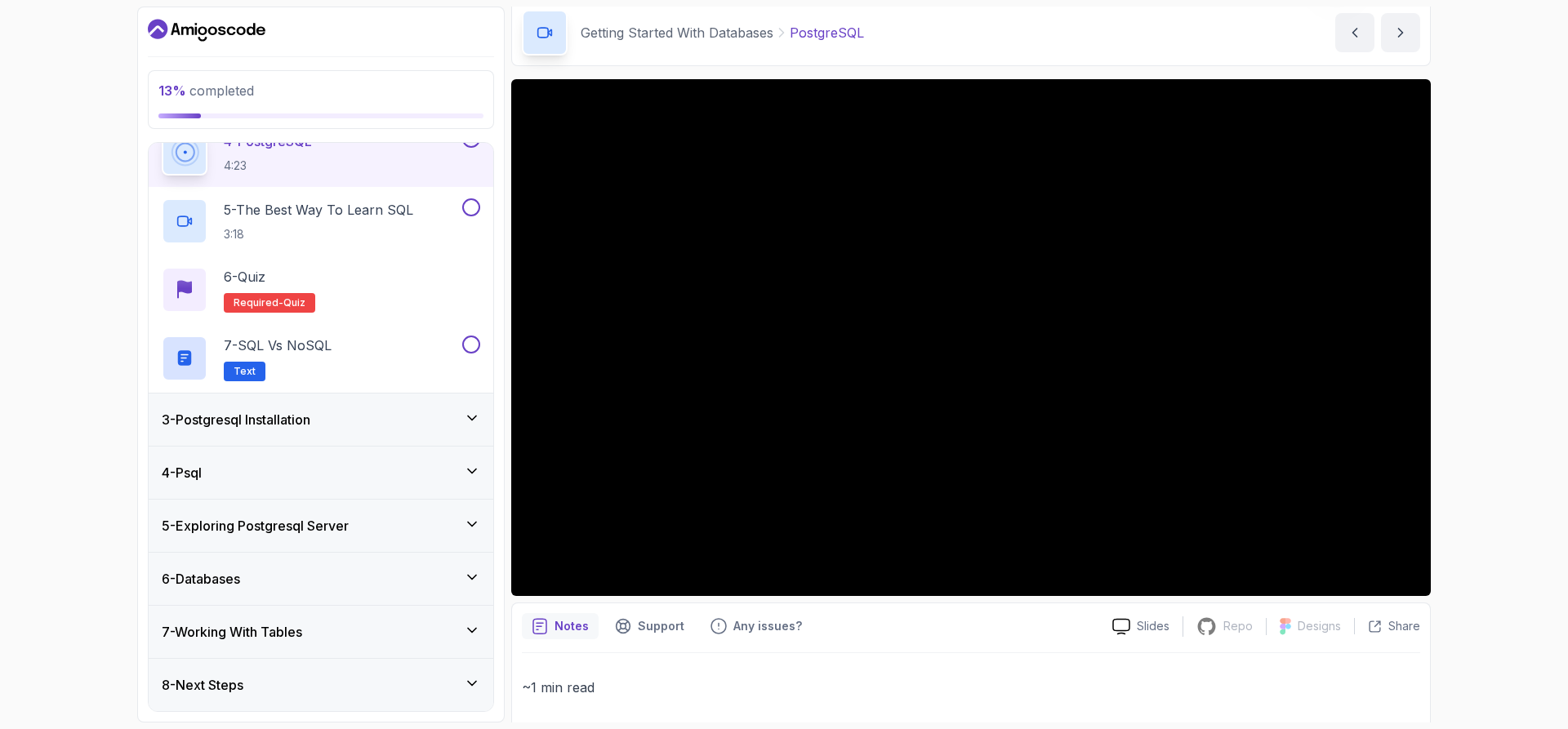
click at [413, 434] on div "3 - Postgresql Installation" at bounding box center [320, 419] width 345 height 52
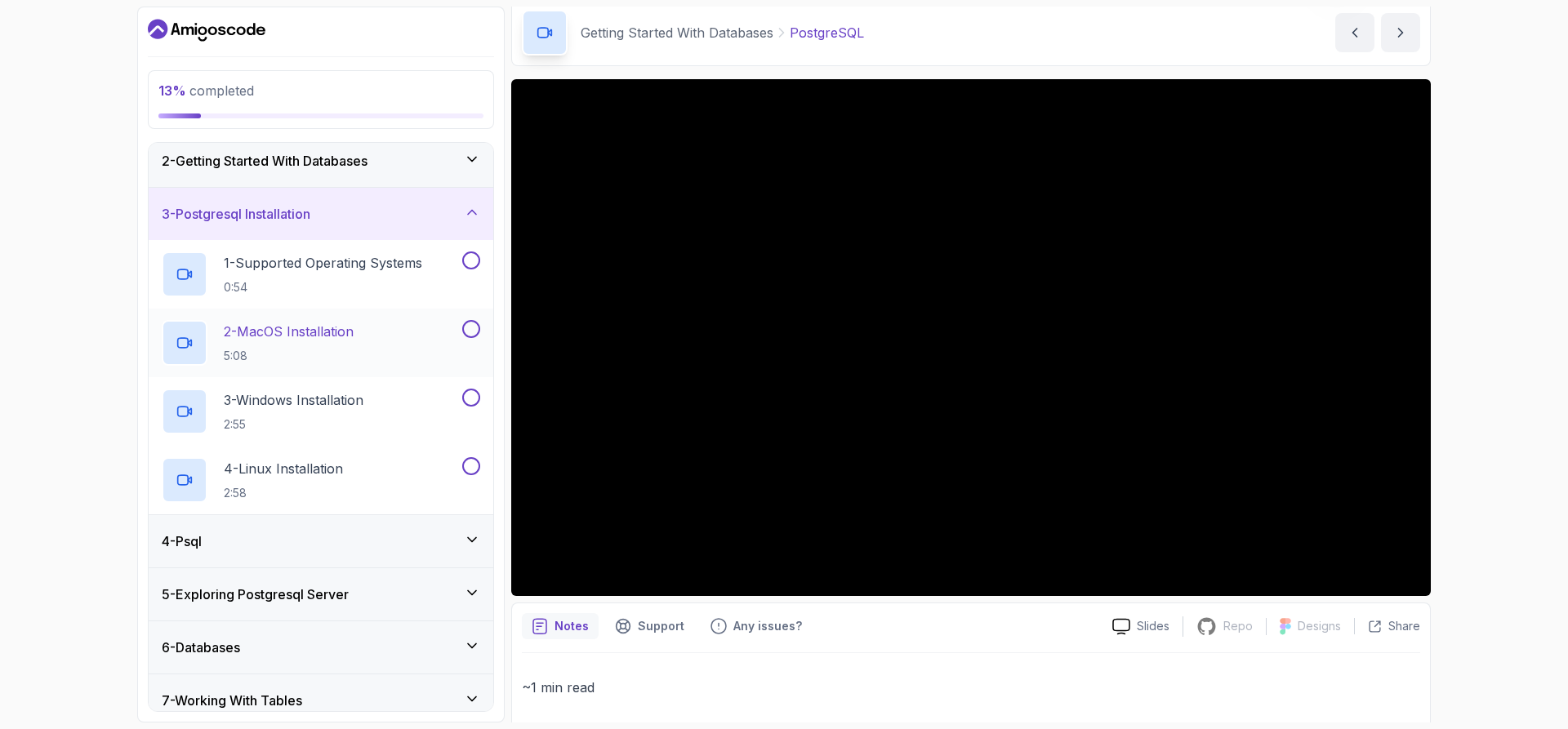
scroll to position [0, 0]
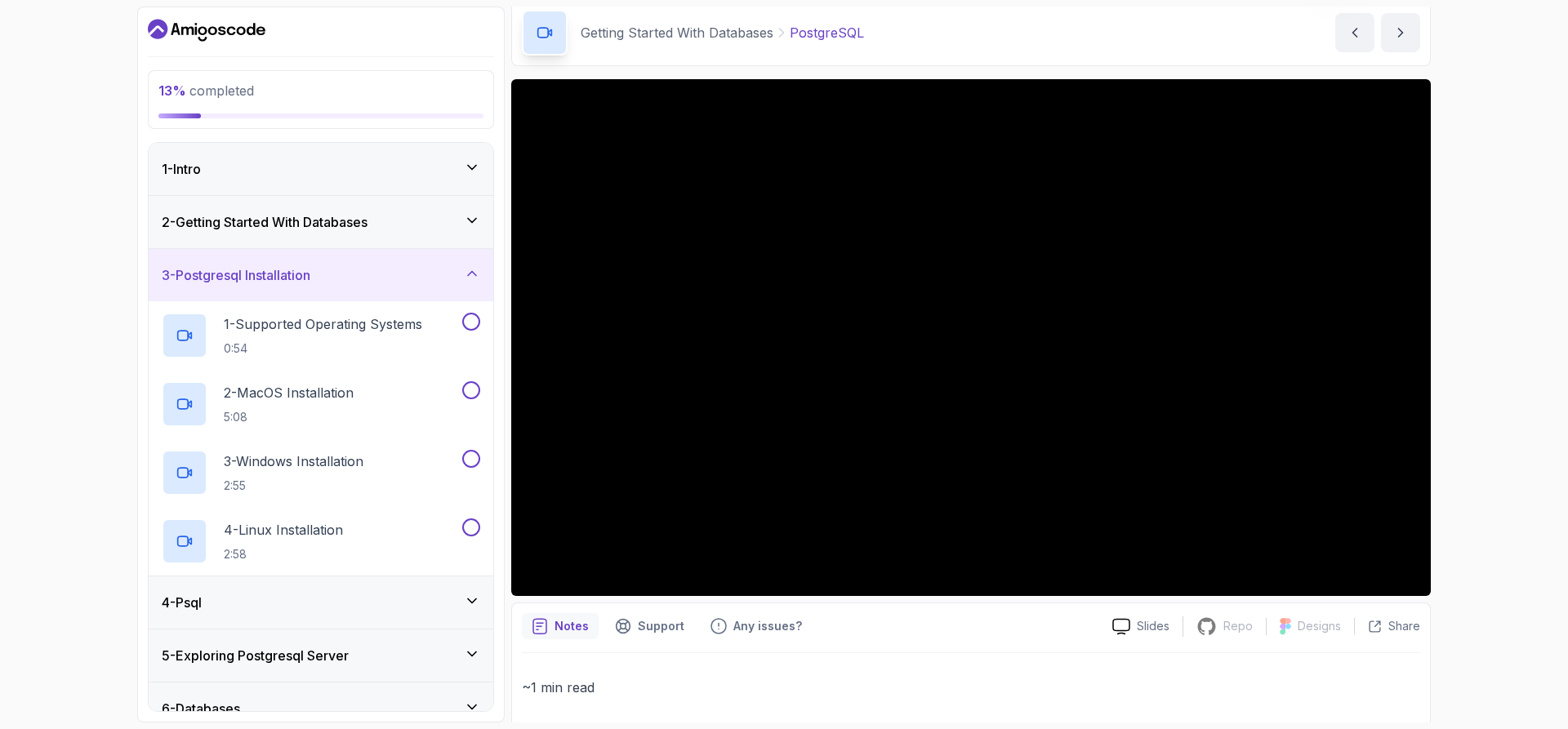
click at [308, 270] on h3 "3 - Postgresql Installation" at bounding box center [235, 275] width 148 height 20
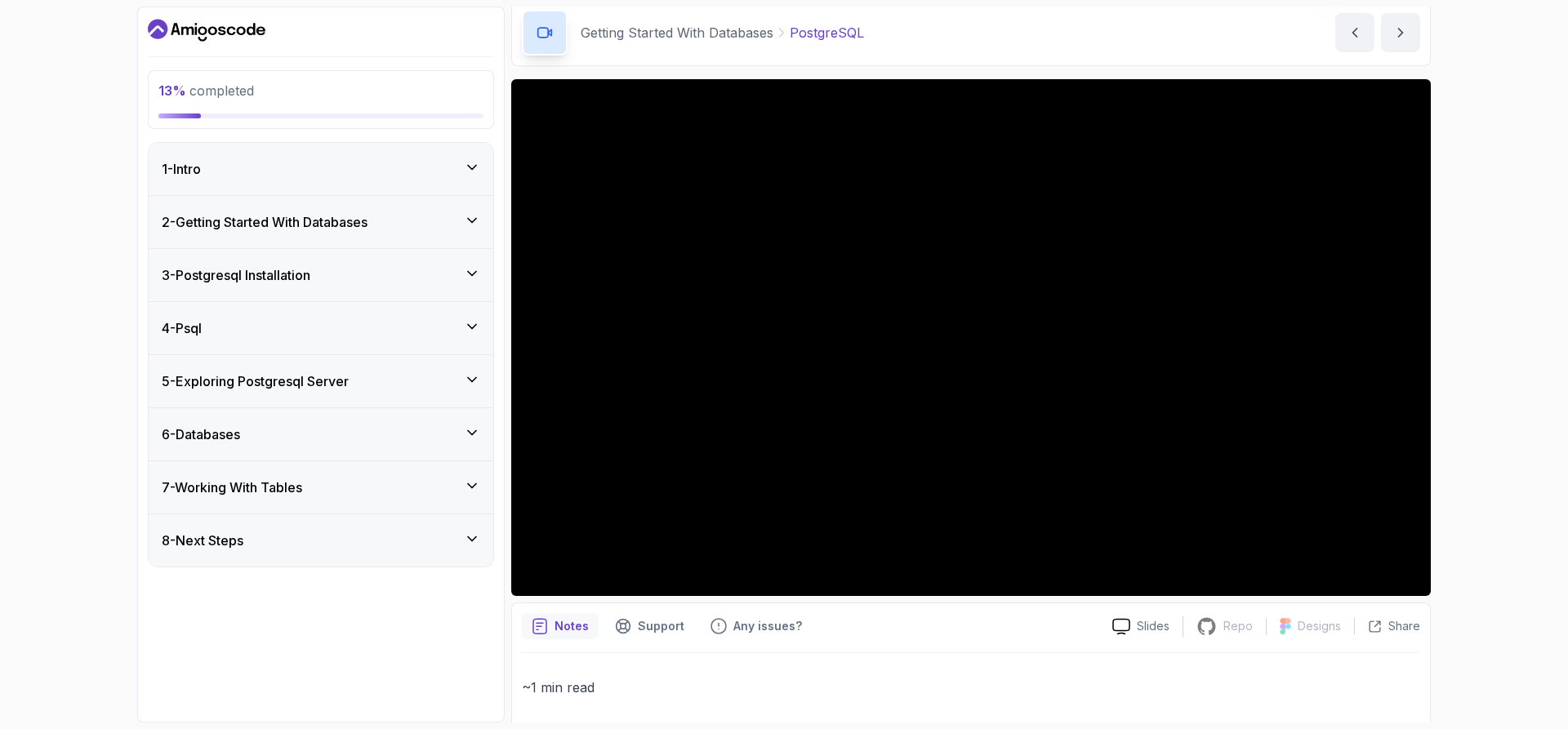
click at [352, 219] on h3 "2 - Getting Started With Databases" at bounding box center [265, 223] width 205 height 20
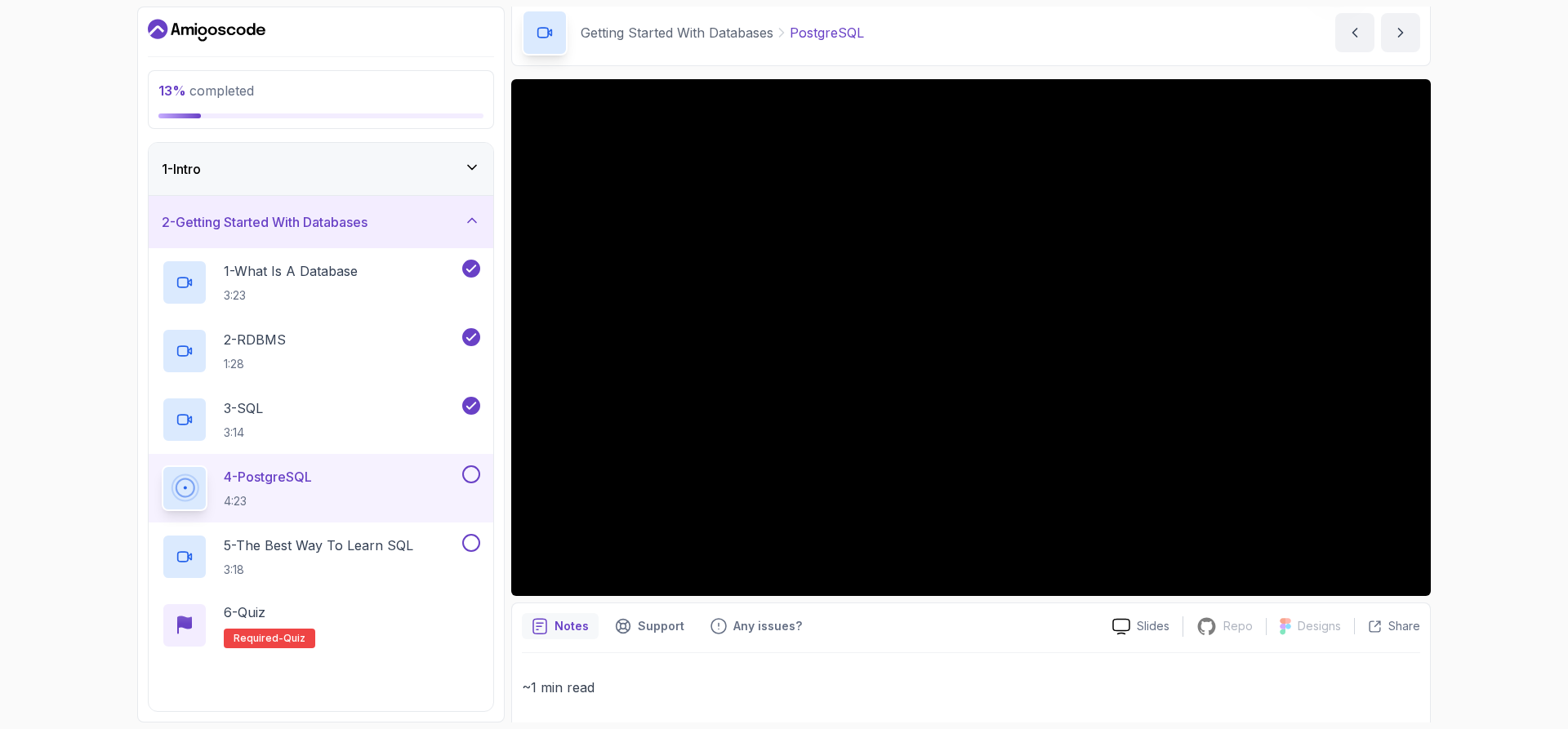
click at [352, 219] on h3 "2 - Getting Started With Databases" at bounding box center [265, 223] width 205 height 20
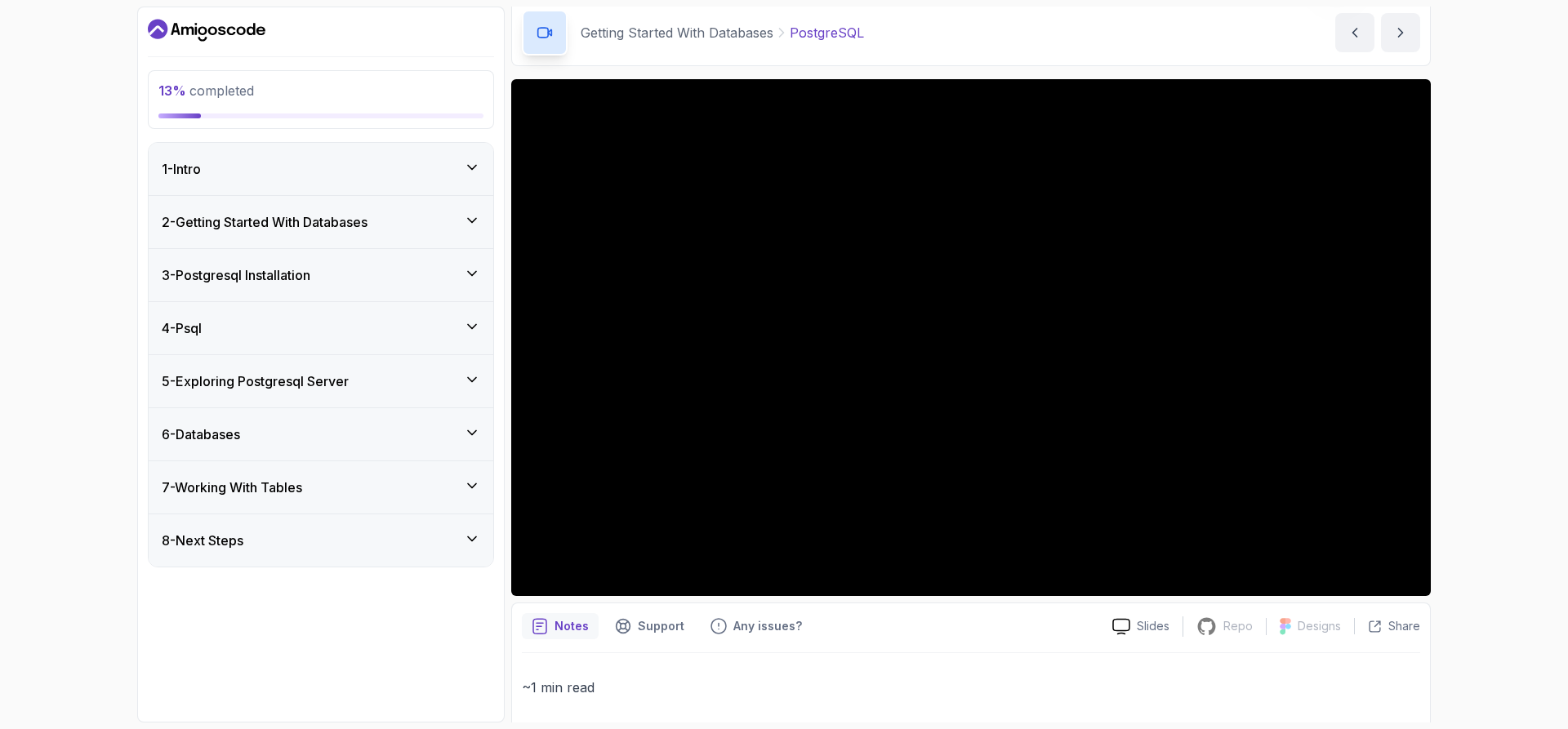
click at [297, 491] on h3 "7 - Working With Tables" at bounding box center [232, 487] width 140 height 20
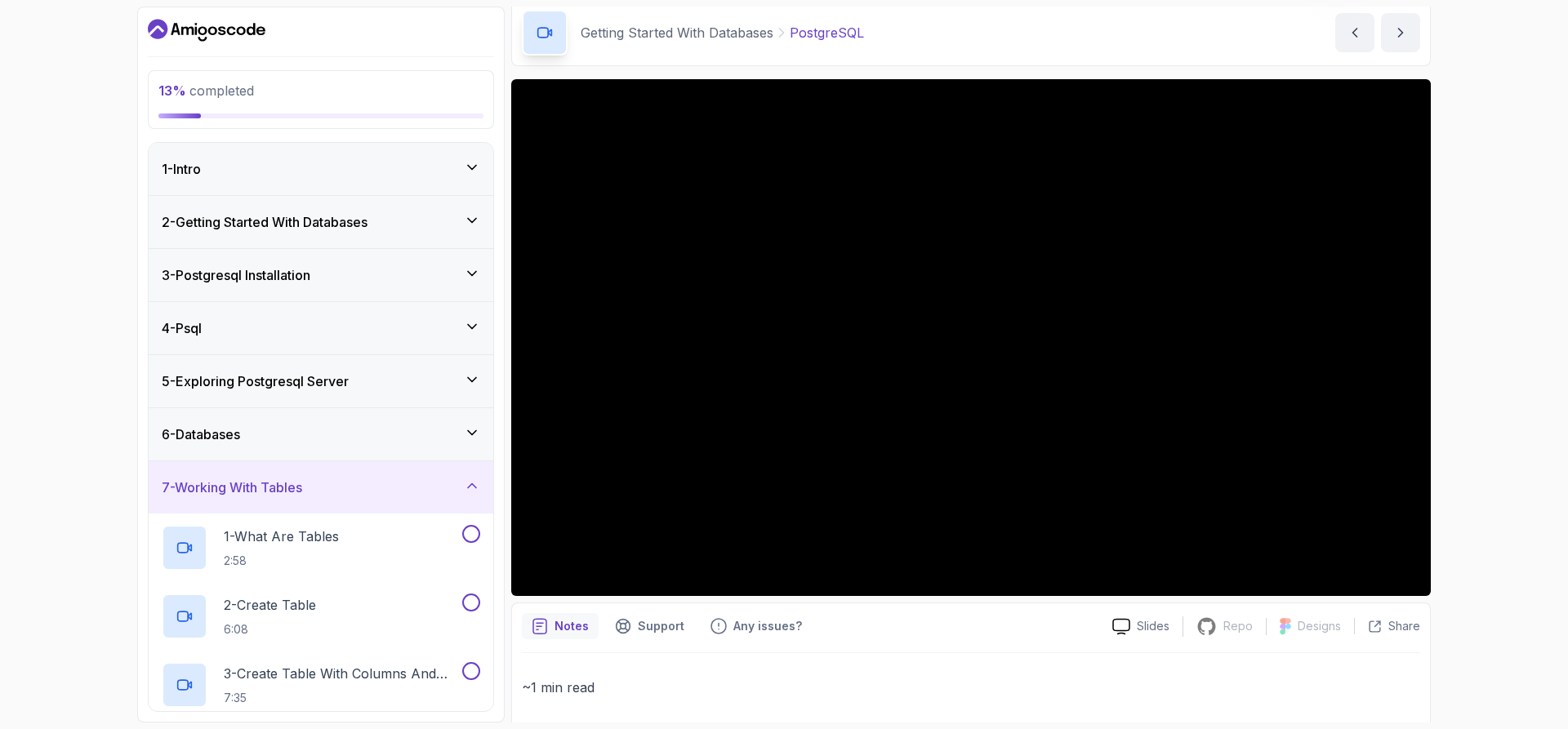
click at [297, 492] on h3 "7 - Working With Tables" at bounding box center [232, 487] width 140 height 20
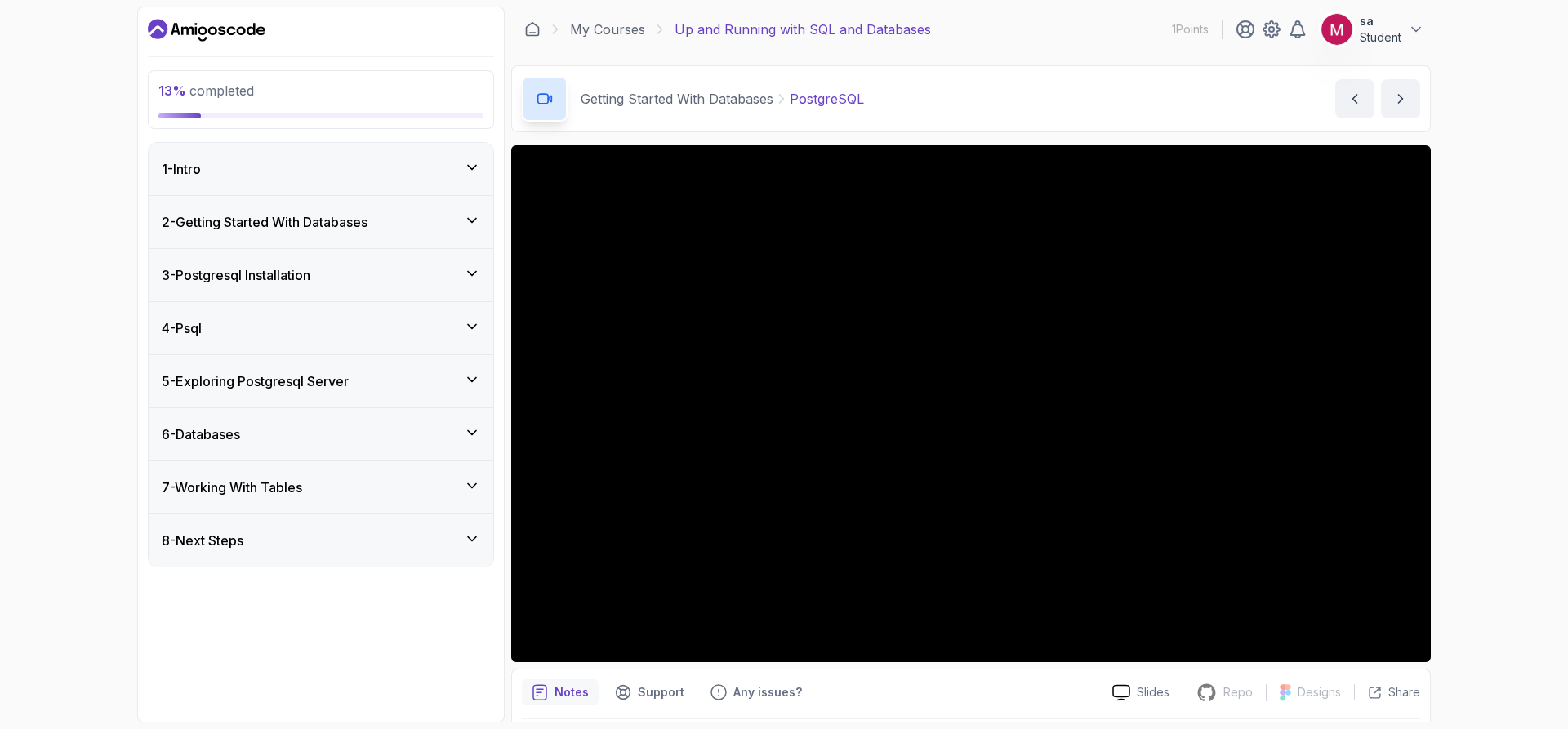
click at [808, 106] on p "PostgreSQL" at bounding box center [827, 99] width 75 height 20
click at [408, 213] on div "2 - Getting Started With Databases" at bounding box center [321, 223] width 318 height 20
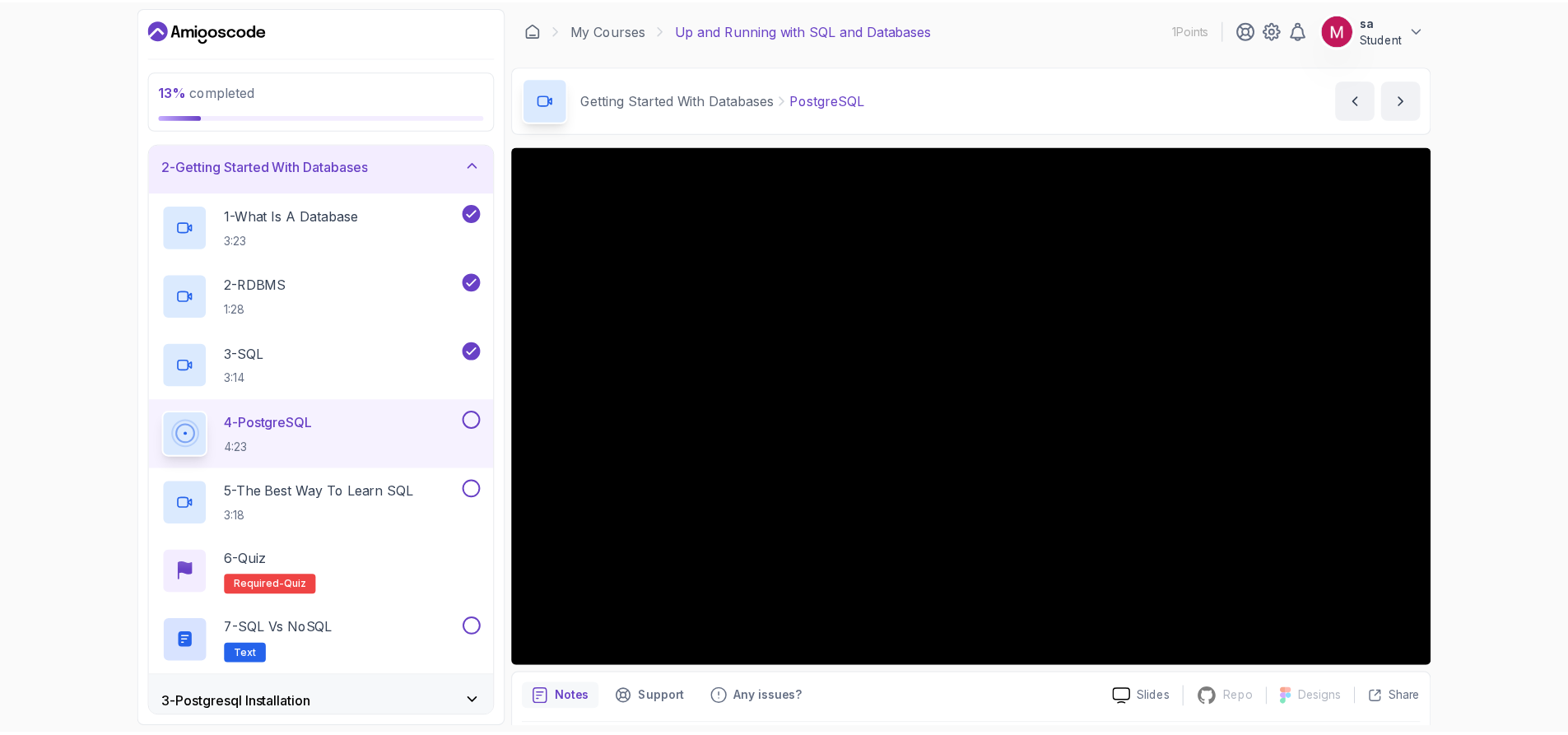
scroll to position [82, 0]
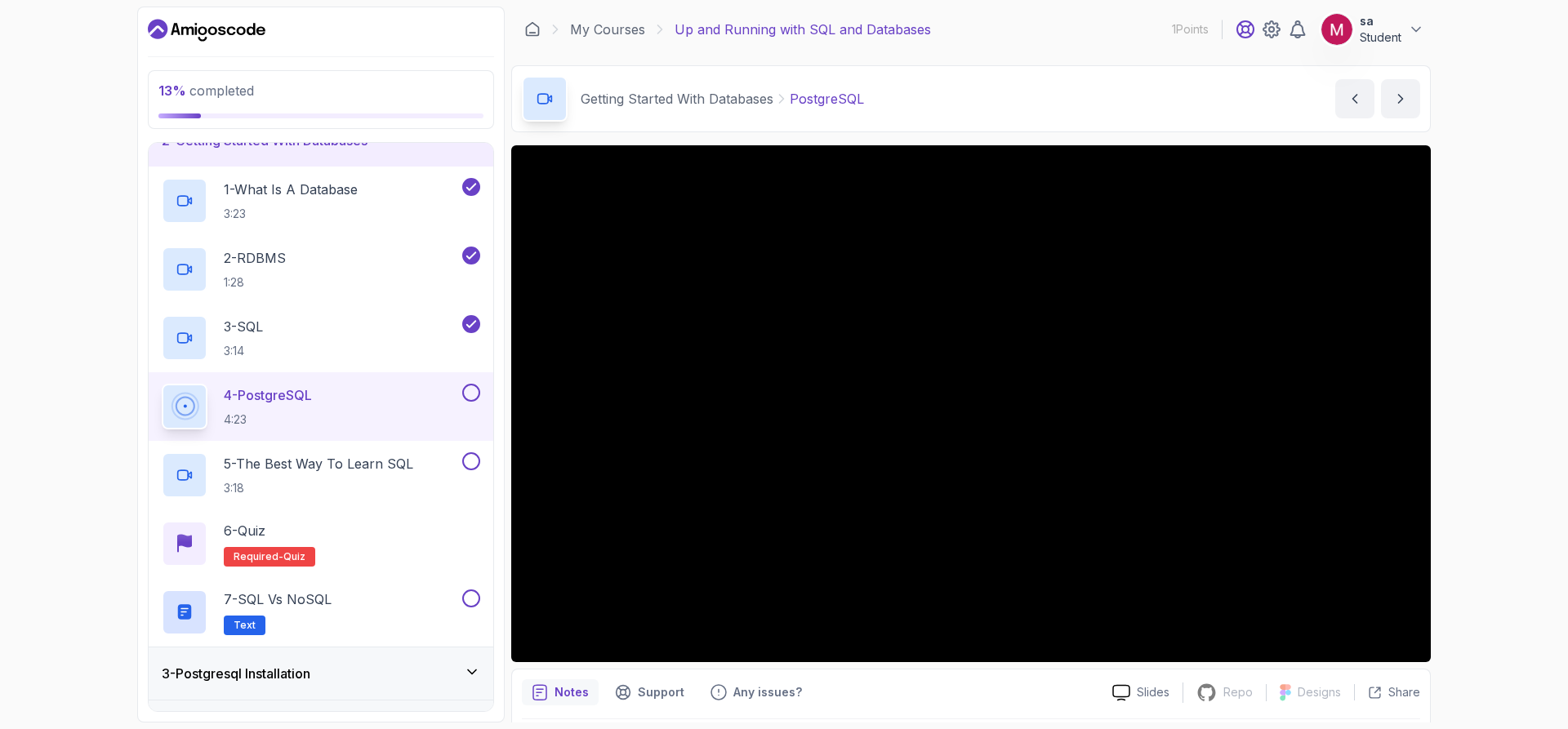
click at [1240, 32] on icon at bounding box center [1245, 30] width 20 height 20
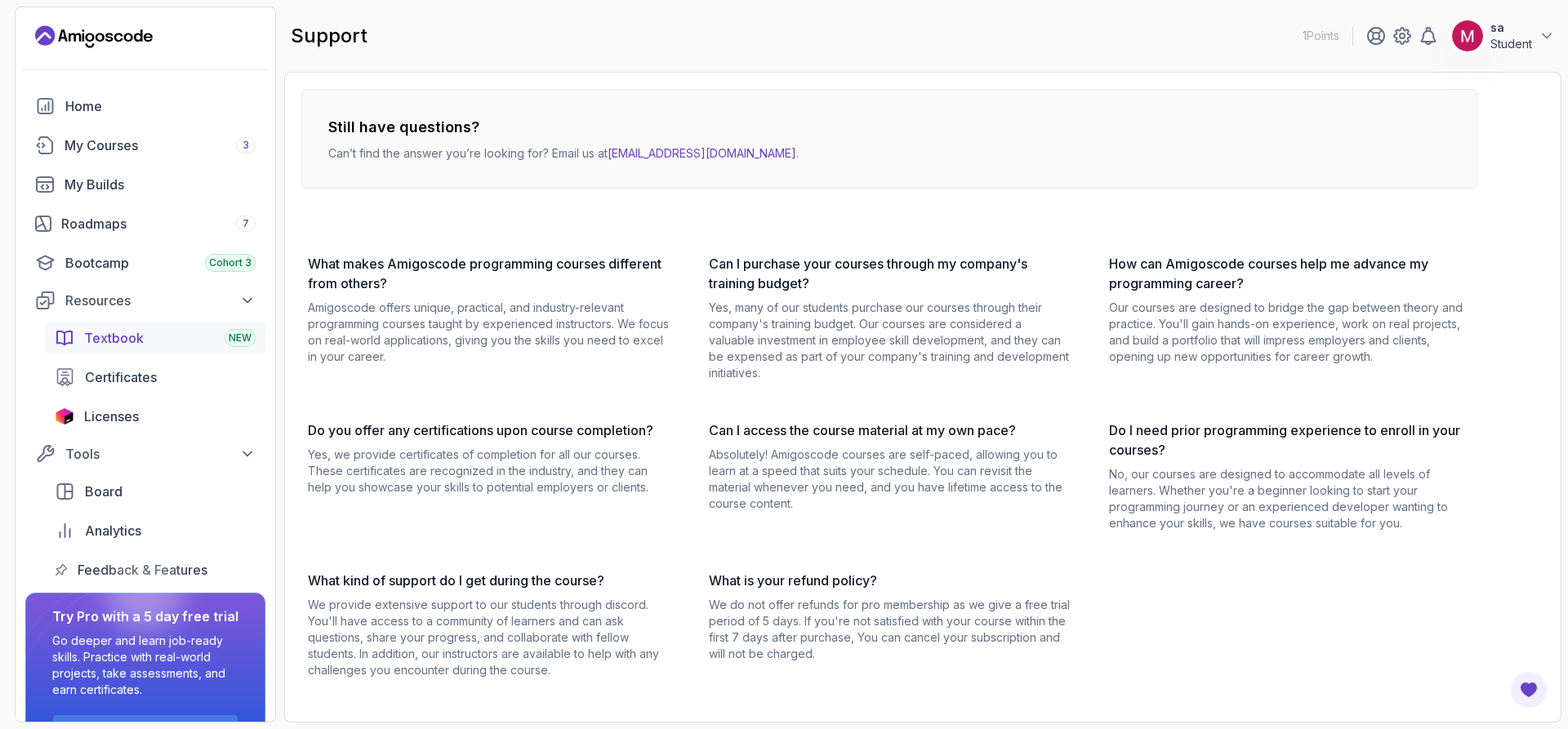
click at [175, 334] on div "Textbook NEW" at bounding box center [170, 338] width 172 height 20
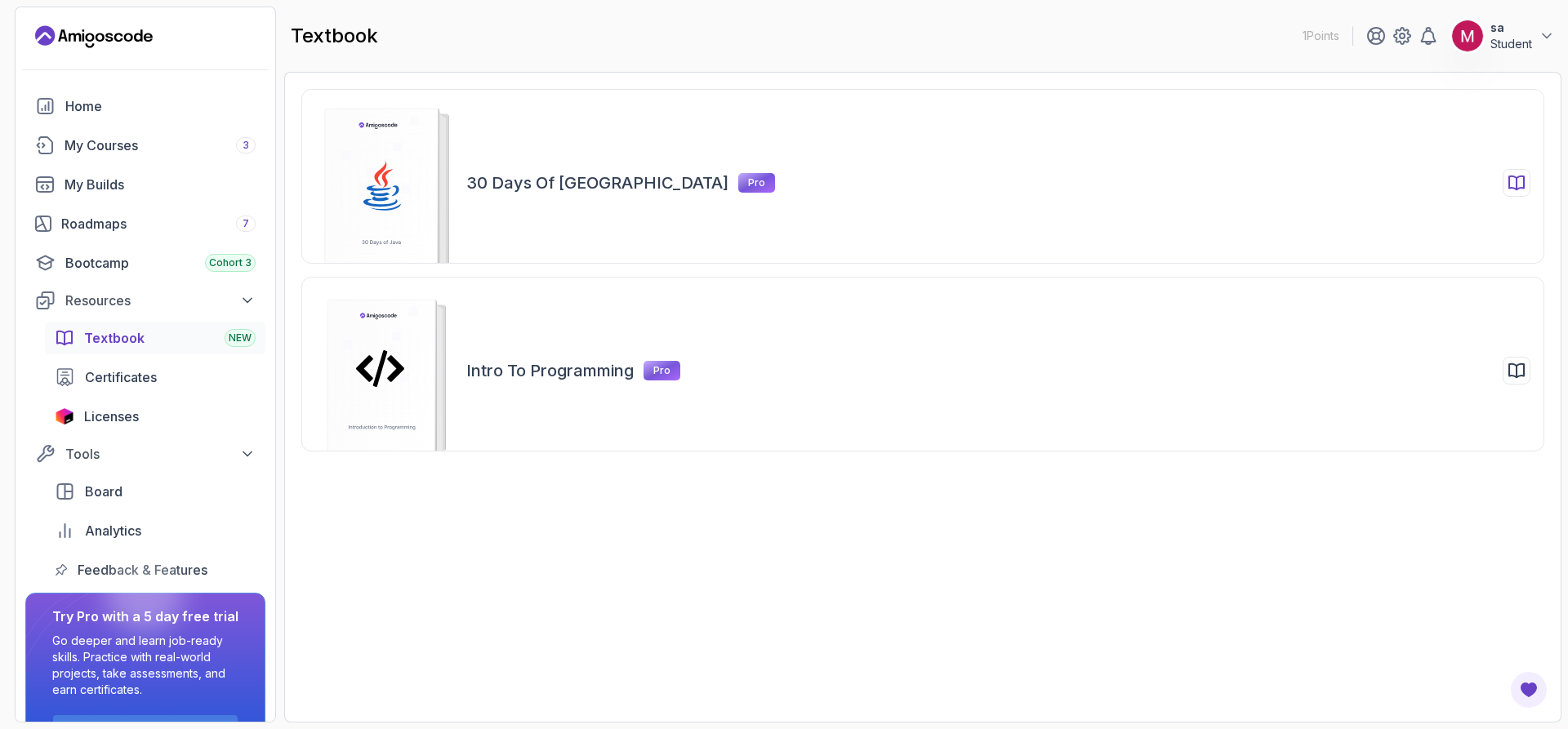
click at [557, 182] on h2 "30 Days of [GEOGRAPHIC_DATA]" at bounding box center [597, 183] width 262 height 23
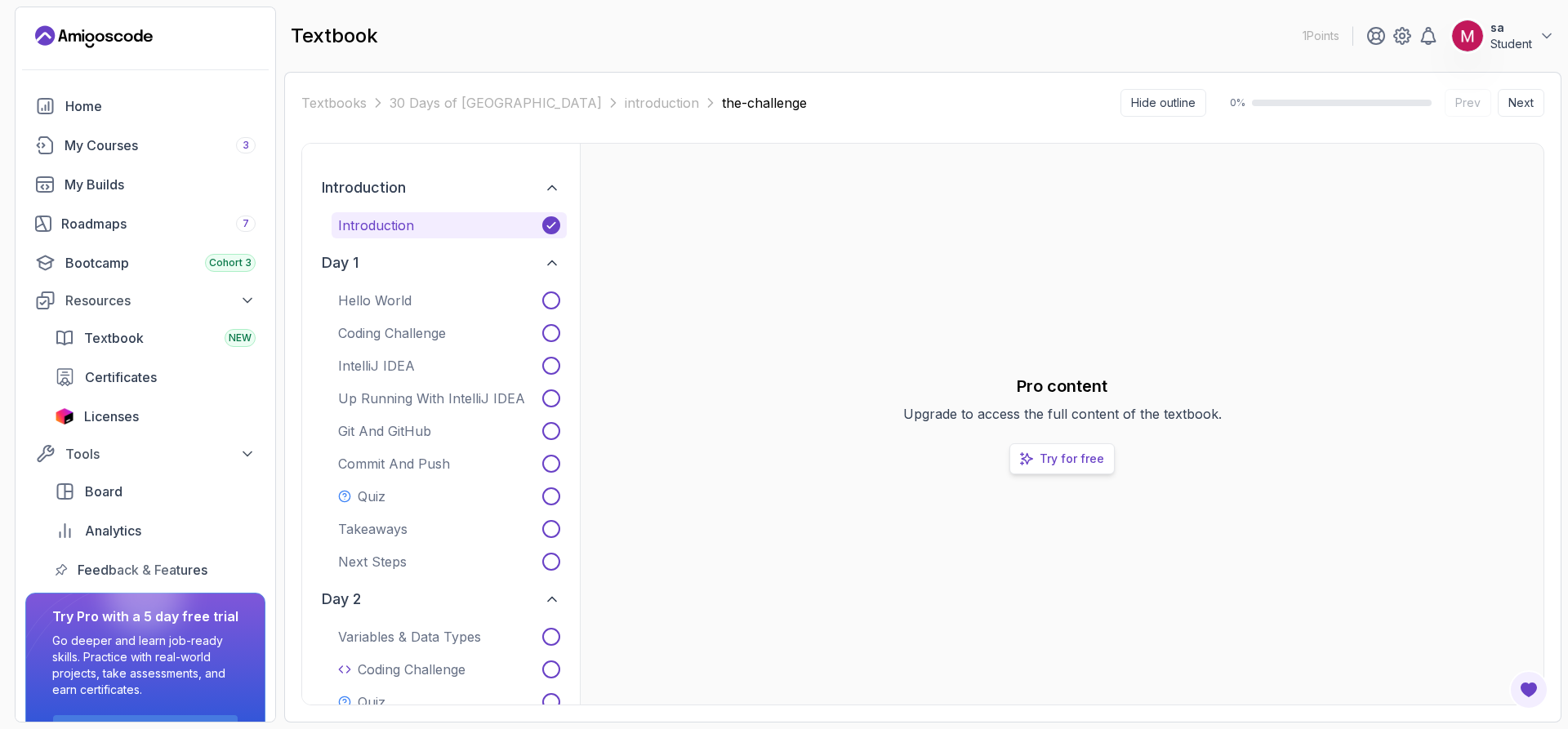
click at [1092, 461] on p "Try for free" at bounding box center [1071, 459] width 65 height 16
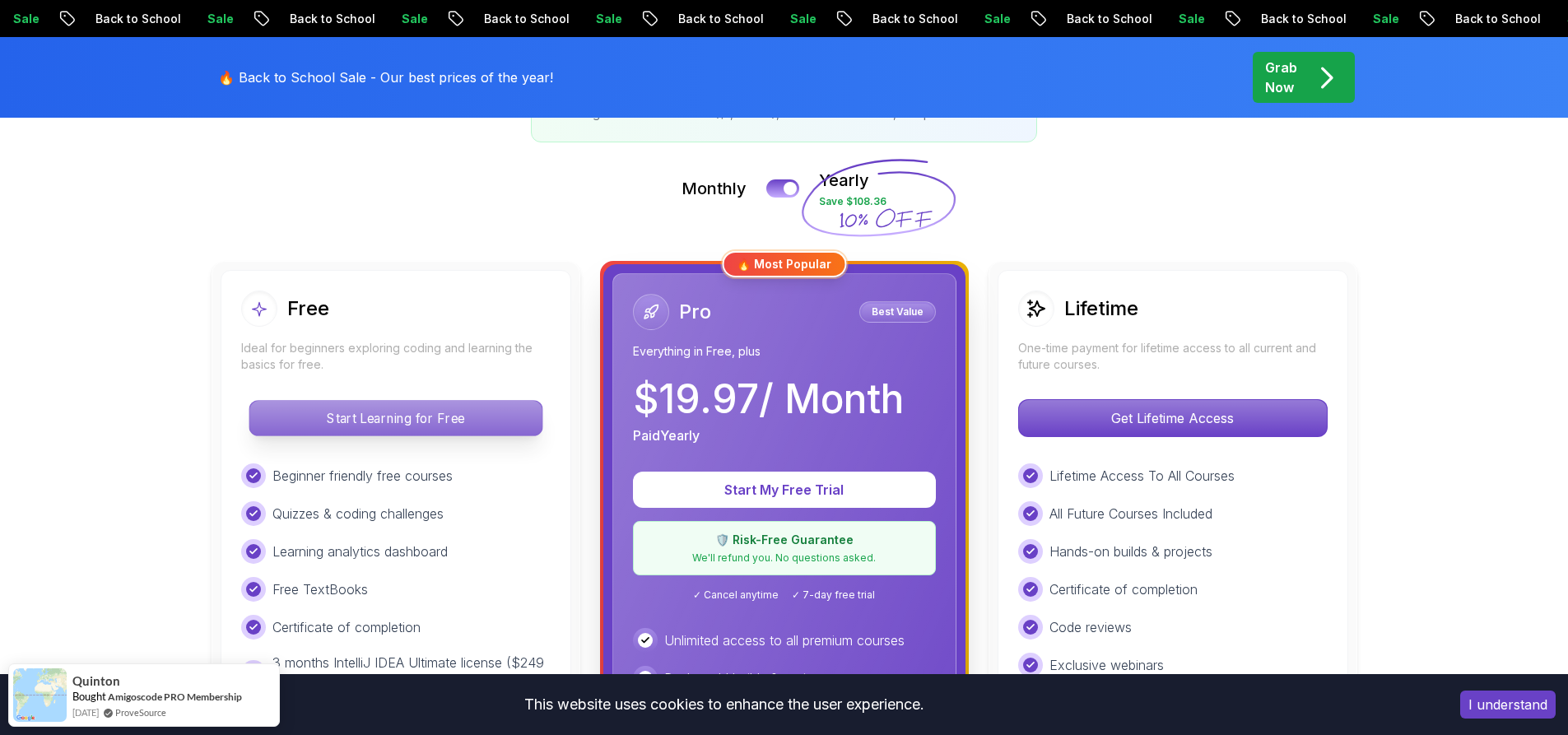
scroll to position [411, 0]
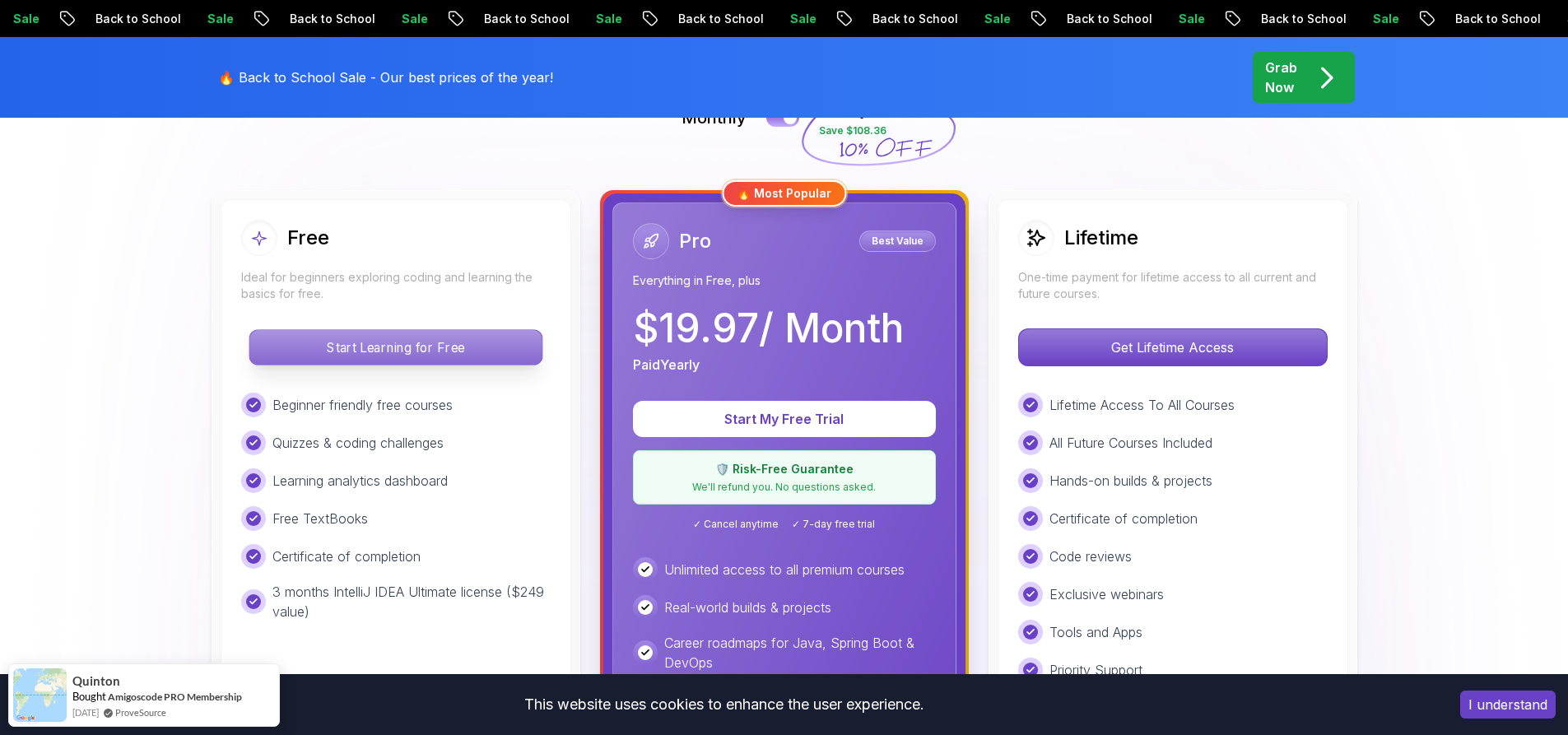
click at [306, 343] on p "Start Learning for Free" at bounding box center [395, 347] width 292 height 35
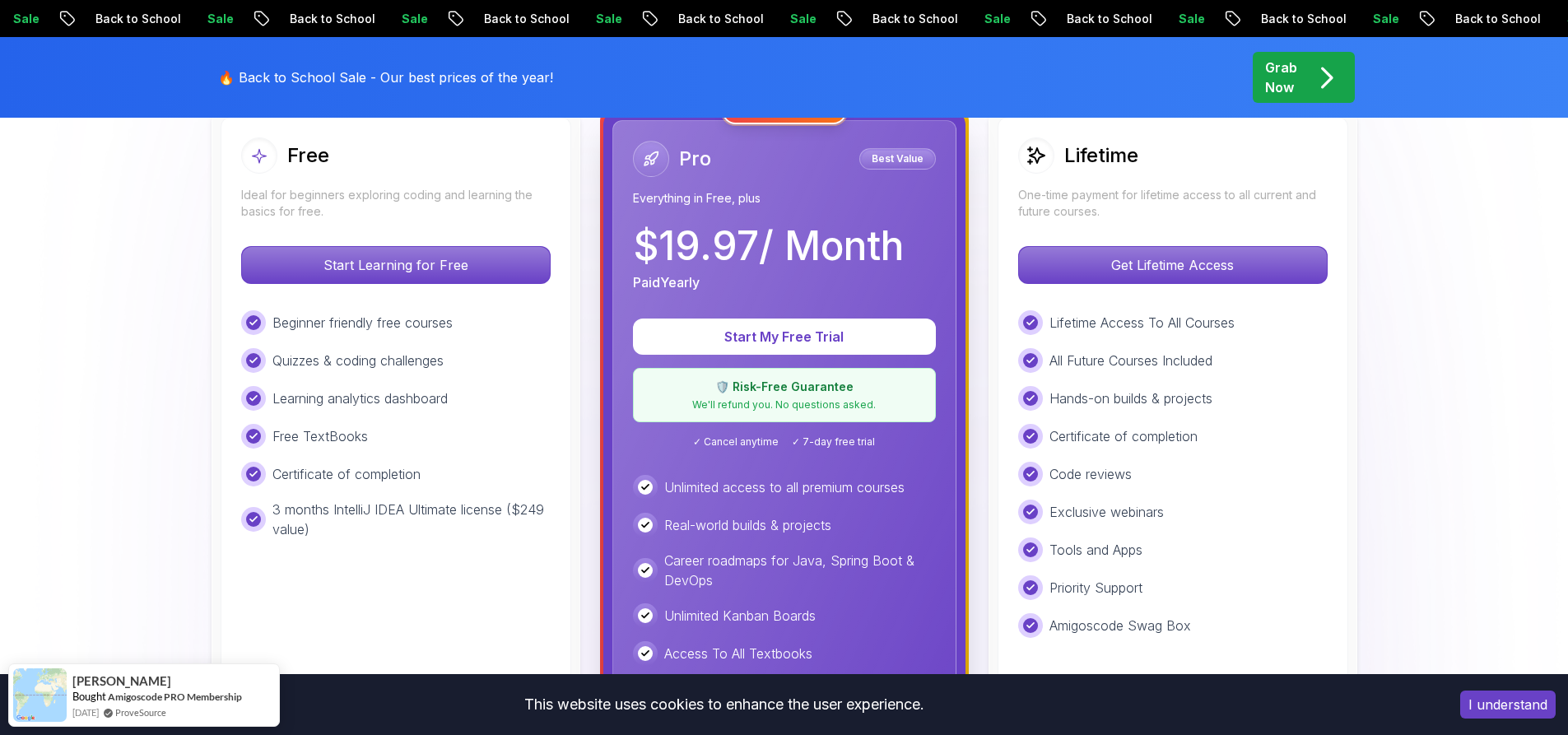
scroll to position [576, 0]
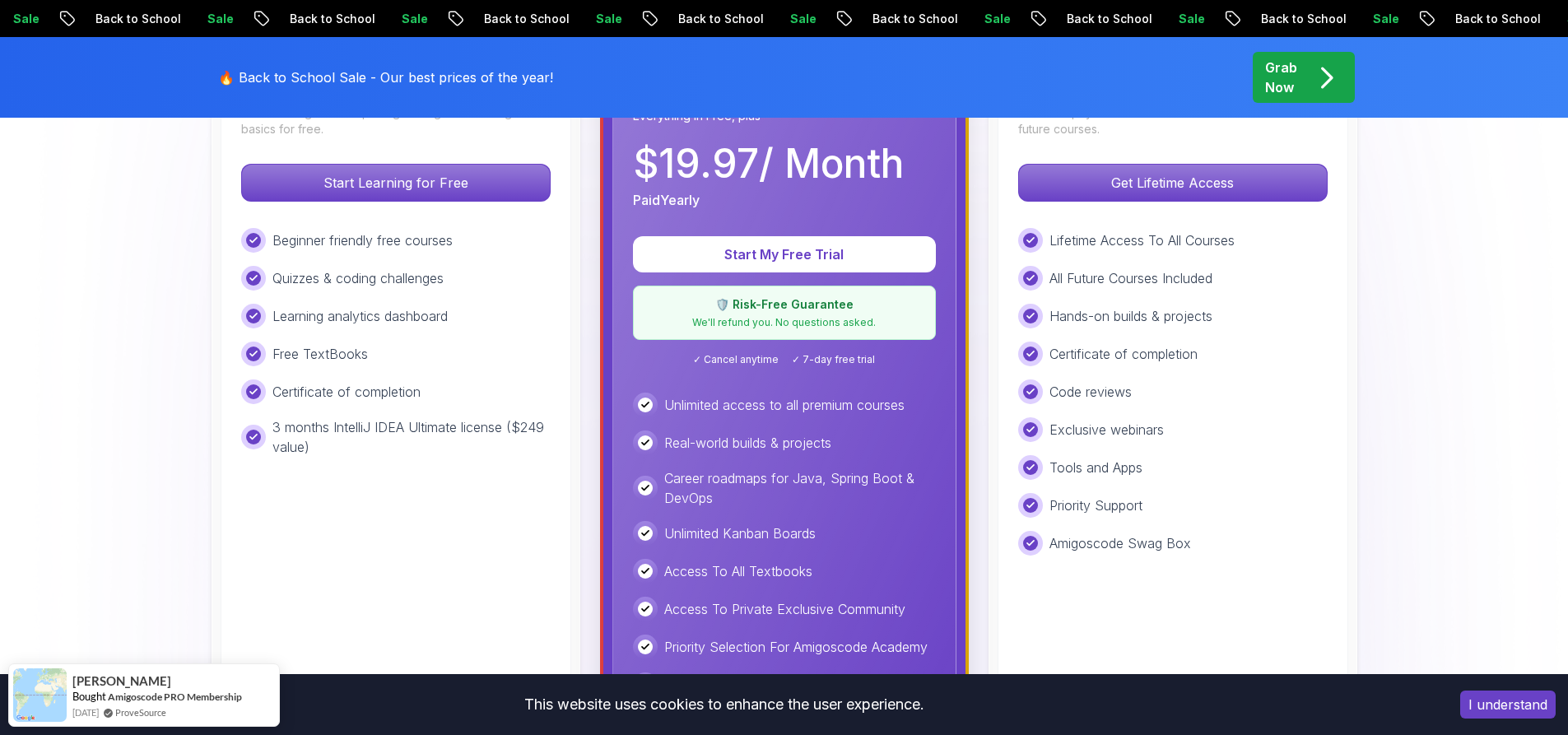
click at [803, 313] on div "🛡️ Risk-Free Guarantee We'll refund you. No questions asked." at bounding box center [784, 313] width 303 height 54
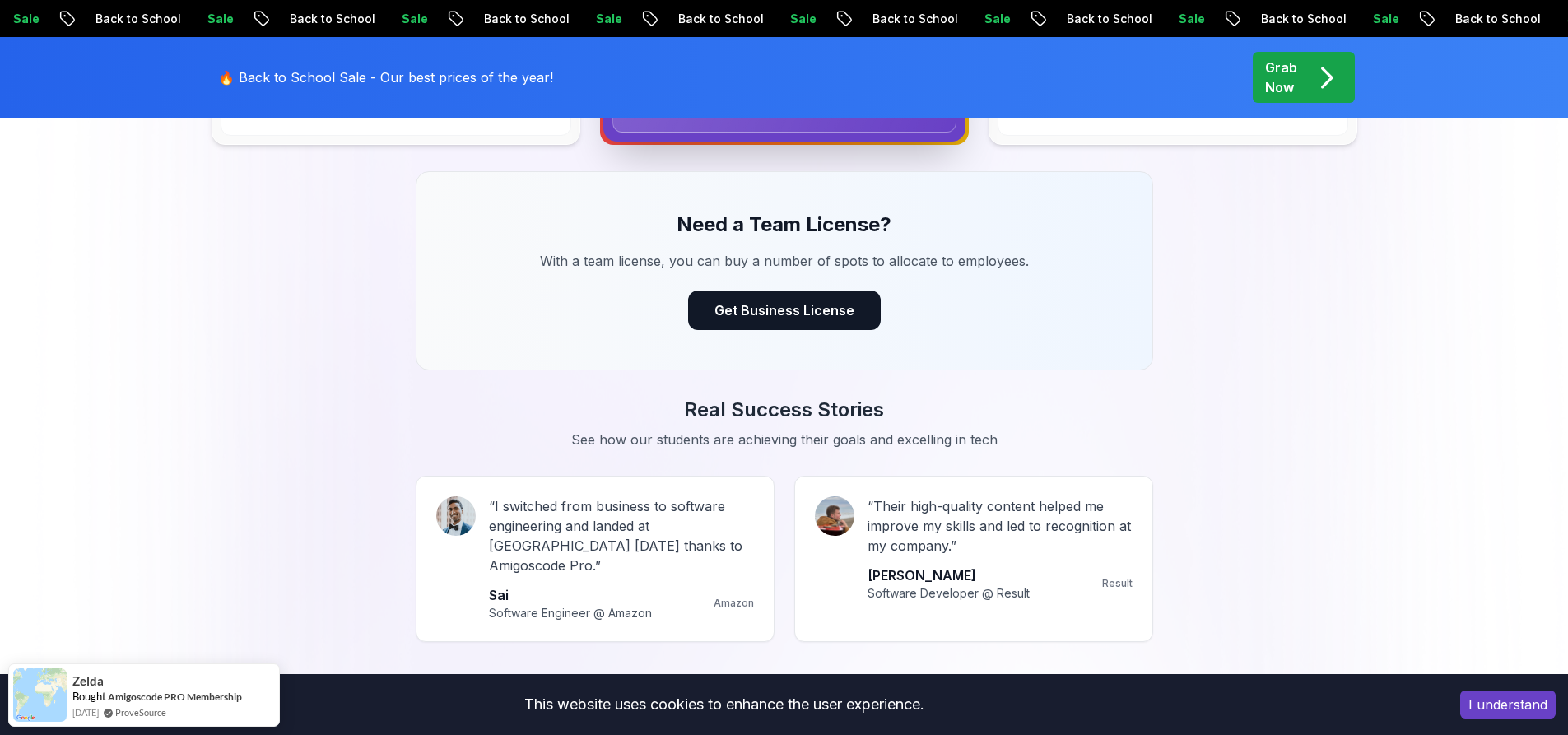
scroll to position [1234, 0]
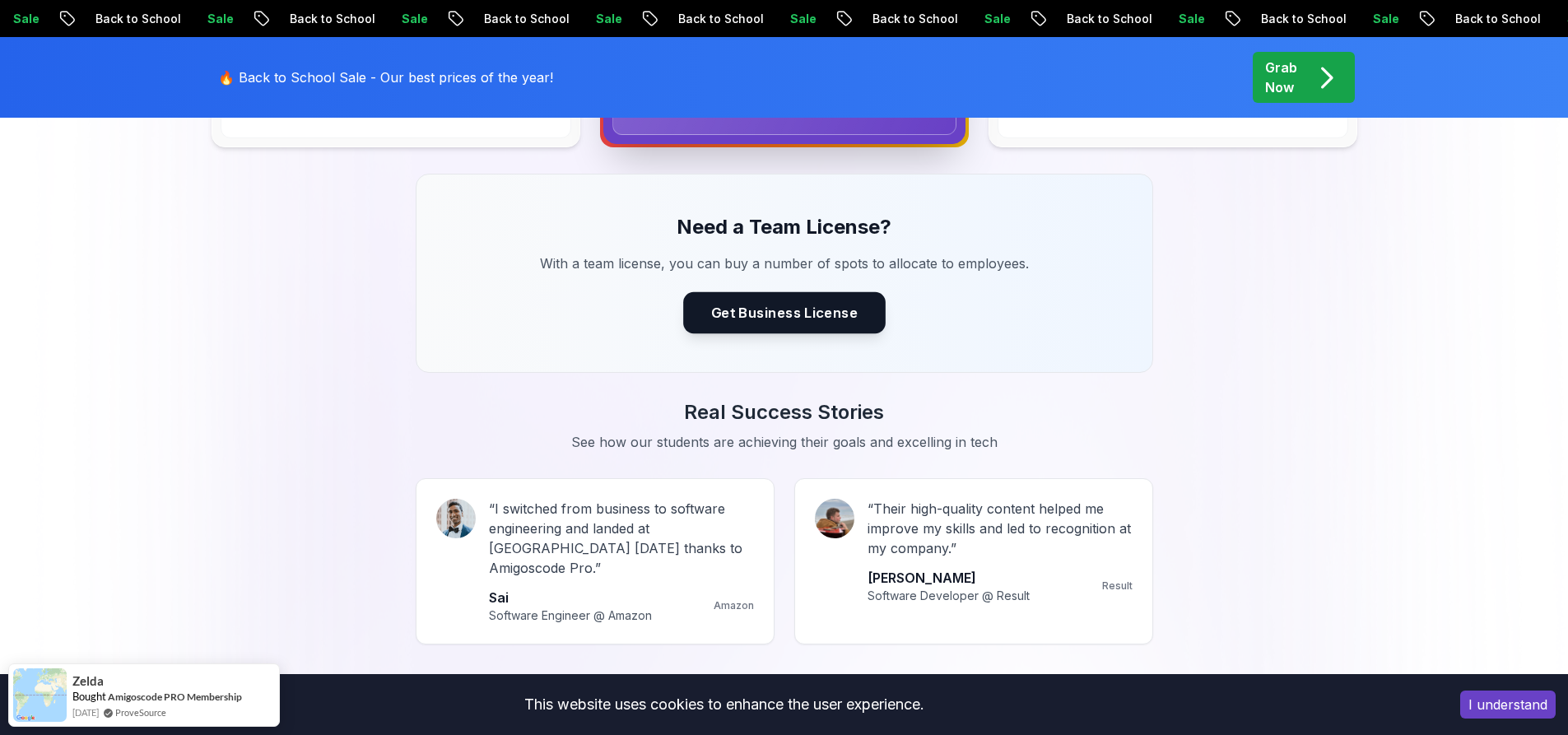
click at [798, 306] on button "Get Business License" at bounding box center [784, 313] width 203 height 41
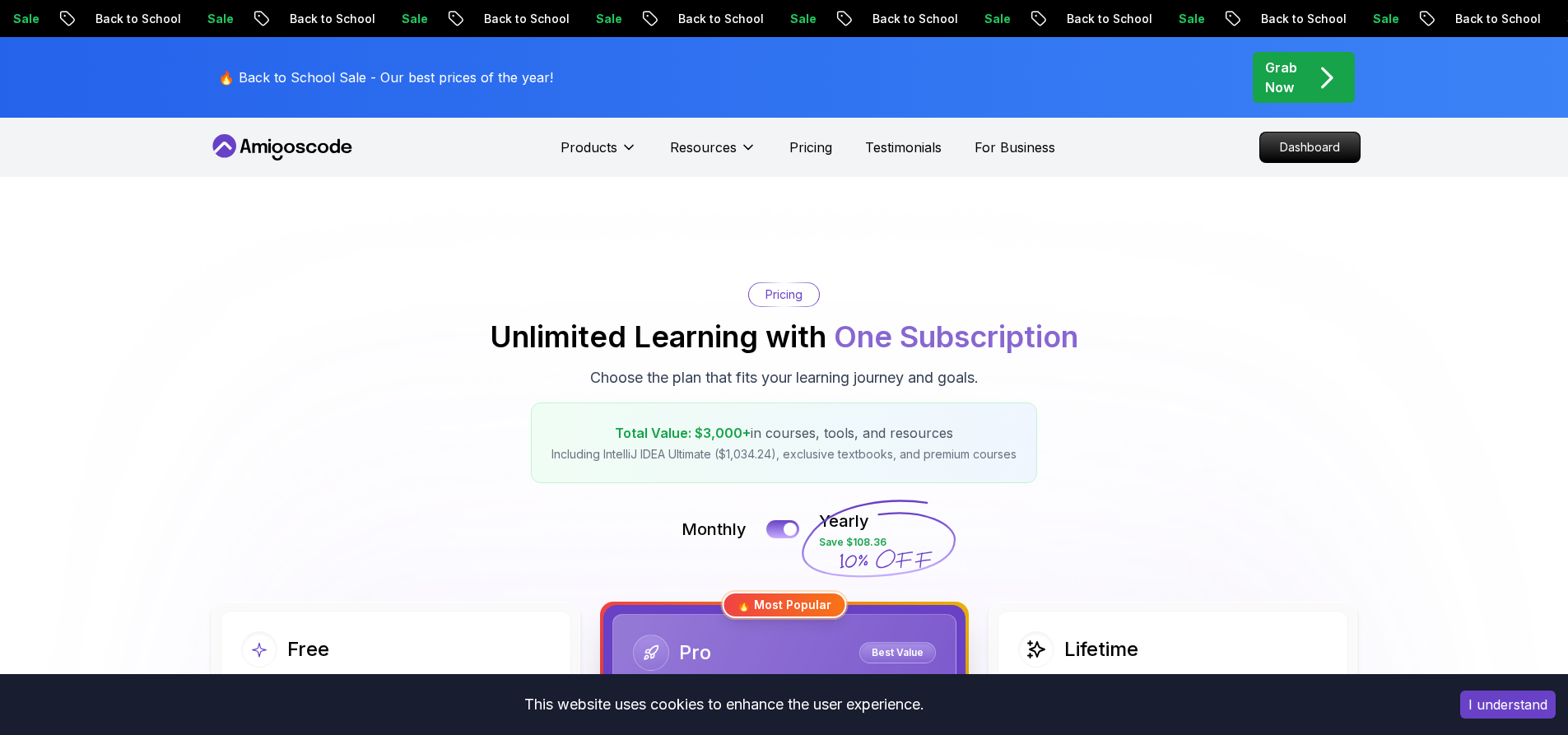
scroll to position [181, 0]
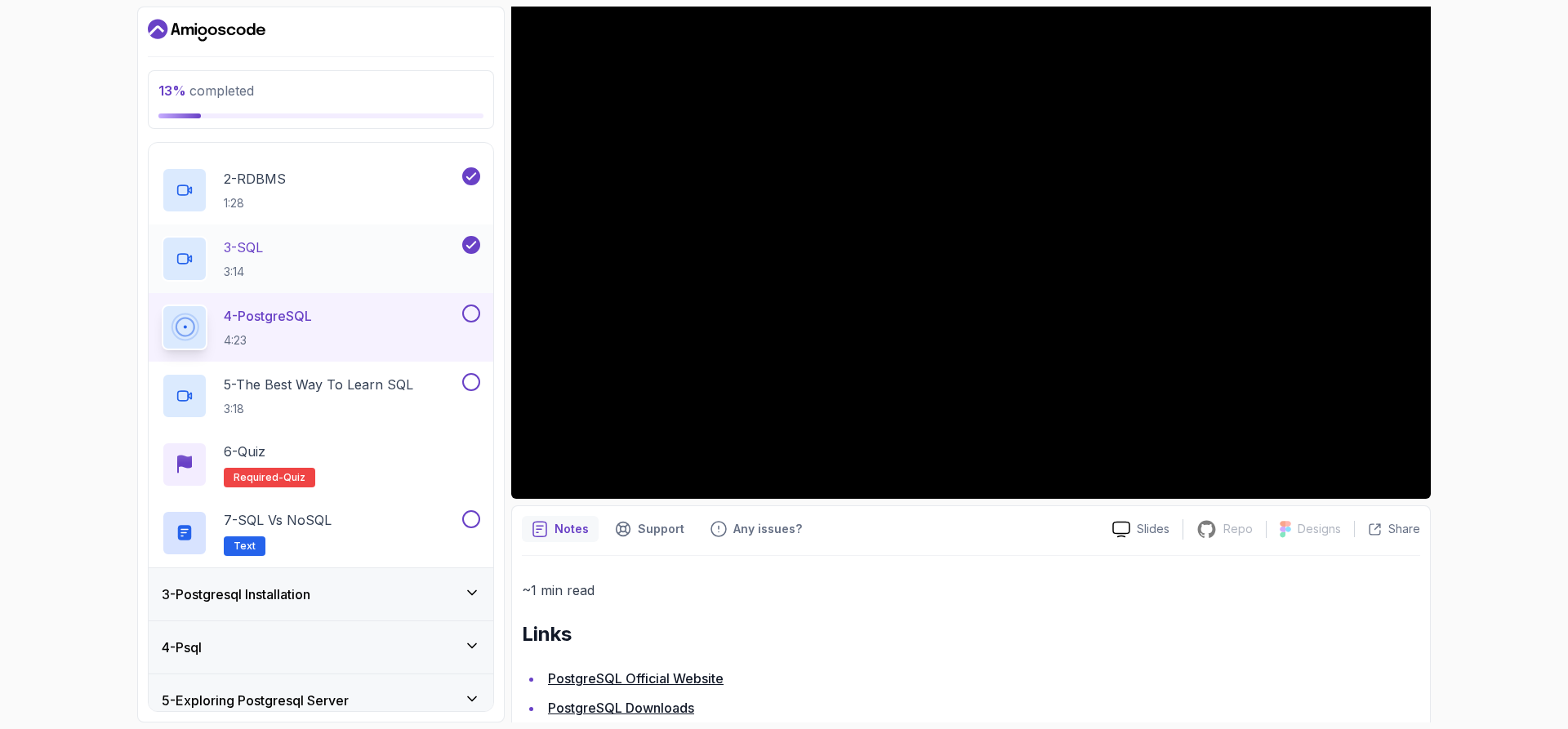
scroll to position [91, 0]
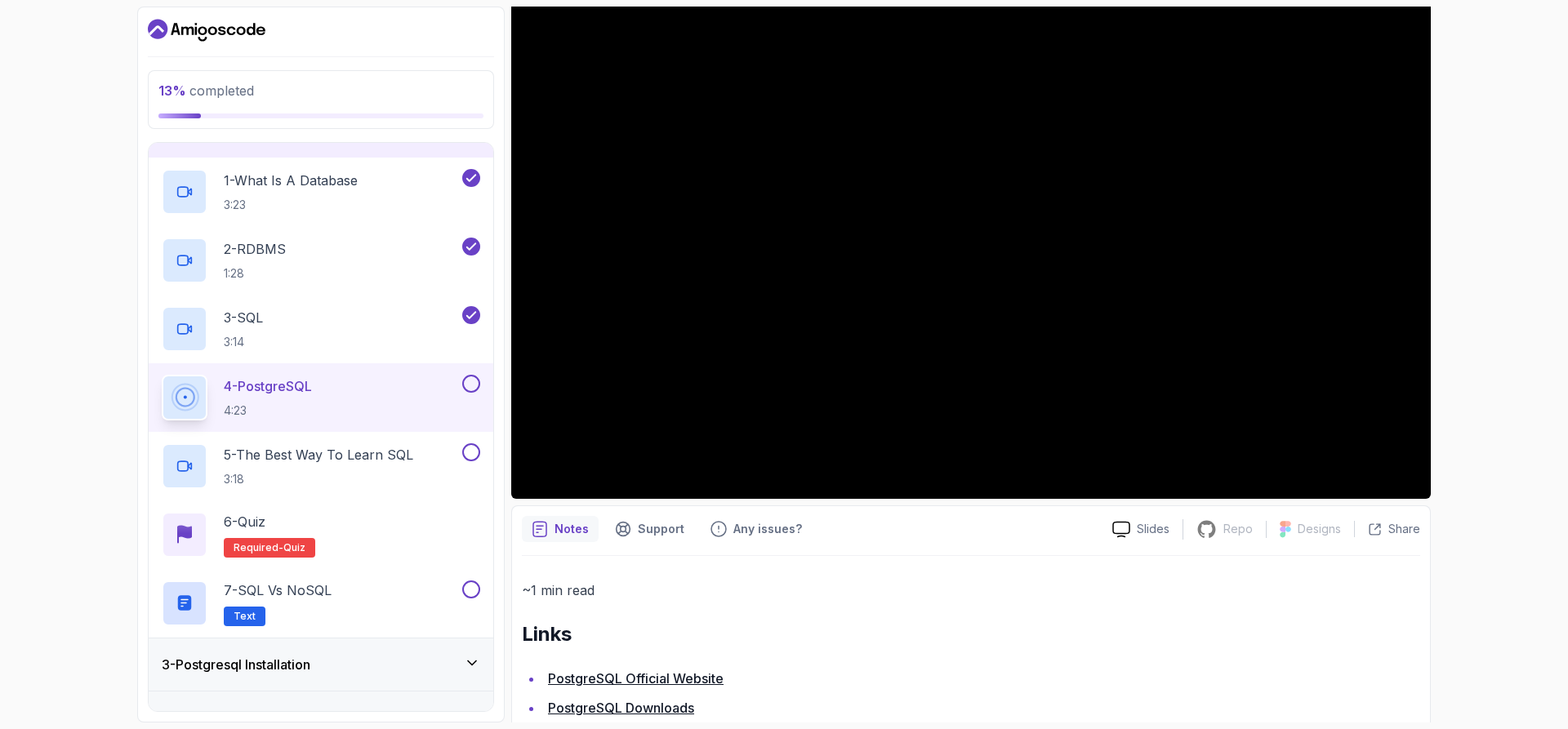
click at [982, 532] on div "Notes Support Any issues?" at bounding box center [810, 529] width 577 height 26
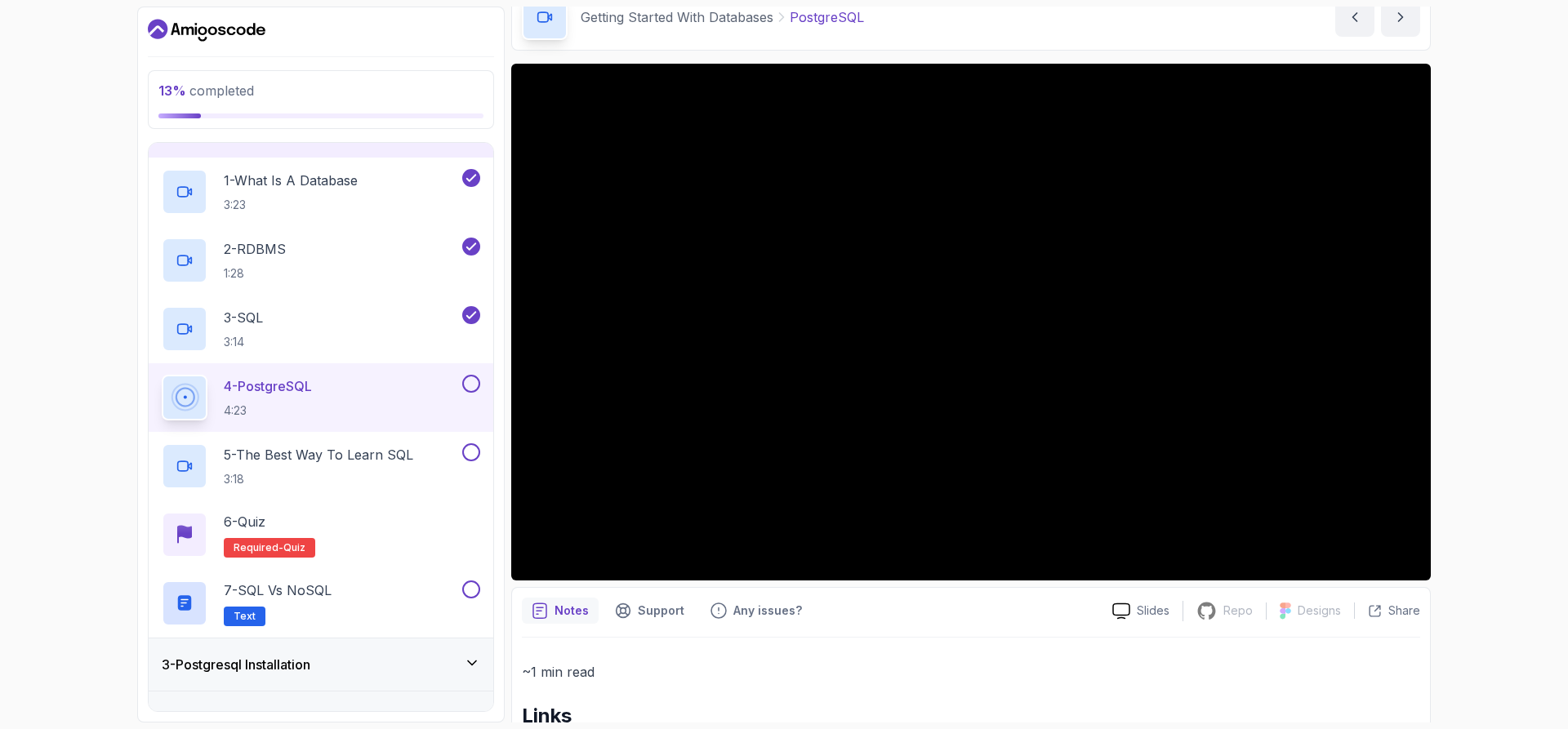
scroll to position [0, 0]
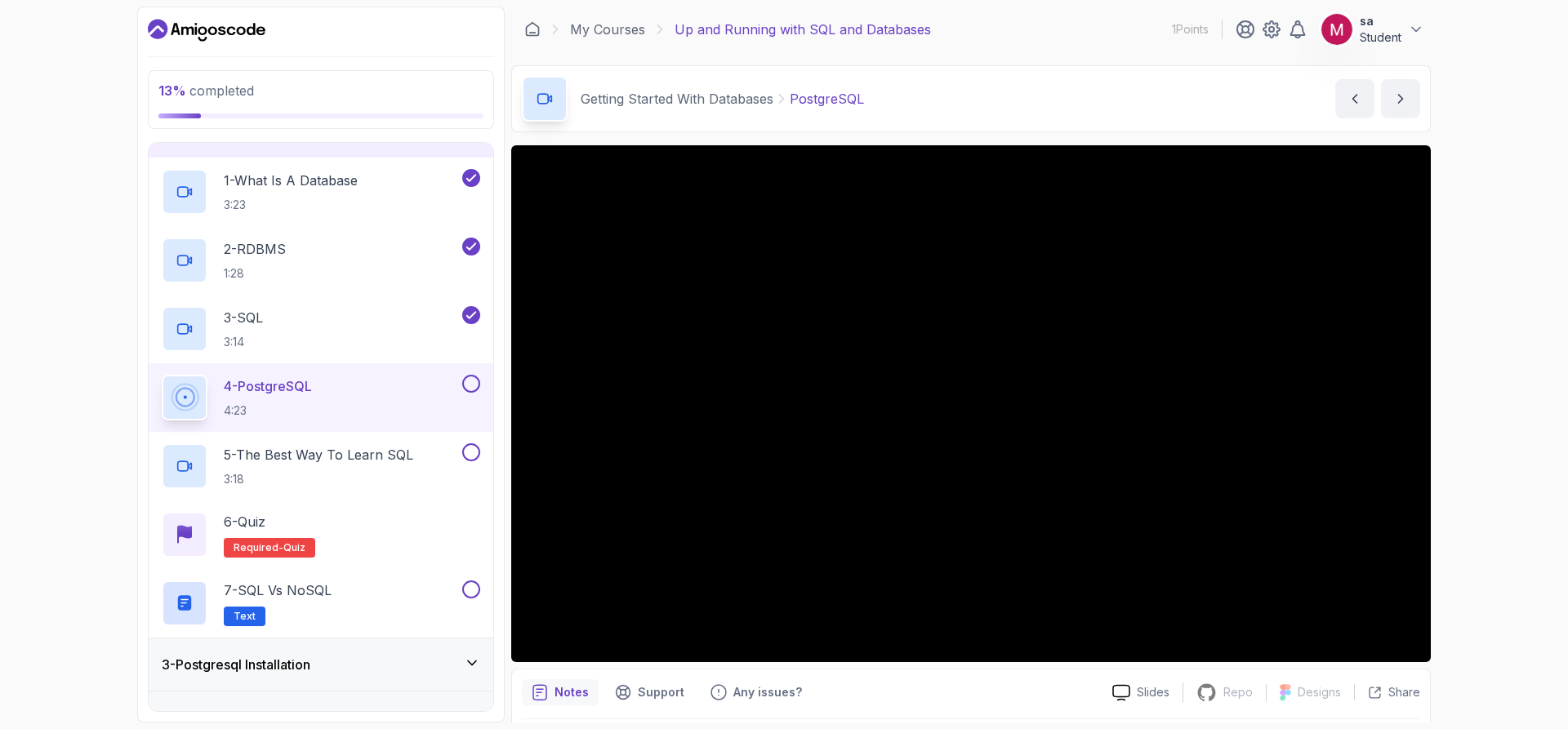
click at [1004, 681] on div "Notes Support Any issues?" at bounding box center [810, 692] width 577 height 26
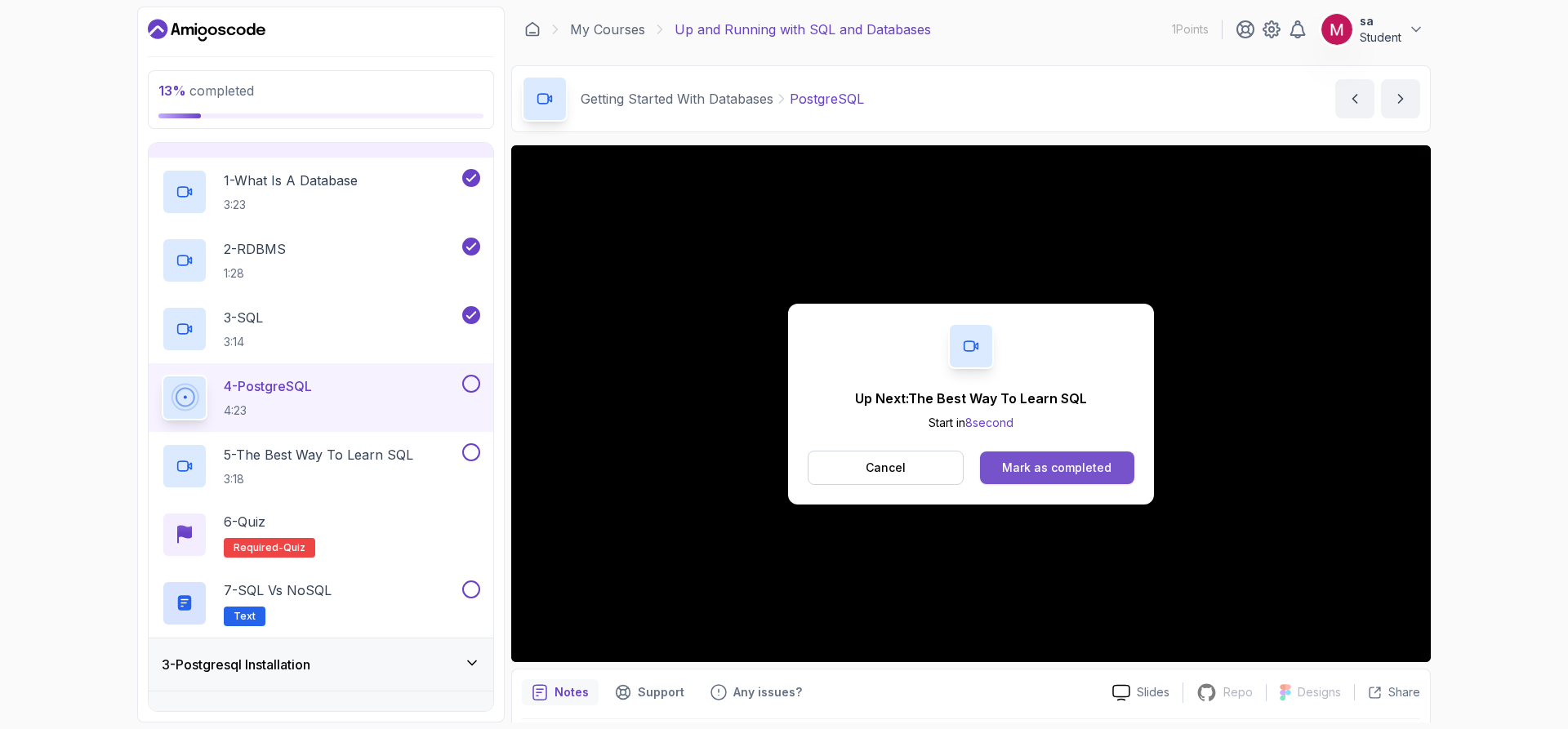
click at [1034, 470] on div "Mark as completed" at bounding box center [1056, 468] width 109 height 16
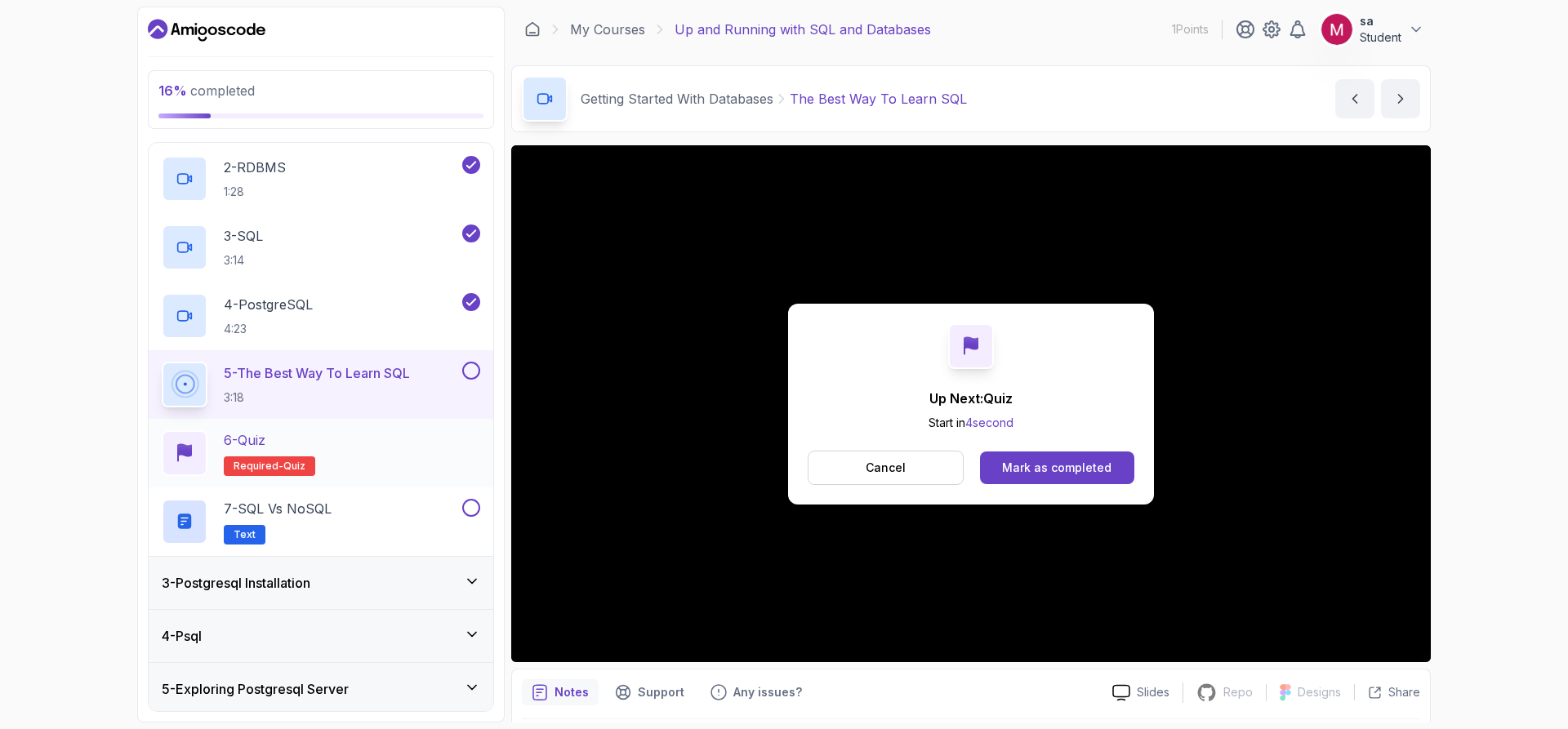
click at [406, 451] on div "6 - Quiz Required- quiz" at bounding box center [321, 453] width 318 height 45
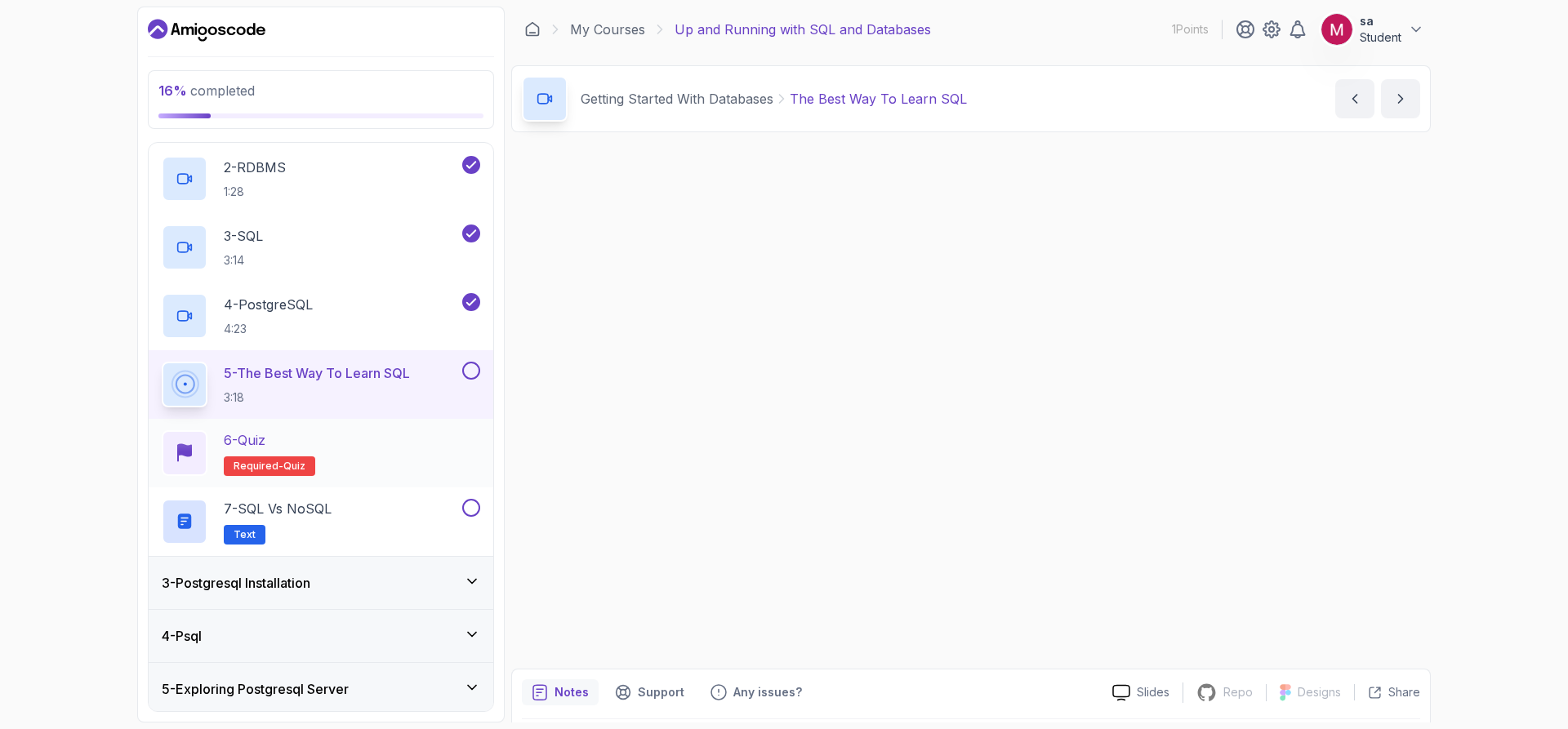
click at [295, 456] on p "Required- quiz" at bounding box center [269, 466] width 92 height 20
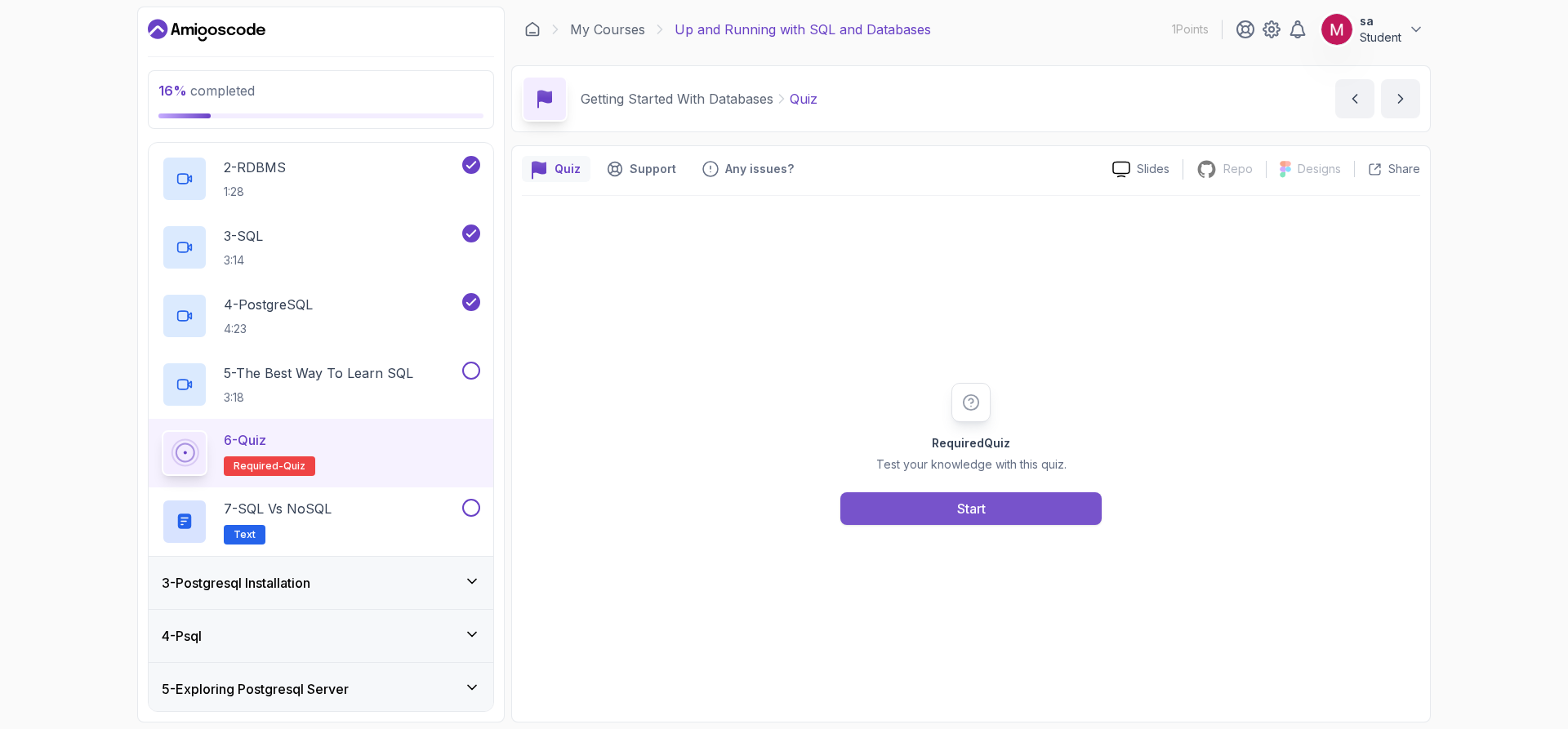
click at [900, 493] on div "Required Quiz Test your knowledge with this quiz. Start" at bounding box center [971, 454] width 314 height 142
click at [904, 498] on button "Start" at bounding box center [970, 509] width 261 height 33
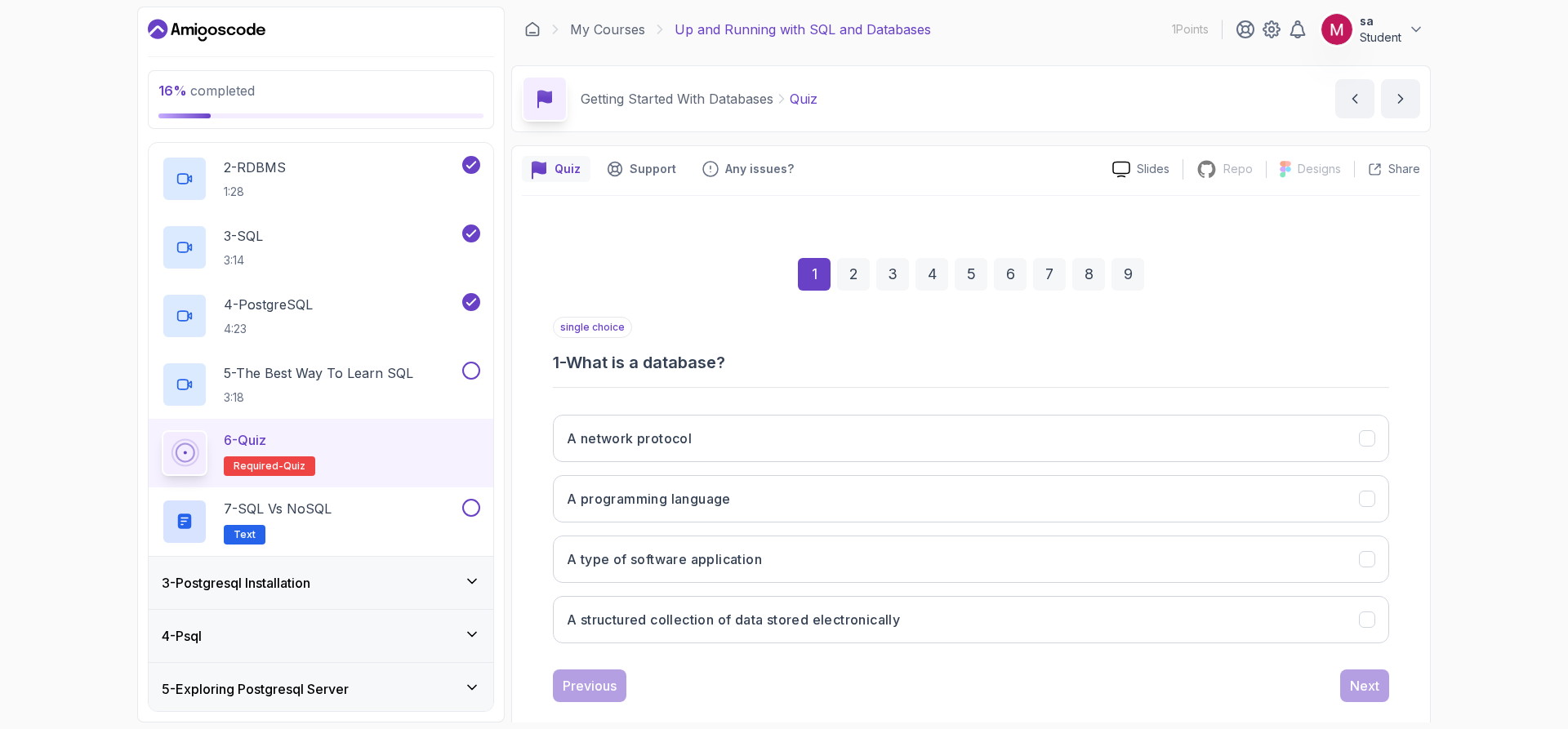
scroll to position [26, 0]
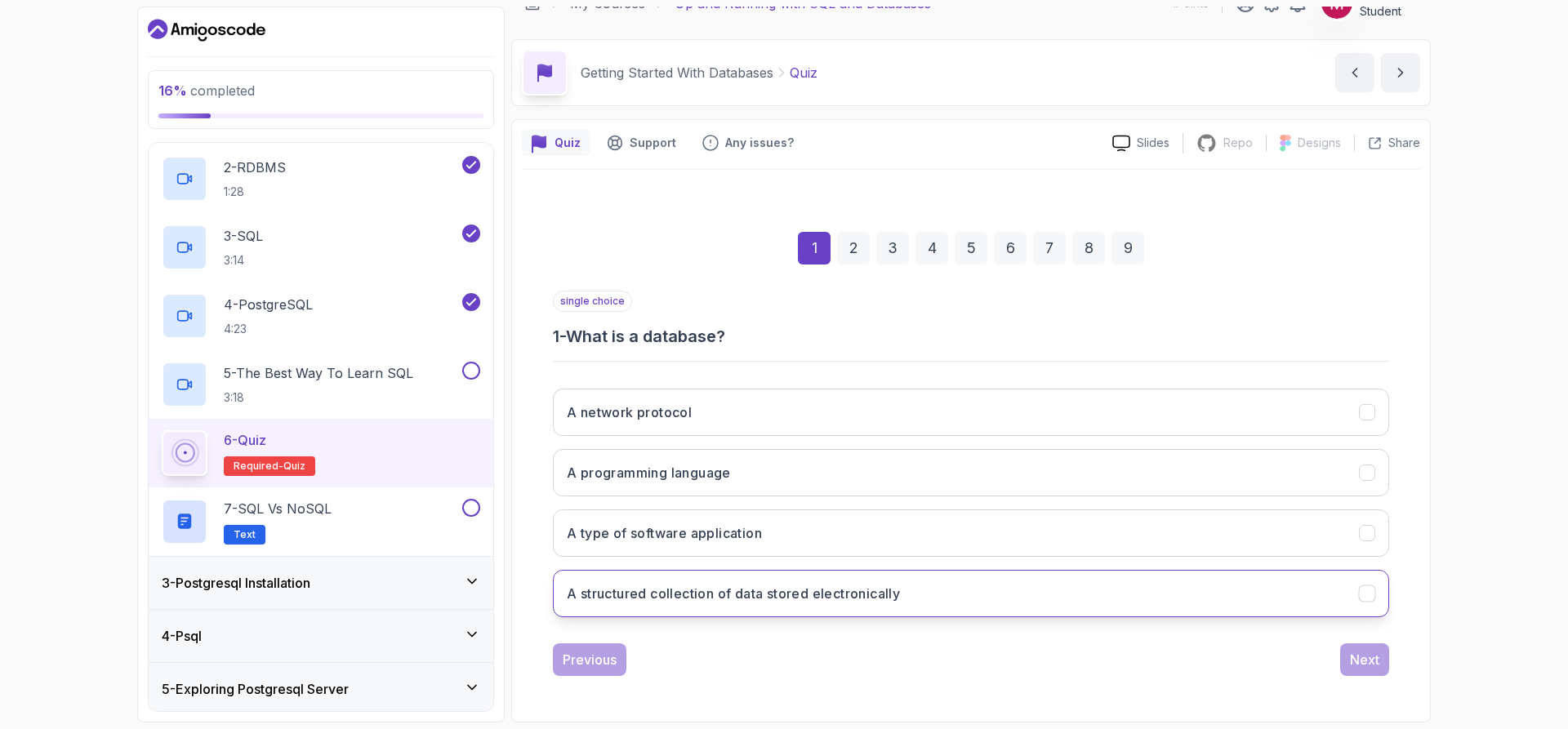
click at [795, 601] on h3 "A structured collection of data stored electronically" at bounding box center [733, 594] width 333 height 20
click at [1360, 654] on div "Next" at bounding box center [1364, 660] width 29 height 20
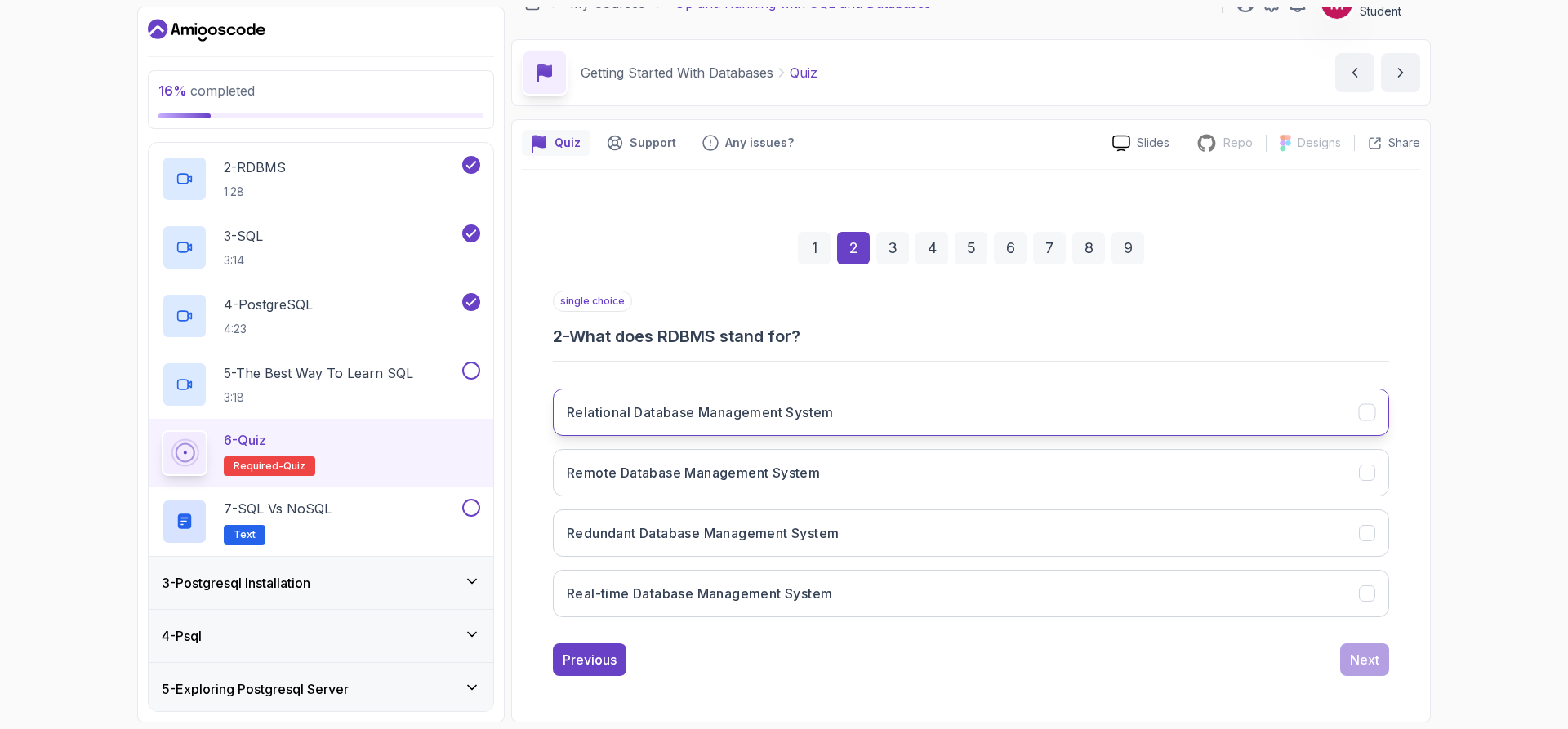
click at [772, 403] on h3 "Relational Database Management System" at bounding box center [700, 413] width 267 height 20
click at [1373, 664] on div "Next" at bounding box center [1364, 660] width 29 height 20
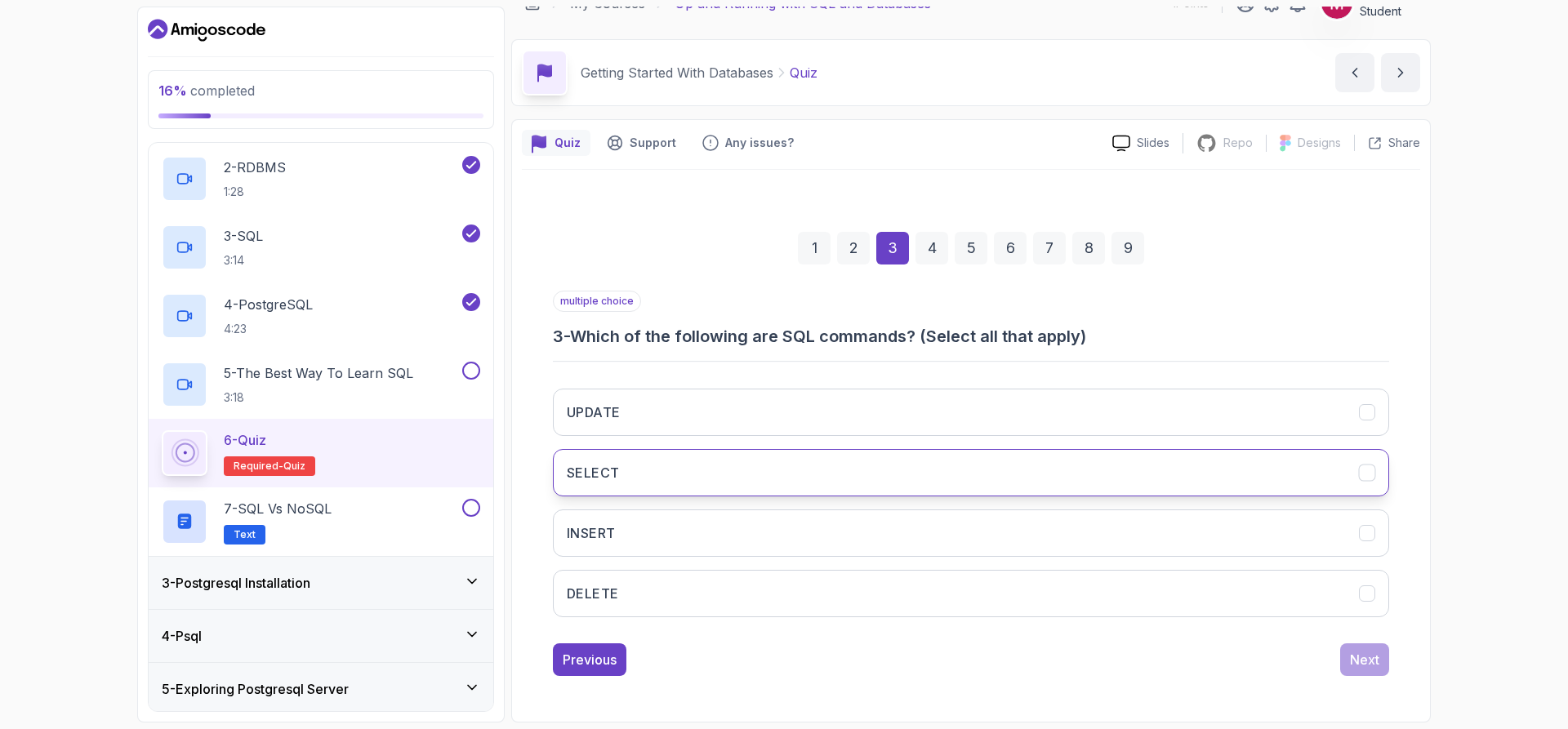
click at [768, 478] on button "SELECT" at bounding box center [971, 473] width 836 height 47
click at [1365, 664] on div "Next" at bounding box center [1364, 660] width 29 height 20
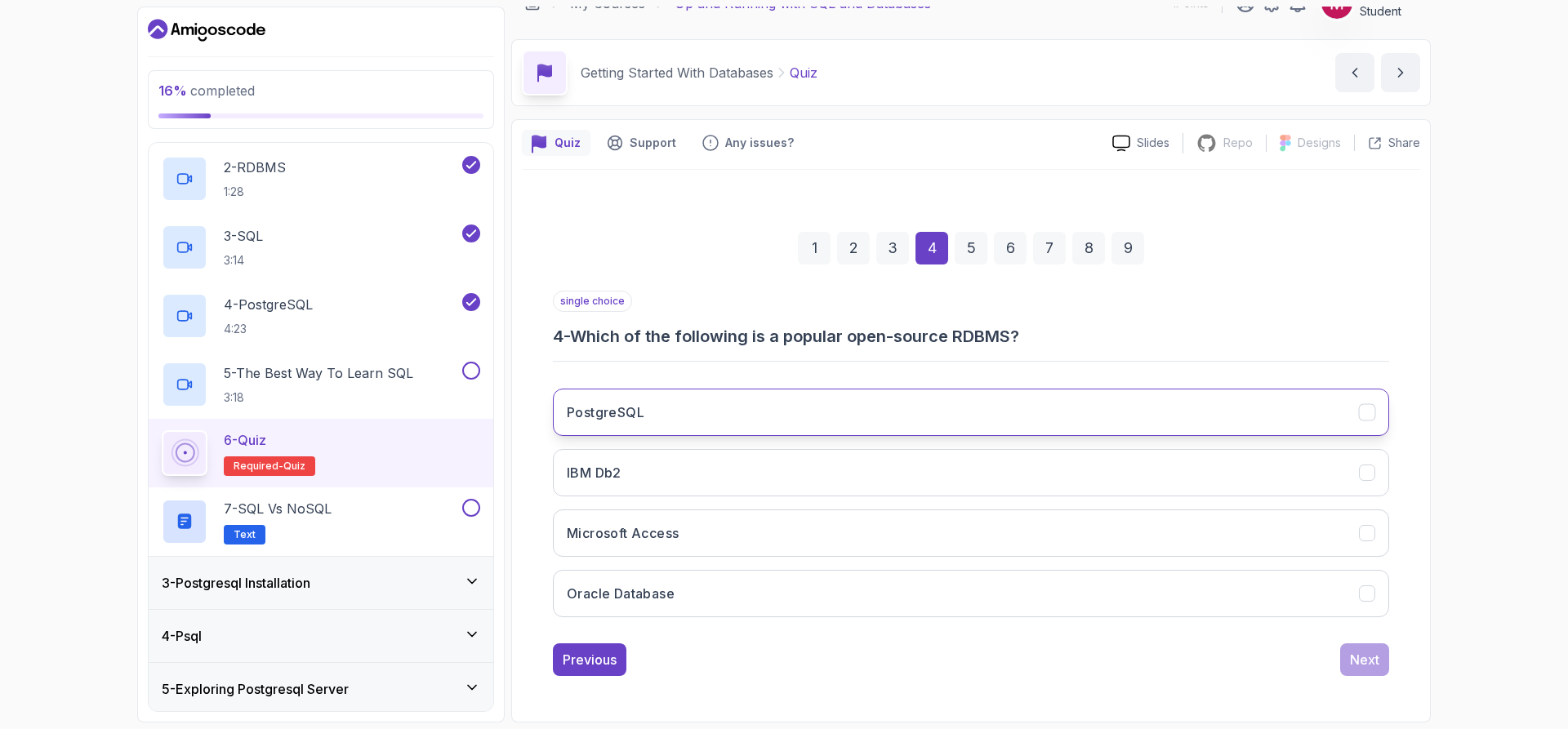
click at [792, 413] on button "PostgreSQL" at bounding box center [971, 413] width 836 height 47
click at [1378, 667] on div "Next" at bounding box center [1364, 660] width 29 height 20
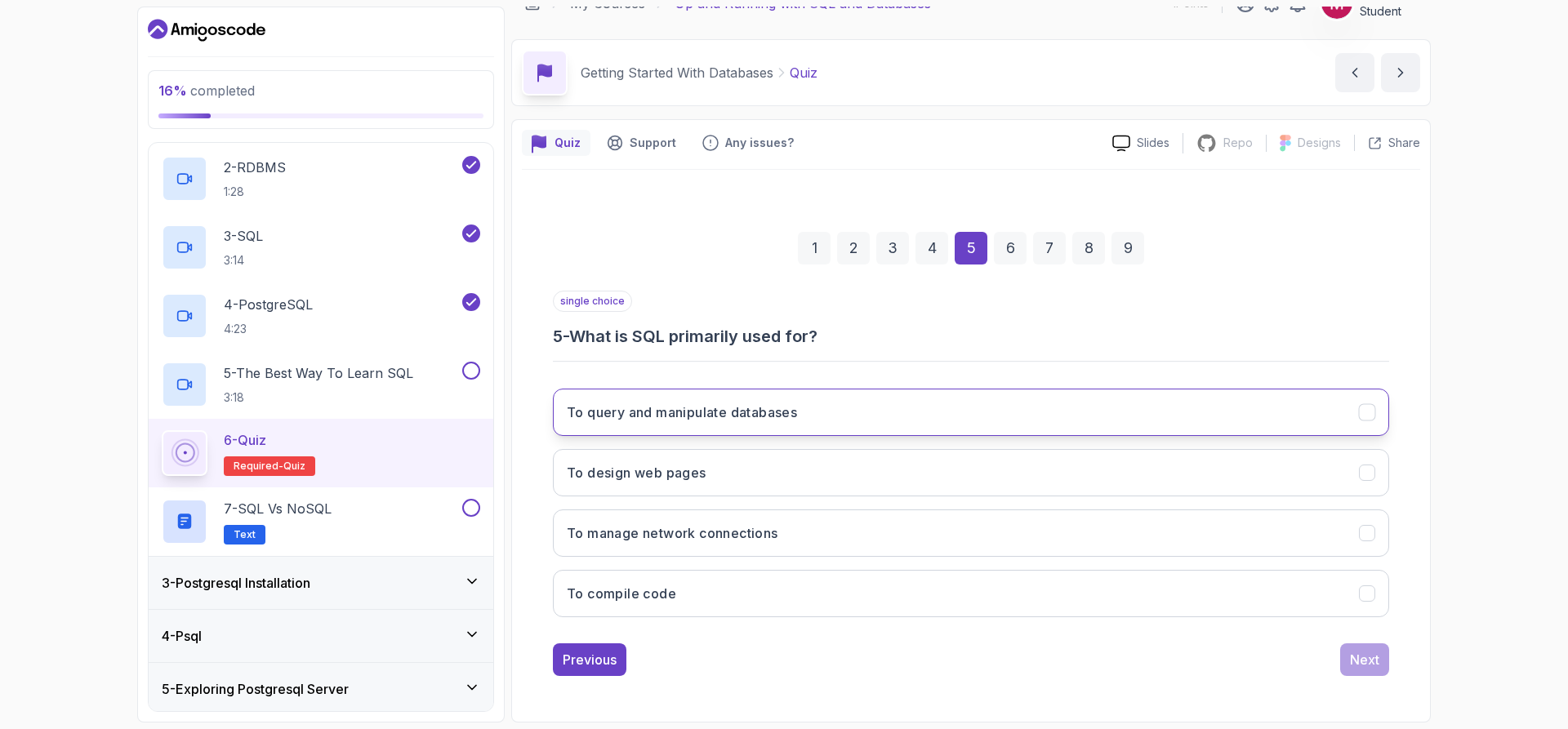
click at [662, 413] on h3 "To query and manipulate databases" at bounding box center [681, 413] width 230 height 20
click at [1352, 658] on div "Next" at bounding box center [1364, 660] width 29 height 20
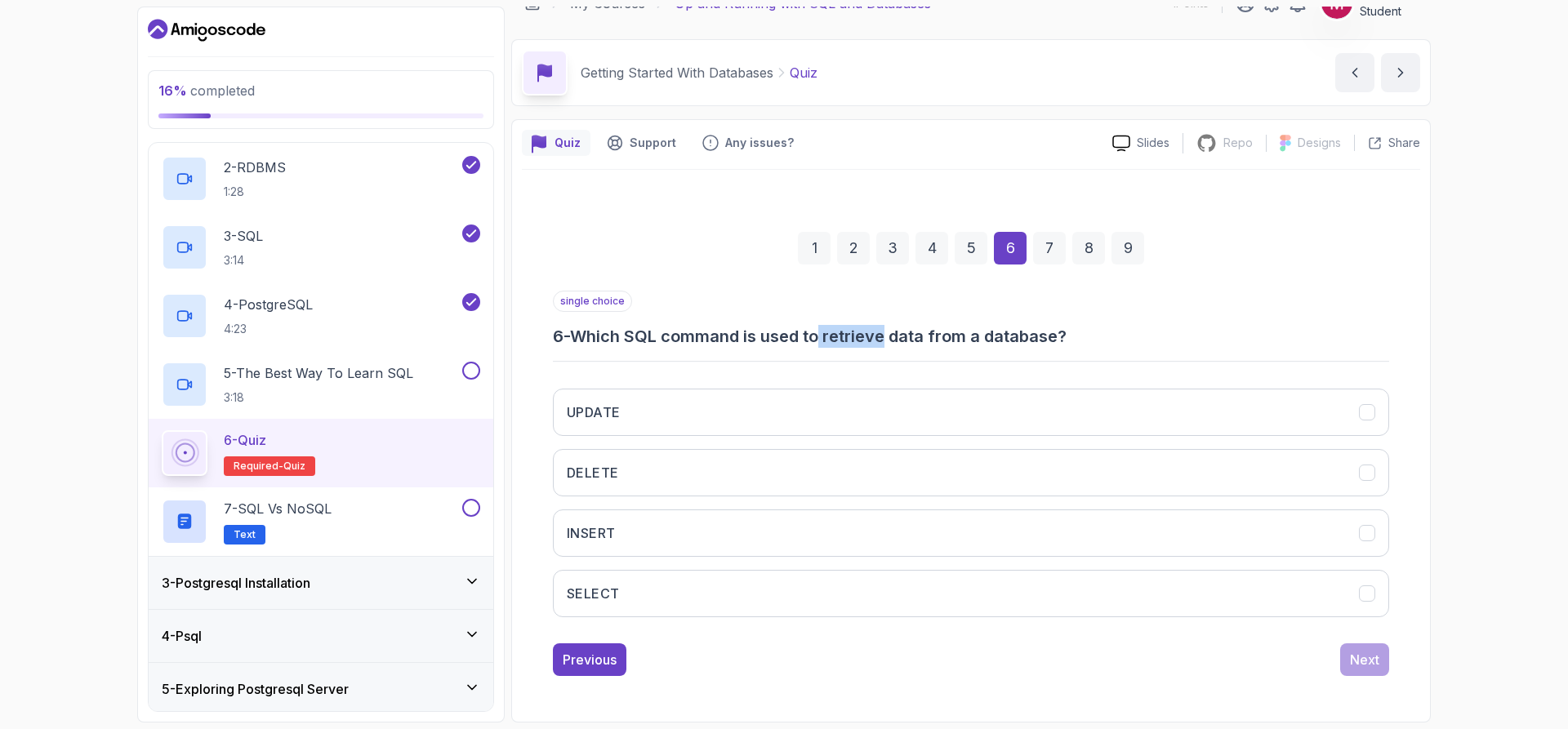
drag, startPoint x: 894, startPoint y: 339, endPoint x: 828, endPoint y: 342, distance: 66.1
click at [828, 342] on h3 "6 - Which SQL command is used to retrieve data from a database?" at bounding box center [971, 335] width 836 height 23
click at [692, 427] on button "UPDATE" at bounding box center [971, 413] width 836 height 47
click at [1349, 662] on button "Next" at bounding box center [1364, 660] width 49 height 33
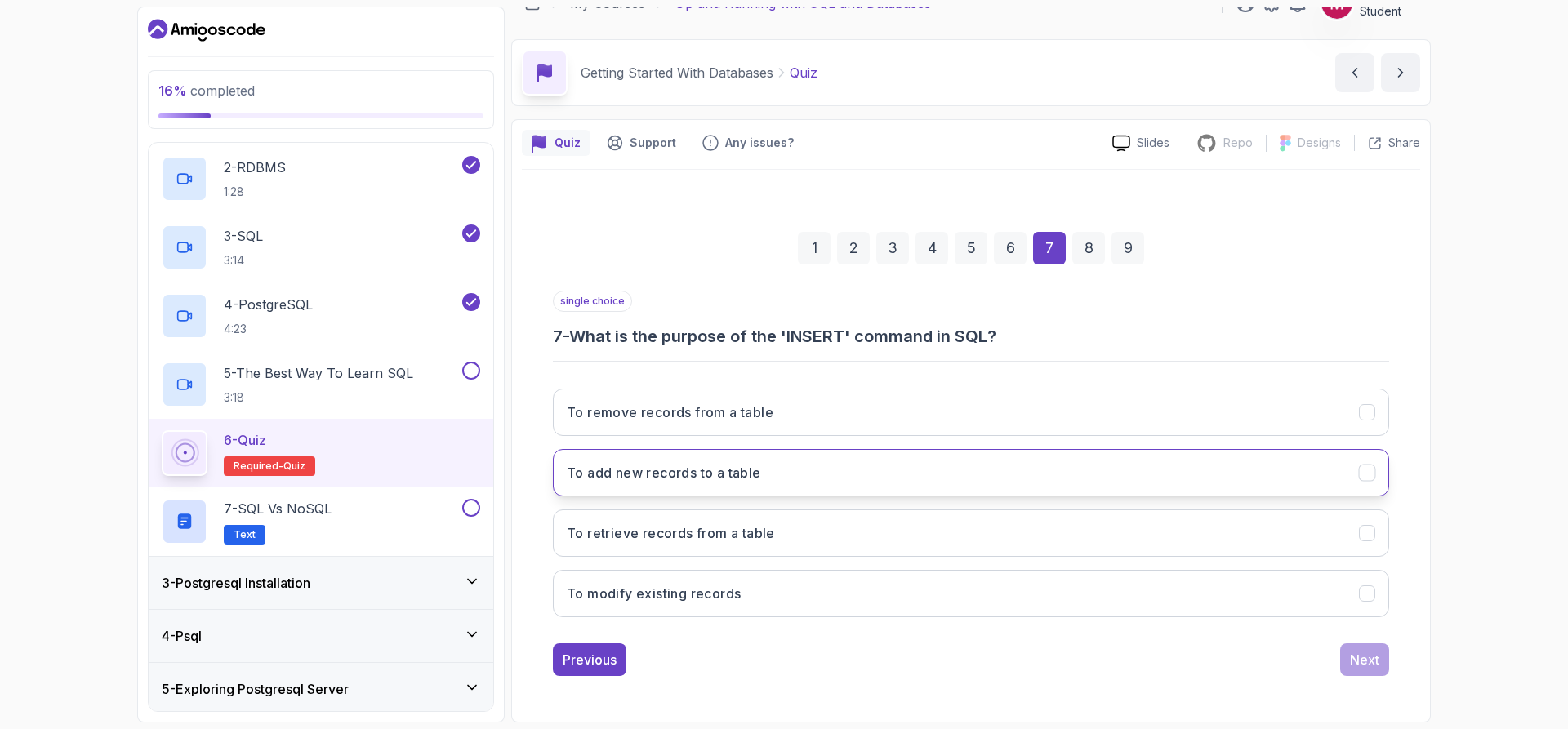
click at [736, 461] on button "To add new records to a table" at bounding box center [971, 473] width 836 height 47
click at [1360, 666] on div "Next" at bounding box center [1364, 660] width 29 height 20
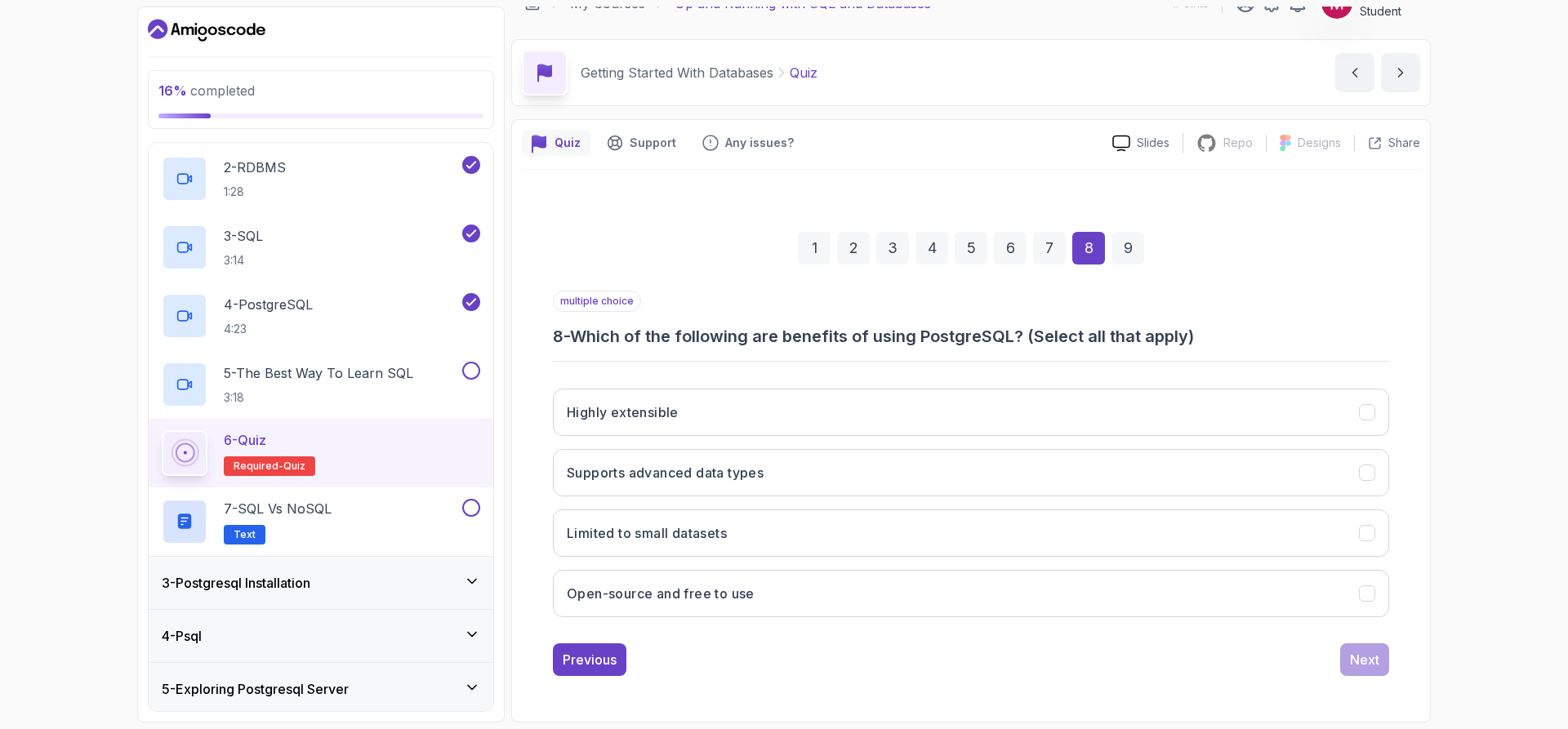
drag, startPoint x: 1020, startPoint y: 334, endPoint x: 574, endPoint y: 338, distance: 446.0
click at [574, 338] on h3 "8 - Which of the following are benefits of using PostgreSQL? (Select all that a…" at bounding box center [971, 335] width 836 height 23
click at [683, 585] on h3 "Open-source and free to use" at bounding box center [660, 594] width 188 height 20
click at [1370, 651] on div "Next" at bounding box center [1364, 660] width 29 height 20
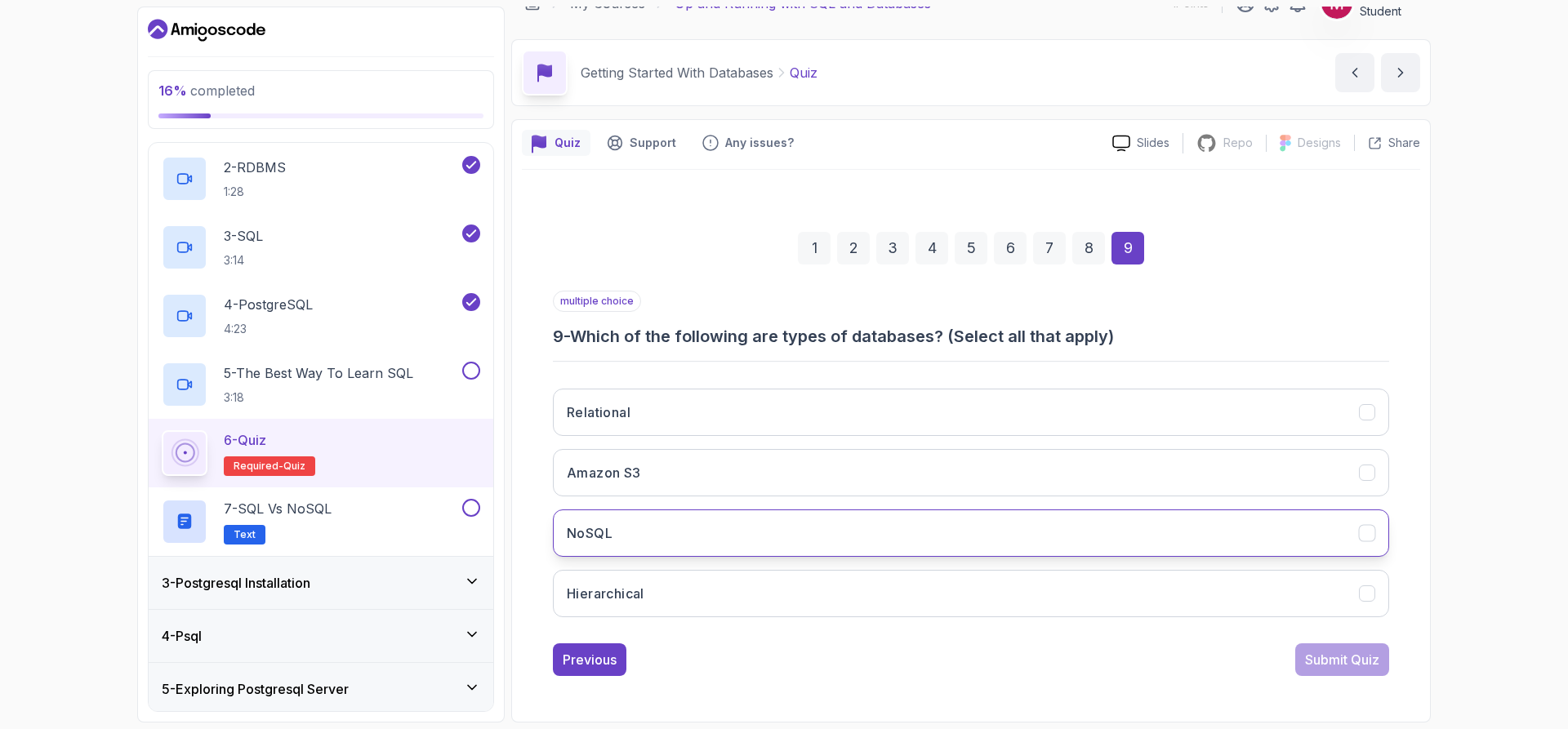
click at [676, 541] on button "NoSQL" at bounding box center [971, 533] width 836 height 47
click at [1316, 657] on div "Submit Quiz" at bounding box center [1342, 660] width 75 height 20
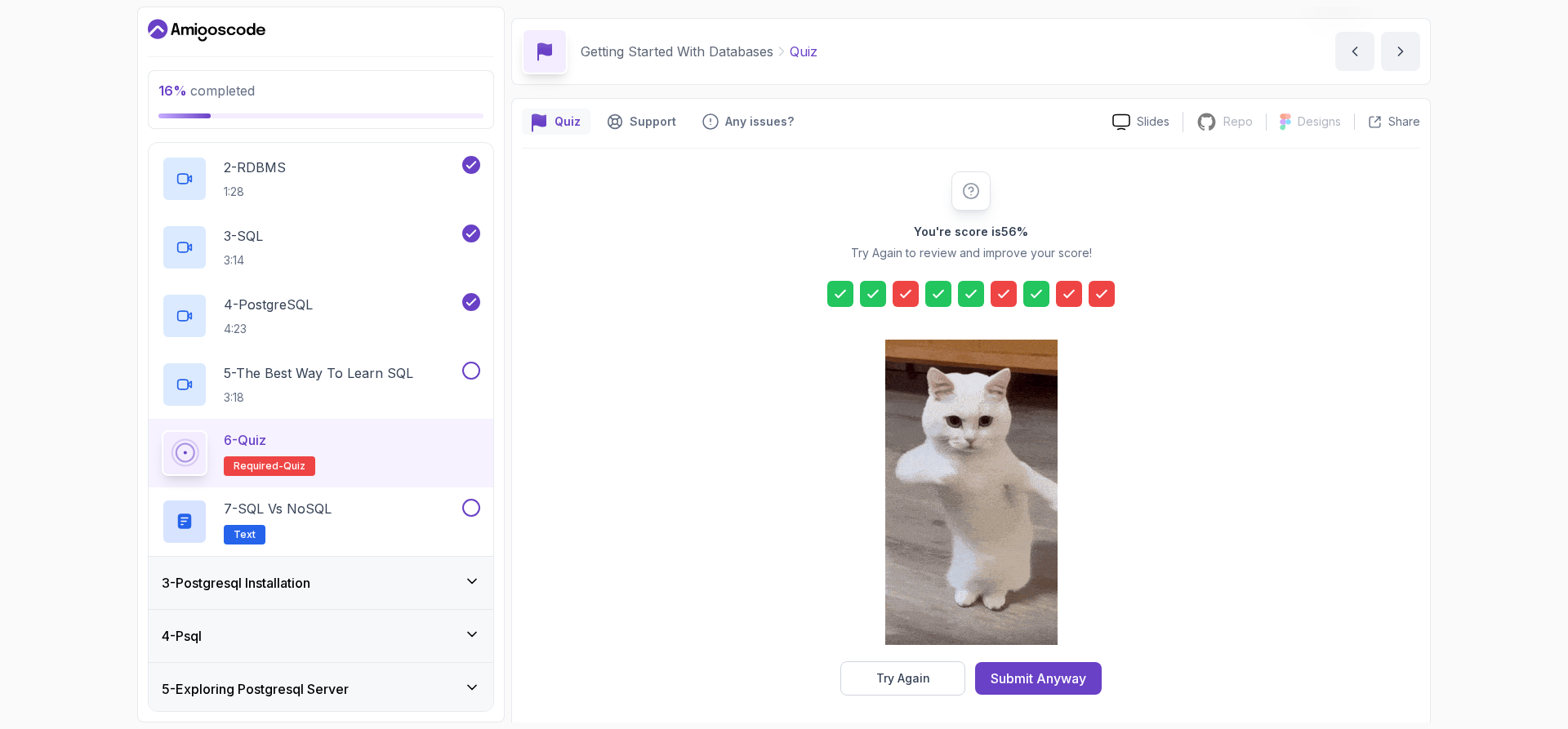
scroll to position [54, 0]
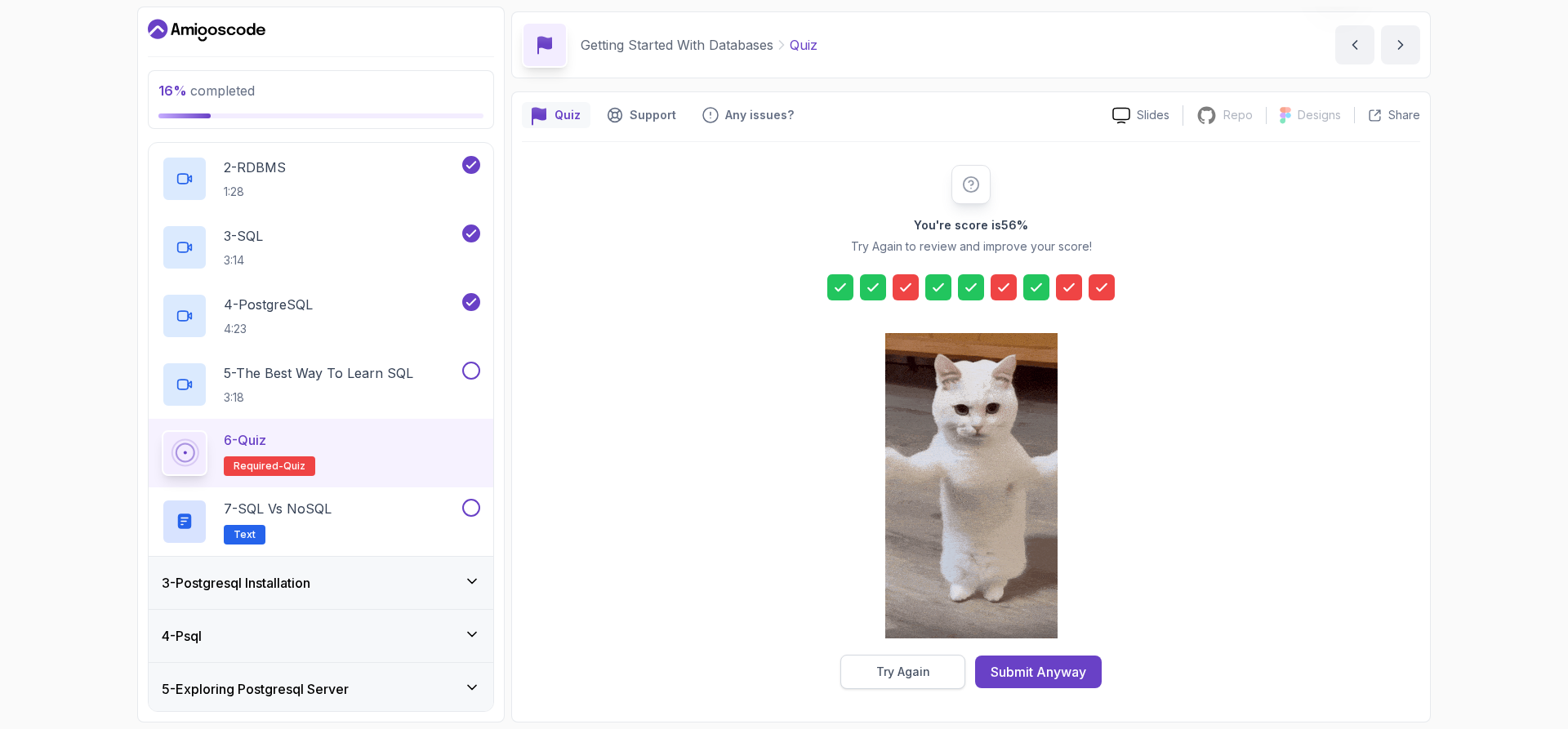
click at [951, 674] on button "Try Again" at bounding box center [902, 672] width 125 height 35
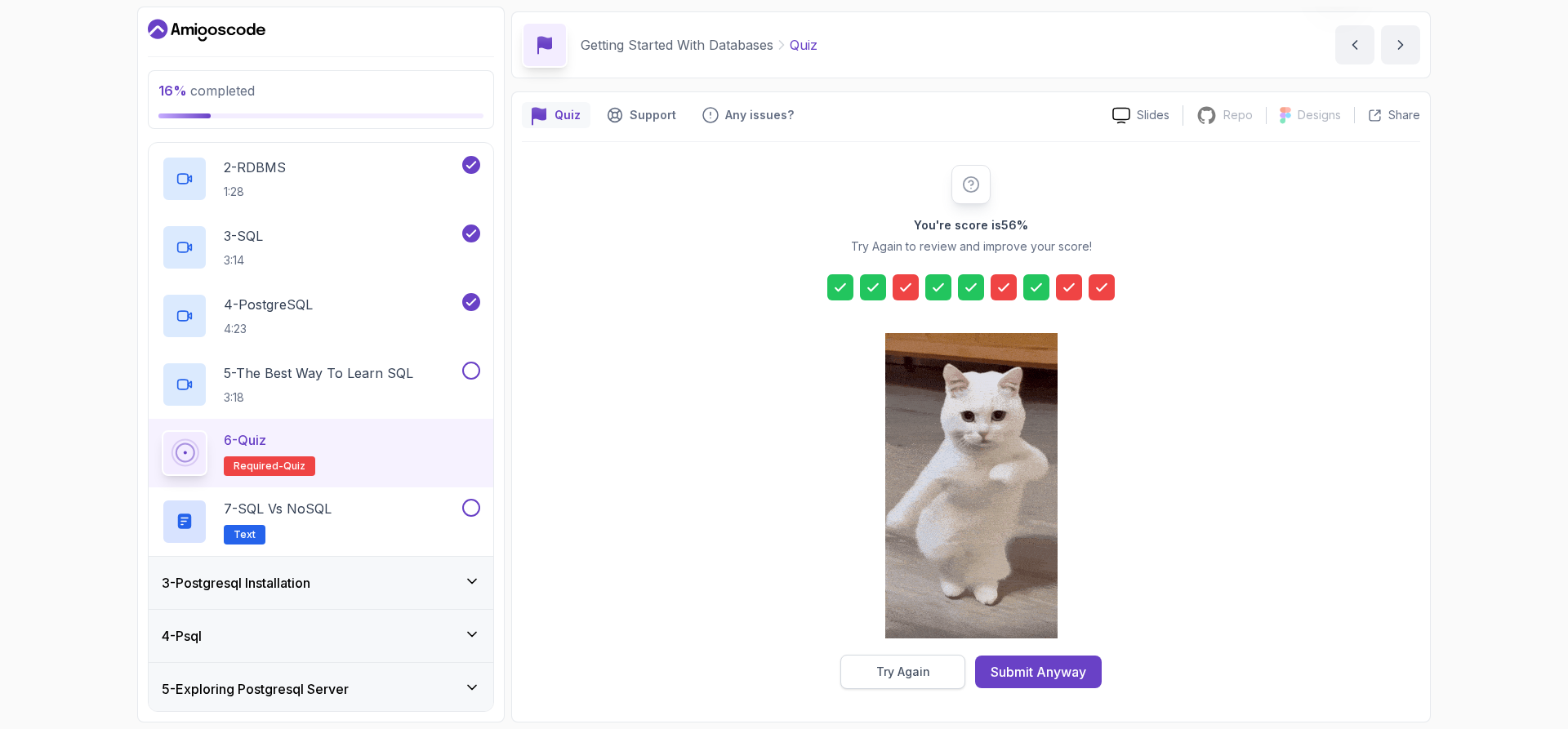
scroll to position [26, 0]
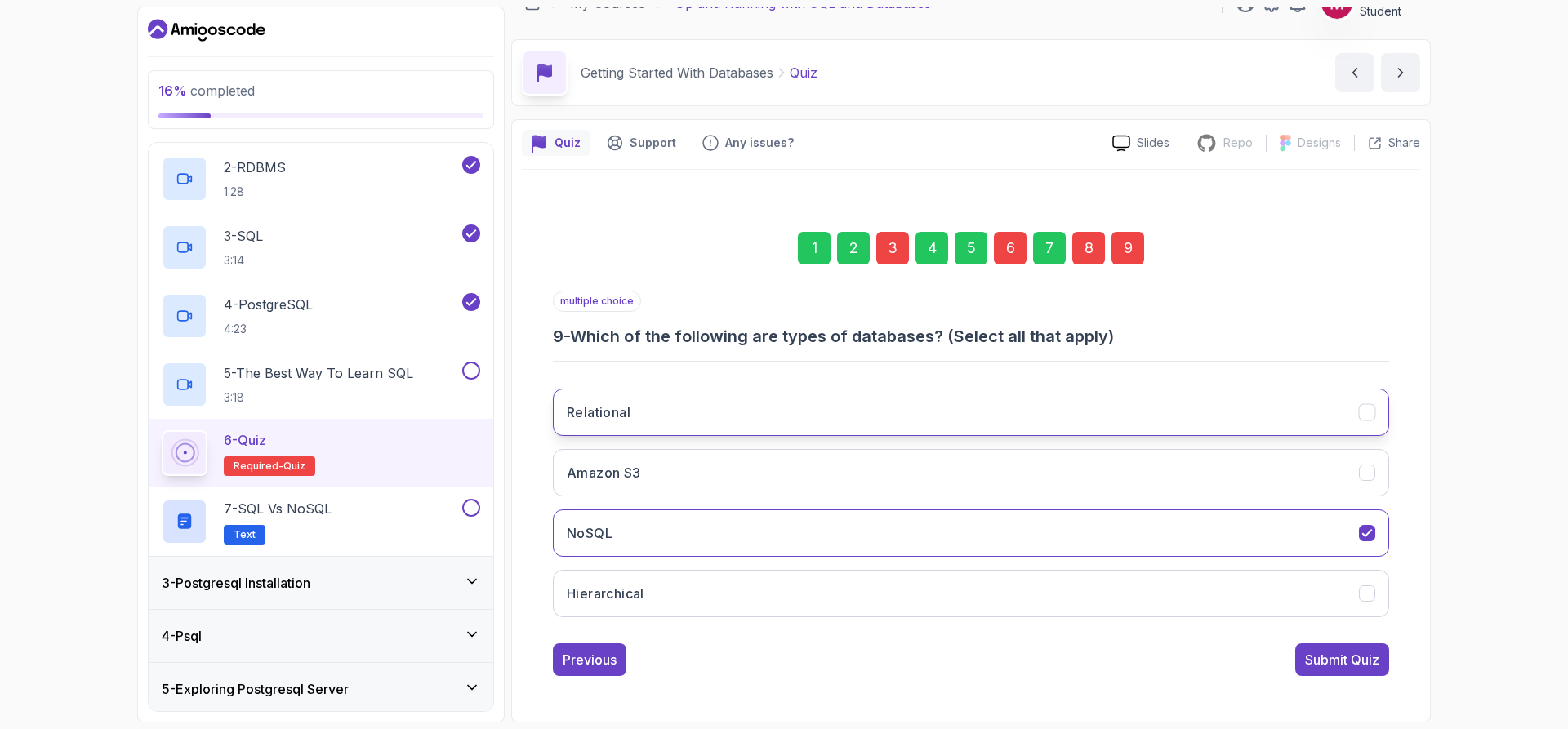
click at [655, 415] on button "Relational" at bounding box center [971, 413] width 836 height 47
click at [1360, 526] on icon "NoSQL" at bounding box center [1367, 533] width 15 height 15
click at [1351, 665] on div "Submit Quiz" at bounding box center [1342, 660] width 75 height 20
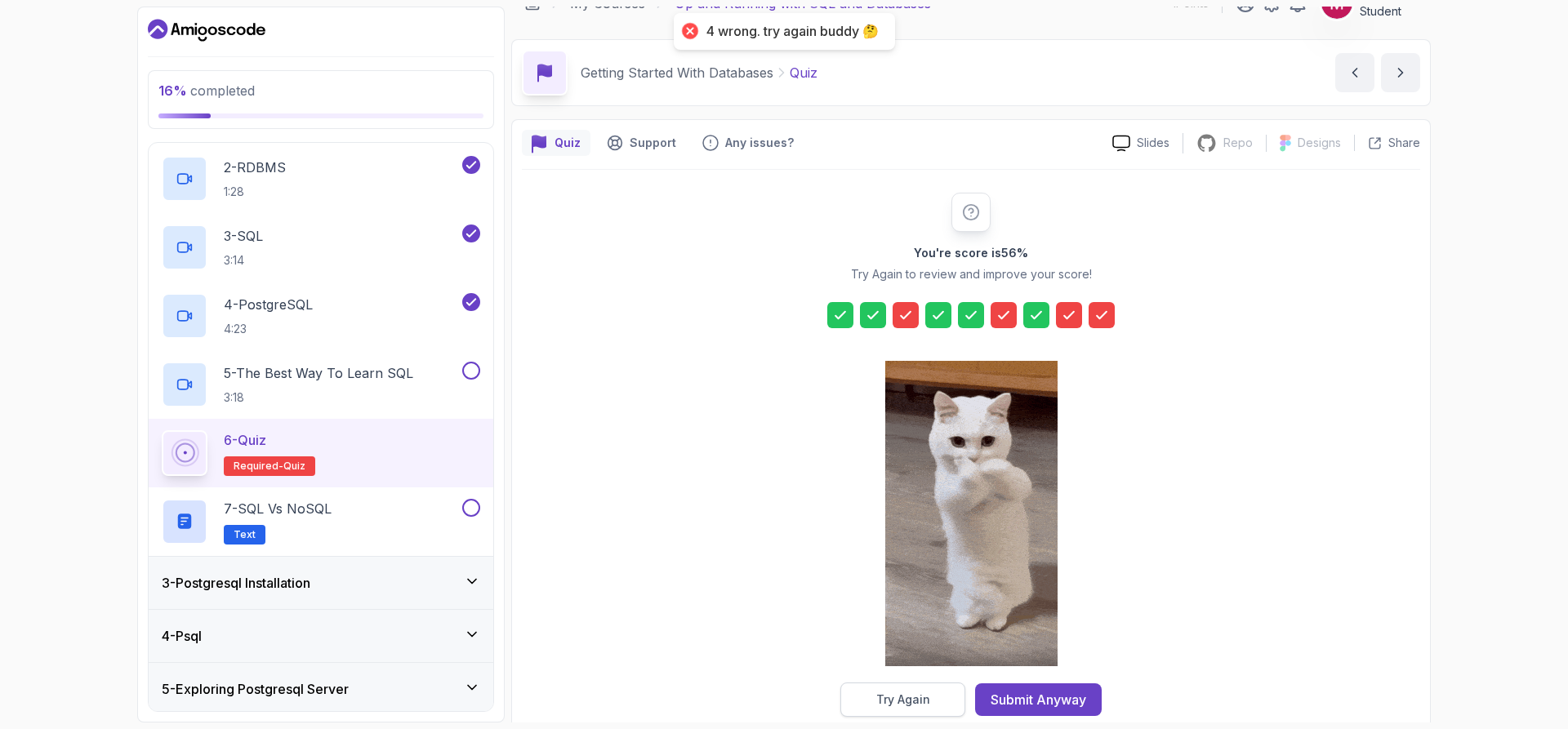
click at [890, 693] on div "Try Again" at bounding box center [903, 700] width 54 height 16
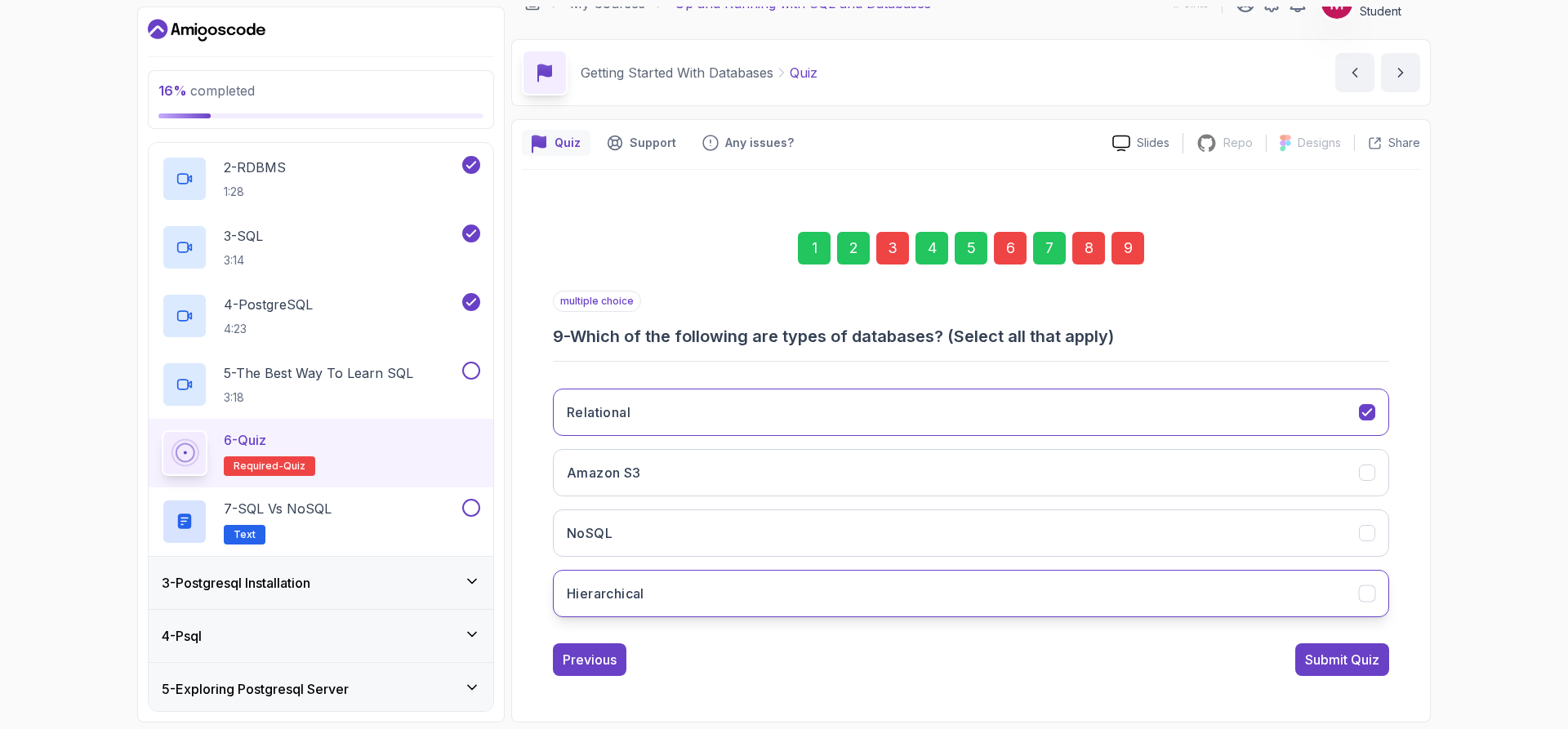
click at [837, 585] on button "Hierarchical" at bounding box center [971, 594] width 836 height 47
click at [1378, 398] on button "Relational" at bounding box center [971, 413] width 836 height 47
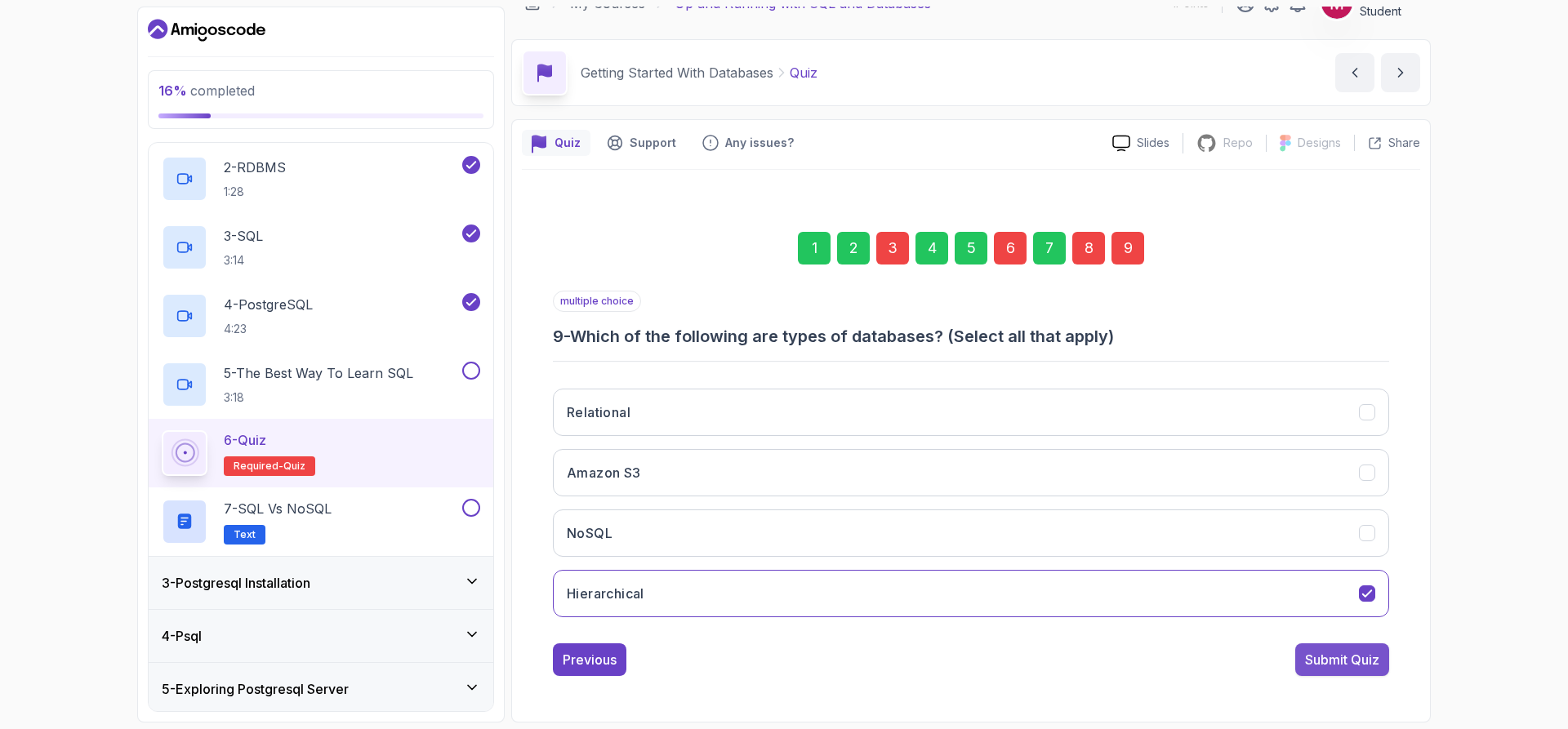
click at [1348, 660] on div "Submit Quiz" at bounding box center [1342, 660] width 75 height 20
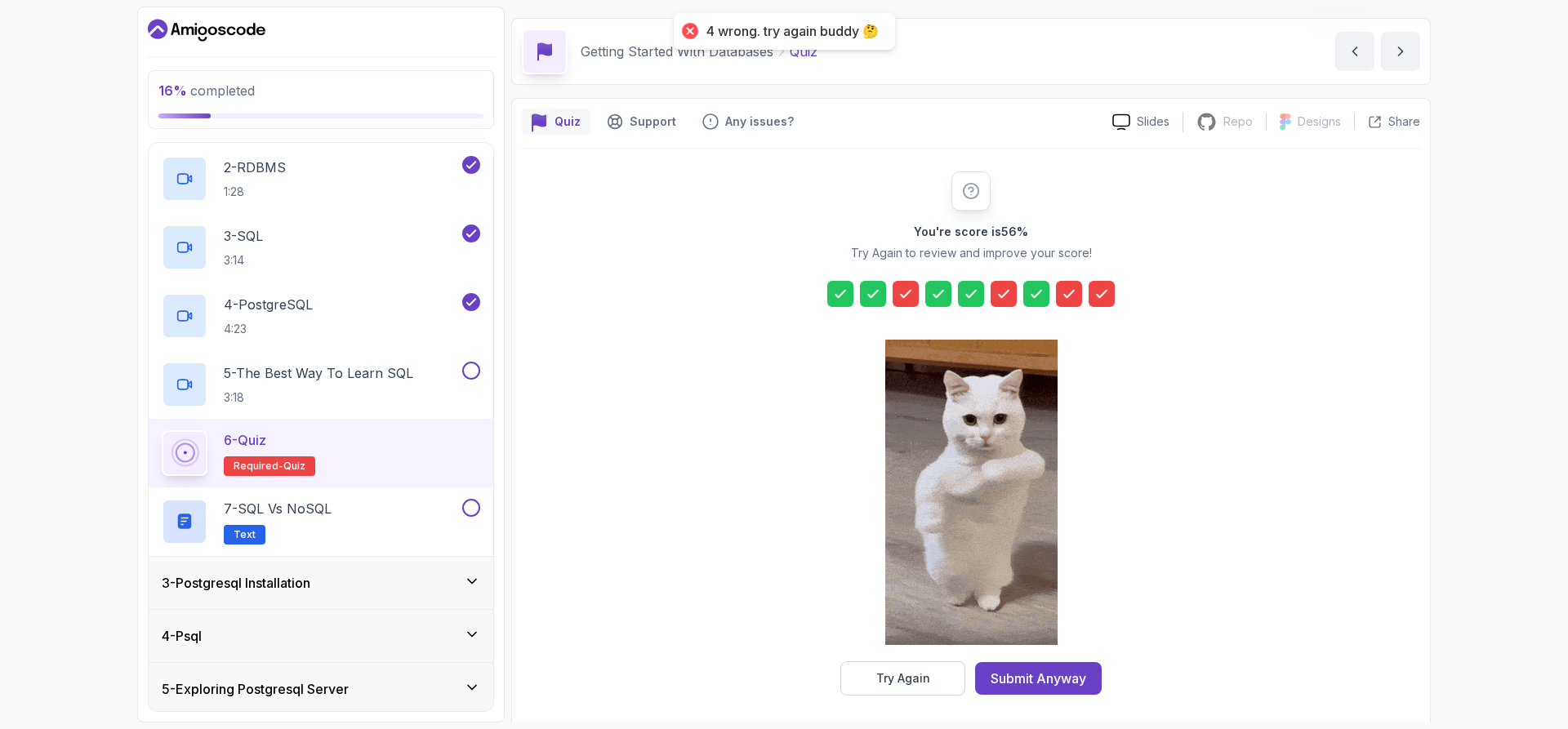
scroll to position [54, 0]
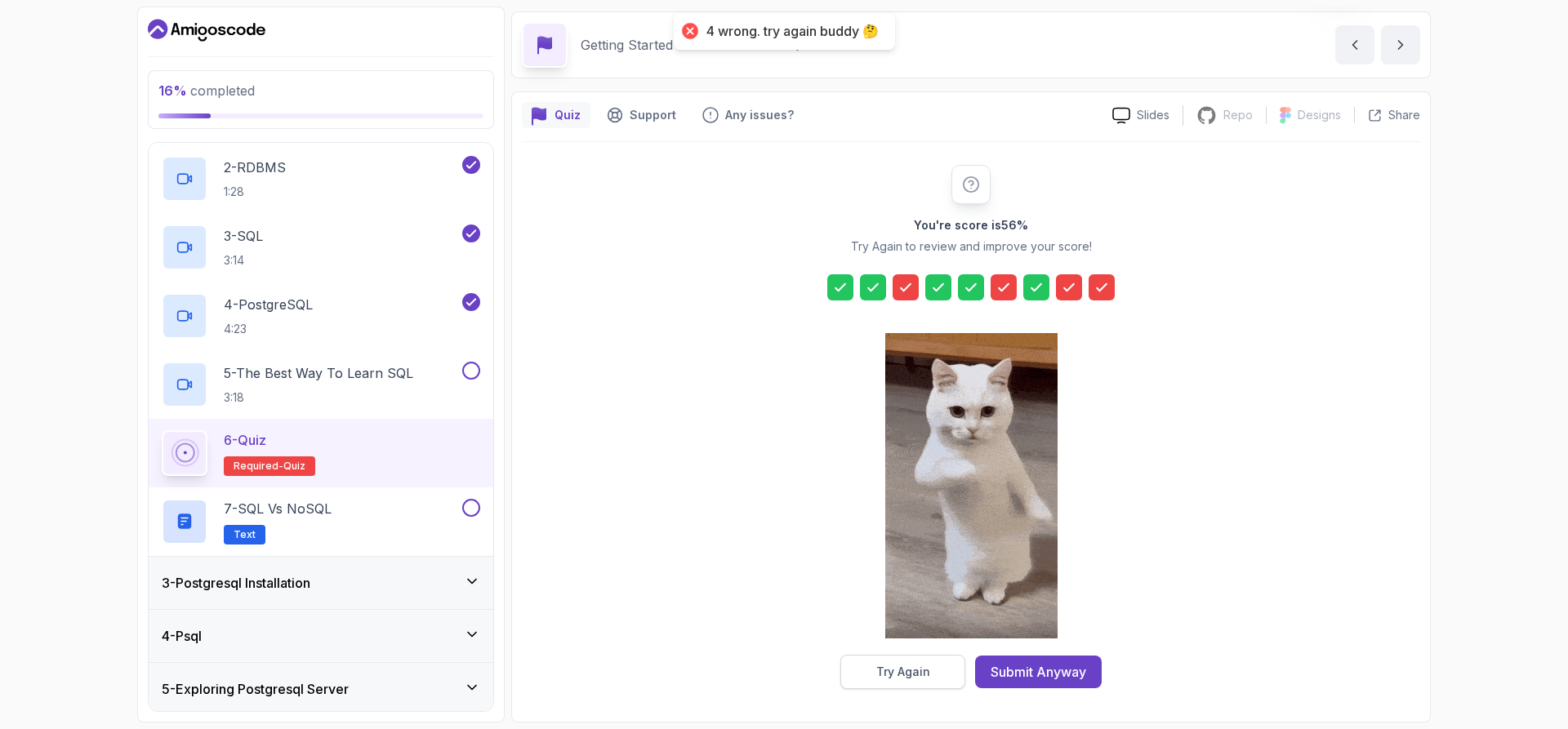
click at [918, 670] on div "Try Again" at bounding box center [903, 672] width 54 height 16
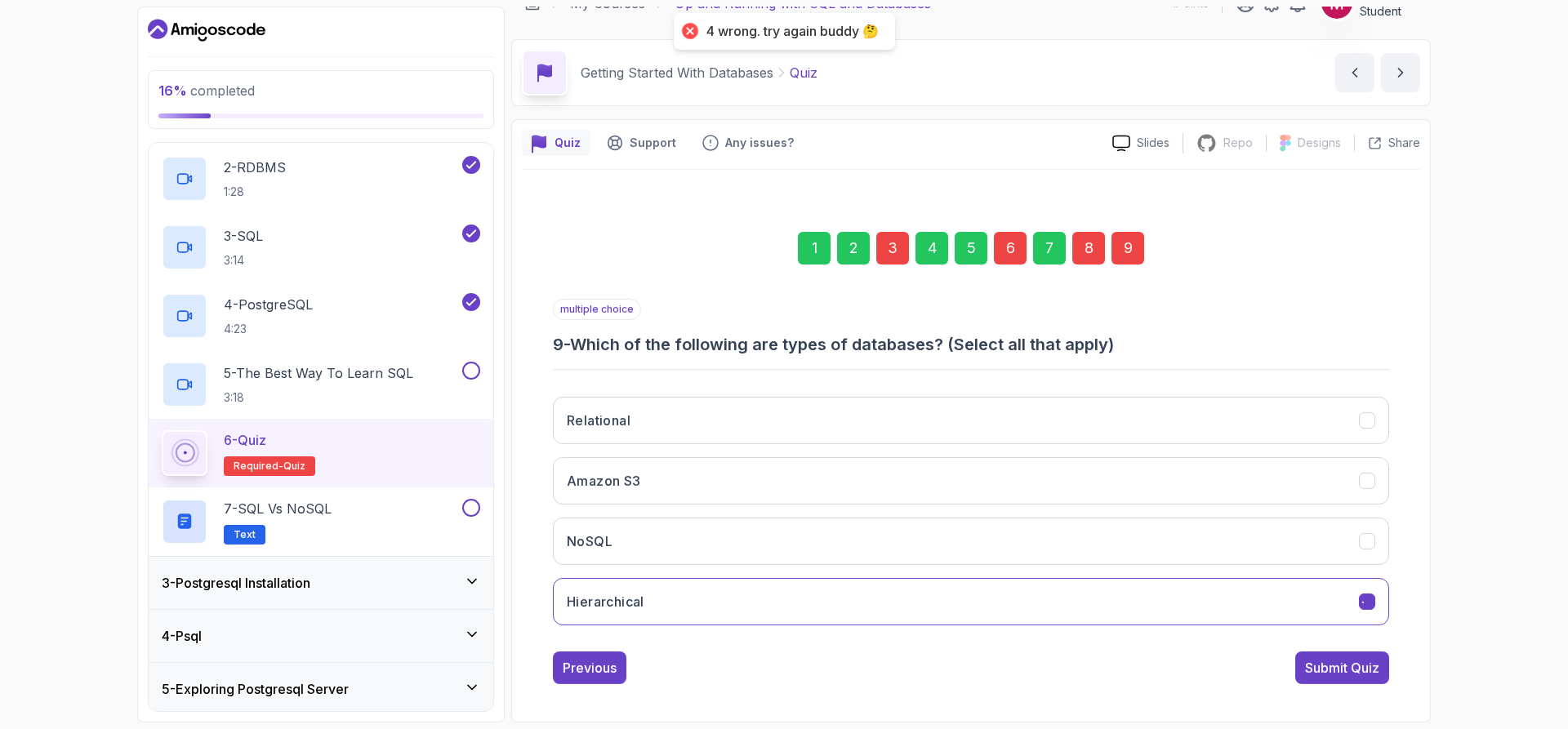
scroll to position [26, 0]
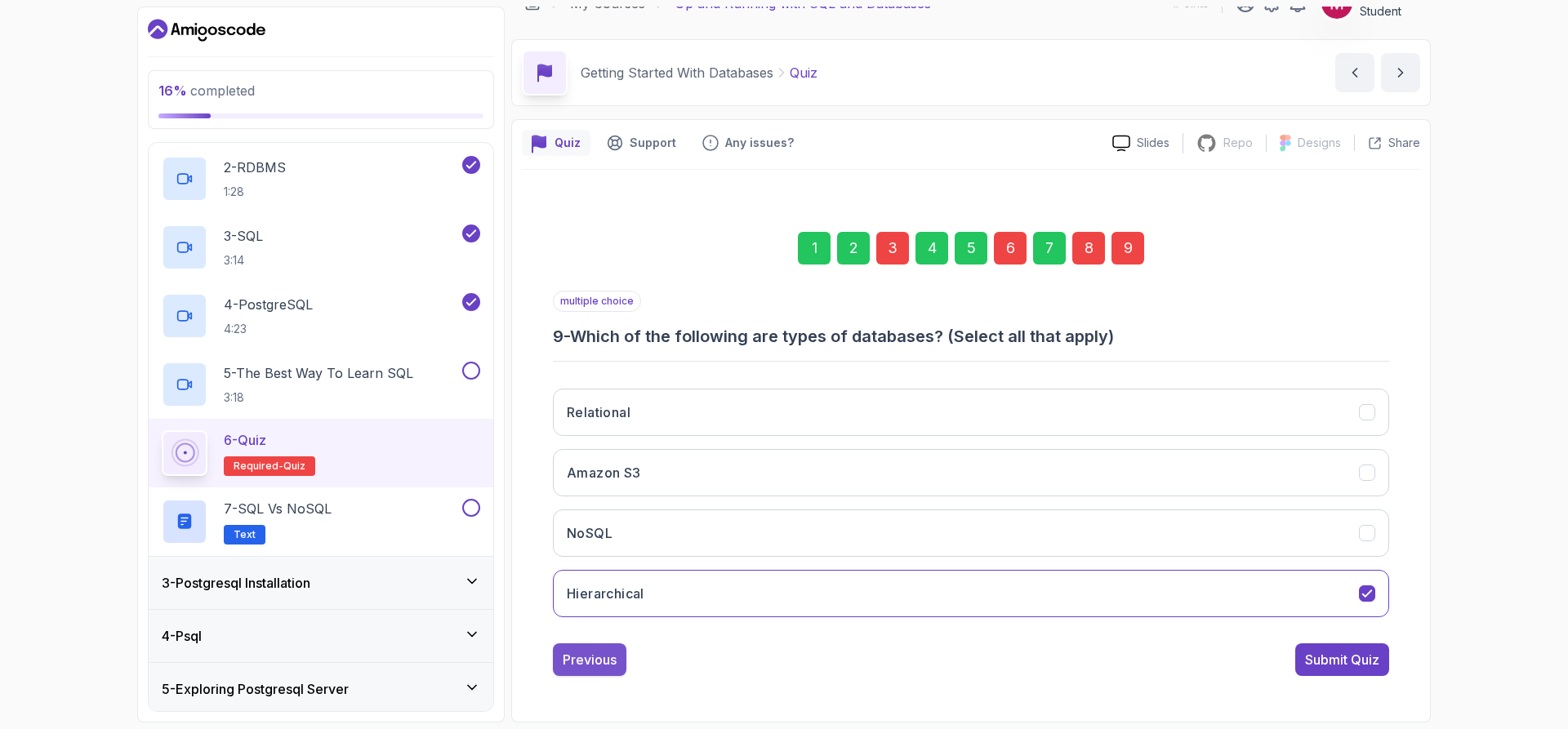
click at [585, 656] on div "Previous" at bounding box center [589, 660] width 54 height 20
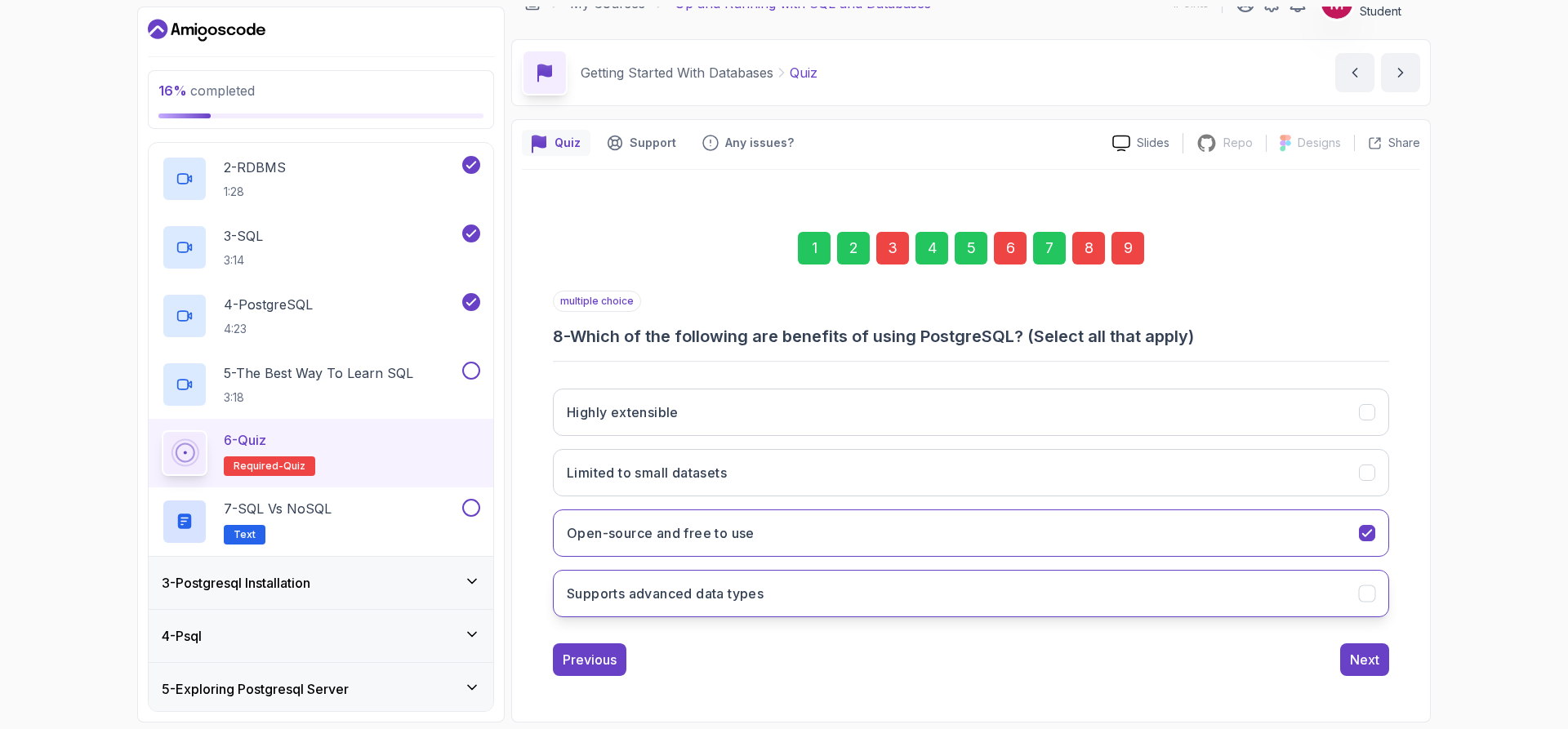
click at [718, 605] on button "Supports advanced data types" at bounding box center [971, 594] width 836 height 47
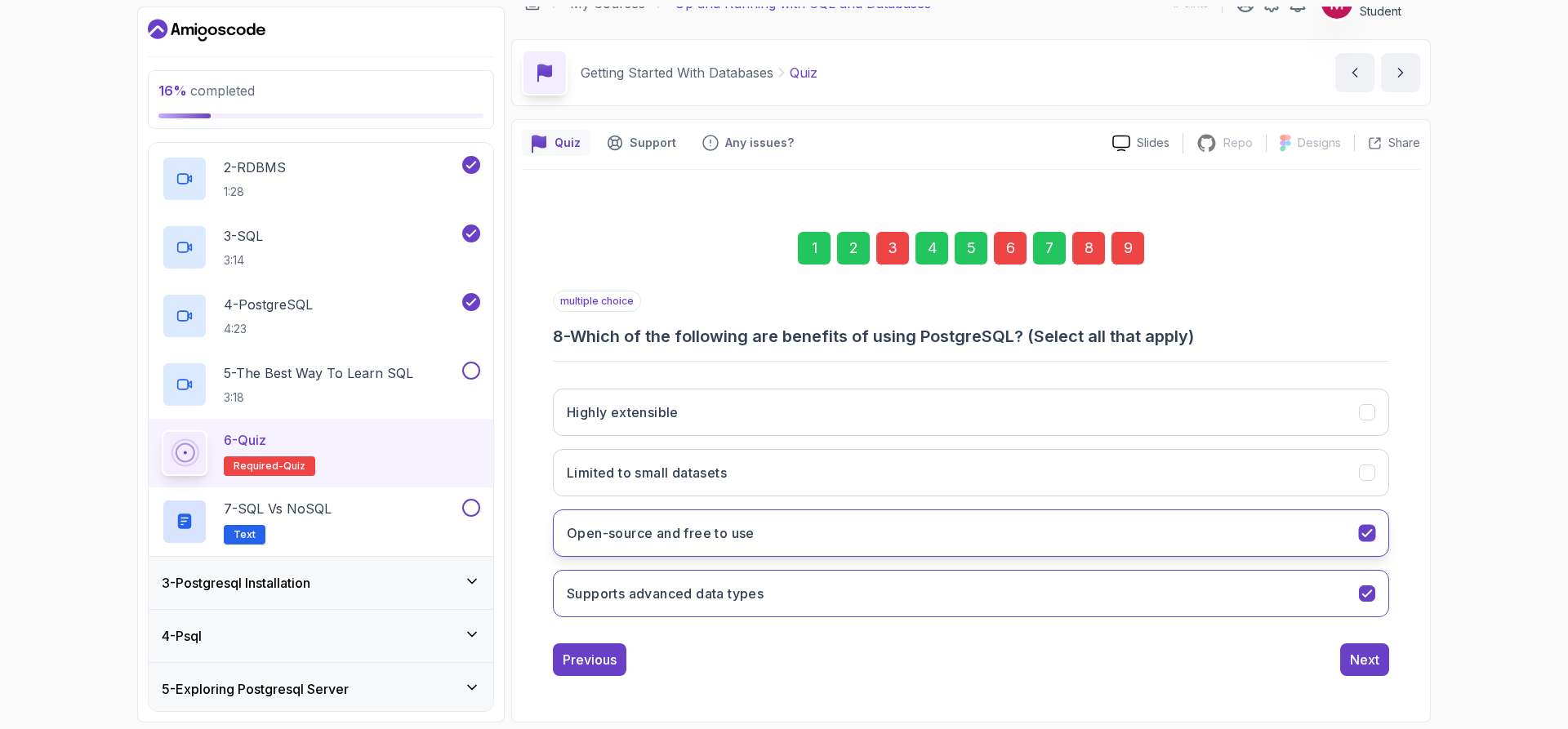
click at [1378, 535] on button "Open-source and free to use" at bounding box center [971, 533] width 836 height 47
click at [1364, 670] on button "Next" at bounding box center [1364, 660] width 49 height 33
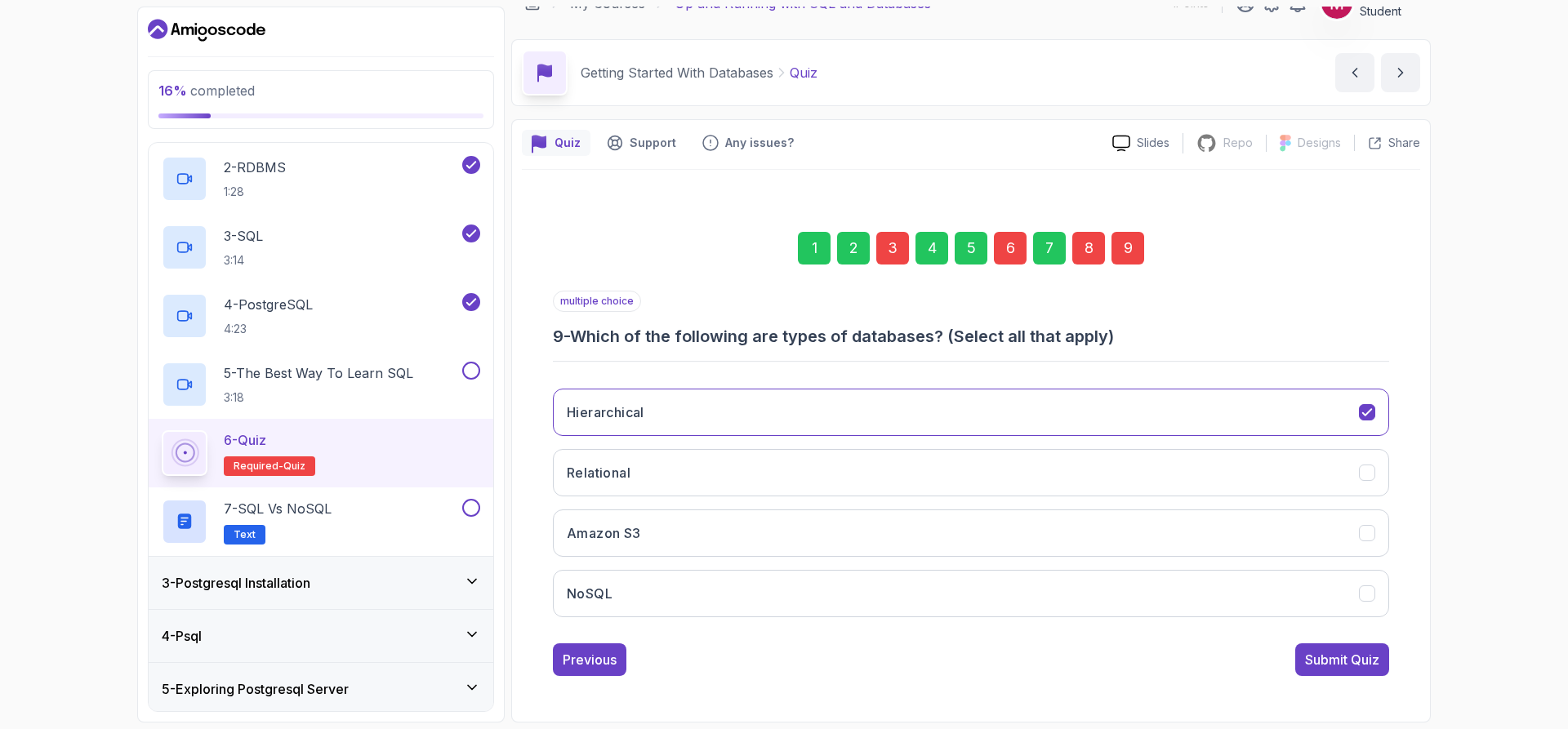
click at [1364, 670] on button "Submit Quiz" at bounding box center [1342, 660] width 94 height 33
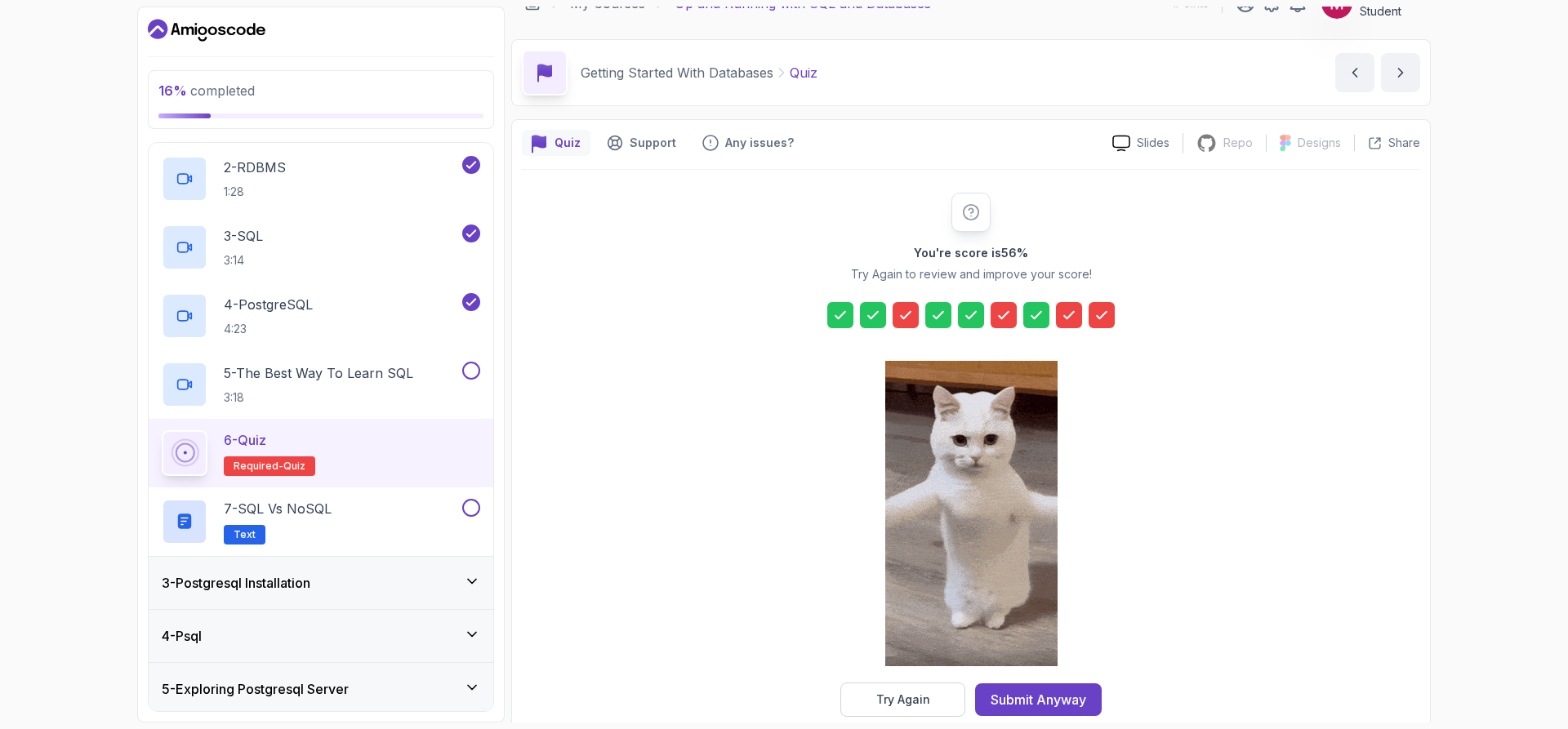
click at [1063, 316] on icon at bounding box center [1069, 315] width 16 height 16
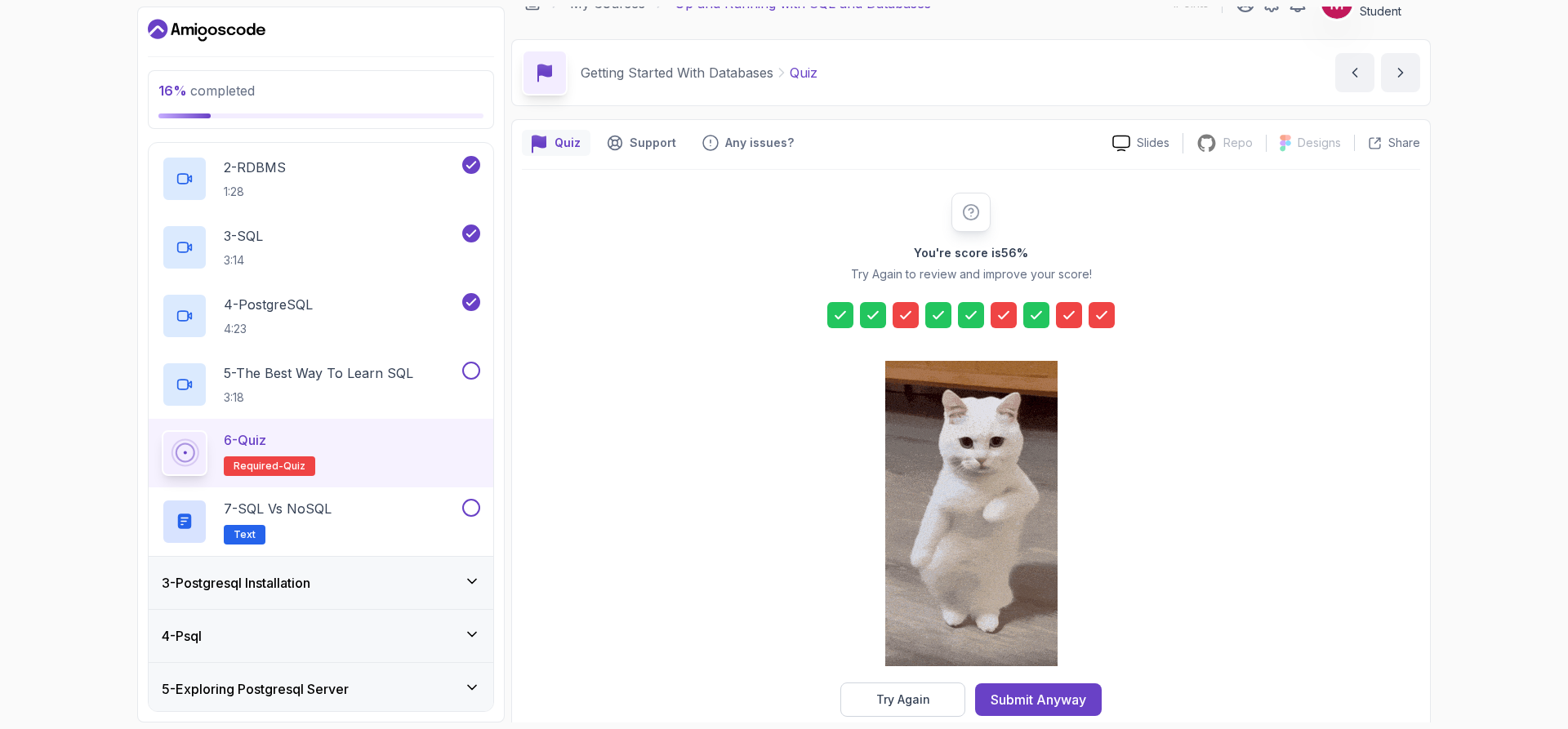
scroll to position [54, 0]
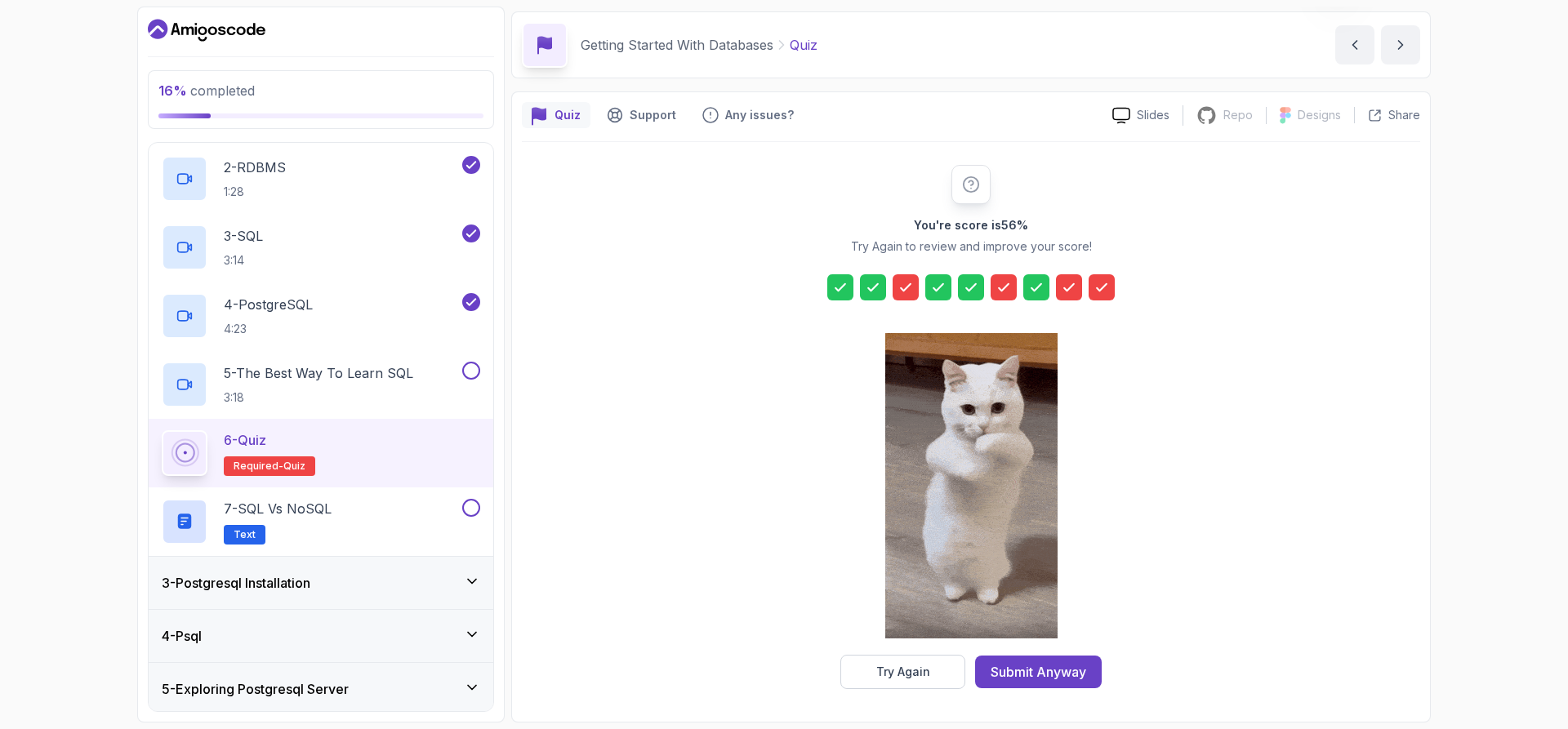
click at [1061, 689] on div "You're score is 56 % Try Again to review and improve your score! Try Again Subm…" at bounding box center [971, 426] width 898 height 570
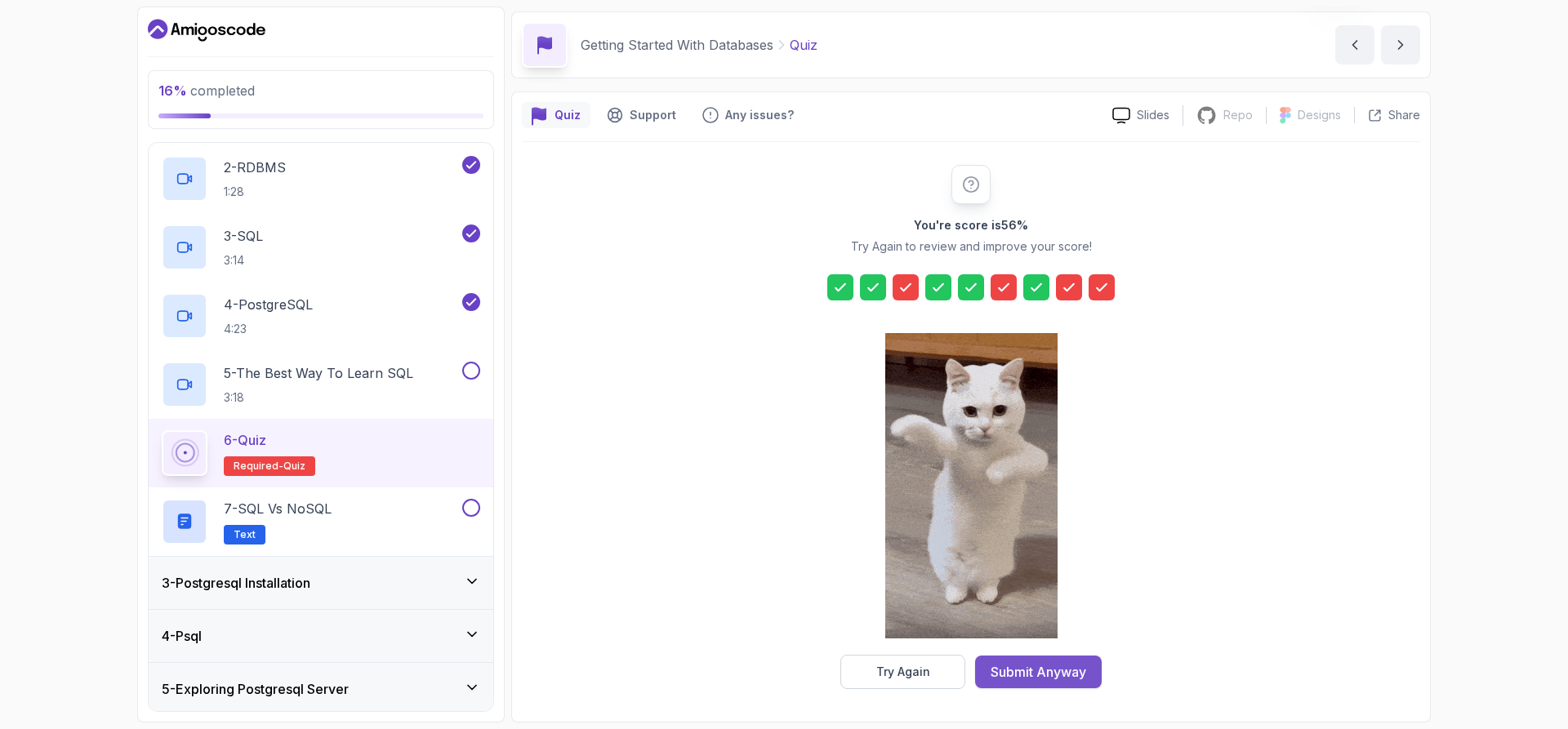
click at [1058, 670] on div "Submit Anyway" at bounding box center [1038, 672] width 95 height 20
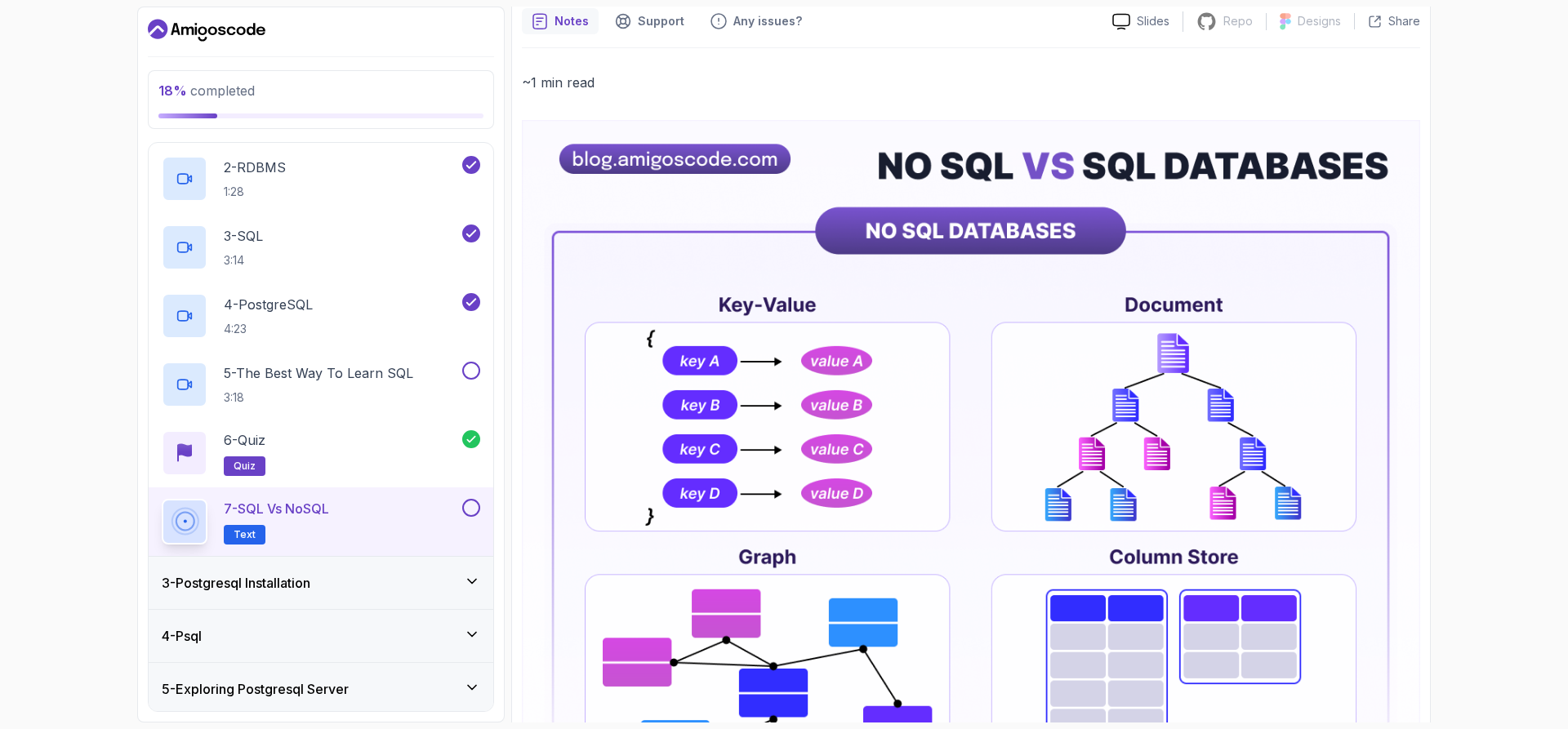
scroll to position [82, 0]
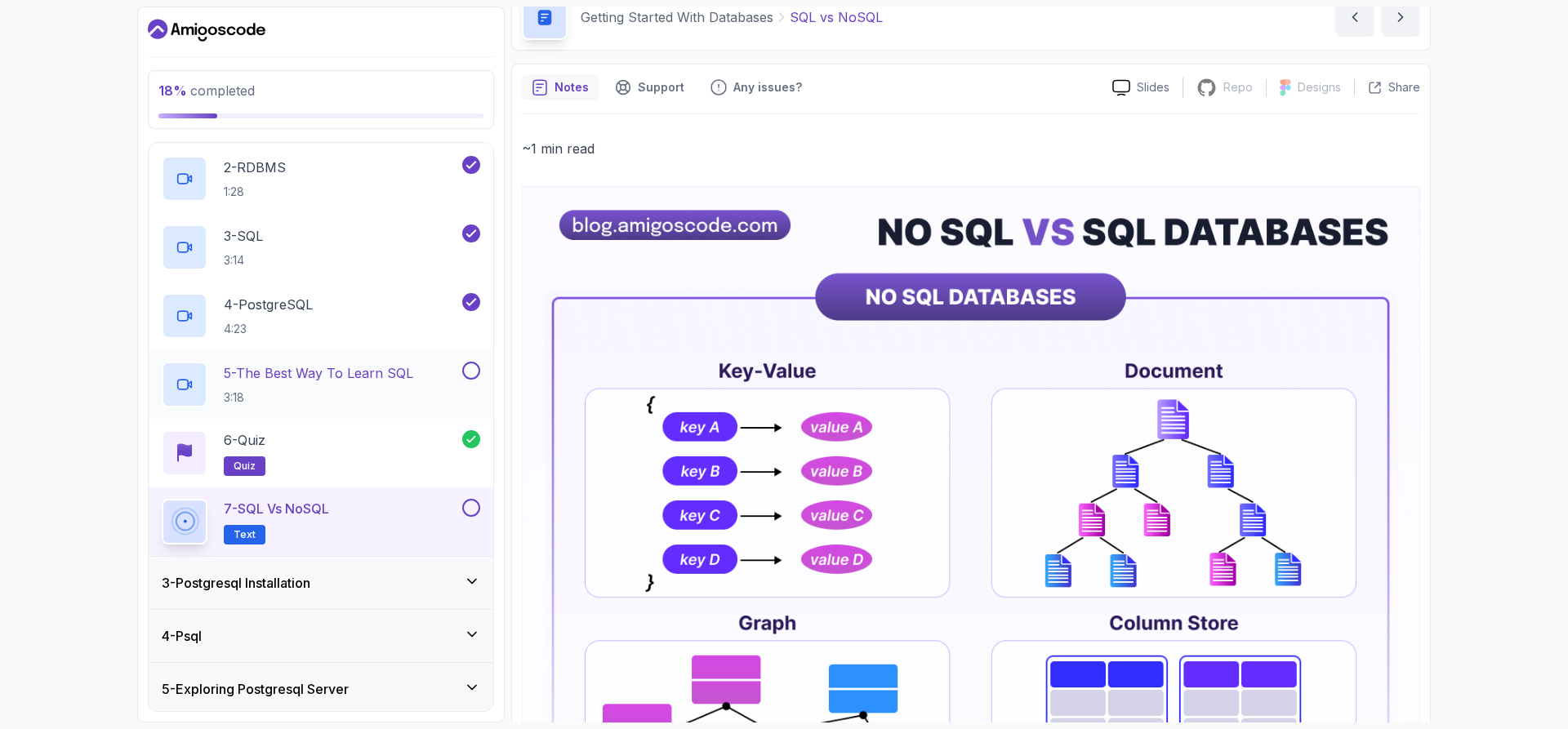
click at [391, 371] on p "5 - The Best Way To Learn SQL" at bounding box center [318, 374] width 189 height 20
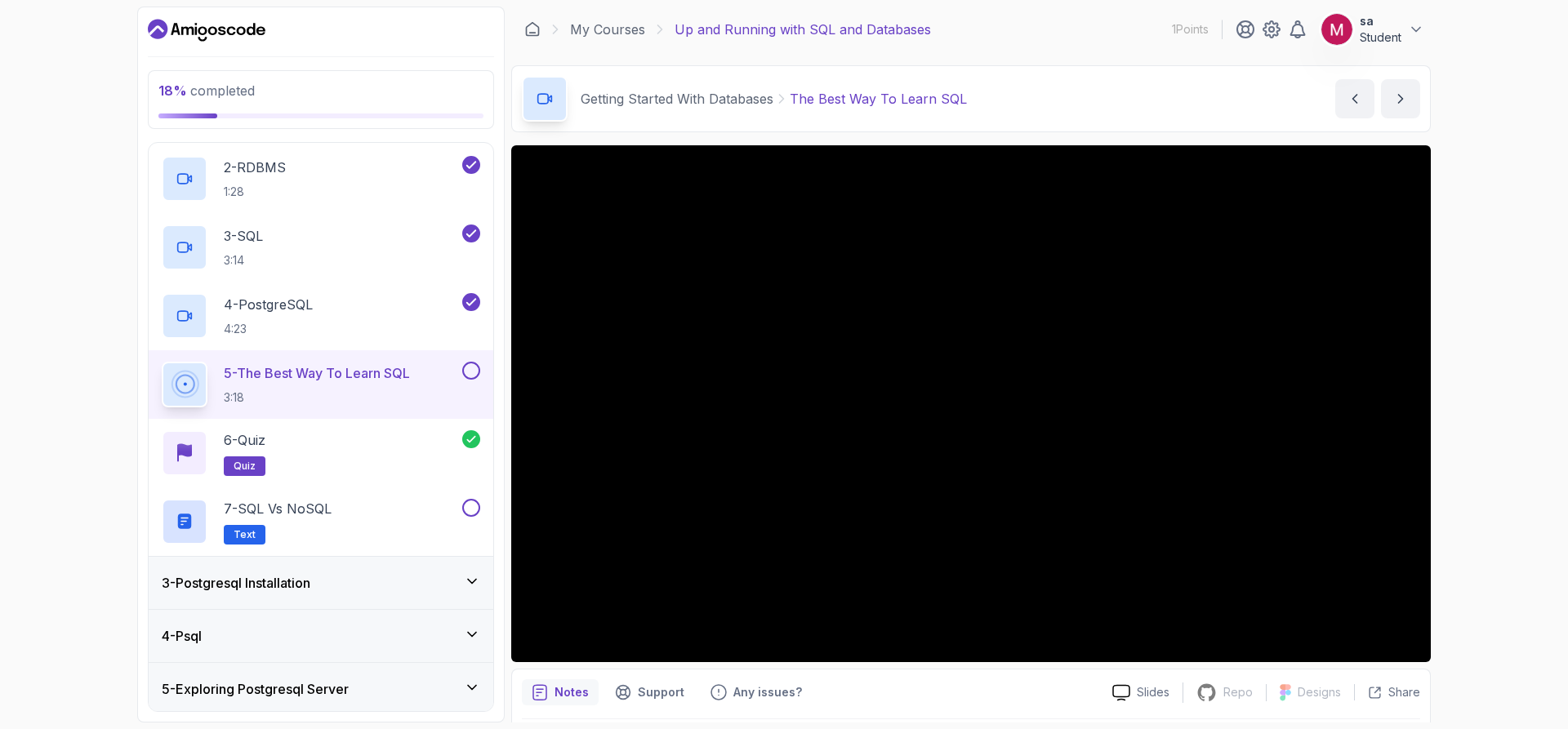
click at [469, 371] on button at bounding box center [471, 371] width 18 height 18
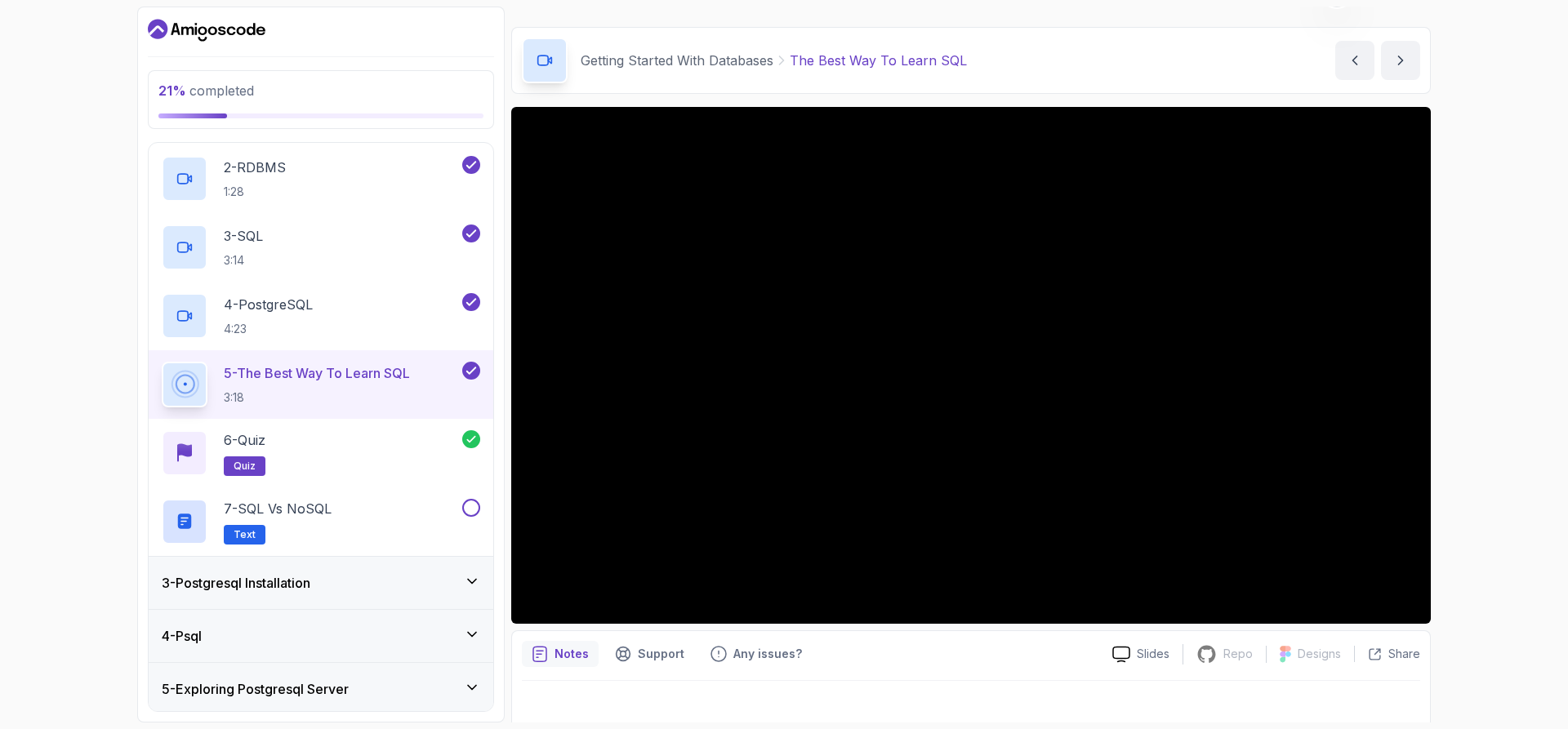
scroll to position [53, 0]
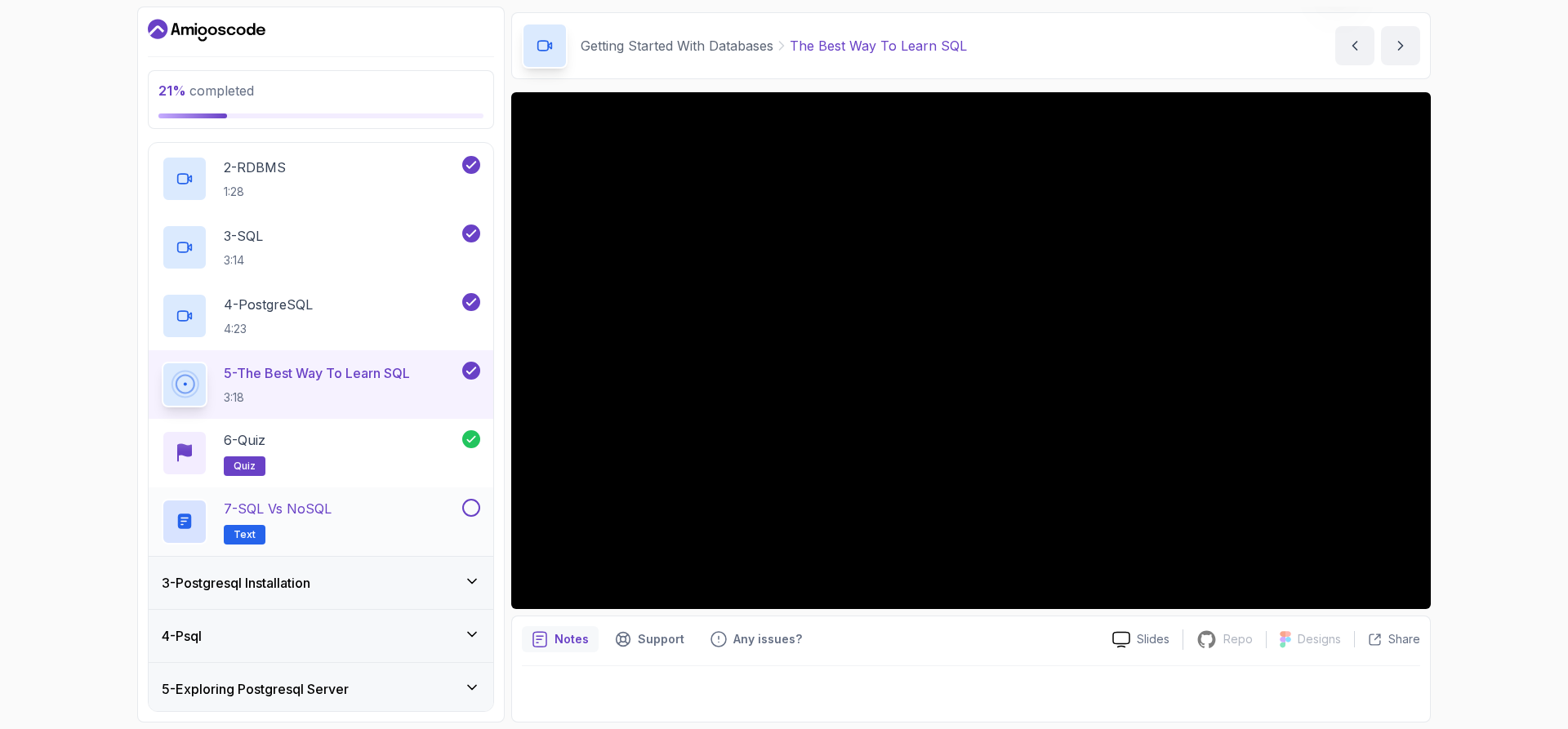
click at [441, 516] on div "7 - SQL vs NoSQL Text" at bounding box center [310, 522] width 297 height 45
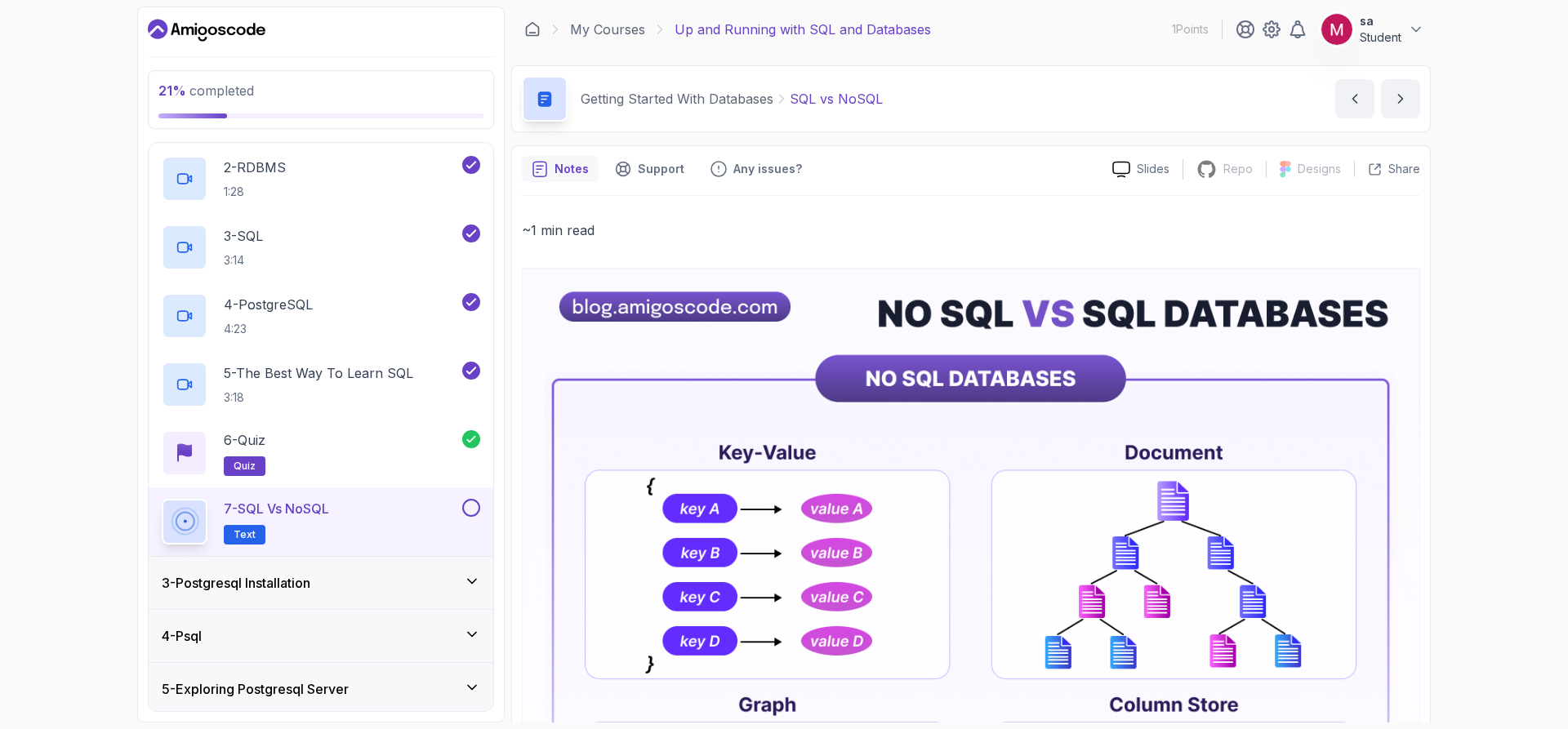
click at [481, 505] on div "7 - SQL vs NoSQL Text" at bounding box center [320, 521] width 345 height 68
click at [389, 497] on div "7 - SQL vs NoSQL Text" at bounding box center [320, 521] width 345 height 68
click at [266, 504] on p "7 - SQL vs NoSQL" at bounding box center [276, 509] width 105 height 20
click at [268, 505] on p "7 - SQL vs NoSQL" at bounding box center [276, 509] width 105 height 20
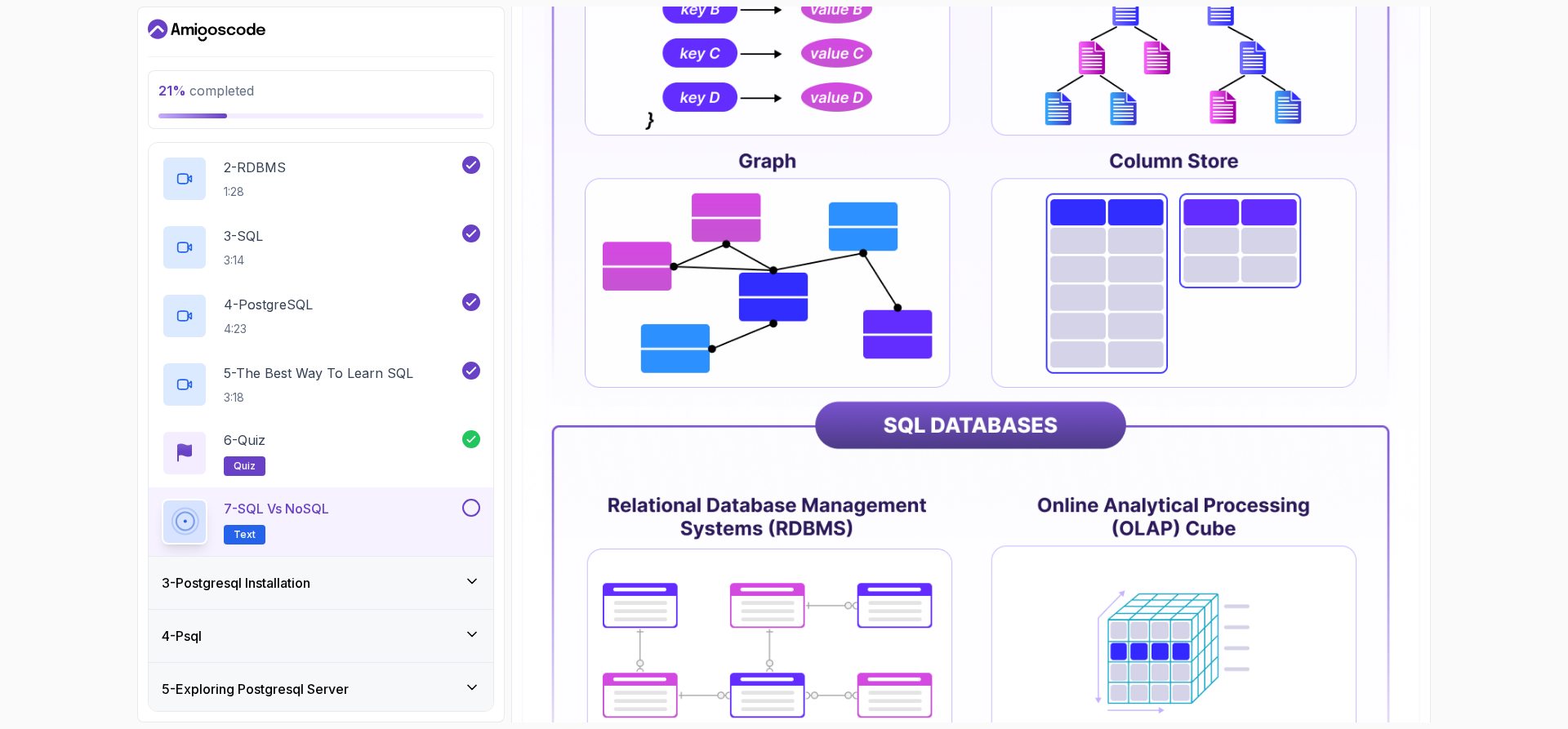
scroll to position [572, 0]
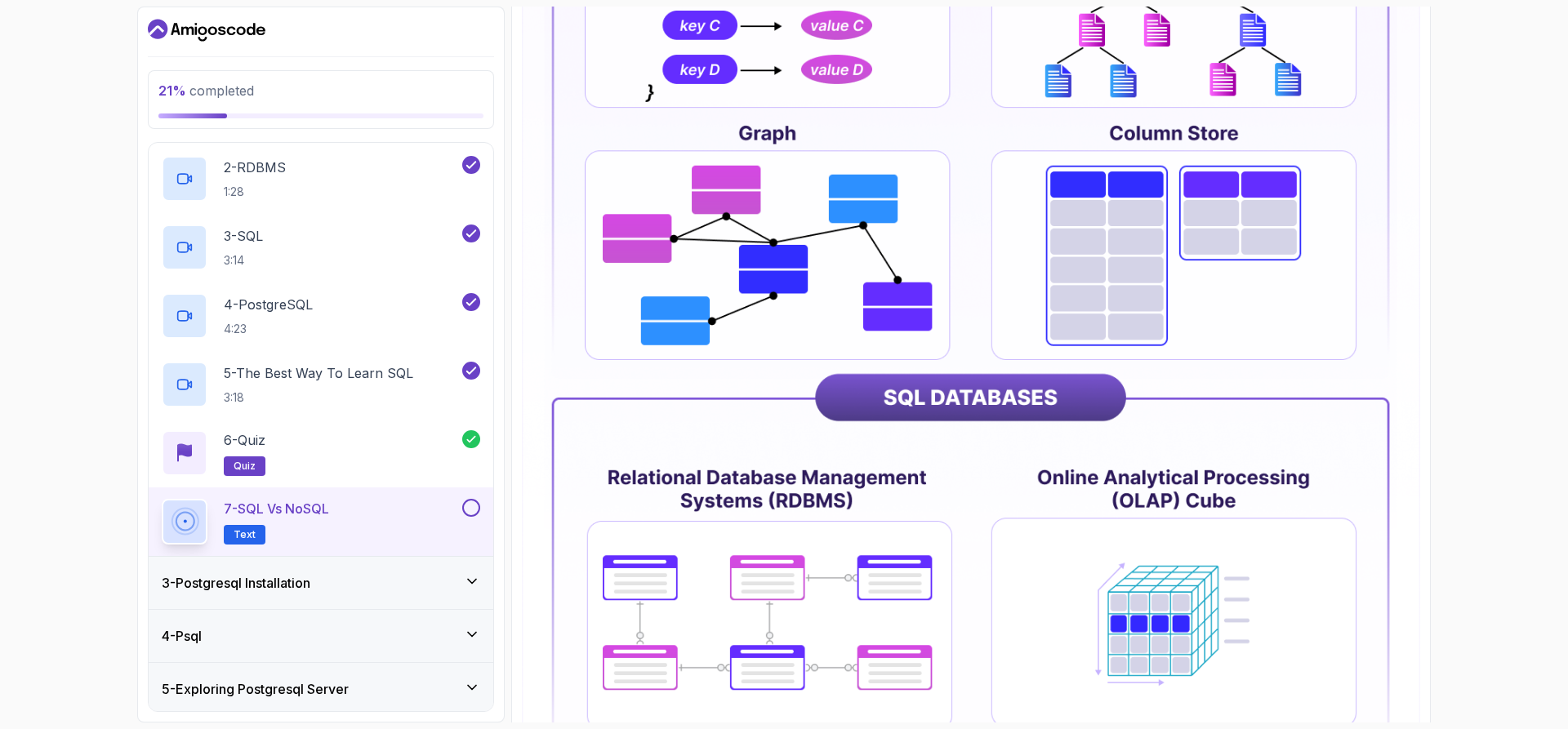
click at [948, 405] on img at bounding box center [971, 253] width 898 height 1113
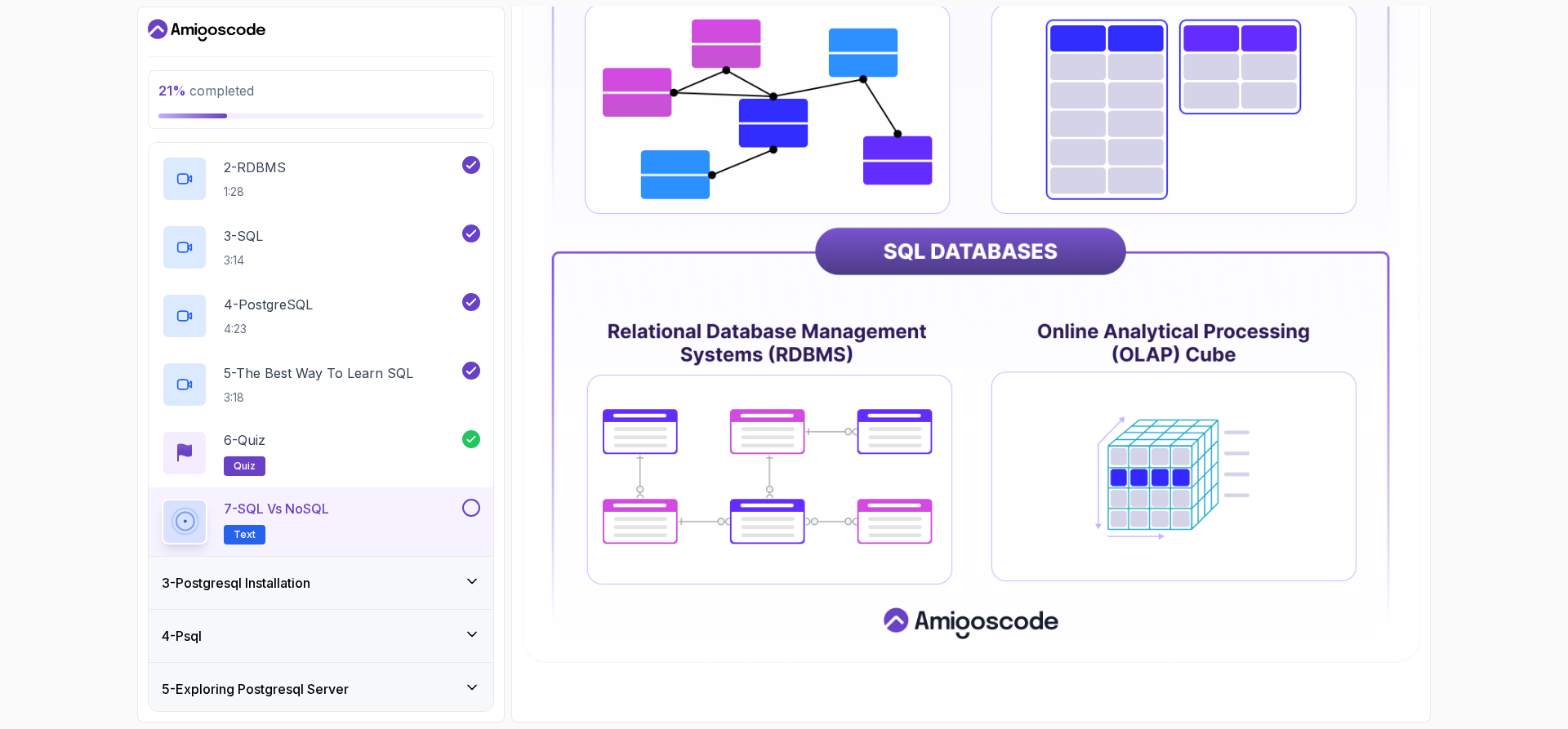
click at [469, 499] on button at bounding box center [471, 508] width 18 height 18
click at [470, 508] on button at bounding box center [471, 508] width 18 height 18
click at [449, 584] on div "3 - Postgresql Installation" at bounding box center [321, 584] width 318 height 20
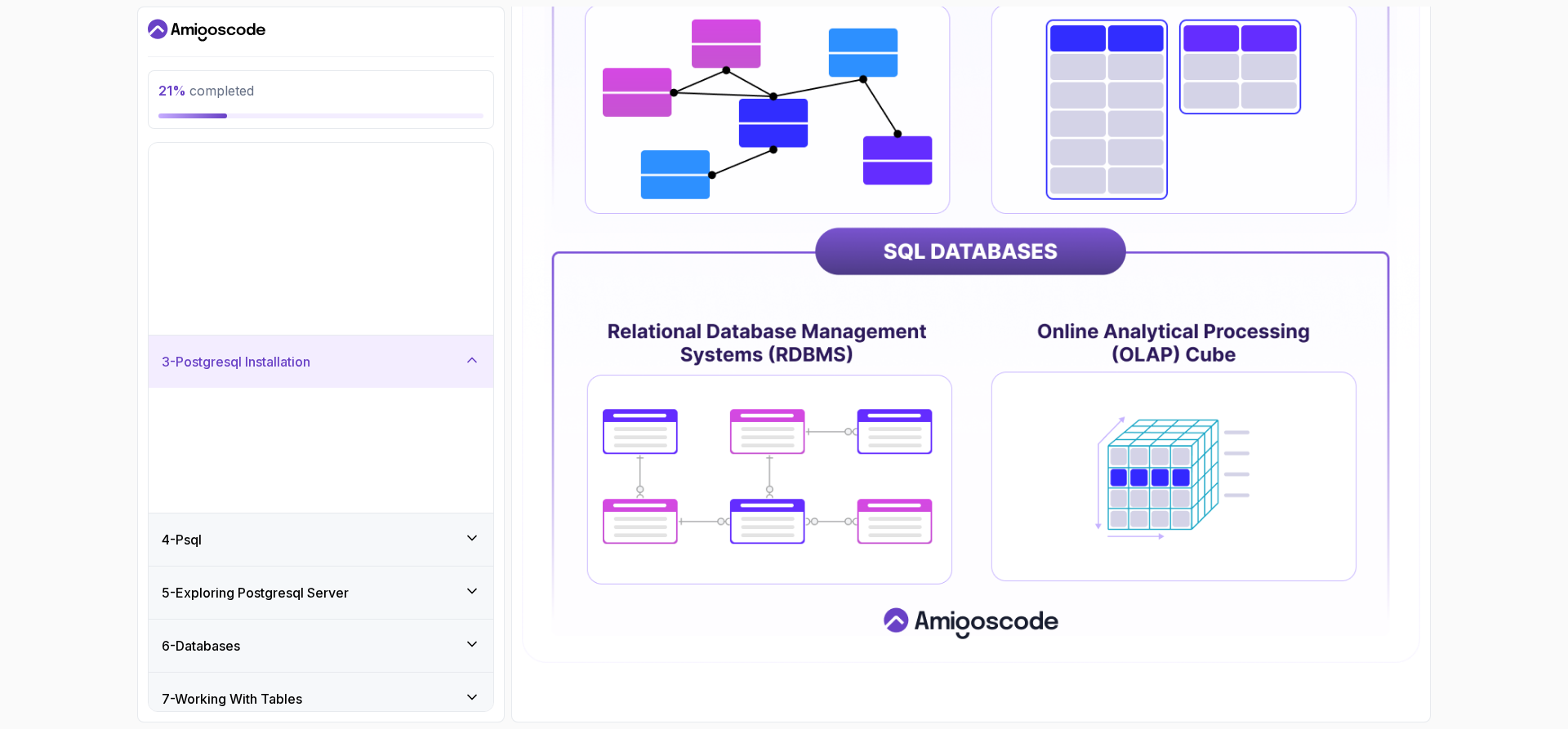
scroll to position [0, 0]
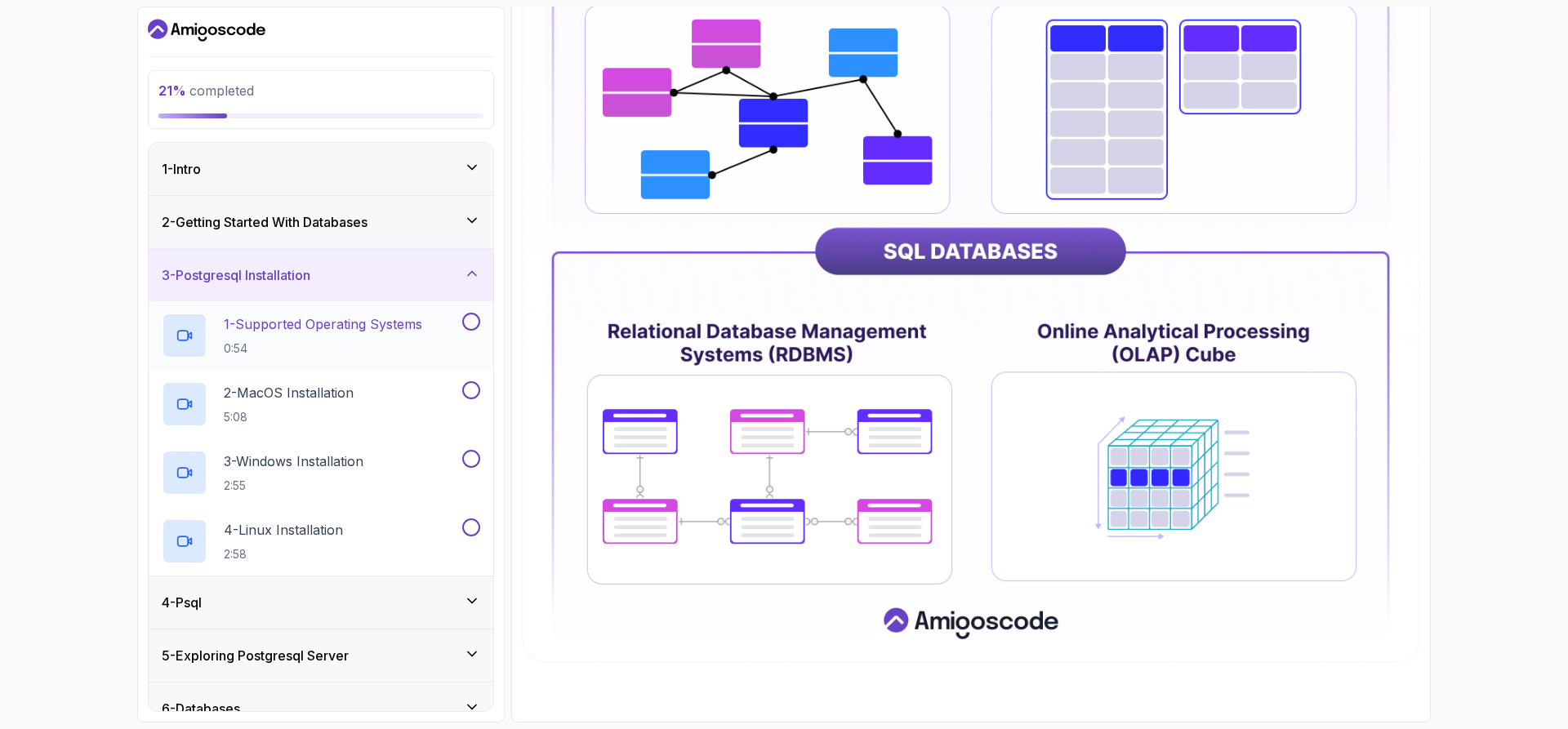
click at [381, 332] on p "1 - Supported Operating Systems" at bounding box center [323, 325] width 198 height 20
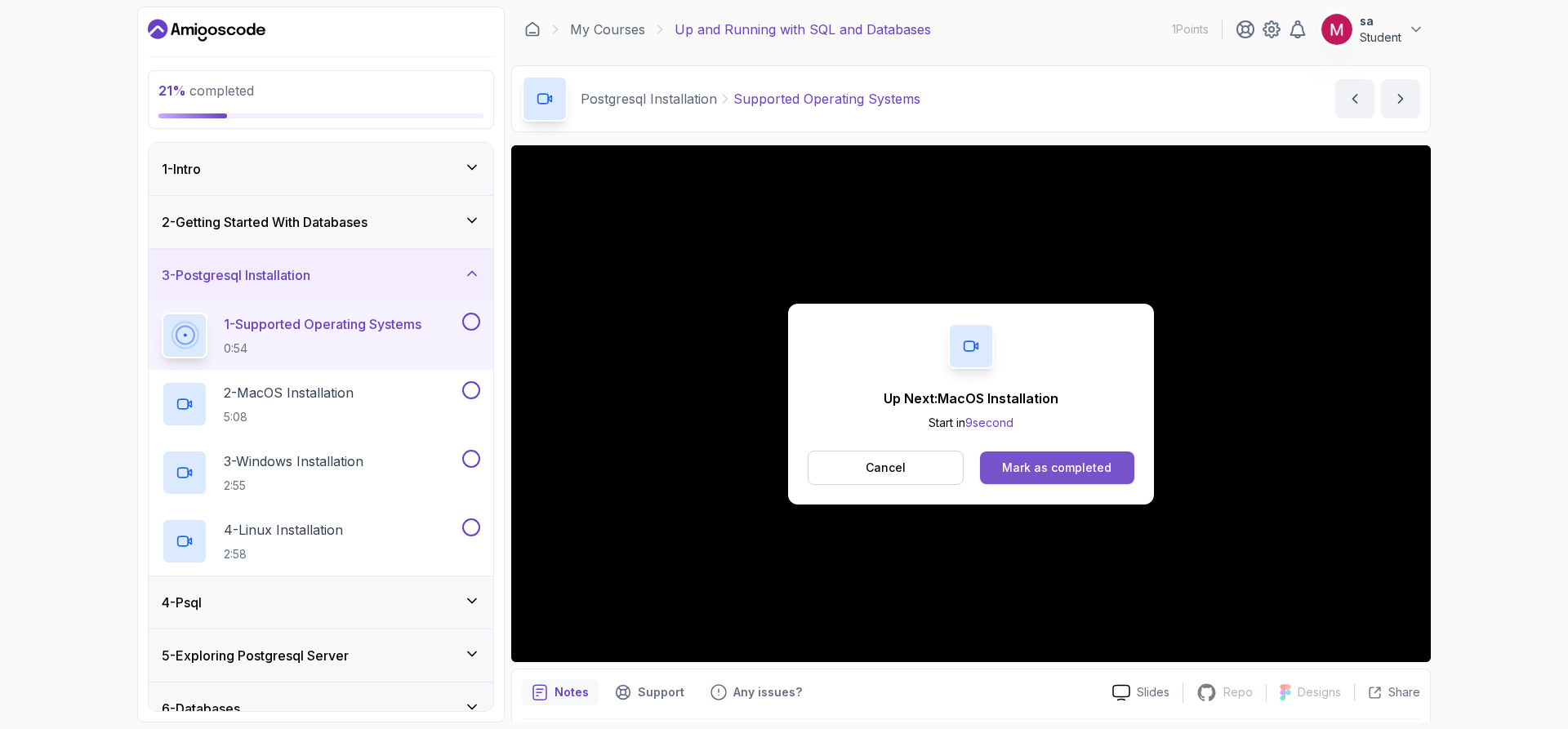
click at [1037, 466] on div "Mark as completed" at bounding box center [1056, 468] width 109 height 16
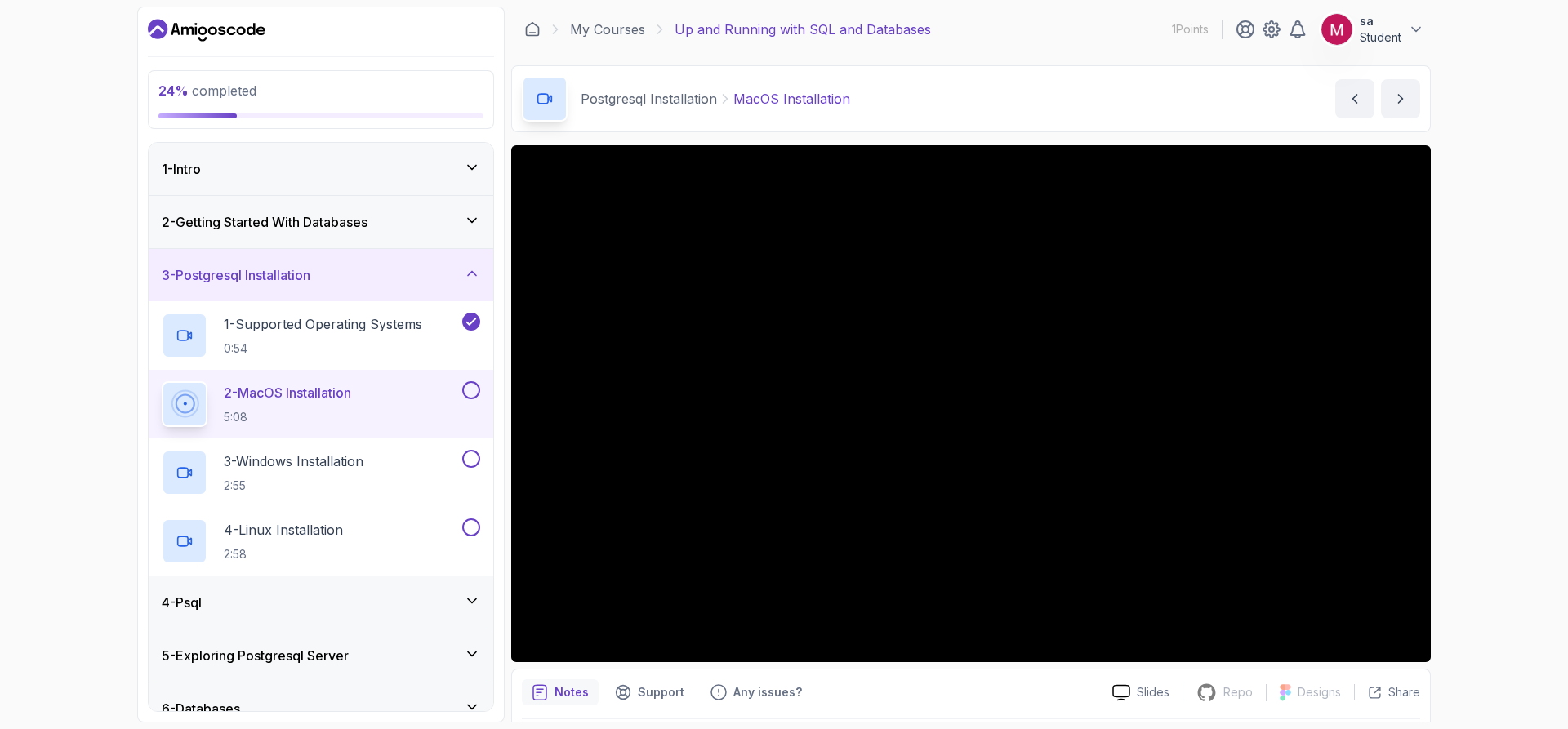
click at [1468, 656] on div "24 % completed 1 - Intro 2 - Getting Started With Databases 3 - Postgresql Inst…" at bounding box center [784, 364] width 1568 height 729
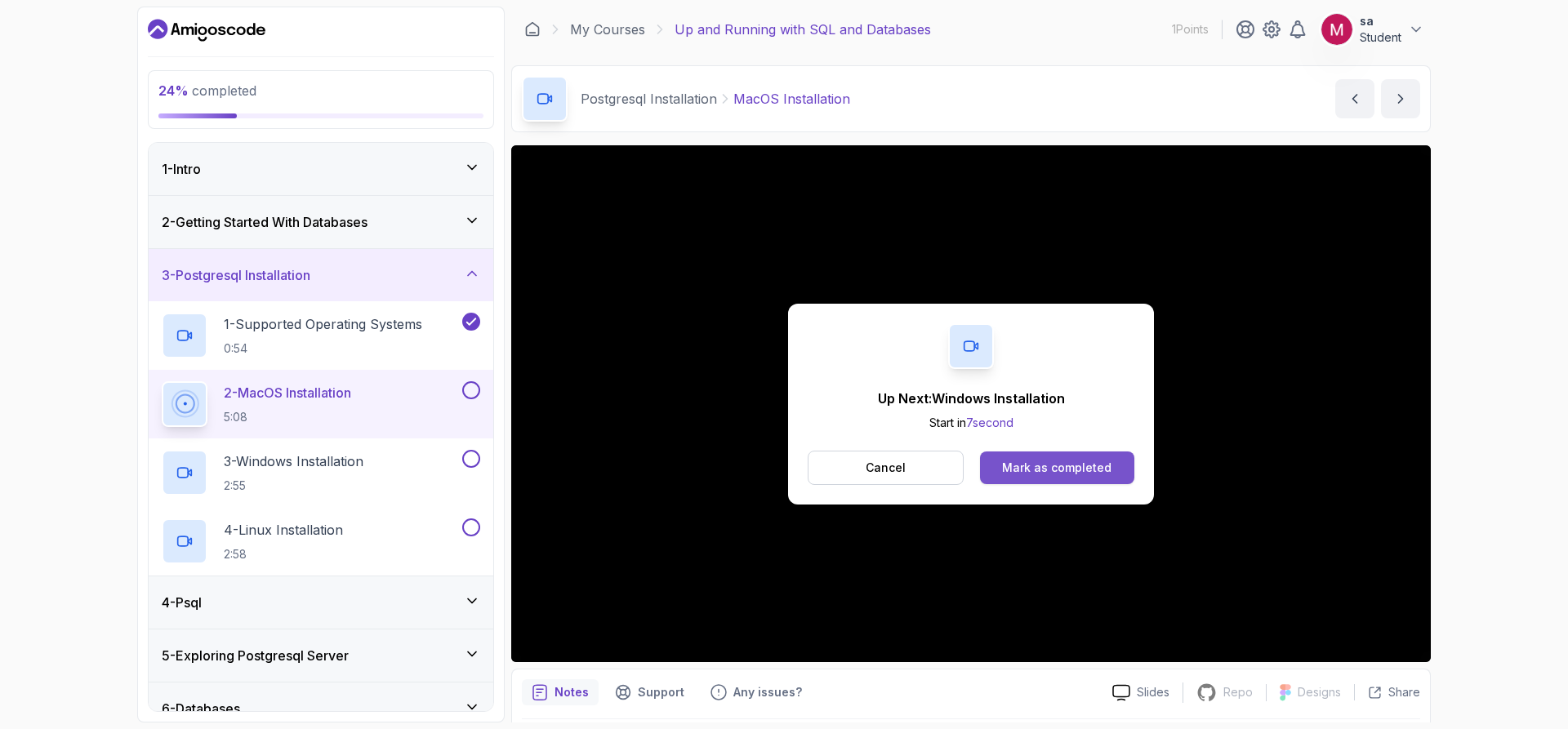
click at [1119, 459] on button "Mark as completed" at bounding box center [1057, 468] width 155 height 33
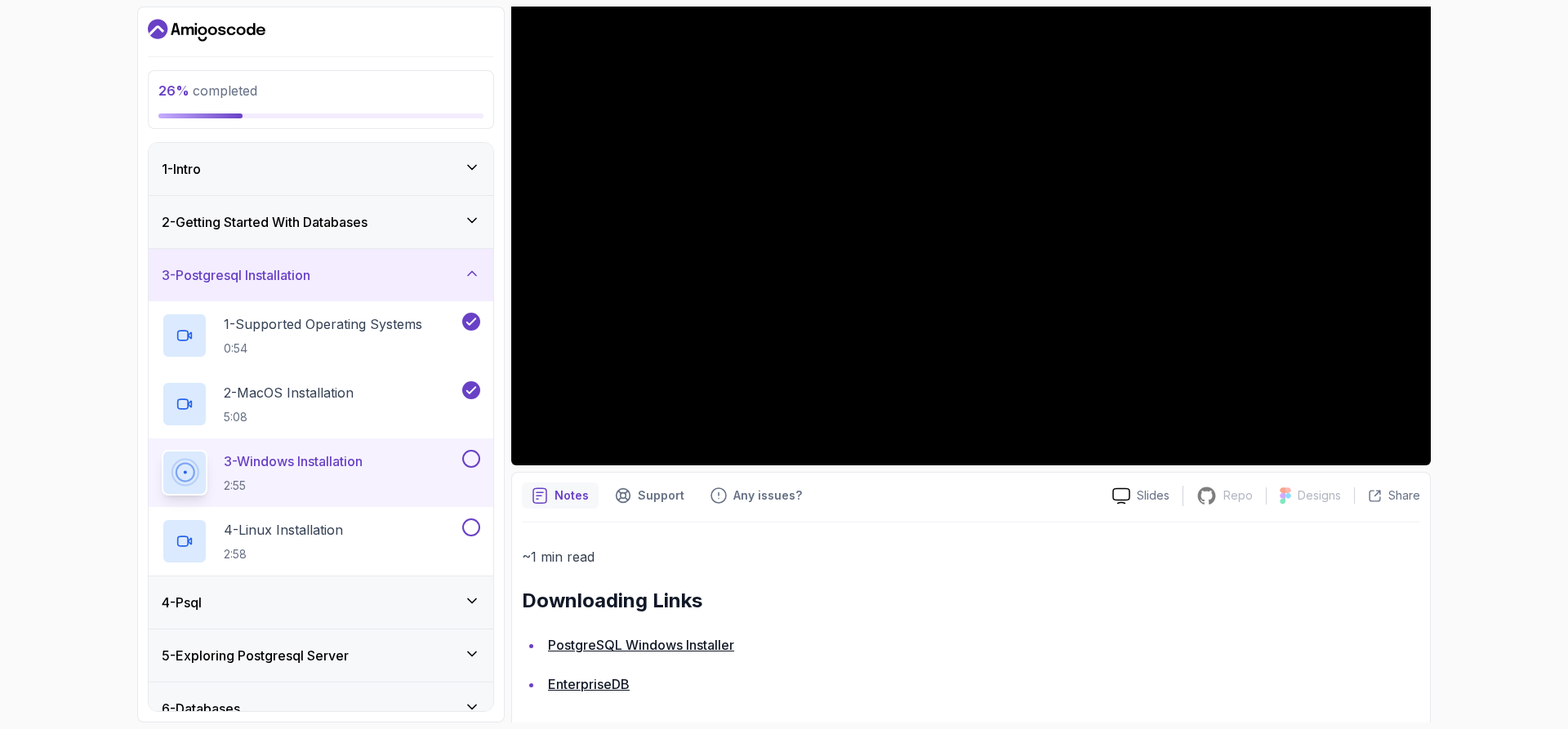
scroll to position [220, 0]
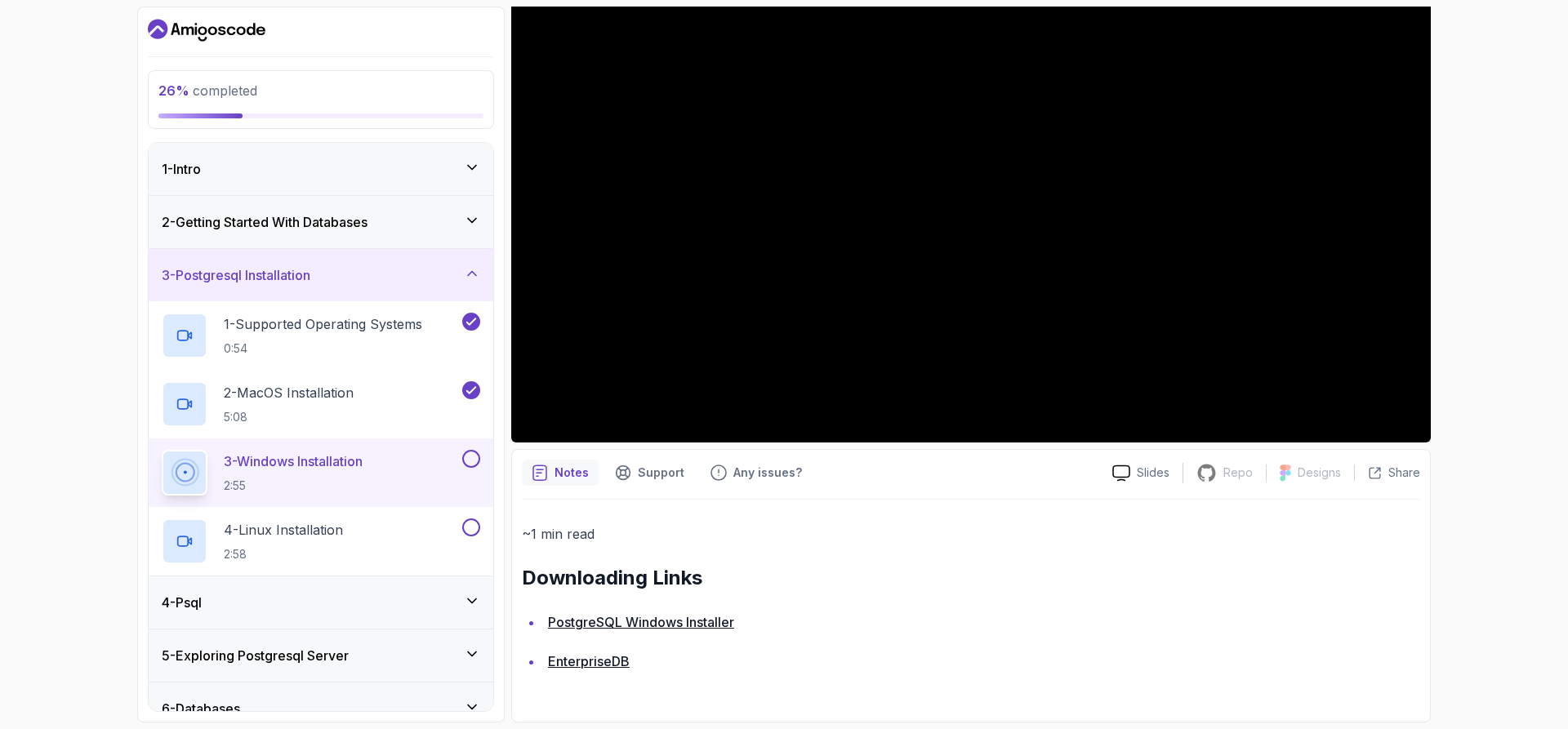
click at [708, 624] on link "PostgreSQL Windows Installer" at bounding box center [641, 622] width 186 height 16
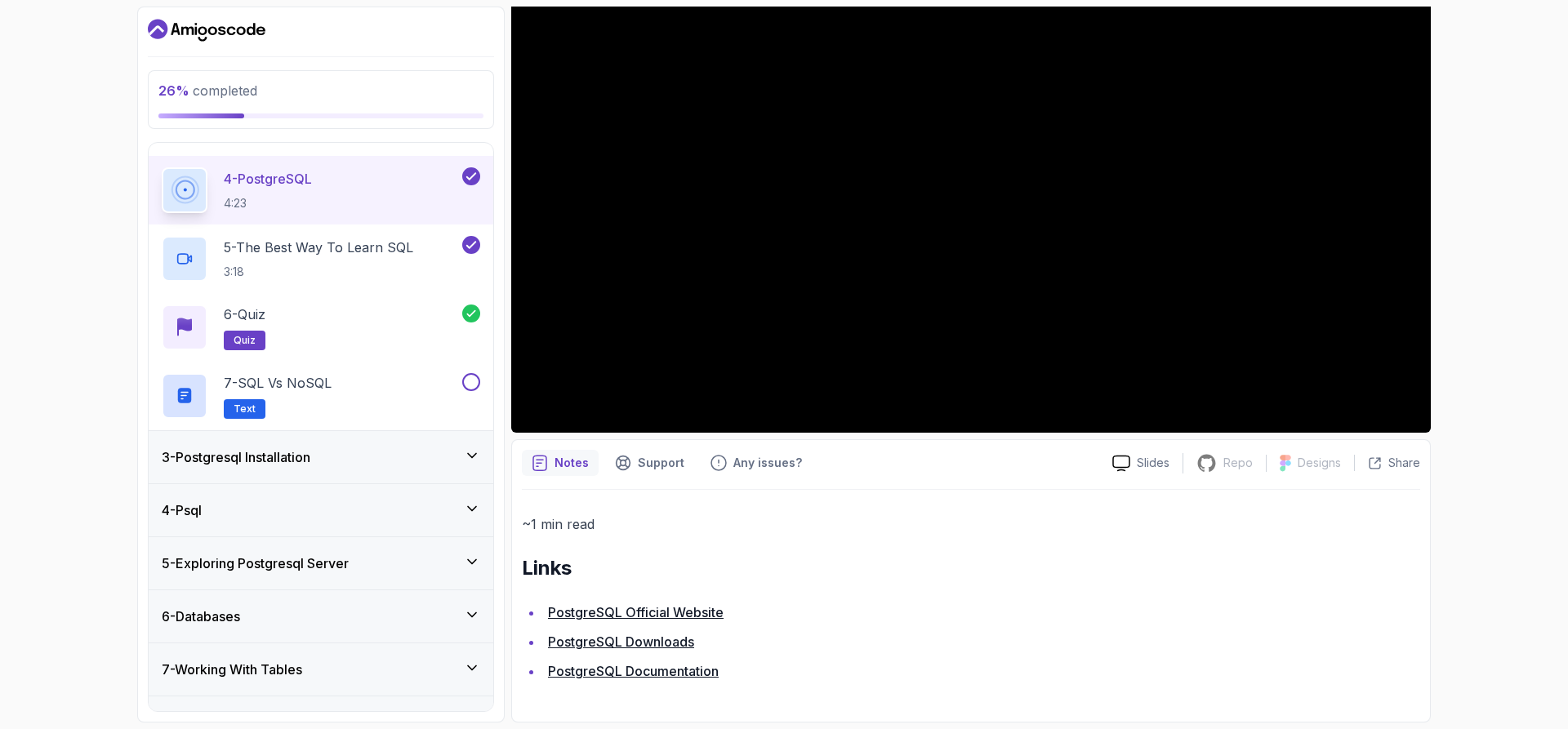
scroll to position [326, 0]
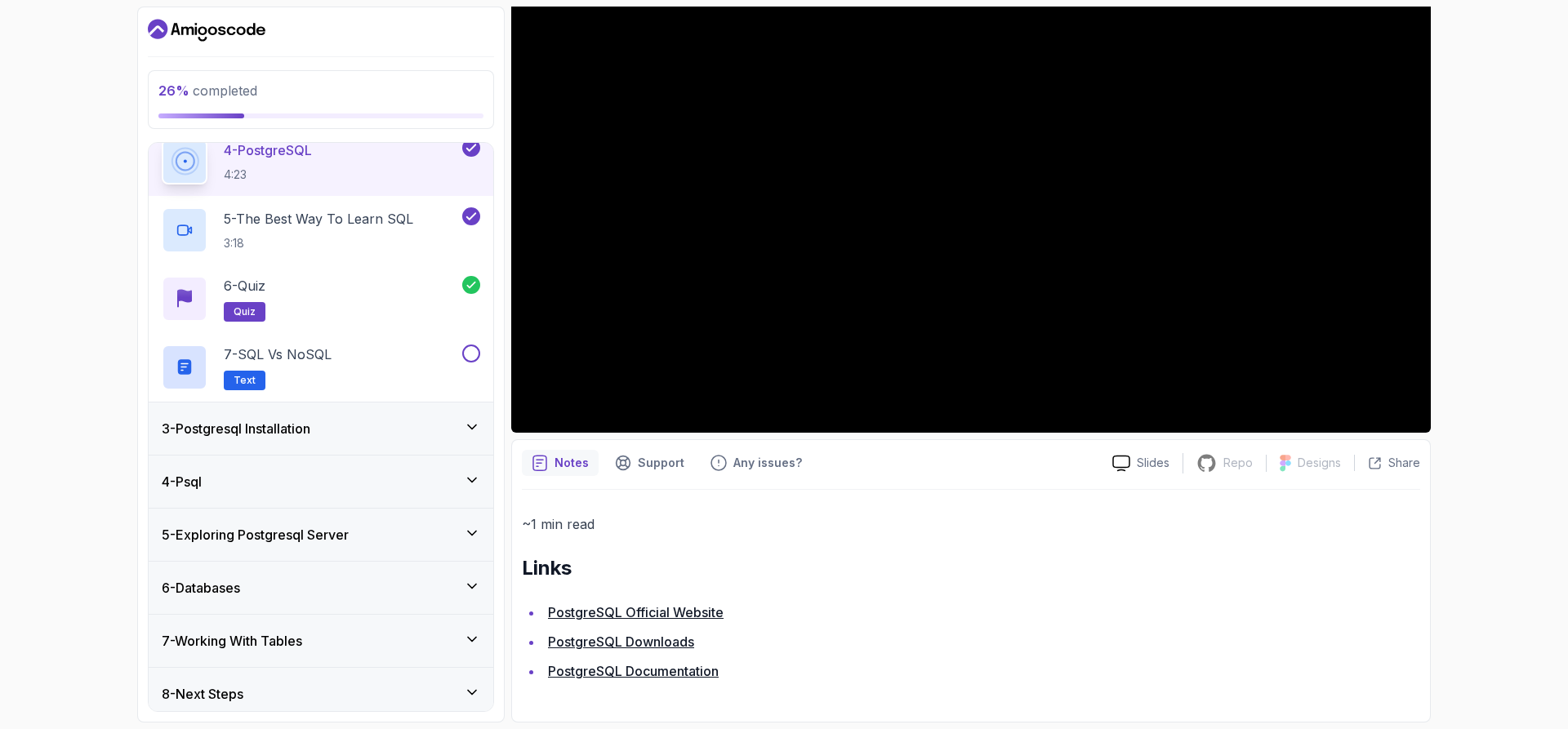
click at [310, 423] on h3 "3 - Postgresql Installation" at bounding box center [235, 429] width 148 height 20
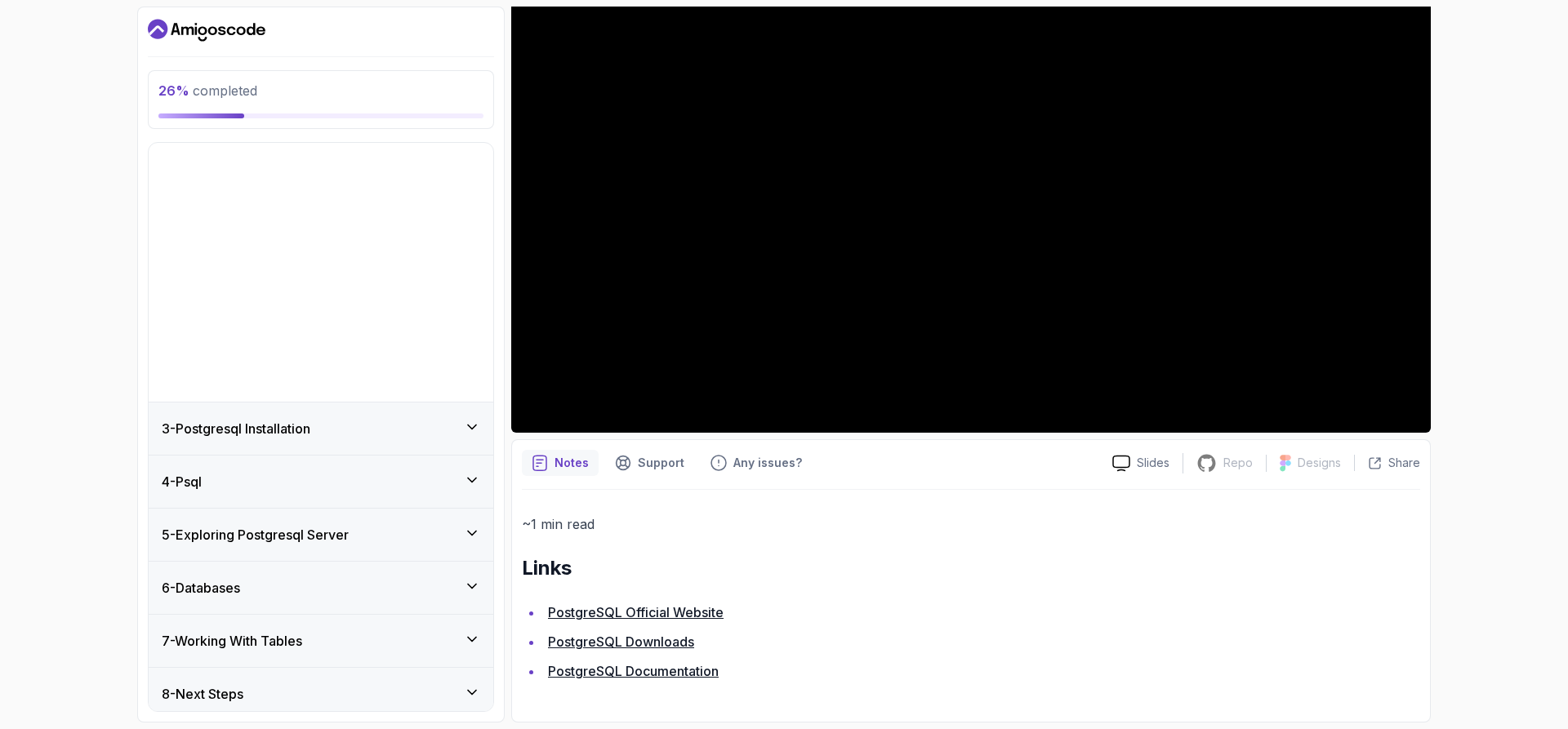
scroll to position [0, 0]
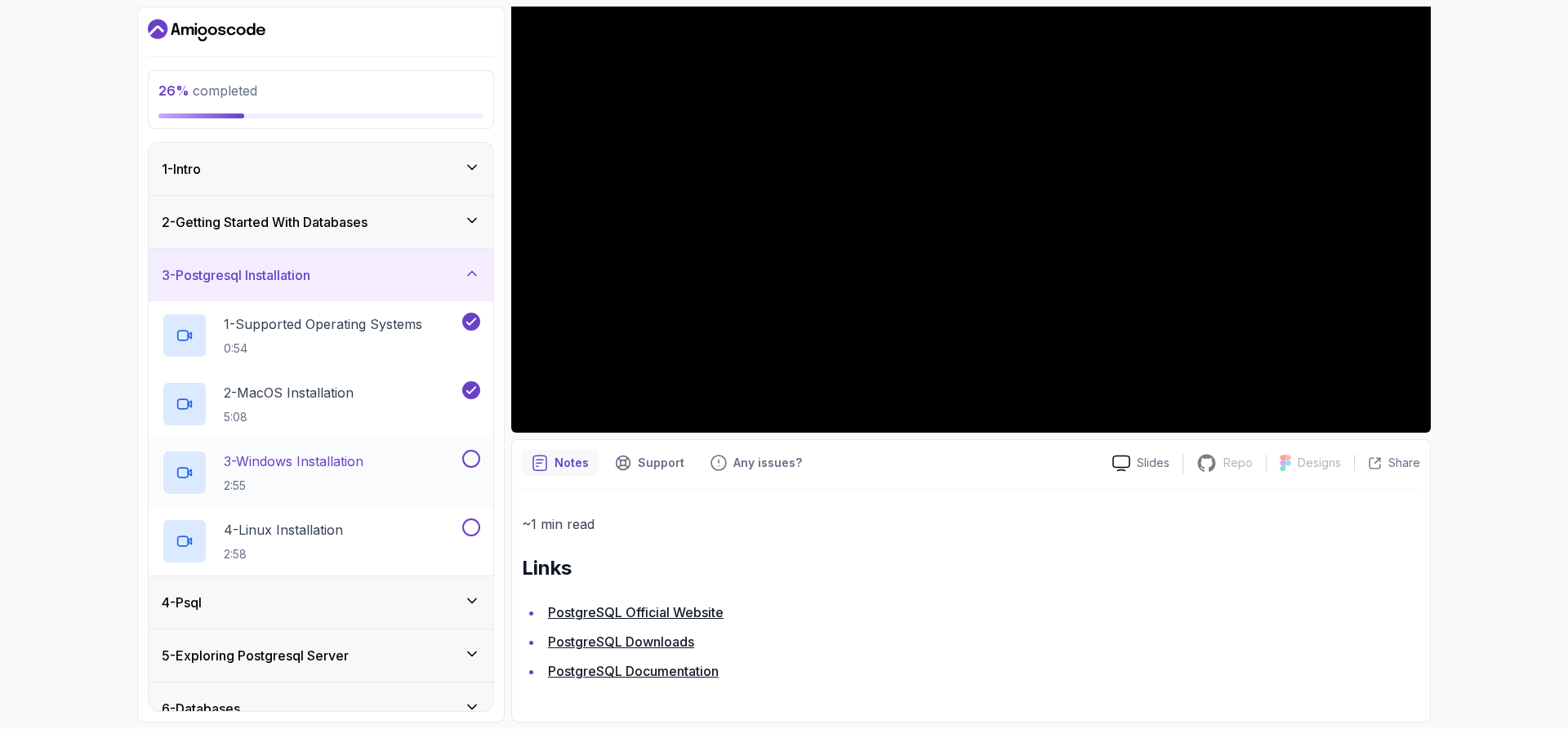
click at [306, 474] on h2 "3 - Windows Installation 2:55" at bounding box center [294, 473] width 140 height 43
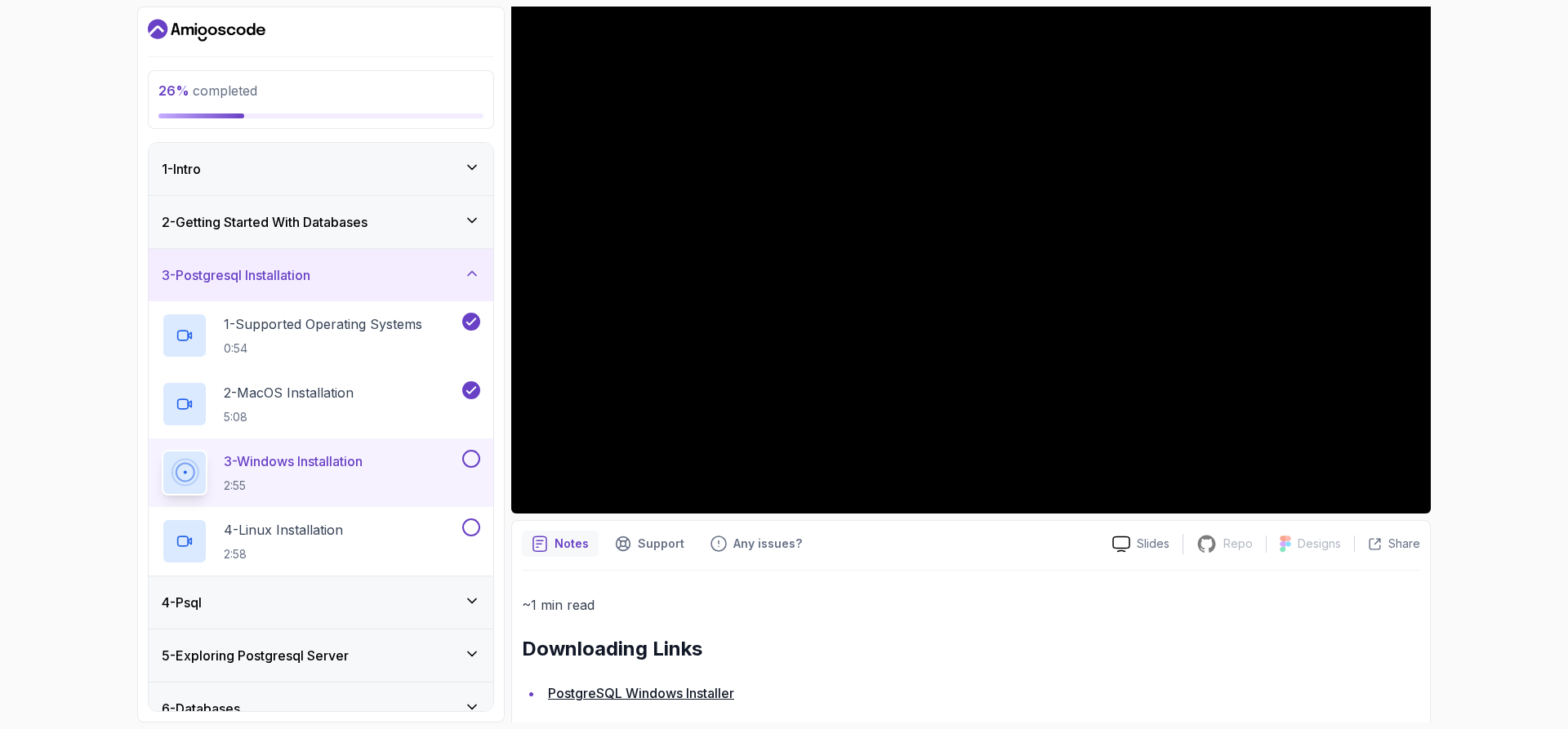
scroll to position [56, 0]
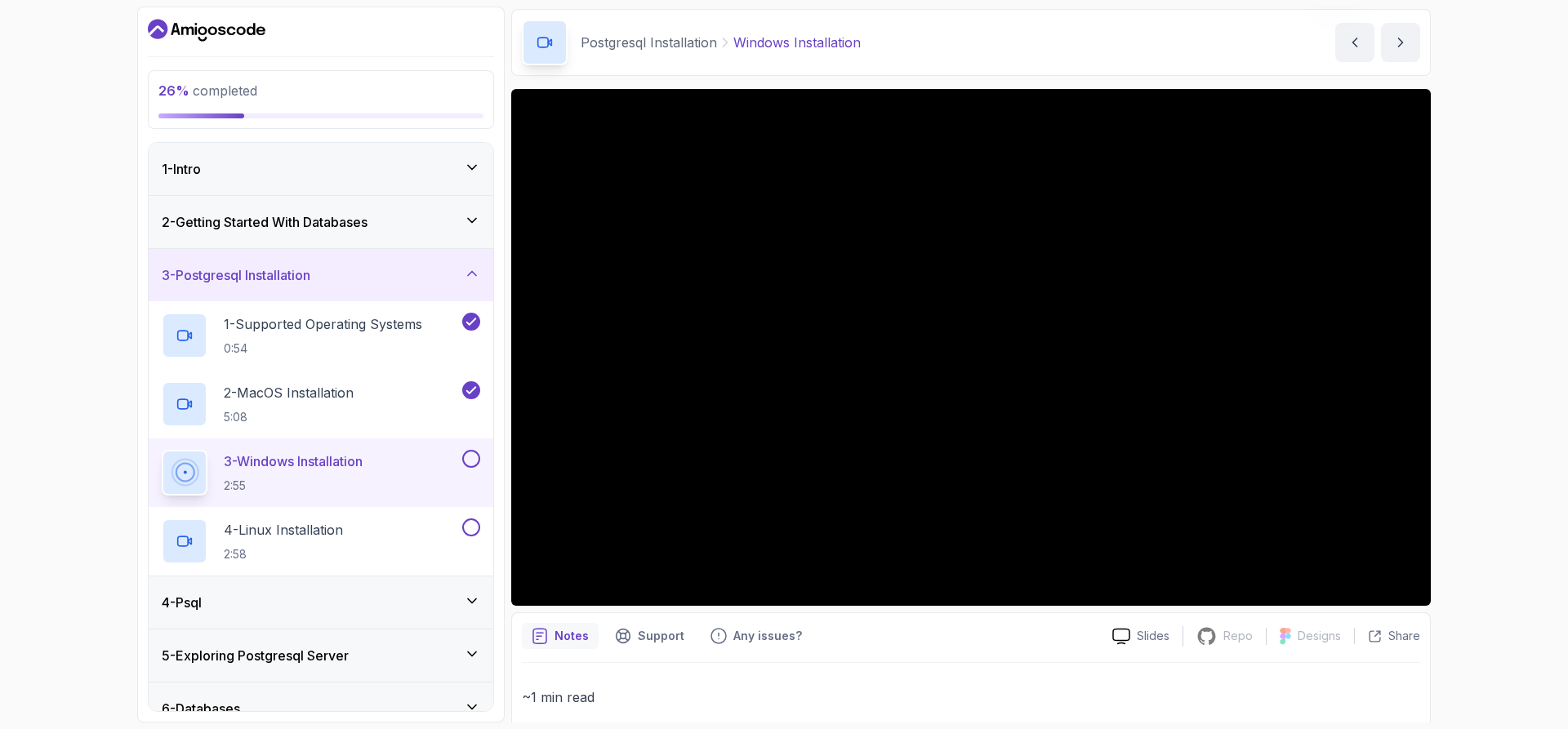
click at [820, 628] on div "Notes Support Any issues?" at bounding box center [810, 635] width 577 height 26
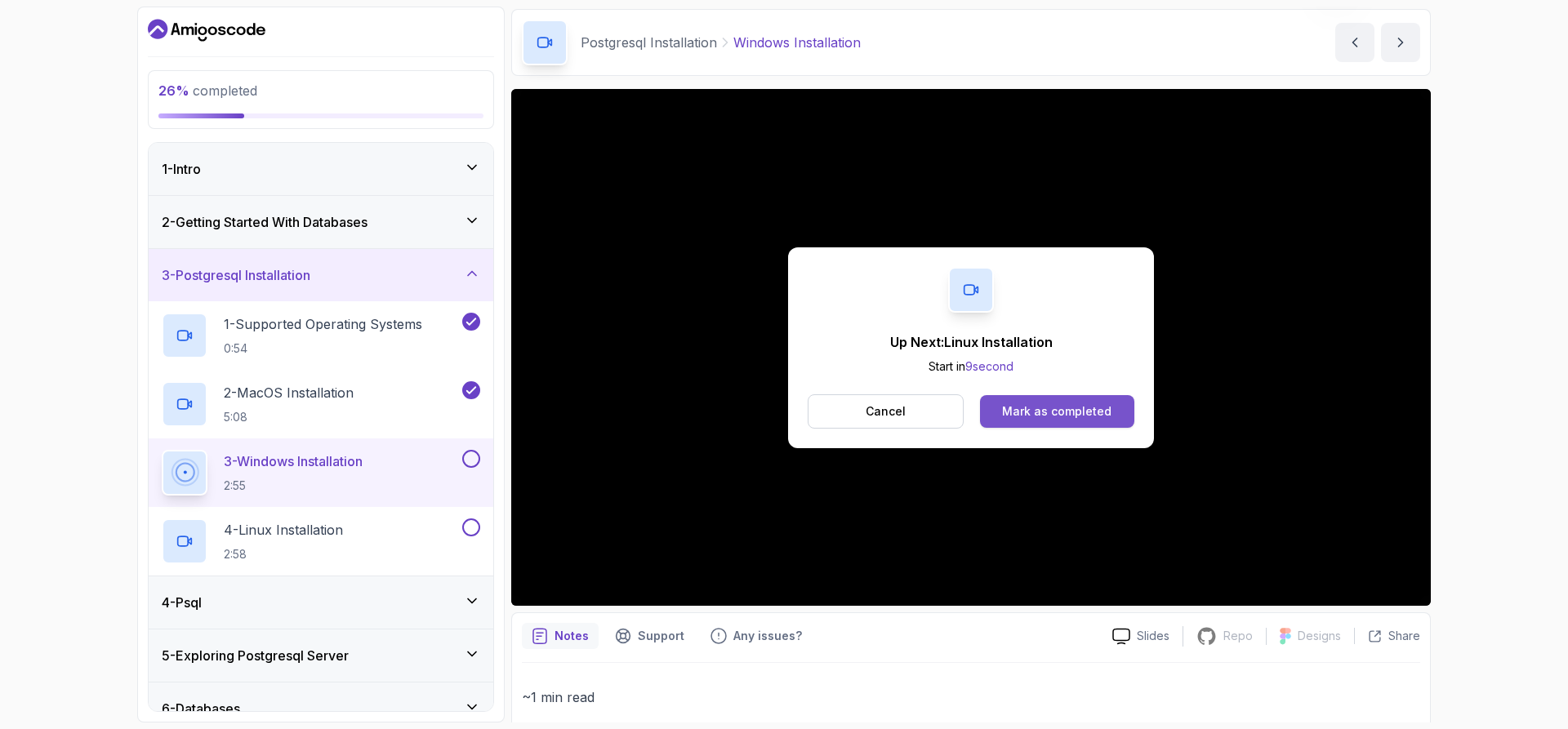
click at [1095, 412] on div "Mark as completed" at bounding box center [1056, 412] width 109 height 16
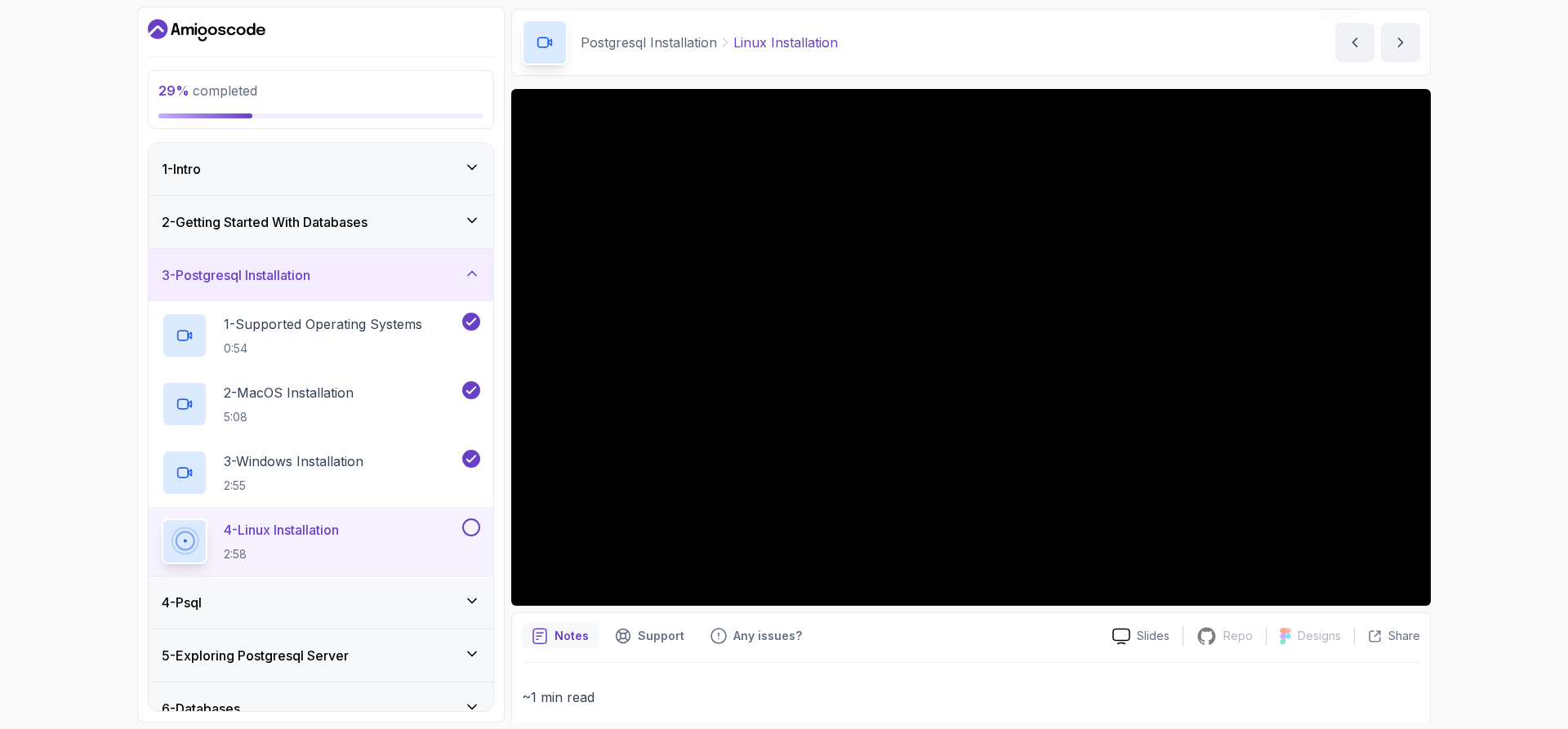
click at [1435, 388] on section "29 % completed 1 - Intro 2 - Getting Started With Databases 3 - Postgresql Inst…" at bounding box center [784, 364] width 1306 height 729
